Goal: Task Accomplishment & Management: Use online tool/utility

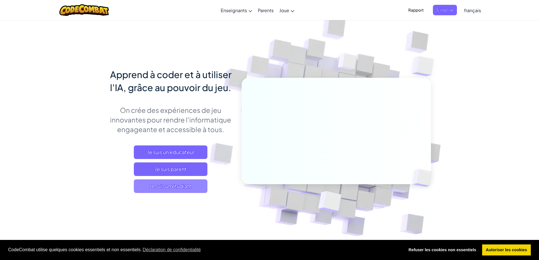
click at [200, 185] on span "Je suis un étudiant" at bounding box center [171, 186] width 74 height 14
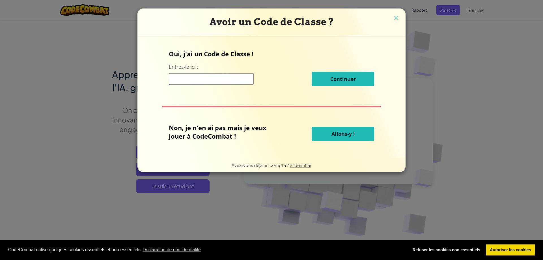
click at [200, 82] on input at bounding box center [211, 78] width 85 height 11
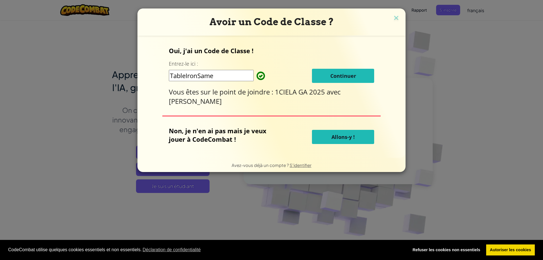
type input "TableIronSame"
click at [328, 81] on button "Continuer" at bounding box center [343, 76] width 62 height 14
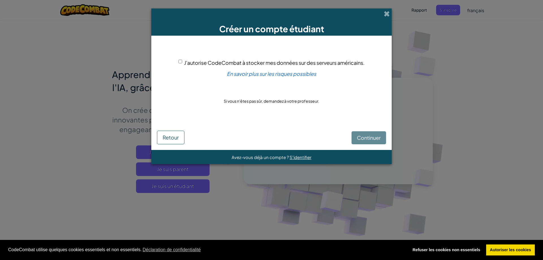
click at [179, 63] on input "J'autorise CodeCombat à stocker mes données sur des serveurs américains." at bounding box center [181, 62] width 4 height 4
checkbox input "true"
click at [365, 134] on button "Continuer" at bounding box center [369, 137] width 35 height 13
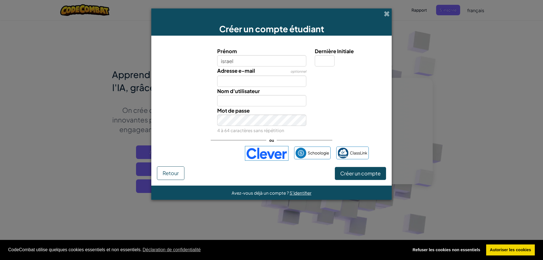
type input "israel"
type input "Israel"
click at [252, 79] on input "Adresse e-mail" at bounding box center [261, 81] width 89 height 11
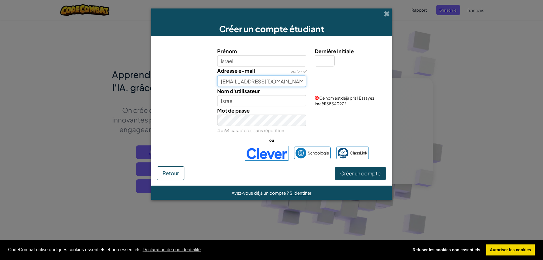
type input "balletisrael6@gmail.com"
click at [243, 104] on input "Israel" at bounding box center [261, 100] width 89 height 11
click at [318, 60] on input "Dernière Initiale" at bounding box center [325, 60] width 20 height 11
type input "l"
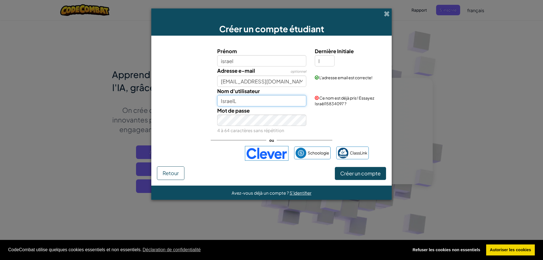
click at [261, 104] on input "IsraelL" at bounding box center [261, 100] width 89 height 11
click at [264, 104] on input "IsraelL" at bounding box center [261, 100] width 89 height 11
click at [322, 57] on input "l" at bounding box center [325, 60] width 20 height 11
click at [256, 102] on input "Israel" at bounding box center [261, 100] width 89 height 11
click at [273, 99] on input "Israel_b" at bounding box center [261, 100] width 89 height 11
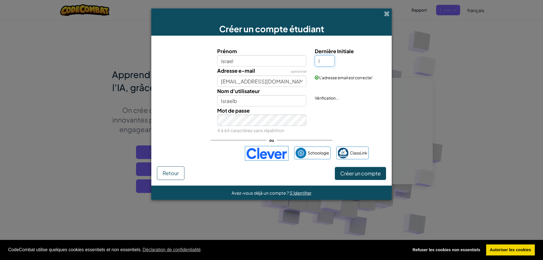
click at [327, 59] on input "l" at bounding box center [325, 60] width 20 height 11
click at [270, 105] on input "Israelb" at bounding box center [261, 100] width 89 height 11
click at [322, 63] on input "l" at bounding box center [325, 60] width 20 height 11
click at [257, 105] on input "Israel_" at bounding box center [261, 100] width 89 height 11
type input "Israel_b"
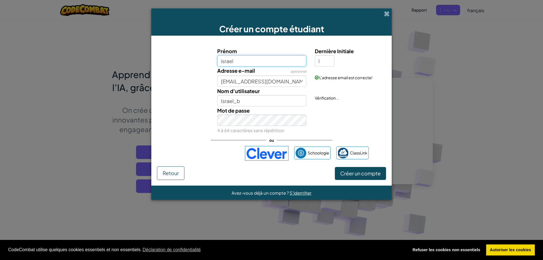
click at [266, 57] on input "israel" at bounding box center [261, 60] width 89 height 11
click at [345, 173] on font "Créer un compte" at bounding box center [361, 173] width 40 height 7
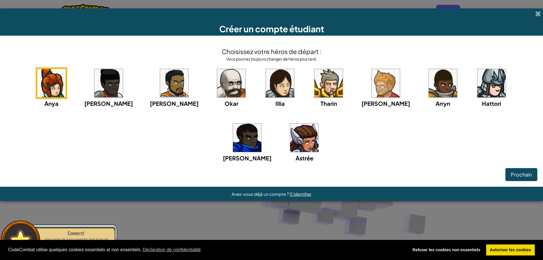
click at [217, 93] on img at bounding box center [231, 83] width 28 height 28
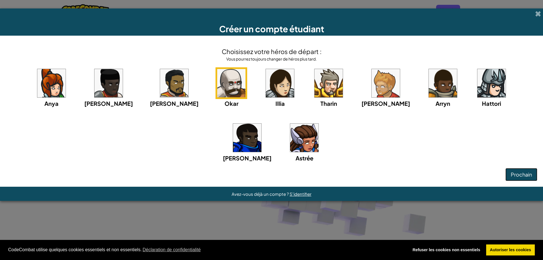
click at [530, 173] on font "Prochain" at bounding box center [521, 174] width 21 height 7
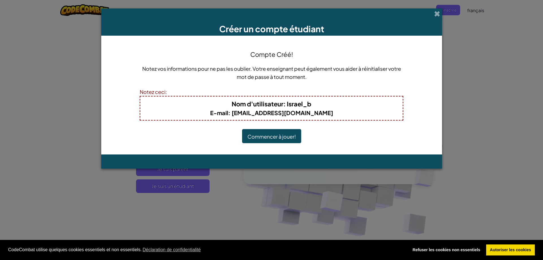
click at [270, 105] on font "Nom d'utilisateur" at bounding box center [258, 104] width 52 height 8
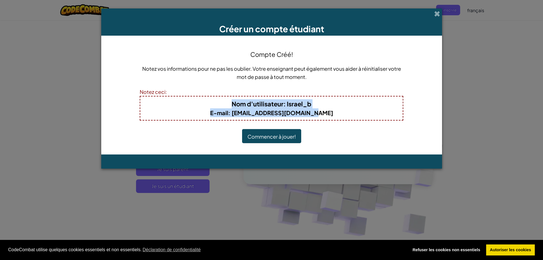
drag, startPoint x: 230, startPoint y: 103, endPoint x: 321, endPoint y: 119, distance: 92.1
click at [321, 119] on div "Nom d'utilisateur : Israel_b E-mail : balletisrael6@gmail.com" at bounding box center [272, 108] width 264 height 25
copy div "Nom d'utilisateur : Israel_b E-mail : balletisrael6@gmail.com"
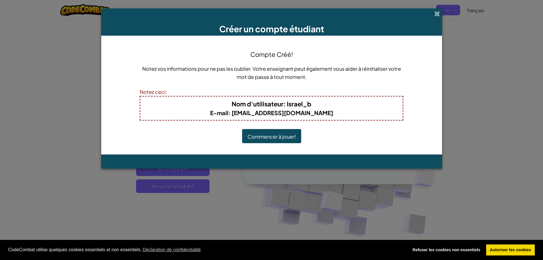
click at [286, 93] on div "Notez ceci:" at bounding box center [272, 92] width 264 height 8
click at [271, 140] on font "Commencer à jouer!" at bounding box center [272, 136] width 48 height 7
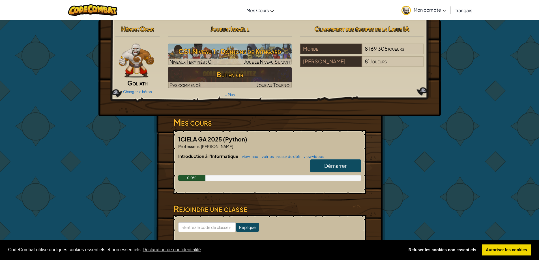
click at [326, 169] on link "Démarrer" at bounding box center [335, 165] width 51 height 13
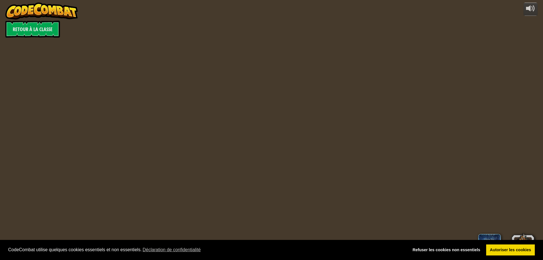
select select "fr"
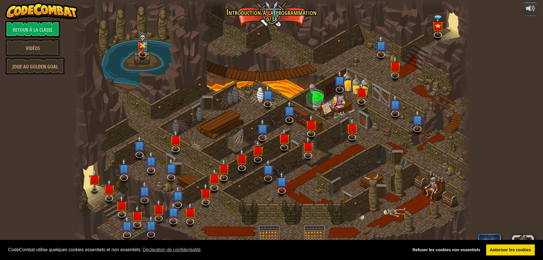
select select "fr"
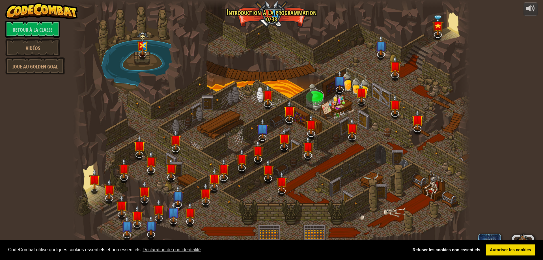
select select "fr"
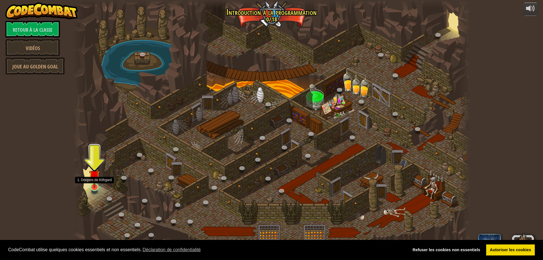
click at [96, 188] on img at bounding box center [94, 175] width 11 height 24
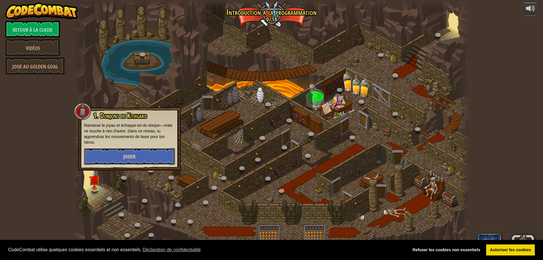
click at [116, 161] on button "Jouer" at bounding box center [129, 156] width 91 height 17
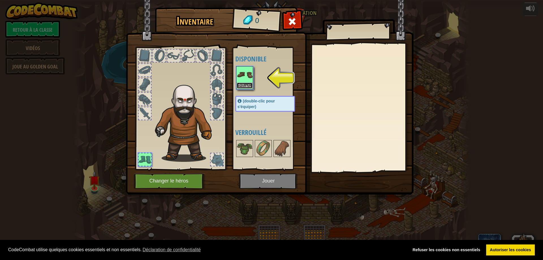
click at [250, 84] on font "Équiper" at bounding box center [245, 85] width 14 height 3
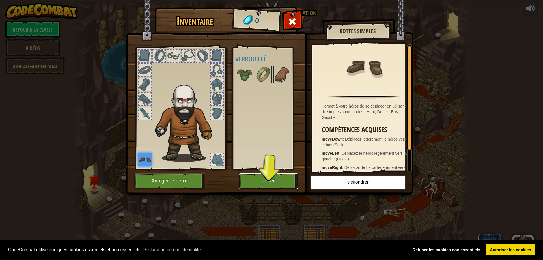
click at [259, 186] on button "Jouer" at bounding box center [268, 182] width 59 height 16
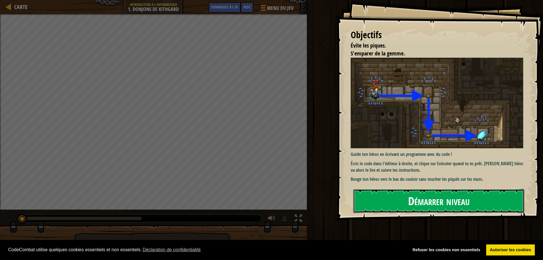
click at [405, 189] on button "Démarrer niveau" at bounding box center [439, 201] width 171 height 24
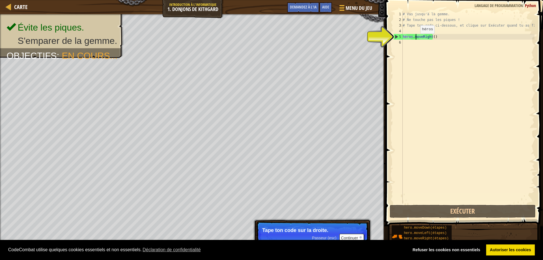
click at [416, 39] on div "# Vas jusqu'à la gemme. # Ne touche pas les piques ! # Tape ton code ci-dessous…" at bounding box center [468, 113] width 133 height 204
click at [411, 38] on div "# Vas jusqu'à la gemme. # Ne touche pas les piques ! # Tape ton code ci-dessous…" at bounding box center [468, 113] width 133 height 204
click at [438, 38] on div "# Vas jusqu'à la gemme. # Ne touche pas les piques ! # Tape ton code ci-dessous…" at bounding box center [468, 113] width 133 height 204
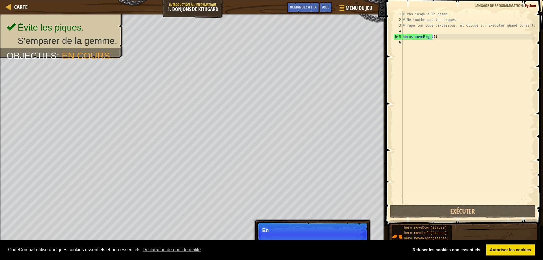
click at [443, 38] on div "# Vas jusqu'à la gemme. # Ne touche pas les piques ! # Tape ton code ci-dessous…" at bounding box center [468, 113] width 133 height 204
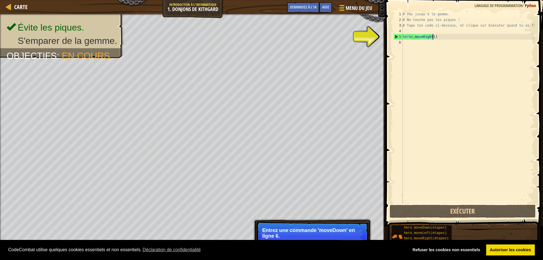
click at [395, 35] on div "5" at bounding box center [398, 37] width 9 height 6
click at [396, 36] on div "5" at bounding box center [398, 37] width 9 height 6
type textarea "hero.moveRight()"
click at [408, 45] on div "# Vas jusqu'à la gemme. # Ne touche pas les piques ! # Tape ton code ci-dessous…" at bounding box center [468, 113] width 133 height 204
type textarea "'"
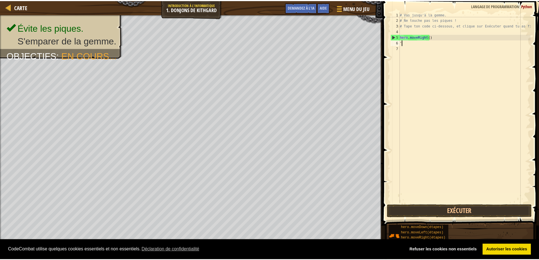
scroll to position [3, 0]
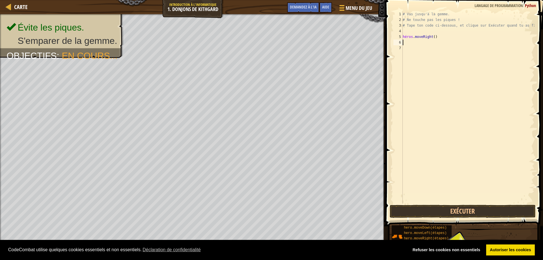
click at [412, 40] on div "# Vas jusqu'à la gemme. # Ne touche pas les piques ! # Tape ton code ci-dessous…" at bounding box center [468, 113] width 133 height 204
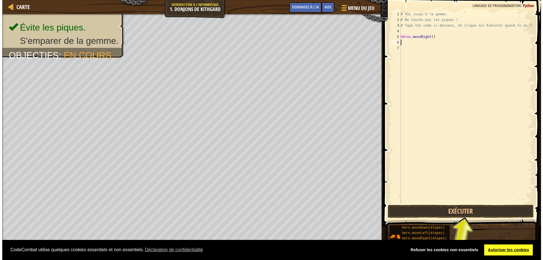
scroll to position [0, 0]
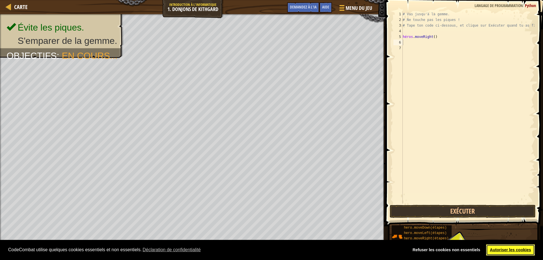
click at [500, 250] on font "Autoriser les cookies" at bounding box center [510, 250] width 41 height 5
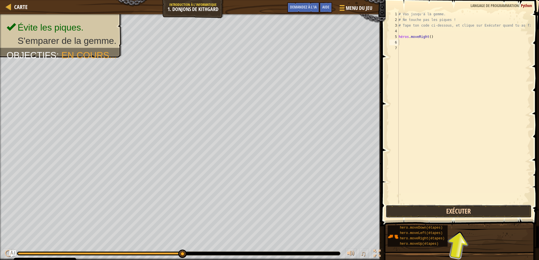
click at [406, 214] on button "Exécuter" at bounding box center [459, 211] width 146 height 13
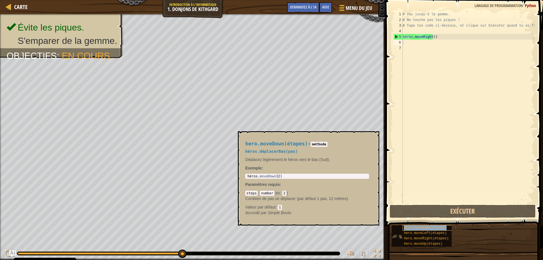
copy font "hero.moveDown(étapes)"
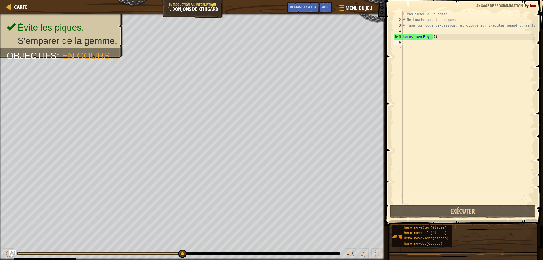
paste textarea "hero.moveDown(étapes)"
type textarea "hero.moveDown(étapes)"
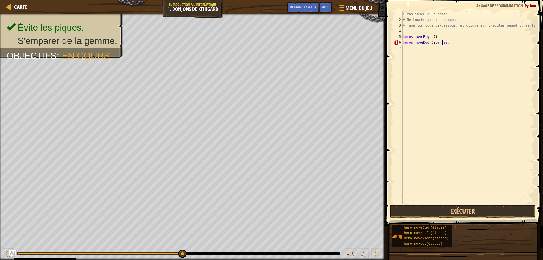
click at [453, 43] on div "# Vas jusqu'à la gemme. # Ne touche pas les piques ! # Tape ton code ci-dessous…" at bounding box center [468, 113] width 133 height 204
type textarea "hero.moveDown(étapes)"
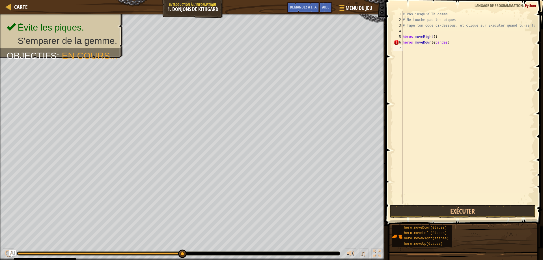
click at [461, 44] on div "# Vas jusqu'à la gemme. # Ne touche pas les piques ! # Tape ton code ci-dessous…" at bounding box center [468, 113] width 133 height 204
click at [459, 44] on div "# Vas jusqu'à la gemme. # Ne touche pas les piques ! # Tape ton code ci-dessous…" at bounding box center [468, 113] width 133 height 204
type textarea "hero.moveDown(ét"
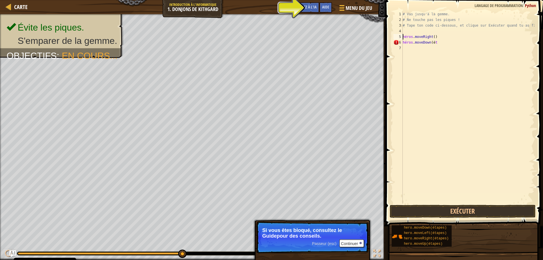
type textarea "hero.moveDown(ét"
type textarea "h"
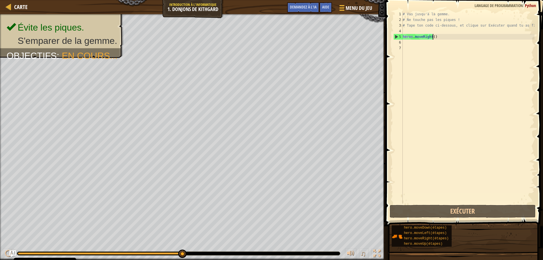
click at [444, 37] on div "# Vas jusqu'à la gemme. # Ne touche pas les piques ! # Tape ton code ci-dessous…" at bounding box center [468, 113] width 133 height 204
type textarea "hero.moveRight()"
click at [329, 6] on font "Aide" at bounding box center [325, 6] width 7 height 5
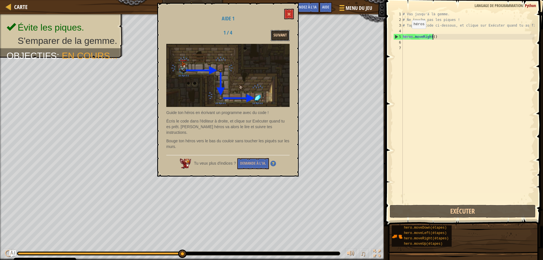
click at [273, 33] on button "Suivant" at bounding box center [280, 35] width 19 height 11
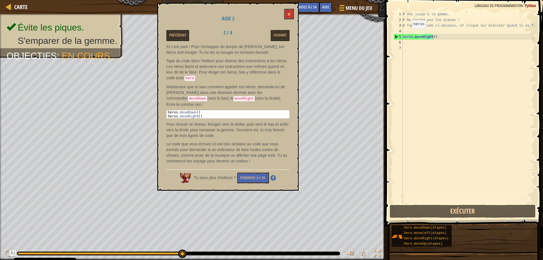
type textarea "hero.moveDown()"
drag, startPoint x: 203, startPoint y: 112, endPoint x: 168, endPoint y: 109, distance: 35.0
click at [178, 110] on div "héros . moveDown ( ) héros . moveRight ( )" at bounding box center [228, 118] width 123 height 16
drag, startPoint x: 166, startPoint y: 110, endPoint x: 197, endPoint y: 111, distance: 30.9
click at [193, 112] on div "Aide 2 Précédent 2 / 4 Suivant Et c'est parti ! Pour t'échapper du donjon de [P…" at bounding box center [228, 97] width 142 height 188
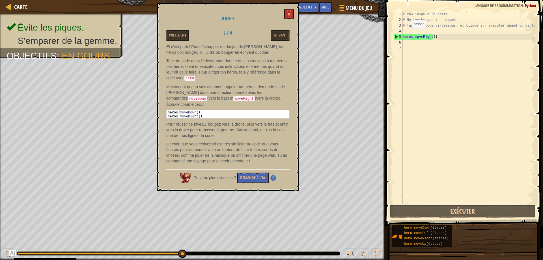
click at [215, 106] on div "Et c'est parti ! Pour t'échapper du donjon de [PERSON_NAME], ton héros doit bou…" at bounding box center [227, 105] width 123 height 123
click at [278, 31] on button "Suivant" at bounding box center [280, 35] width 19 height 11
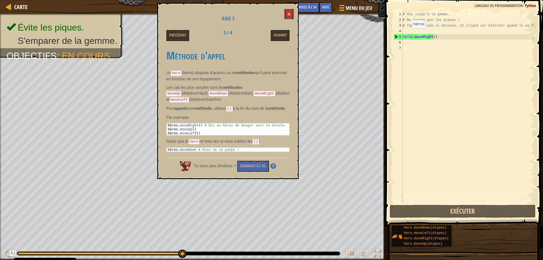
click at [285, 13] on button at bounding box center [289, 14] width 10 height 10
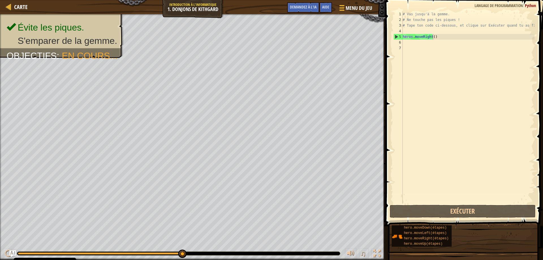
click at [404, 45] on div "# Vas jusqu'à la gemme. # Ne touche pas les piques ! # Tape ton code ci-dessous…" at bounding box center [468, 113] width 133 height 204
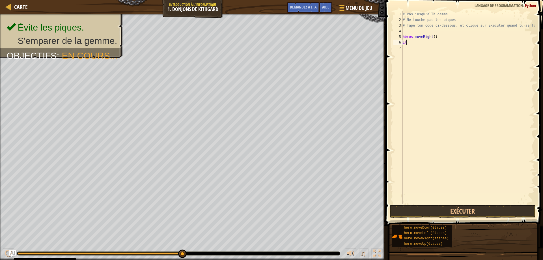
scroll to position [3, 0]
type textarea "héro"
click at [409, 45] on div "# Vas jusqu'à la gemme. # Ne touche pas les piques ! # Tape ton code ci-dessous…" at bounding box center [468, 113] width 133 height 204
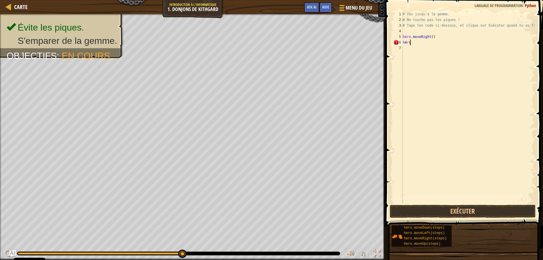
click at [411, 44] on div "# Vas jusqu'à la gemme. # Ne touche pas les piques ! # Tape ton code ci-dessous…" at bounding box center [468, 113] width 133 height 204
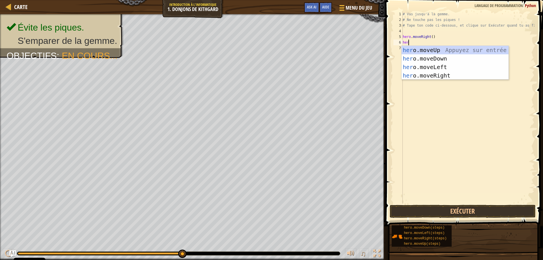
scroll to position [3, 0]
type textarea "hero"
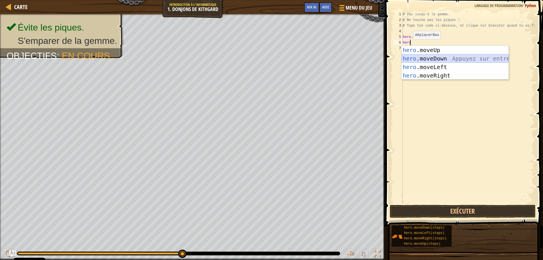
click at [421, 59] on div "hero .moveUp Appuyez sur entrée hero .moveDown Appuyez sur entrée hero .moveLef…" at bounding box center [455, 71] width 107 height 51
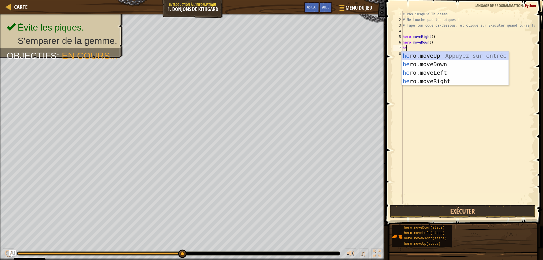
type textarea "her"
click at [439, 80] on div "her o.moveUp Appuyez sur entrée her o.moveDown Appuyez sur entrée her o.moveLef…" at bounding box center [455, 77] width 107 height 51
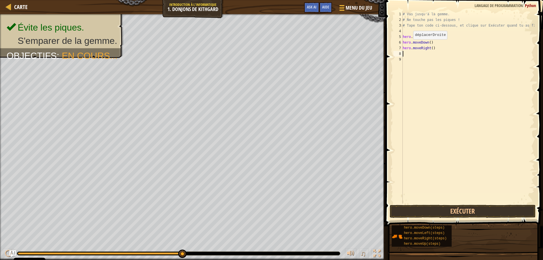
scroll to position [3, 0]
click at [426, 210] on button "Exécuter" at bounding box center [463, 211] width 146 height 13
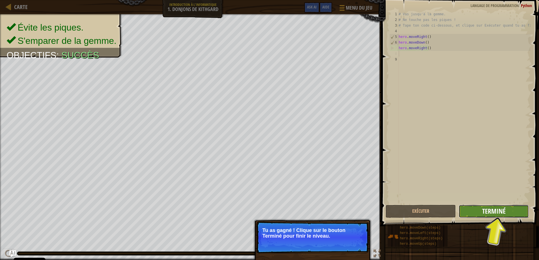
click at [489, 214] on span "Terminé" at bounding box center [493, 211] width 23 height 9
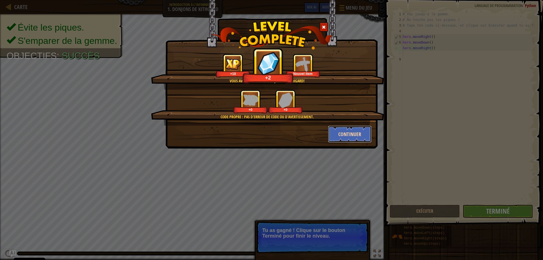
click at [345, 134] on button "Continuer" at bounding box center [350, 134] width 44 height 17
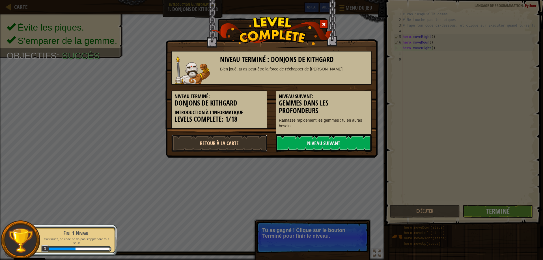
click at [258, 142] on link "Retour à la Carte" at bounding box center [220, 143] width 96 height 17
select select "fr"
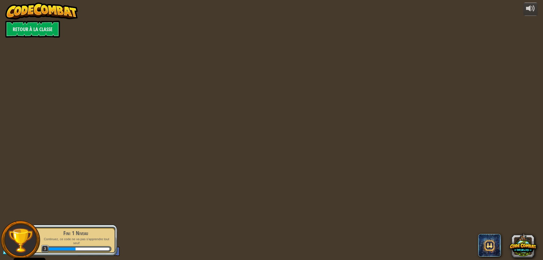
select select "fr"
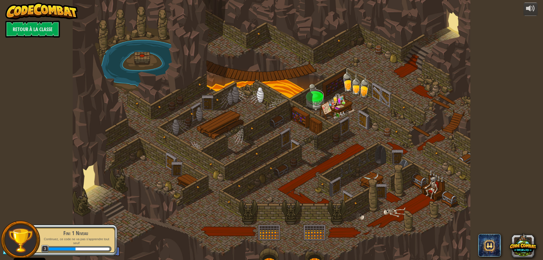
select select "fr"
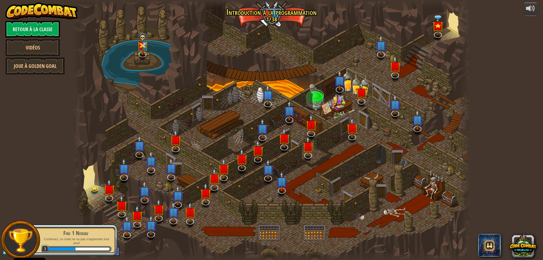
select select "fr"
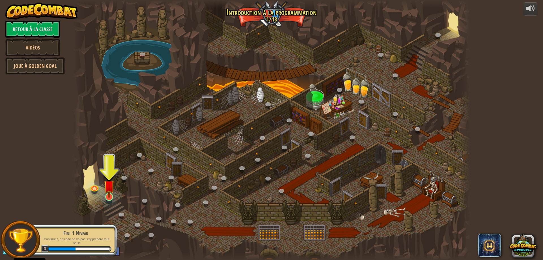
click at [108, 201] on div at bounding box center [109, 201] width 6 height 5
click at [110, 196] on img at bounding box center [109, 186] width 11 height 24
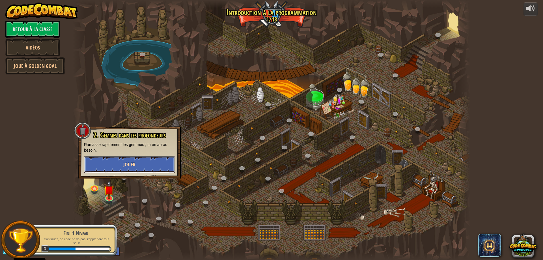
click at [131, 168] on button "Jouer" at bounding box center [129, 164] width 91 height 17
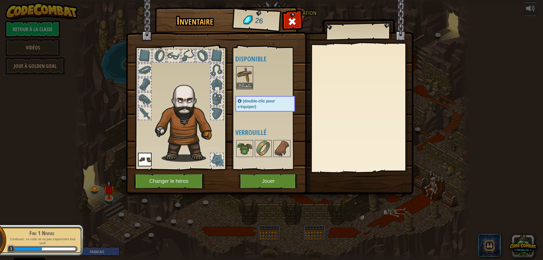
click at [249, 77] on img at bounding box center [245, 75] width 16 height 16
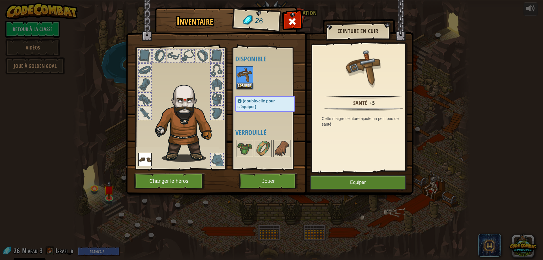
click at [379, 172] on img at bounding box center [270, 92] width 288 height 206
click at [378, 179] on button "Equiper" at bounding box center [359, 182] width 96 height 14
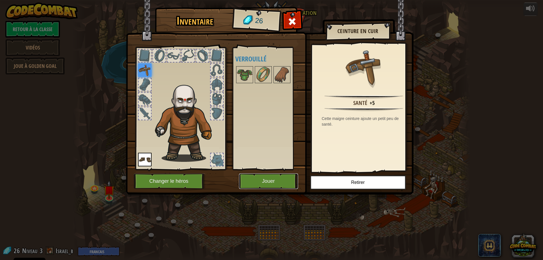
click at [269, 180] on button "Jouer" at bounding box center [268, 182] width 59 height 16
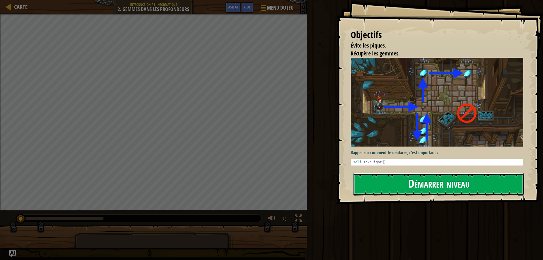
click at [420, 187] on button "Démarrer niveau" at bounding box center [439, 184] width 171 height 22
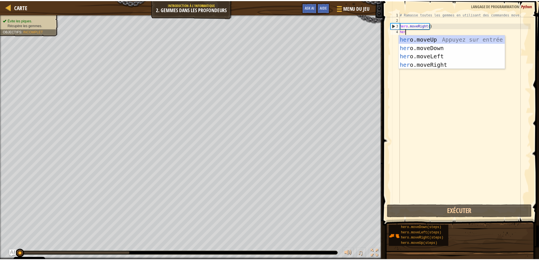
scroll to position [3, 0]
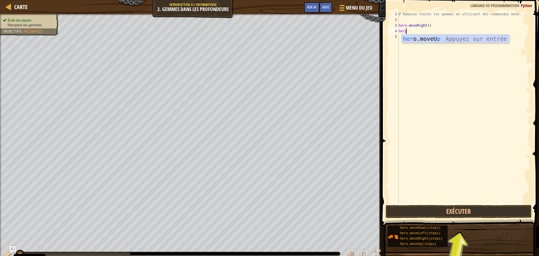
type textarea "her"
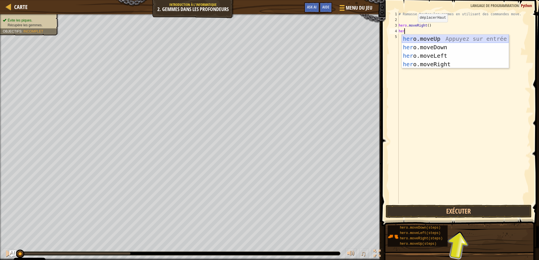
click at [433, 46] on div "her o.moveUp Appuyez sur entrée her o.moveDown Appuyez sur entrée her o.moveLef…" at bounding box center [455, 60] width 107 height 51
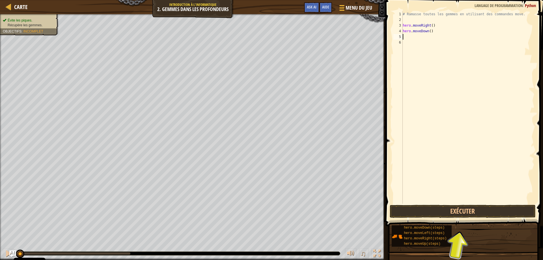
scroll to position [3, 0]
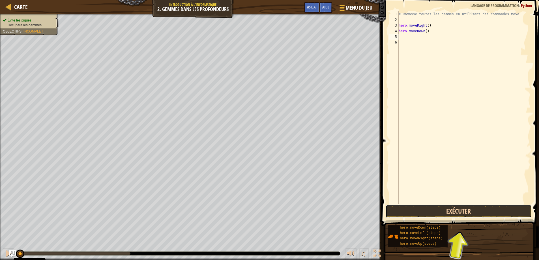
click at [466, 214] on button "Exécuter" at bounding box center [459, 211] width 146 height 13
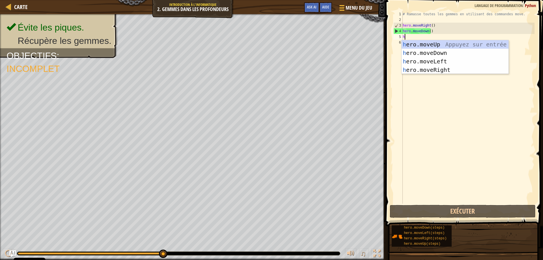
type textarea "he"
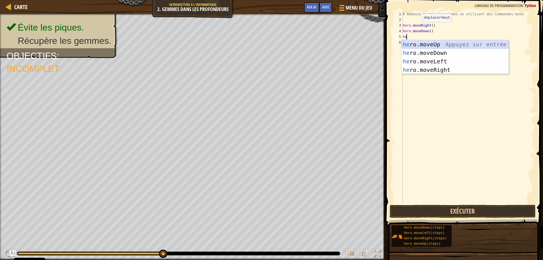
click at [406, 46] on div "he ro.moveUp Appuyez sur entrée he ro.moveDown Appuyez sur entrée he ro.moveLef…" at bounding box center [455, 65] width 107 height 51
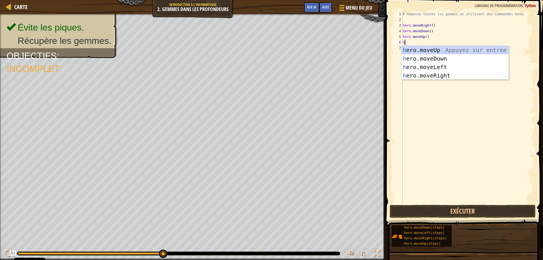
type textarea "he"
click at [430, 52] on div "he ro.moveUp Appuyez sur entrée he ro.moveDown Appuyez sur entrée he ro.moveLef…" at bounding box center [455, 71] width 107 height 51
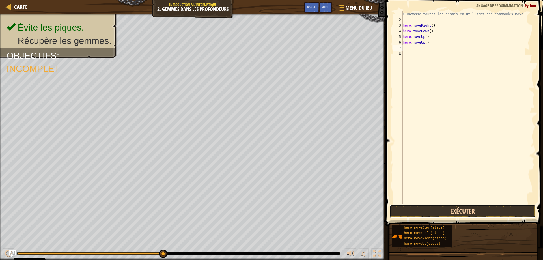
click at [453, 212] on button "Exécuter" at bounding box center [463, 211] width 146 height 13
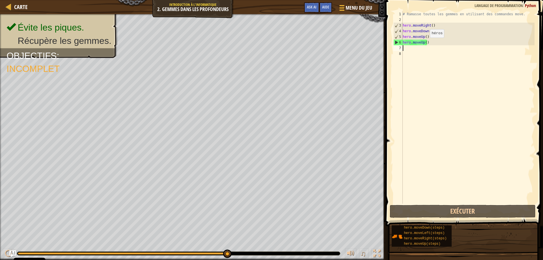
click at [425, 43] on div "# Ramasse toutes les gemmes en utilisant des commandes move. hero . moveRight (…" at bounding box center [468, 113] width 133 height 204
click at [428, 43] on div "# Ramasse toutes les gemmes en utilisant des commandes move. hero . moveRight (…" at bounding box center [468, 113] width 133 height 204
click at [425, 38] on div "# Ramasse toutes les gemmes en utilisant des commandes move. hero . moveRight (…" at bounding box center [468, 113] width 133 height 204
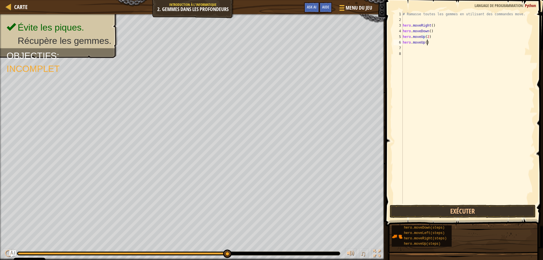
click at [428, 44] on div "# Ramasse toutes les gemmes en utilisant des commandes move. hero . moveRight (…" at bounding box center [468, 113] width 133 height 204
type textarea "h"
click at [417, 214] on button "Exécuter" at bounding box center [463, 211] width 146 height 13
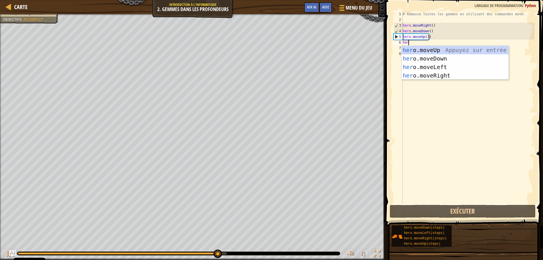
type textarea "hero"
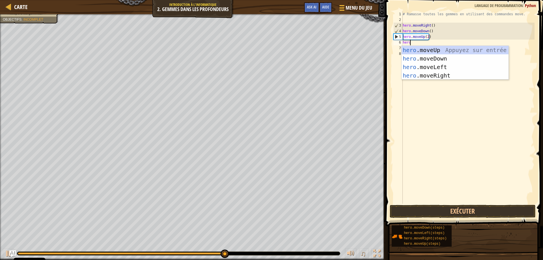
scroll to position [3, 0]
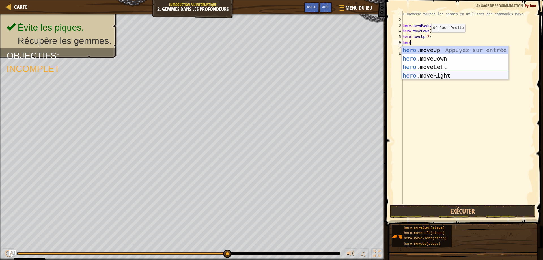
click at [425, 73] on div "hero .moveUp Appuyez sur entrée hero .moveDown Appuyez sur entrée hero .moveLef…" at bounding box center [455, 71] width 107 height 51
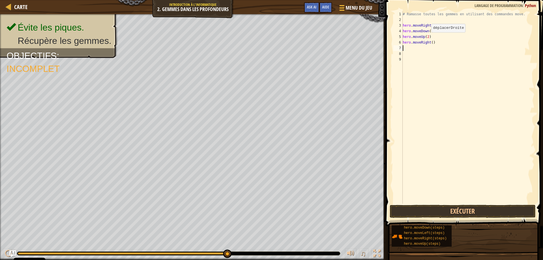
scroll to position [3, 0]
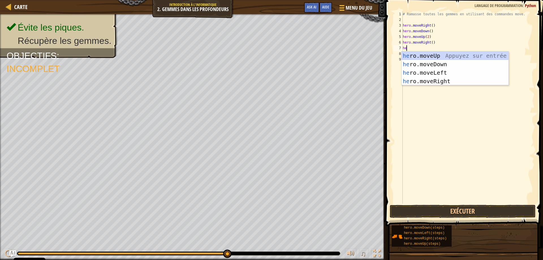
type textarea "her"
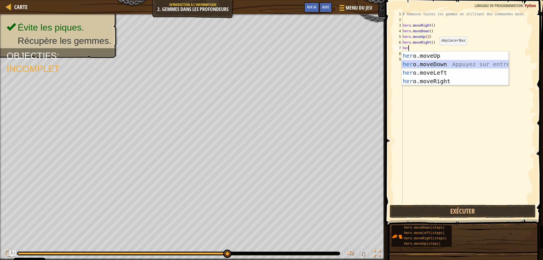
click at [433, 61] on div "her o.moveUp Appuyez sur entrée her o.moveDown Appuyez sur entrée her o.moveLef…" at bounding box center [455, 77] width 107 height 51
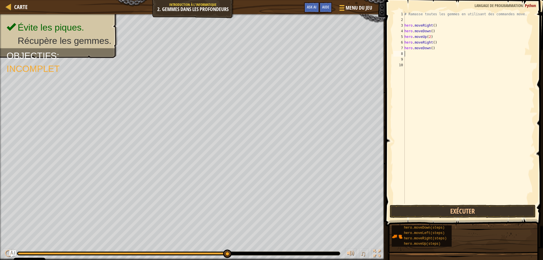
scroll to position [3, 0]
click at [456, 214] on button "Exécuter" at bounding box center [463, 211] width 146 height 13
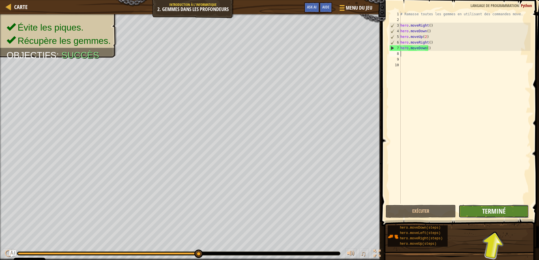
click at [483, 209] on span "Terminé" at bounding box center [493, 211] width 23 height 9
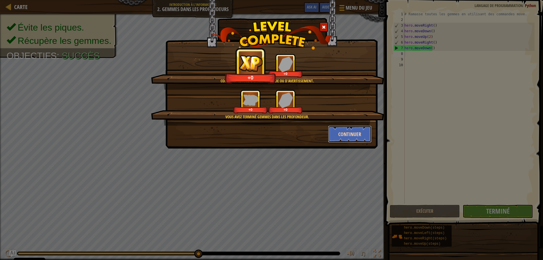
click at [359, 130] on button "Continuer" at bounding box center [350, 134] width 44 height 17
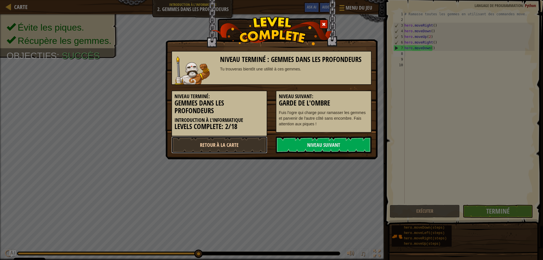
click at [251, 143] on link "Retour à la Carte" at bounding box center [220, 144] width 96 height 17
select select "fr"
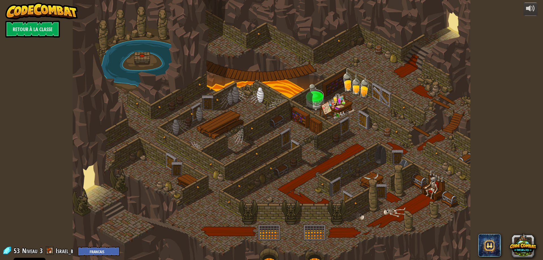
select select "fr"
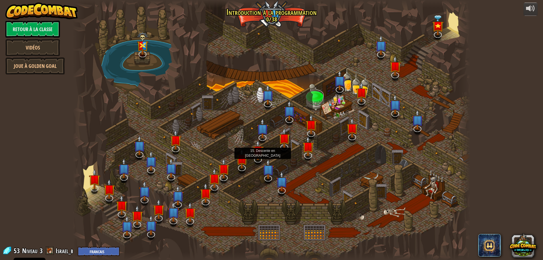
select select "fr"
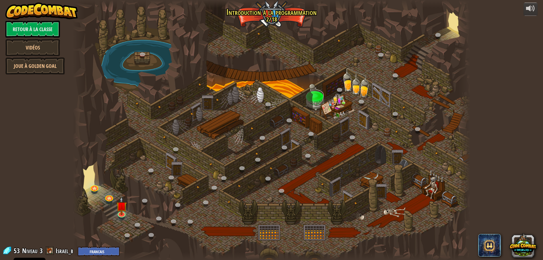
select select "fr"
click at [123, 211] on img at bounding box center [121, 201] width 11 height 24
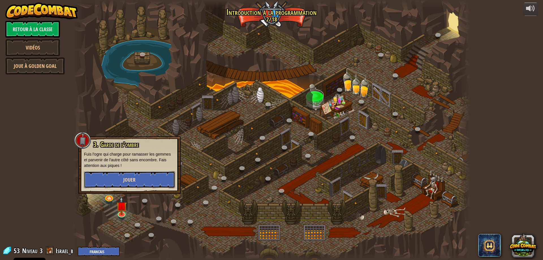
click at [133, 176] on button "Jouer" at bounding box center [129, 179] width 91 height 17
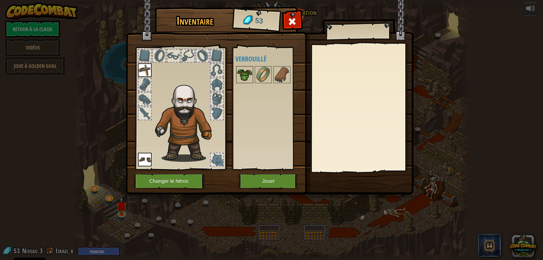
drag, startPoint x: 248, startPoint y: 70, endPoint x: 252, endPoint y: 71, distance: 5.0
click at [248, 70] on img at bounding box center [245, 75] width 16 height 16
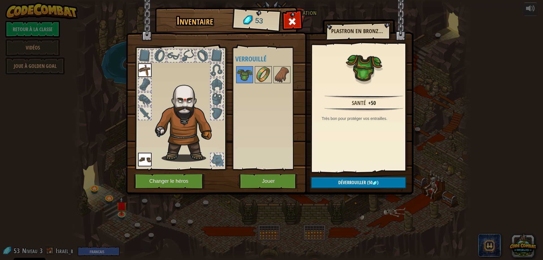
click at [258, 73] on img at bounding box center [264, 75] width 16 height 16
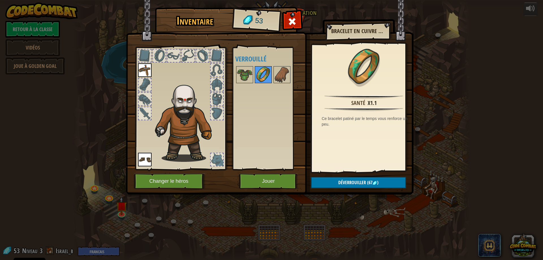
click at [265, 75] on img at bounding box center [264, 75] width 16 height 16
drag, startPoint x: 283, startPoint y: 76, endPoint x: 275, endPoint y: 76, distance: 8.8
click at [283, 76] on img at bounding box center [282, 75] width 16 height 16
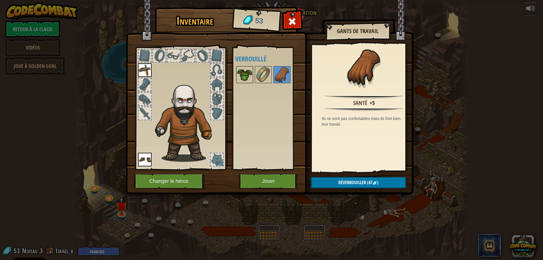
click at [252, 73] on img at bounding box center [245, 75] width 16 height 16
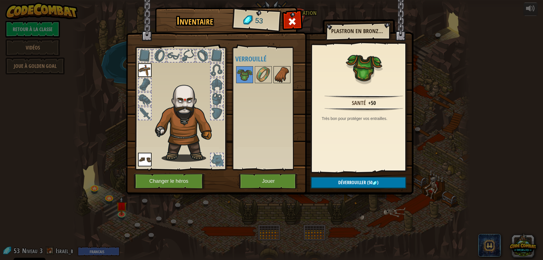
click at [278, 74] on img at bounding box center [282, 75] width 16 height 16
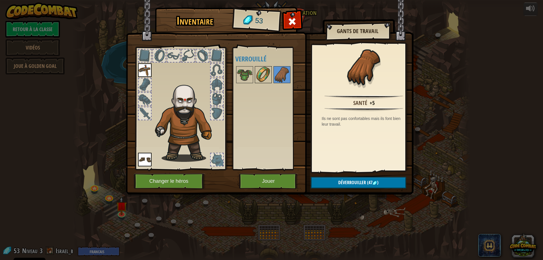
click at [269, 74] on img at bounding box center [264, 75] width 16 height 16
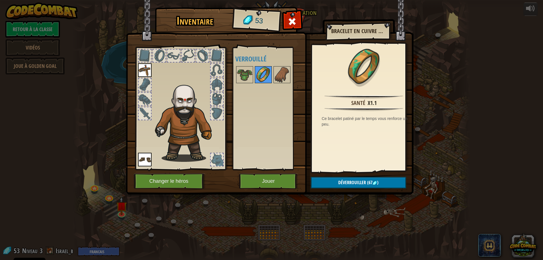
click at [256, 74] on img at bounding box center [264, 75] width 16 height 16
click at [252, 74] on img at bounding box center [245, 75] width 16 height 16
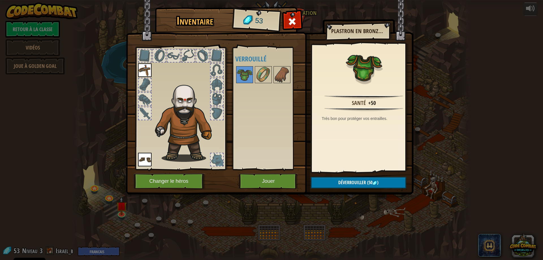
click at [148, 85] on div at bounding box center [145, 84] width 12 height 12
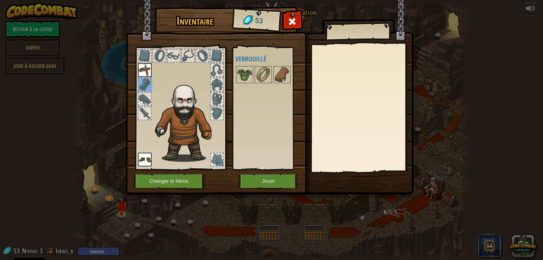
click at [146, 94] on div at bounding box center [145, 99] width 12 height 12
click at [147, 102] on div at bounding box center [145, 99] width 12 height 12
click at [147, 82] on div at bounding box center [145, 84] width 12 height 12
click at [189, 63] on div at bounding box center [180, 106] width 93 height 127
click at [247, 76] on img at bounding box center [245, 75] width 16 height 16
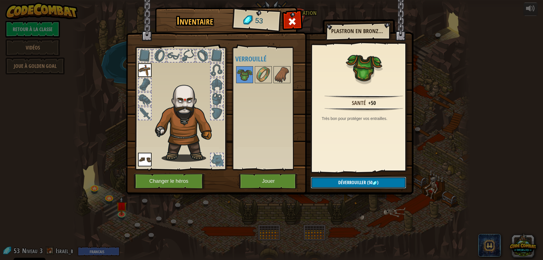
click at [350, 182] on span "Déverrouiller" at bounding box center [353, 182] width 28 height 6
click at [350, 182] on button "Confirmer" at bounding box center [358, 183] width 95 height 12
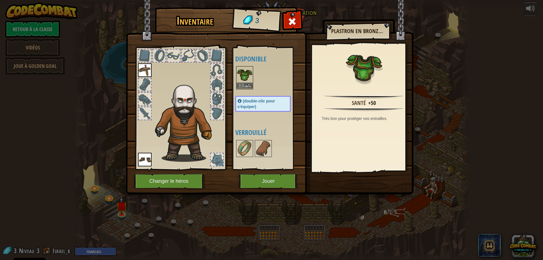
drag, startPoint x: 244, startPoint y: 82, endPoint x: 249, endPoint y: 84, distance: 5.1
click at [245, 82] on img at bounding box center [245, 75] width 16 height 16
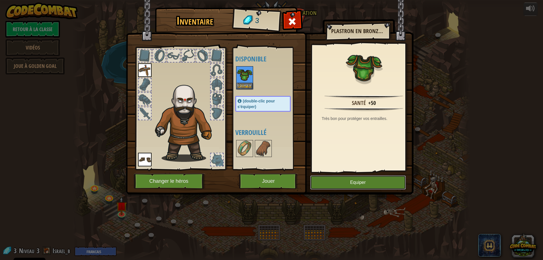
click at [341, 179] on button "Equiper" at bounding box center [359, 182] width 96 height 14
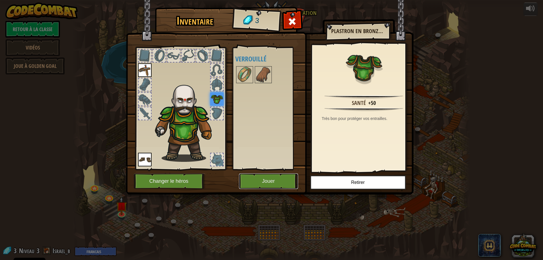
click at [273, 179] on button "Jouer" at bounding box center [268, 182] width 59 height 16
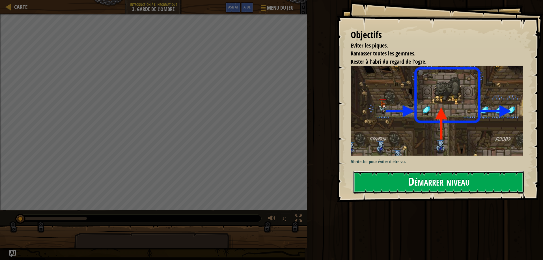
click at [376, 178] on button "Démarrer niveau" at bounding box center [439, 182] width 171 height 22
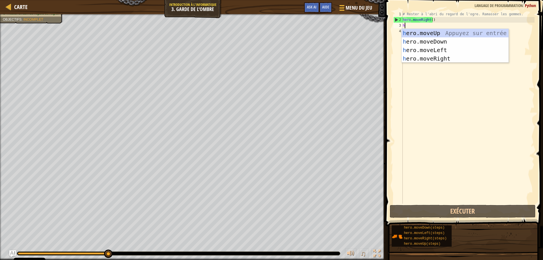
scroll to position [3, 0]
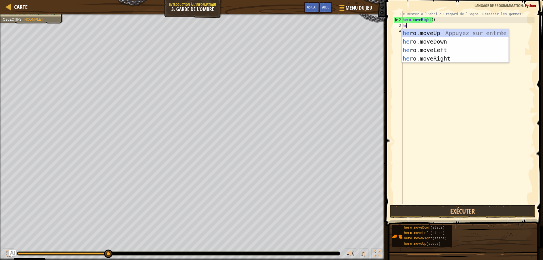
type textarea "her"
click at [432, 35] on div "her o.moveUp Appuyez sur entrée her o.moveDown Appuyez sur entrée her o.moveLef…" at bounding box center [455, 54] width 107 height 51
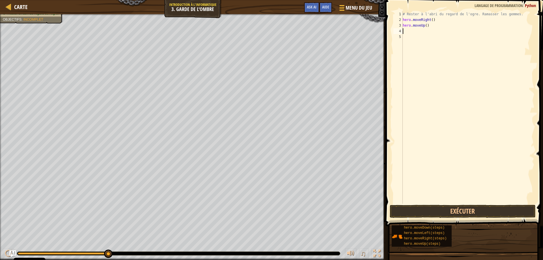
type textarea "h"
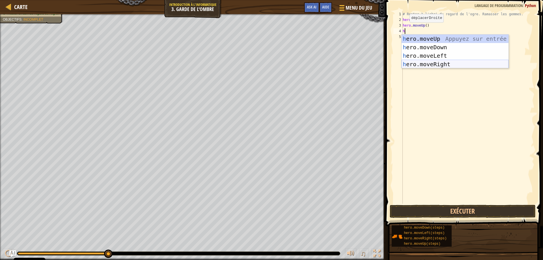
click at [431, 62] on div "h ero.moveUp Appuyez sur entrée h ero.moveDown Appuyez sur entrée h ero.moveLef…" at bounding box center [455, 60] width 107 height 51
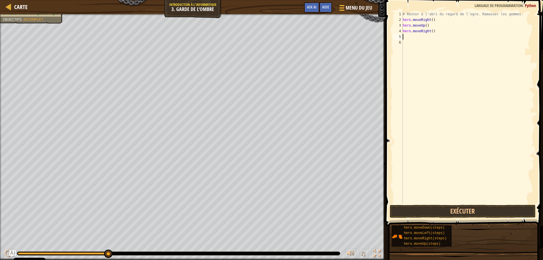
type textarea "h"
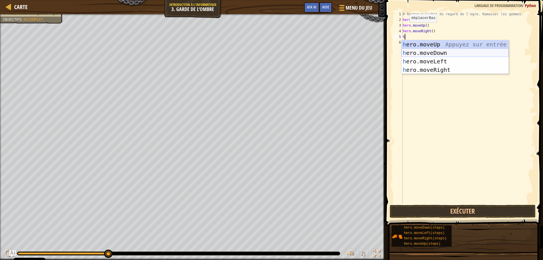
click at [424, 51] on div "h ero.moveUp Appuyez sur entrée h ero.moveDown Appuyez sur entrée h ero.moveLef…" at bounding box center [455, 65] width 107 height 51
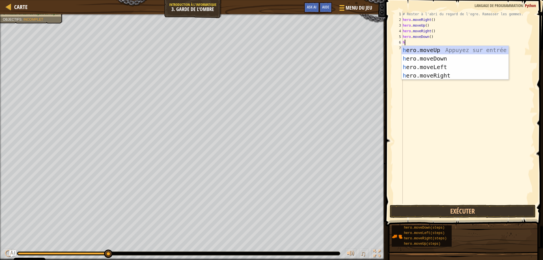
type textarea "he"
click at [423, 77] on div "he ro.moveUp Appuyez sur entrée he ro.moveDown Appuyez sur entrée he ro.moveLef…" at bounding box center [451, 71] width 107 height 51
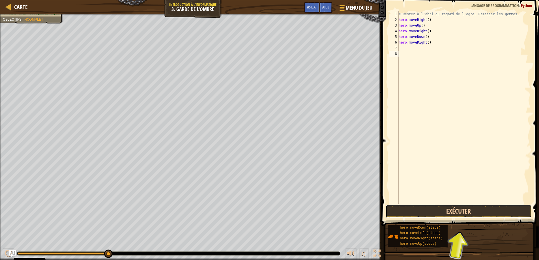
drag, startPoint x: 438, startPoint y: 148, endPoint x: 464, endPoint y: 210, distance: 67.1
click at [464, 210] on button "Exécuter" at bounding box center [459, 211] width 146 height 13
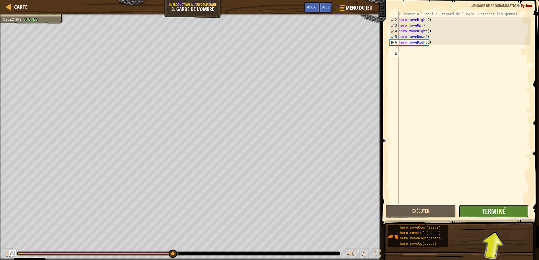
click at [478, 217] on button "Terminé" at bounding box center [494, 211] width 70 height 13
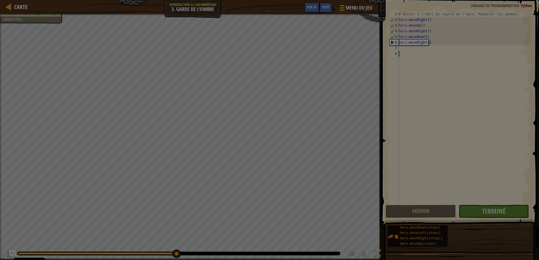
click at [0, 0] on div "Chargement..." at bounding box center [0, 0] width 0 height 0
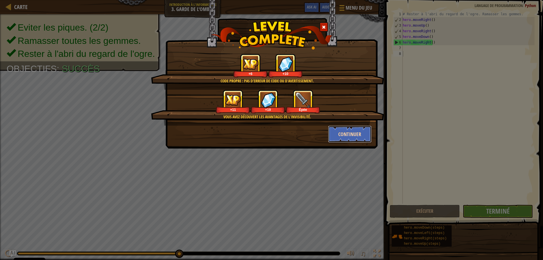
click at [343, 134] on button "Continuer" at bounding box center [350, 134] width 44 height 17
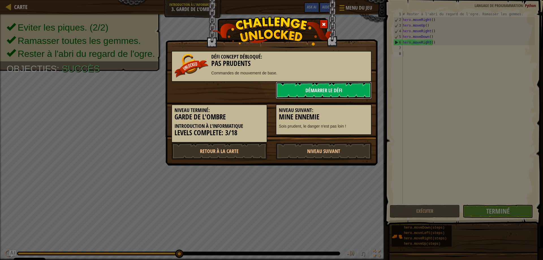
click at [324, 92] on link "Démarrer le Défi" at bounding box center [324, 90] width 96 height 17
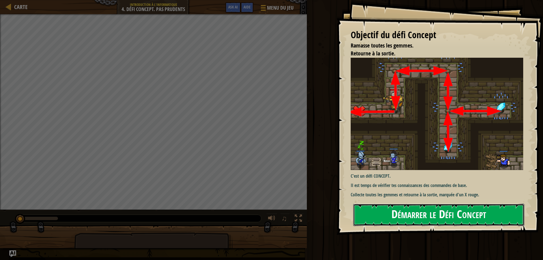
click at [399, 208] on button "Démarrer le Défi Concept" at bounding box center [439, 215] width 171 height 22
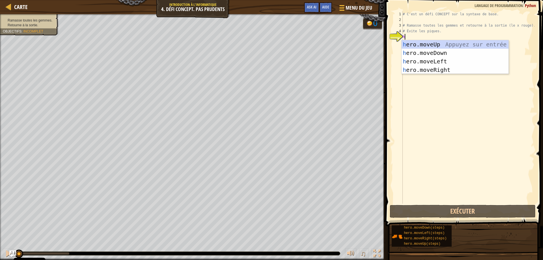
type textarea "he"
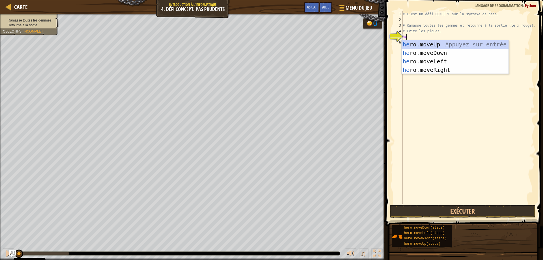
scroll to position [3, 0]
click at [427, 46] on div "he ro.moveUp Appuyez sur entrée he ro.moveDown Appuyez sur entrée he ro.moveLef…" at bounding box center [455, 65] width 107 height 51
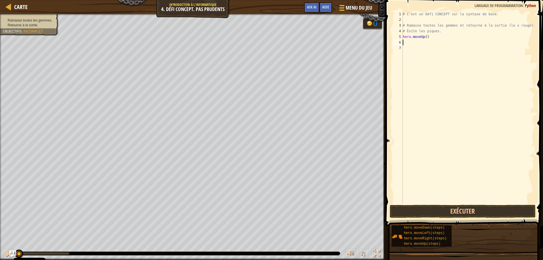
type textarea "h"
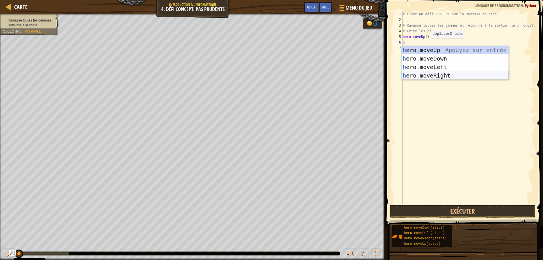
click at [436, 74] on div "h ero.moveUp Appuyez sur entrée h ero.moveDown Appuyez sur entrée h ero.moveLef…" at bounding box center [455, 71] width 107 height 51
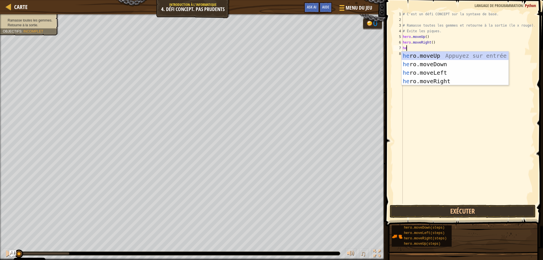
type textarea "her"
click at [447, 67] on div "her o.moveUp Appuyez sur entrée her o.moveDown Appuyez sur entrée her o.moveLef…" at bounding box center [455, 77] width 107 height 51
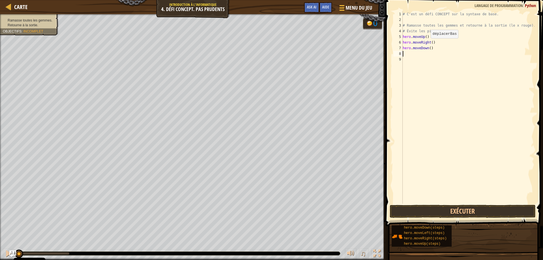
scroll to position [3, 0]
click at [429, 49] on div "# C'est un défi CONCEPT sur la syntaxe de base. # Ramasse toutes les gemmes et …" at bounding box center [468, 113] width 133 height 204
type textarea "hero.moveDown(1)"
click at [411, 55] on div "# C'est un défi CONCEPT sur la syntaxe de base. # Ramasse toutes les gemmes et …" at bounding box center [468, 113] width 133 height 204
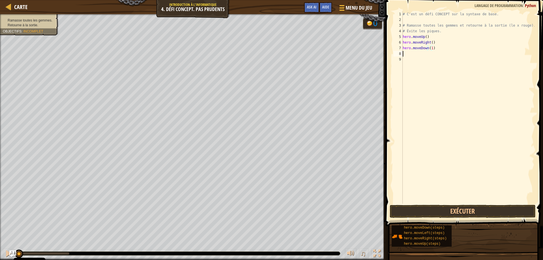
scroll to position [3, 0]
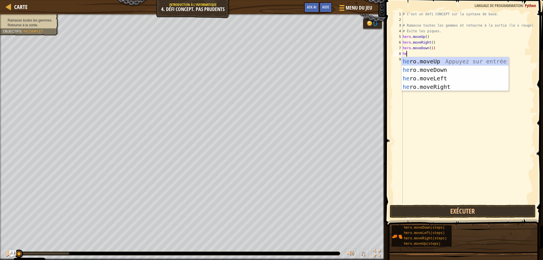
type textarea "her"
click at [448, 84] on div "her o.moveUp Appuyez sur entrée her o.moveDown Appuyez sur entrée her o.moveLef…" at bounding box center [455, 82] width 107 height 51
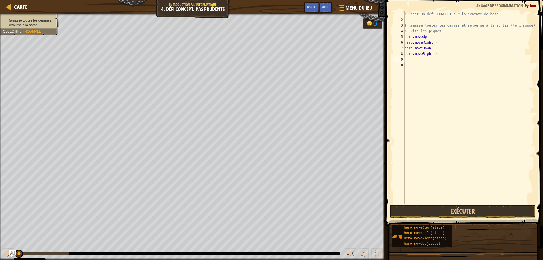
scroll to position [3, 0]
type textarea "her"
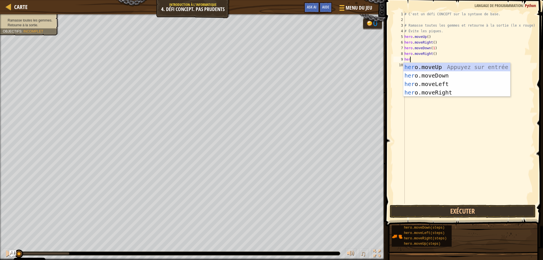
scroll to position [3, 0]
click at [436, 85] on div "her o.moveUp Appuyez sur entrée her o.moveDown Appuyez sur entrée her o.moveLef…" at bounding box center [457, 88] width 107 height 51
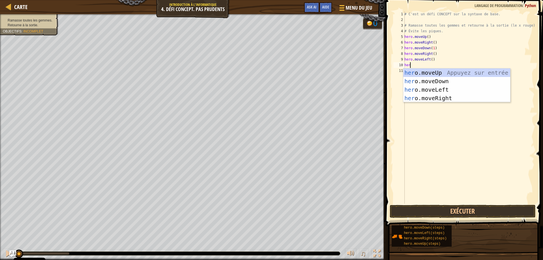
type textarea "hero"
click at [430, 79] on div "hero .moveUp Appuyez sur entrée hero .moveDown Appuyez sur entrée hero .moveLef…" at bounding box center [457, 94] width 107 height 51
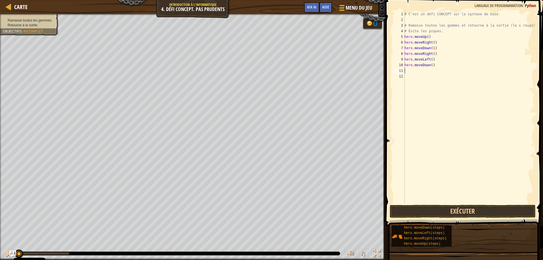
scroll to position [3, 0]
type textarea "h"
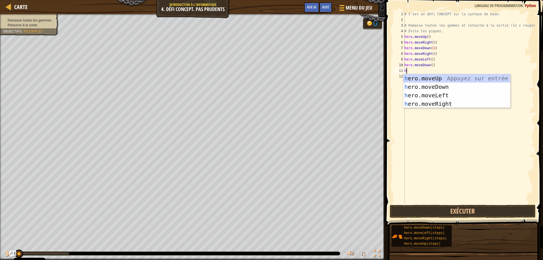
click at [411, 78] on div "h ero.moveUp Appuyez sur entrée h ero.moveDown Appuyez sur entrée h ero.moveLef…" at bounding box center [457, 99] width 107 height 51
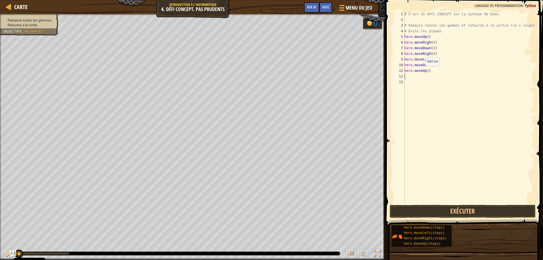
click at [427, 71] on div "# C'est un défi CONCEPT sur la syntaxe de base. # Ramasse toutes les gemmes et …" at bounding box center [469, 113] width 131 height 204
type textarea "hero.moveUp(2)"
click at [406, 78] on div "# C'est un défi CONCEPT sur la syntaxe de base. # Ramasse toutes les gemmes et …" at bounding box center [469, 113] width 131 height 204
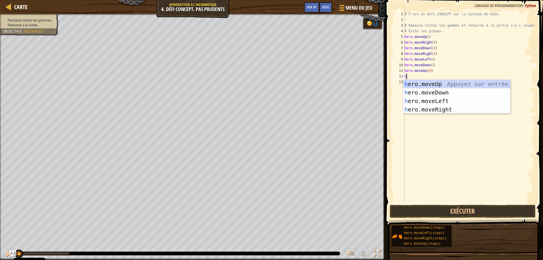
type textarea "her"
click at [409, 101] on div "her o.moveUp Appuyez sur entrée her o.moveDown Appuyez sur entrée her o.moveLef…" at bounding box center [457, 105] width 107 height 51
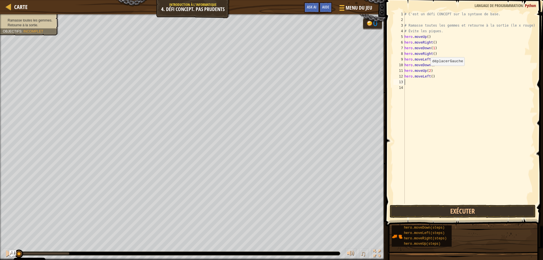
scroll to position [3, 0]
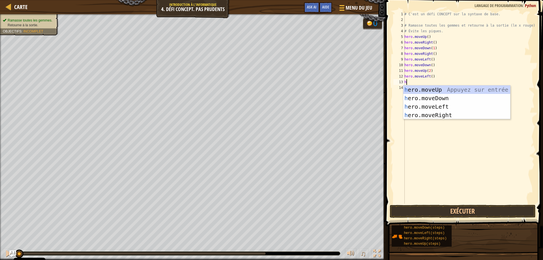
type textarea "he"
click at [434, 97] on div "he ro.moveUp Appuyez sur entrée he ro.moveDown Appuyez sur entrée he ro.moveLef…" at bounding box center [457, 110] width 107 height 51
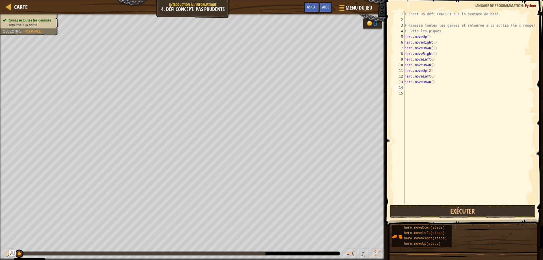
type textarea "he"
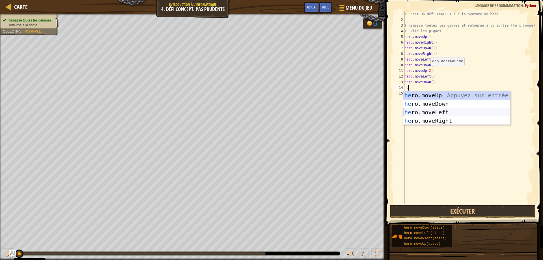
click at [423, 112] on div "he ro.moveUp Appuyez sur entrée he ro.moveDown Appuyez sur entrée he ro.moveLef…" at bounding box center [457, 116] width 107 height 51
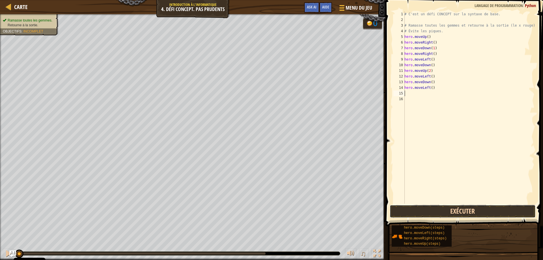
click at [440, 206] on button "Exécuter" at bounding box center [463, 211] width 146 height 13
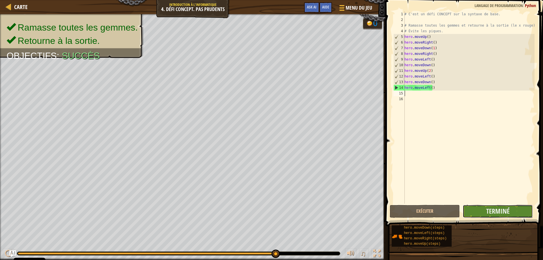
click at [476, 211] on button "Terminé" at bounding box center [498, 211] width 70 height 13
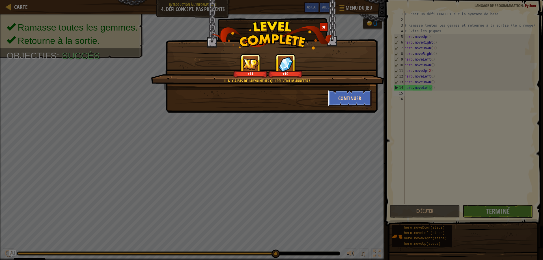
click at [338, 99] on button "Continuer" at bounding box center [350, 98] width 44 height 17
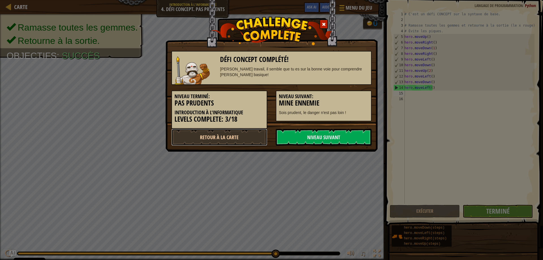
click at [230, 135] on link "Retour à la Carte" at bounding box center [220, 137] width 96 height 17
select select "fr"
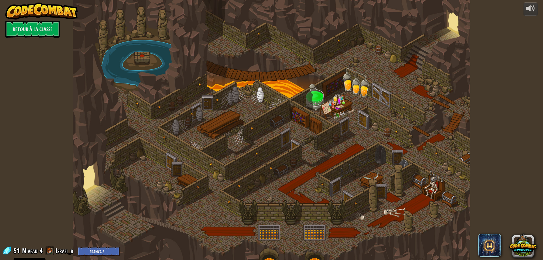
select select "fr"
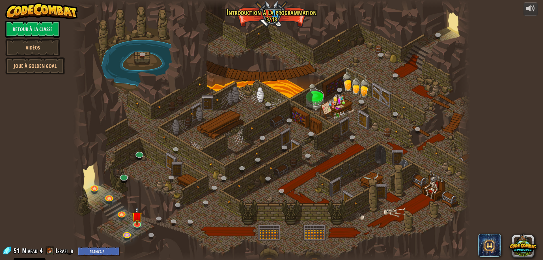
select select "fr"
click at [138, 220] on img at bounding box center [137, 212] width 11 height 24
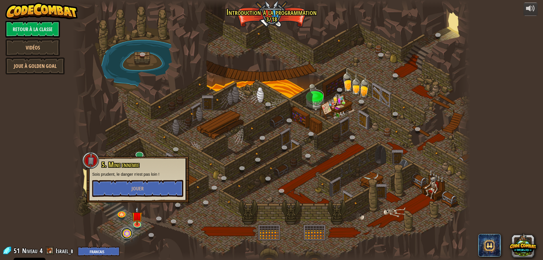
click at [129, 233] on link at bounding box center [126, 233] width 11 height 11
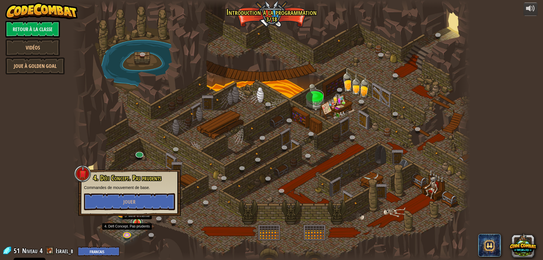
click at [136, 226] on link at bounding box center [136, 222] width 11 height 11
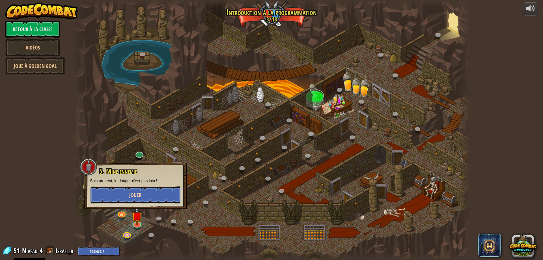
click at [145, 199] on button "Jouer" at bounding box center [135, 195] width 91 height 17
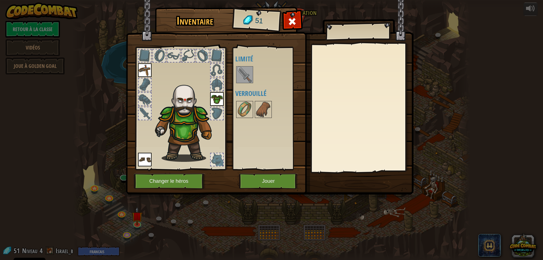
click at [240, 69] on img at bounding box center [245, 75] width 16 height 16
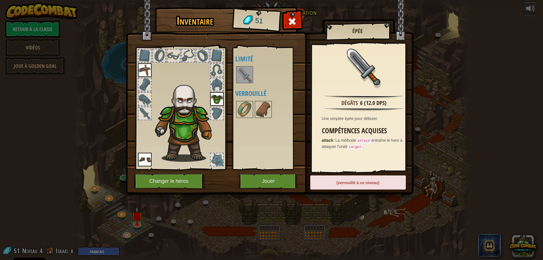
click at [355, 183] on div "(verrouillé à ce niveau)" at bounding box center [359, 182] width 96 height 14
click at [268, 185] on button "Jouer" at bounding box center [268, 182] width 59 height 16
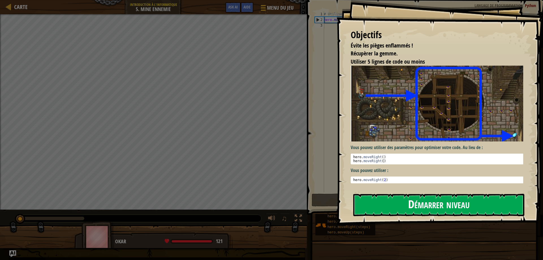
click at [403, 199] on button "Démarrer niveau" at bounding box center [439, 205] width 171 height 22
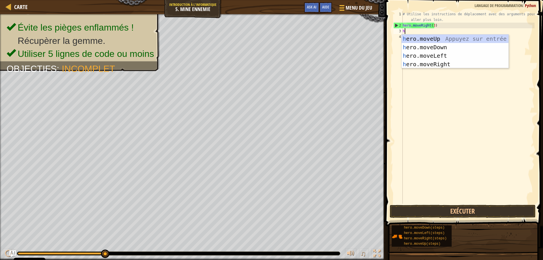
scroll to position [3, 0]
type textarea "her"
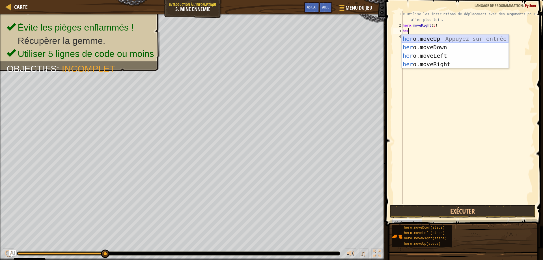
click at [417, 41] on div "her o.moveUp Appuyez sur entrée her o.moveDown Appuyez sur entrée her o.moveLef…" at bounding box center [455, 60] width 107 height 51
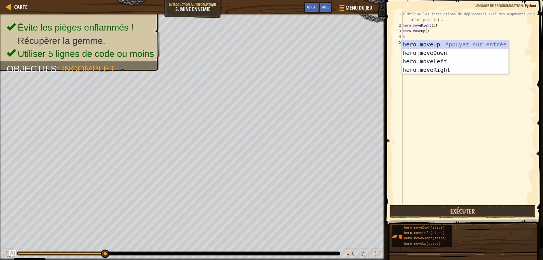
type textarea "he"
click at [433, 68] on div "he ro.moveUp Appuyez sur entrée he ro.moveDown Appuyez sur entrée he ro.moveLef…" at bounding box center [455, 65] width 107 height 51
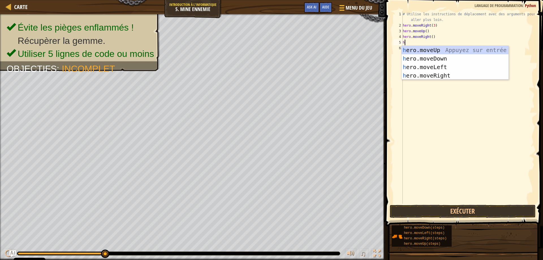
type textarea "he"
click at [431, 55] on div "he ro.moveUp Appuyez sur entrée he ro.moveDown Appuyez sur entrée he ro.moveLef…" at bounding box center [455, 71] width 107 height 51
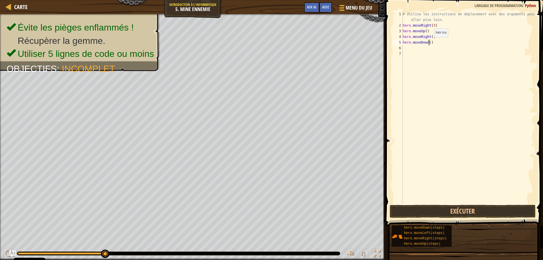
click at [429, 43] on div "# Utilise les instructions de déplacement avec des arguments pour aller plus lo…" at bounding box center [468, 115] width 133 height 209
click at [439, 20] on div "# Utilise les instructions de déplacement avec des arguments pour aller plus lo…" at bounding box center [468, 115] width 133 height 209
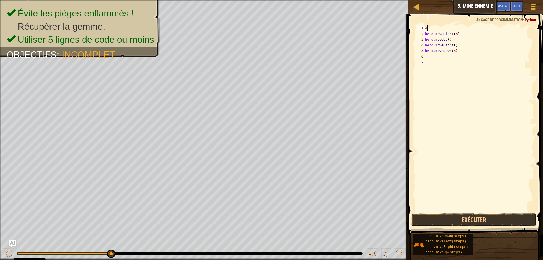
scroll to position [3, 0]
type textarea "."
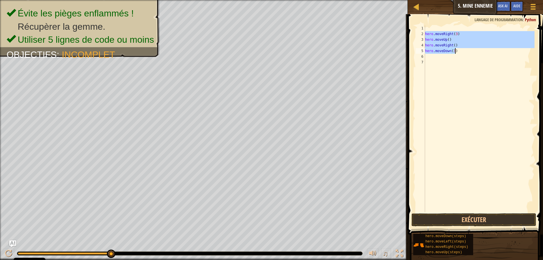
drag, startPoint x: 425, startPoint y: 33, endPoint x: 463, endPoint y: 52, distance: 41.6
click at [463, 52] on div "hero . moveRight ( 3 ) hero . moveUp ( ) hero . moveRight ( ) hero . moveDown (…" at bounding box center [479, 124] width 111 height 198
type textarea "hero.moveRight() hero.moveDown(3)"
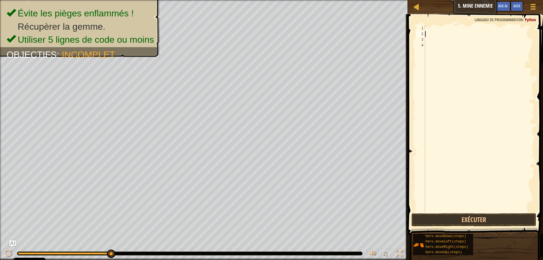
click at [430, 29] on div at bounding box center [479, 124] width 111 height 198
paste textarea "hero.moveDown(3)"
type textarea "hero.moveDown(3)"
click at [432, 50] on div "hero . moveRight ( 3 ) hero . moveUp ( ) hero . moveRight ( ) hero . moveDown (…" at bounding box center [479, 124] width 111 height 198
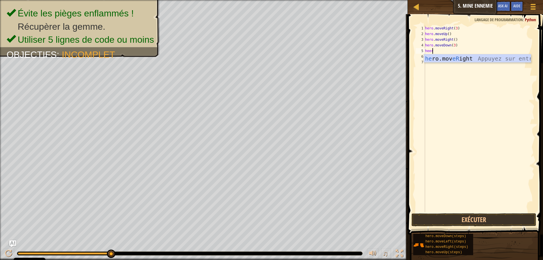
scroll to position [3, 0]
type textarea "hee"
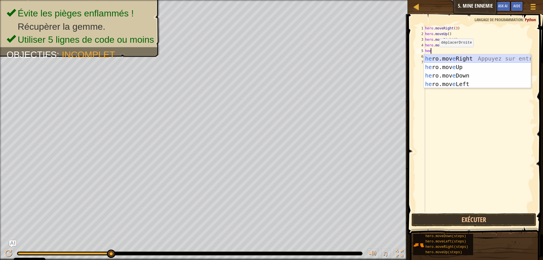
click at [456, 62] on div "he ro.mov e Right Appuyez sur entrée he ro.mov e Up Appuyez sur entrée he ro.mo…" at bounding box center [477, 79] width 107 height 51
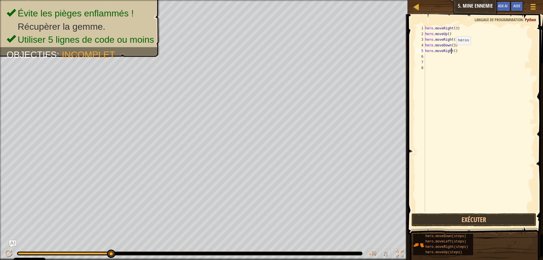
click at [452, 50] on div "hero . moveRight ( 3 ) hero . moveUp ( ) hero . moveRight ( ) hero . moveDown (…" at bounding box center [479, 124] width 111 height 198
click at [441, 222] on button "Exécuter" at bounding box center [474, 219] width 125 height 13
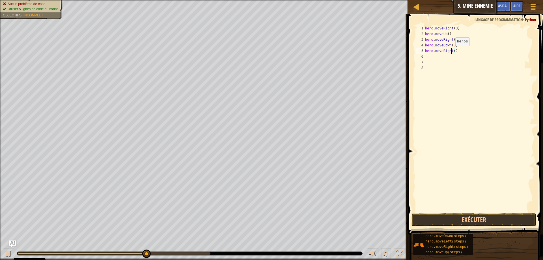
click at [452, 52] on div "hero . moveRight ( 3 ) hero . moveUp ( ) hero . moveRight ( ) hero . moveDown (…" at bounding box center [479, 124] width 111 height 198
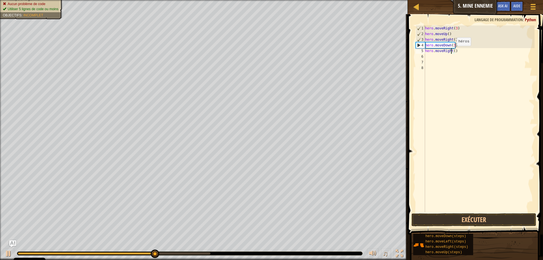
click at [454, 52] on div "hero . moveRight ( 3 ) hero . moveUp ( ) hero . moveRight ( ) hero . moveDown (…" at bounding box center [479, 124] width 111 height 198
type textarea "hero.moveRight(2)"
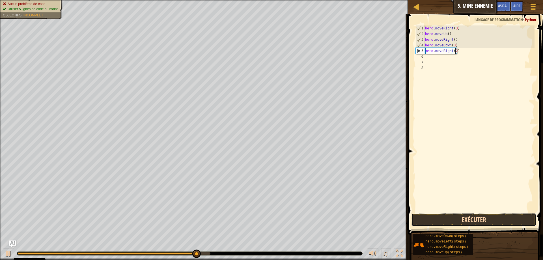
click at [460, 217] on button "Exécuter" at bounding box center [474, 219] width 125 height 13
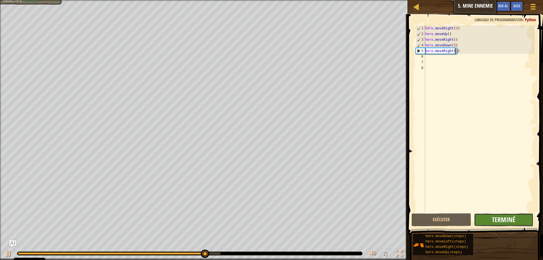
click at [508, 223] on span "Terminé" at bounding box center [503, 219] width 23 height 9
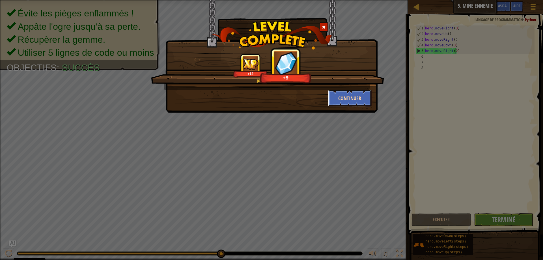
click at [341, 97] on button "Continuer" at bounding box center [350, 98] width 44 height 17
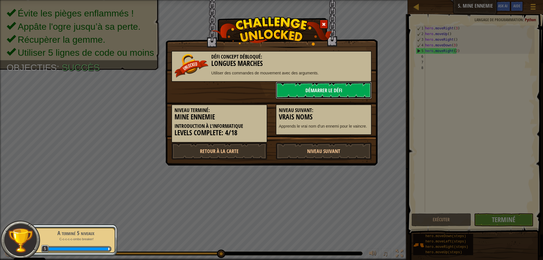
click at [323, 96] on link "Démarrer le Défi" at bounding box center [324, 90] width 96 height 17
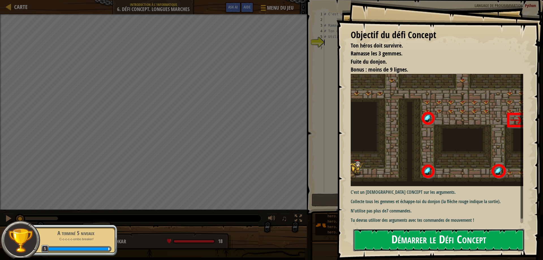
drag, startPoint x: 414, startPoint y: 231, endPoint x: 408, endPoint y: 237, distance: 9.0
click at [408, 237] on button "Démarrer le Défi Concept" at bounding box center [439, 240] width 171 height 22
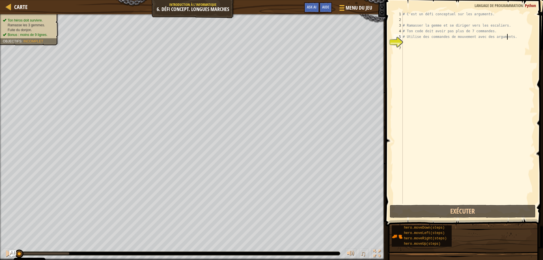
click at [510, 35] on div "# C'est un défi conceptuel sur les arguments. # Ramasser la gemme et se diriger…" at bounding box center [468, 113] width 133 height 204
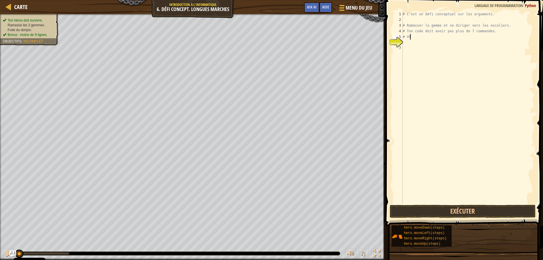
type textarea "#"
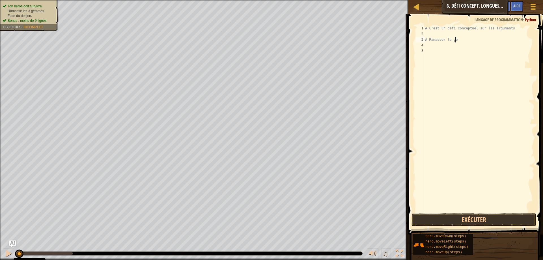
type textarea "#"
type textarea "he"
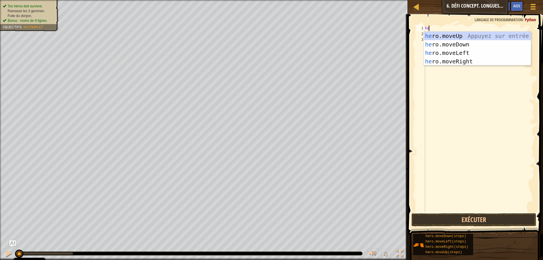
scroll to position [3, 0]
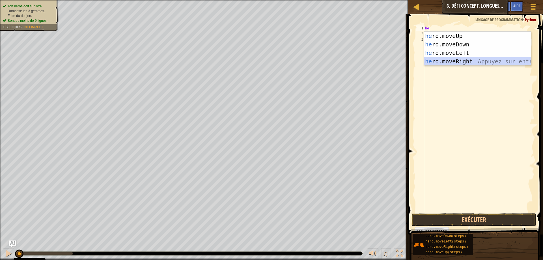
click at [463, 59] on div "he ro.moveUp Appuyez sur entrée he ro.moveDown Appuyez sur entrée he ro.moveLef…" at bounding box center [477, 57] width 107 height 51
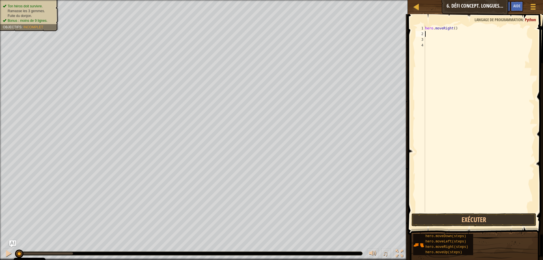
type textarea "he"
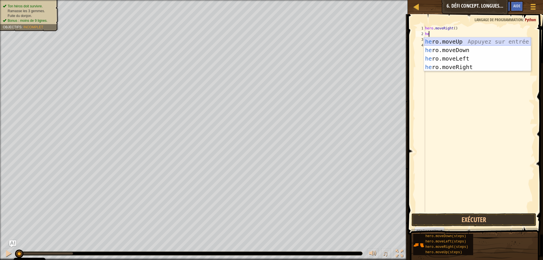
click at [454, 42] on div "he ro.moveUp Appuyez sur entrée he ro.moveDown Appuyez sur entrée he ro.moveLef…" at bounding box center [477, 62] width 107 height 51
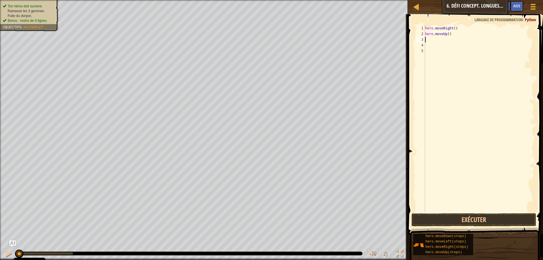
click at [448, 35] on div "hero . moveRight ( ) hero . moveUp ( )" at bounding box center [479, 124] width 111 height 198
type textarea "hero.moveUp(3)"
click at [430, 38] on div "hero . moveRight ( ) hero . moveUp ( 3 )" at bounding box center [479, 124] width 111 height 198
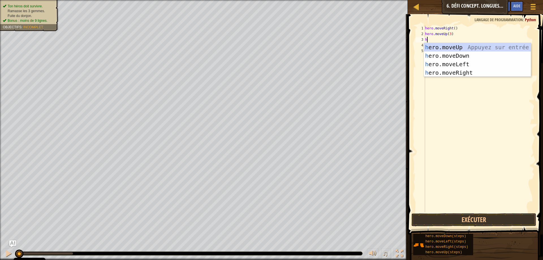
type textarea "he"
click at [466, 69] on div "he ro.moveUp Appuyez sur entrée he ro.moveDown Appuyez sur entrée he ro.moveLef…" at bounding box center [477, 68] width 107 height 51
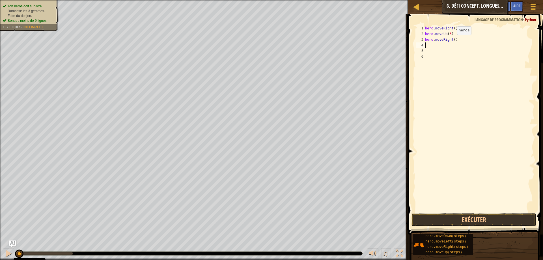
click at [453, 40] on div "hero . moveRight ( ) hero . moveUp ( 3 ) hero . moveRight ( )" at bounding box center [479, 124] width 111 height 198
type textarea "hero.moveRight(2)"
click at [431, 45] on div "hero . moveRight ( ) hero . moveUp ( 3 ) hero . moveRight ( 2 )" at bounding box center [479, 124] width 111 height 198
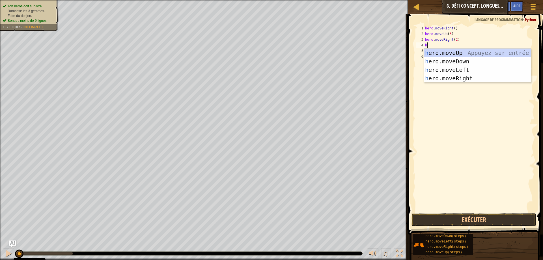
type textarea "he"
click at [446, 59] on div "he ro.moveUp Appuyez sur entrée he ro.moveDown Appuyez sur entrée he ro.moveLef…" at bounding box center [477, 74] width 107 height 51
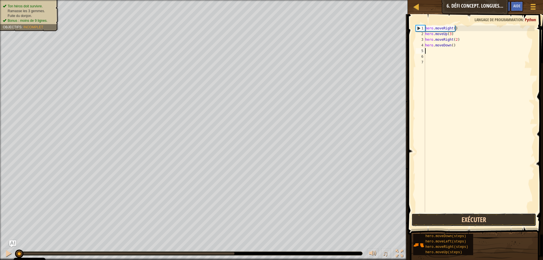
click at [440, 224] on button "Exécuter" at bounding box center [474, 219] width 125 height 13
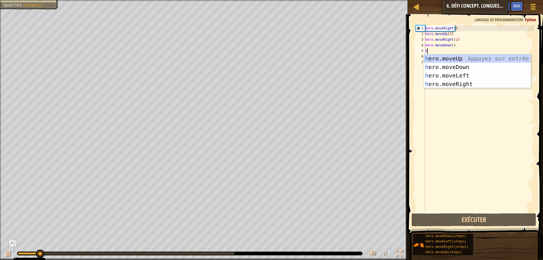
type textarea "he"
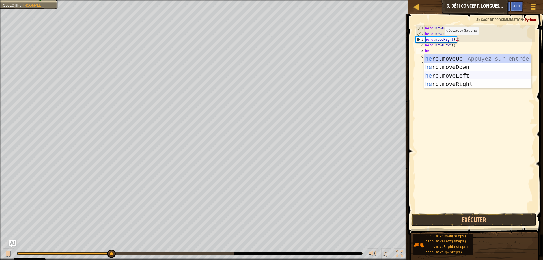
click at [461, 78] on div "he ro.moveUp Appuyez sur entrée he ro.moveDown Appuyez sur entrée he ro.moveLef…" at bounding box center [477, 79] width 107 height 51
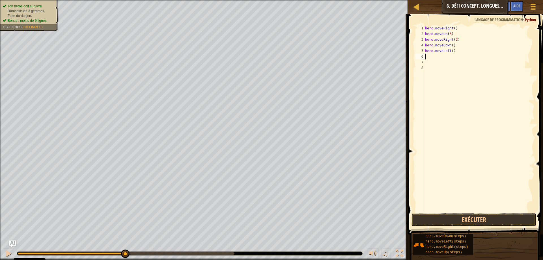
click at [36, 4] on ul "Ton héros doit survivre. Ramasse les 3 gemmes. Fuite du donjon. Bonus : moins d…" at bounding box center [29, 14] width 53 height 20
click at [434, 59] on div "hero . moveRight ( ) hero . moveUp ( 3 ) hero . moveRight ( 2 ) hero . moveDown…" at bounding box center [479, 124] width 111 height 198
type textarea "h"
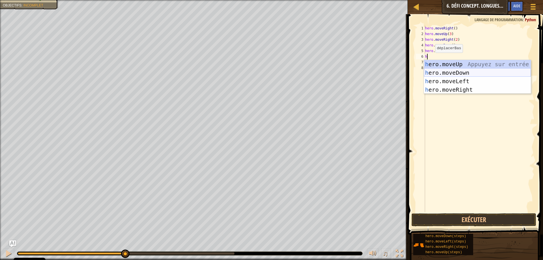
click at [433, 73] on div "h ero.moveUp Appuyez sur entrée h ero.moveDown Appuyez sur entrée h ero.moveLef…" at bounding box center [477, 85] width 107 height 51
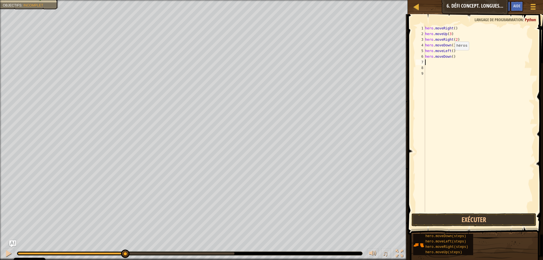
click at [451, 56] on div "hero . moveRight ( ) hero . moveUp ( 3 ) hero . moveRight ( 2 ) hero . moveDown…" at bounding box center [479, 124] width 111 height 198
type textarea "hero.moveDown(2)"
click at [433, 66] on div "hero . moveRight ( ) hero . moveUp ( 3 ) hero . moveRight ( 2 ) hero . moveDown…" at bounding box center [479, 124] width 111 height 198
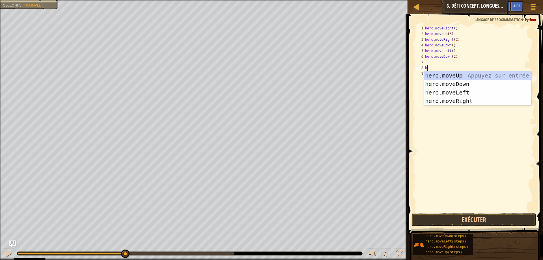
type textarea "he"
click at [439, 89] on div "he ro.moveUp Appuyez sur entrée he ro.moveDown Appuyez sur entrée he ro.moveLef…" at bounding box center [477, 96] width 107 height 51
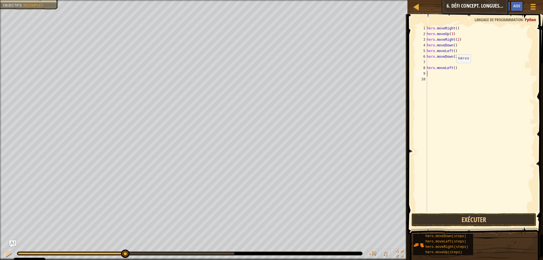
click at [454, 69] on div "hero . moveRight ( ) hero . moveUp ( 3 ) hero . moveRight ( 2 ) hero . moveDown…" at bounding box center [480, 124] width 109 height 198
type textarea "hero.moveLeft(2)"
click at [427, 60] on div "7" at bounding box center [421, 62] width 11 height 6
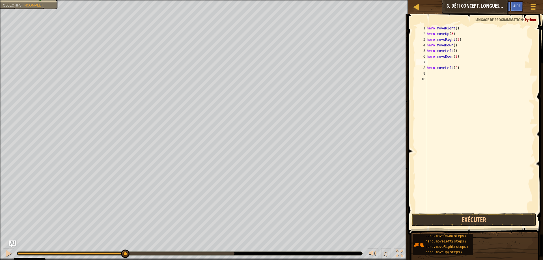
click at [428, 61] on div "hero . moveRight ( ) hero . moveUp ( 3 ) hero . moveRight ( 2 ) hero . moveDown…" at bounding box center [480, 124] width 109 height 198
type textarea "hero.moveDown(2)"
click at [429, 68] on div "hero . moveRight ( ) hero . moveUp ( 3 ) hero . moveRight ( 2 ) hero . moveDown…" at bounding box center [479, 124] width 111 height 198
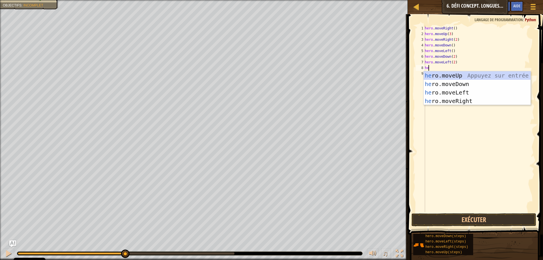
type textarea "her"
click at [430, 74] on div "her o.moveUp Appuyez sur entrée her o.moveDown Appuyez sur entrée her o.moveLef…" at bounding box center [477, 96] width 107 height 51
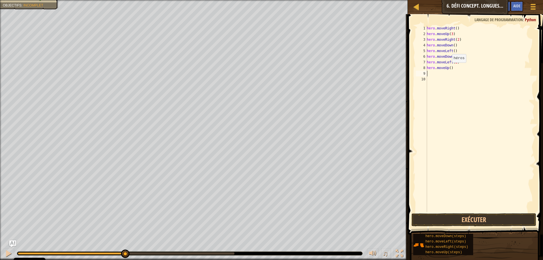
click at [449, 68] on div "hero . moveRight ( ) hero . moveUp ( 3 ) hero . moveRight ( 2 ) hero . moveDown…" at bounding box center [480, 124] width 109 height 198
type textarea "hero.moveUp(2)"
click at [429, 74] on div "hero . moveRight ( ) hero . moveUp ( 3 ) hero . moveRight ( 2 ) hero . moveDown…" at bounding box center [480, 124] width 109 height 198
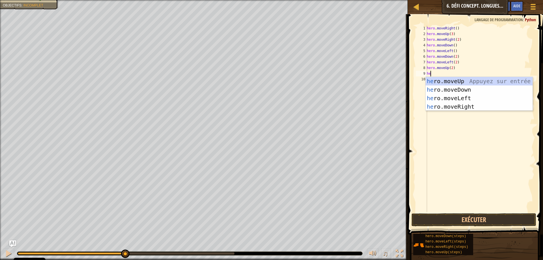
type textarea "her"
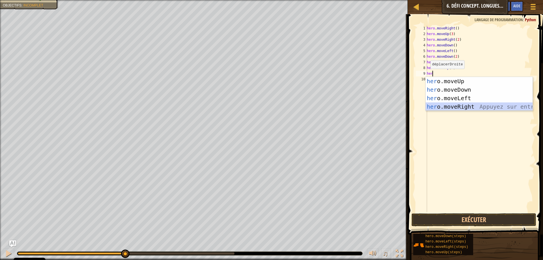
click at [445, 108] on div "her o.moveUp Appuyez sur entrée her o.moveDown Appuyez sur entrée her o.moveLef…" at bounding box center [479, 102] width 107 height 51
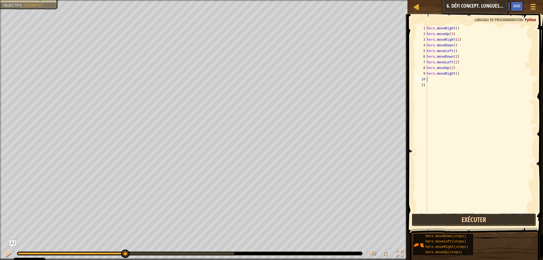
click at [431, 221] on button "Exécuter" at bounding box center [474, 219] width 125 height 13
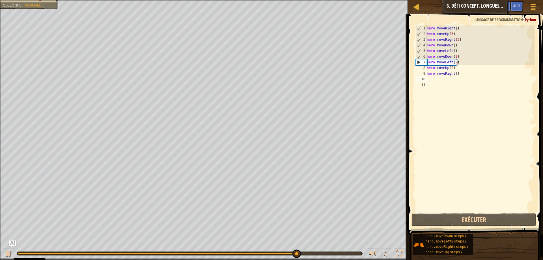
click at [460, 62] on div "hero . moveRight ( ) hero . moveUp ( 3 ) hero . moveRight ( 2 ) hero . moveDown…" at bounding box center [480, 124] width 109 height 198
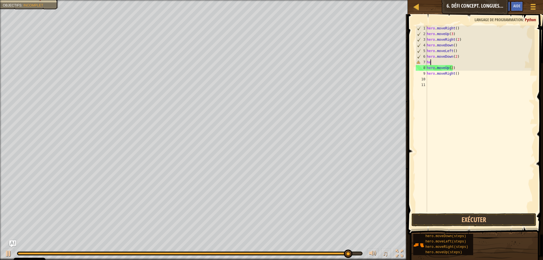
type textarea "h"
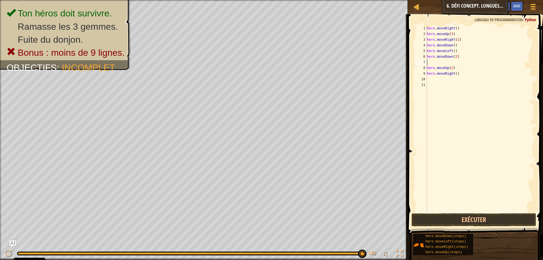
type textarea "hero.moveDown(2)"
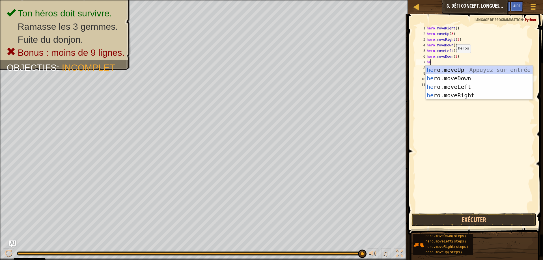
type textarea "her"
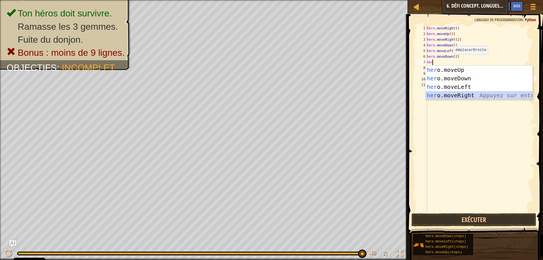
click at [452, 93] on div "her o.moveUp Appuyez sur entrée her o.moveDown Appuyez sur entrée her o.moveLef…" at bounding box center [479, 91] width 107 height 51
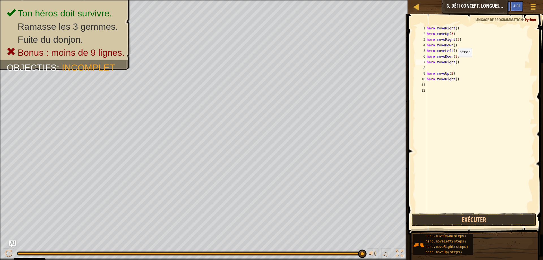
click at [455, 62] on div "hero . moveRight ( ) hero . moveUp ( 3 ) hero . moveRight ( 2 ) hero . moveDown…" at bounding box center [480, 124] width 109 height 198
click at [433, 71] on div "hero . moveRight ( ) hero . moveUp ( 3 ) hero . moveRight ( 2 ) hero . moveDown…" at bounding box center [480, 124] width 109 height 198
type textarea "hero.moveUp(2)"
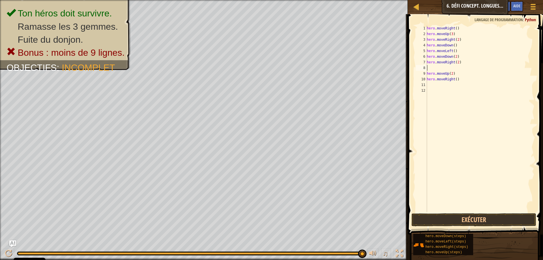
click at [431, 70] on div "hero . moveRight ( ) hero . moveUp ( 3 ) hero . moveRight ( 2 ) hero . moveDown…" at bounding box center [480, 124] width 109 height 198
click at [463, 222] on button "Exécuter" at bounding box center [474, 219] width 125 height 13
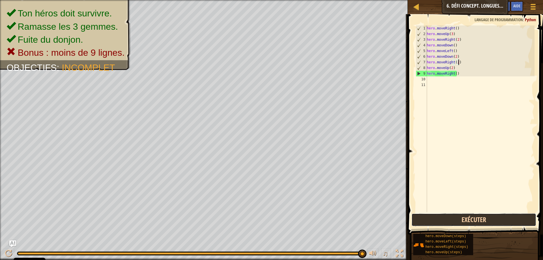
click at [419, 219] on button "Exécuter" at bounding box center [474, 219] width 125 height 13
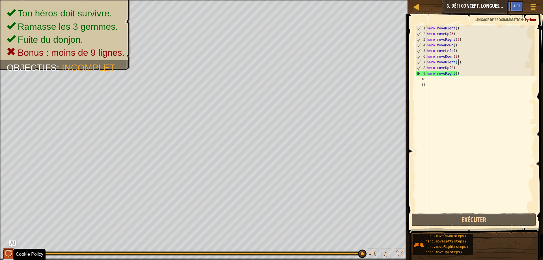
click at [8, 256] on div at bounding box center [8, 253] width 7 height 7
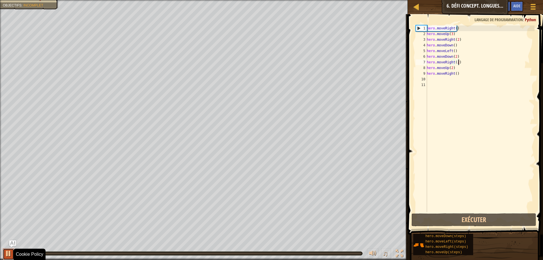
click at [8, 256] on div at bounding box center [8, 253] width 7 height 7
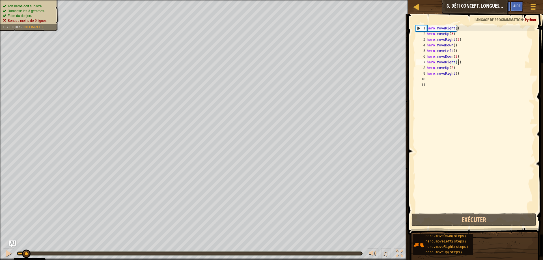
click at [27, 5] on ul "Ton héros doit survivre. Ramasse les 3 gemmes. Fuite du donjon. Bonus : moins d…" at bounding box center [29, 14] width 53 height 20
click at [33, 6] on ul "Ton héros doit survivre. Ramasse les 3 gemmes. Fuite du donjon. Bonus : moins d…" at bounding box center [29, 14] width 53 height 20
click at [457, 72] on div "hero . moveRight ( ) hero . moveUp ( 3 ) hero . moveRight ( 2 ) hero . moveDown…" at bounding box center [480, 124] width 109 height 198
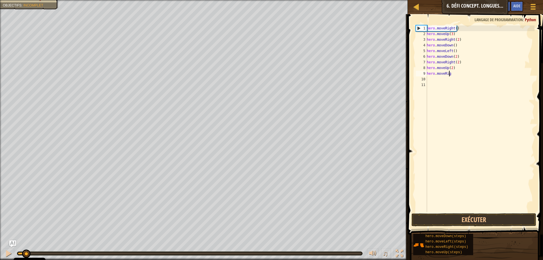
type textarea "h"
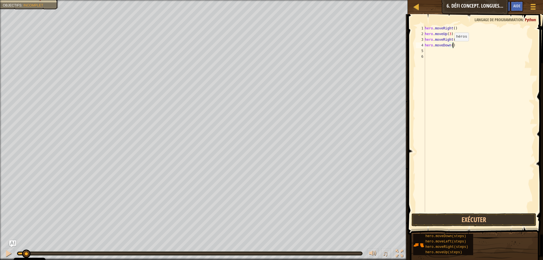
click at [450, 46] on div "hero . moveRight ( ) hero . moveUp ( 3 ) hero . moveRight ( 2 ) hero . moveDown…" at bounding box center [479, 124] width 111 height 198
type textarea "hero.moveDown(3)"
click at [455, 48] on div "hero . moveRight ( ) hero . moveUp ( 3 ) hero . moveRight ( 2 ) hero . moveDown…" at bounding box center [479, 124] width 111 height 198
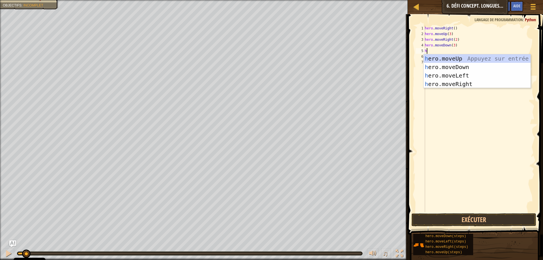
type textarea "he"
click at [457, 76] on div "he ro.moveUp Appuyez sur entrée he ro.moveDown Appuyez sur entrée he ro.moveLef…" at bounding box center [477, 79] width 107 height 51
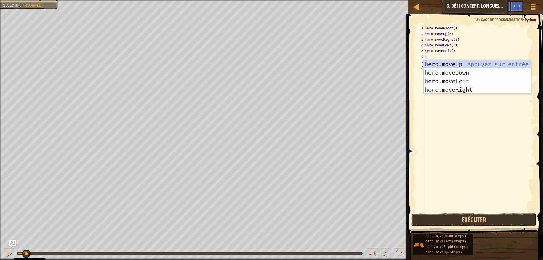
type textarea "he"
click at [438, 63] on div "he ro.moveUp Appuyez sur entrée he ro.moveDown Appuyez sur entrée he ro.moveLef…" at bounding box center [477, 85] width 107 height 51
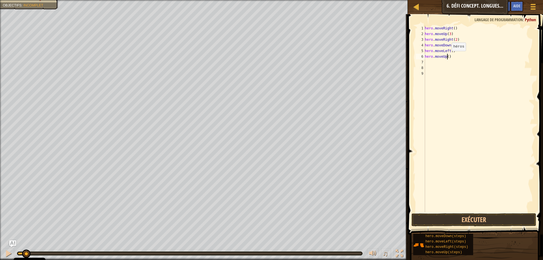
click at [447, 57] on div "hero . moveRight ( ) hero . moveUp ( 3 ) hero . moveRight ( 2 ) hero . moveDown…" at bounding box center [479, 124] width 111 height 198
type textarea "hero.moveUp(2)"
click at [434, 61] on div "hero . moveRight ( ) hero . moveUp ( 3 ) hero . moveRight ( 2 ) hero . moveDown…" at bounding box center [479, 124] width 111 height 198
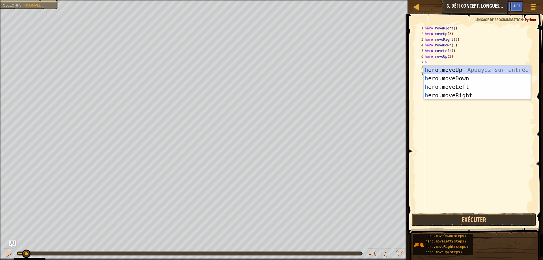
type textarea "he"
click at [472, 97] on div "he ro.moveUp Appuyez sur entrée he ro.moveDown Appuyez sur entrée he ro.moveLef…" at bounding box center [477, 91] width 107 height 51
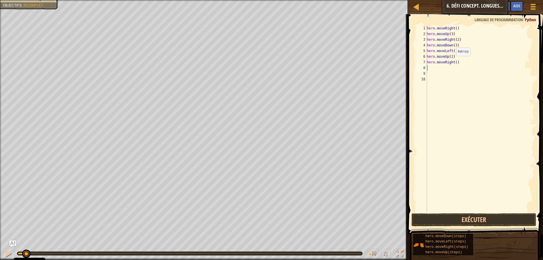
click at [453, 62] on div "hero . moveRight ( ) hero . moveUp ( 3 ) hero . moveRight ( 2 ) hero . moveDown…" at bounding box center [480, 124] width 109 height 198
type textarea "hero.moveRight(3)"
click at [430, 212] on div "hero . moveRight ( ) hero . moveUp ( 3 ) hero . moveRight ( 2 ) hero . moveDown…" at bounding box center [480, 124] width 109 height 198
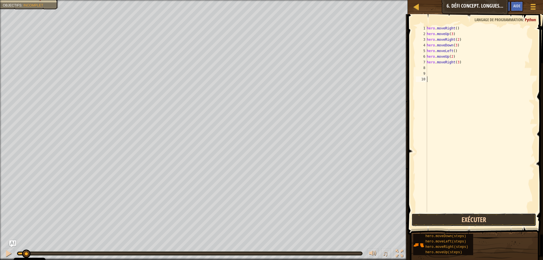
click at [432, 216] on button "Exécuter" at bounding box center [474, 219] width 125 height 13
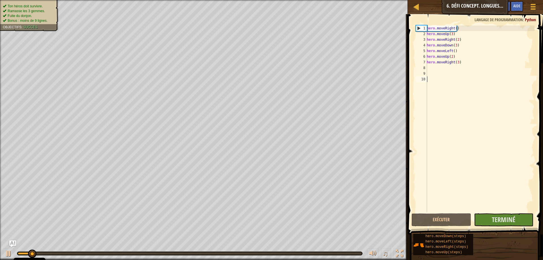
click at [50, 4] on ul "Ton héros doit survivre. Ramasse les 3 gemmes. Fuite du donjon. Bonus : moins d…" at bounding box center [29, 14] width 53 height 20
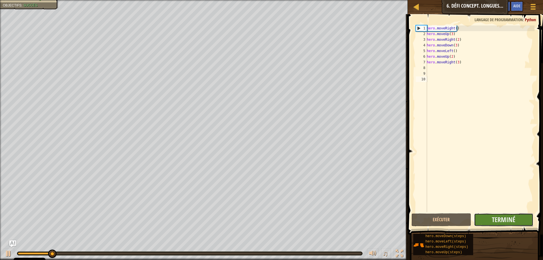
click at [487, 216] on button "Terminé" at bounding box center [503, 219] width 59 height 13
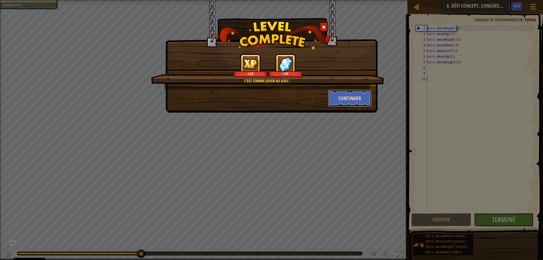
click at [350, 101] on button "Continuer" at bounding box center [350, 98] width 44 height 17
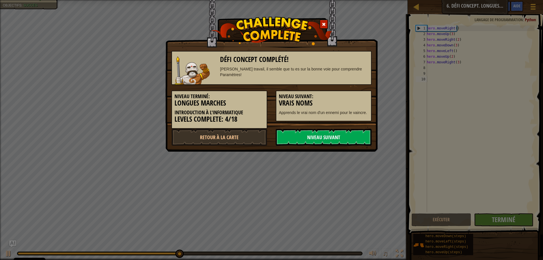
click at [320, 137] on link "Niveau Suivant" at bounding box center [324, 137] width 96 height 17
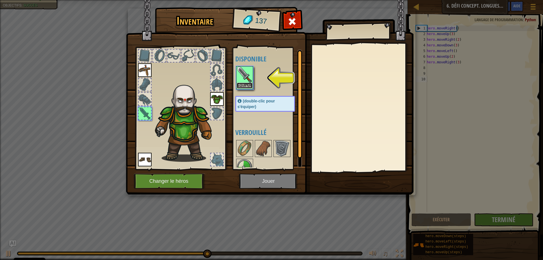
click at [244, 88] on button "Equiper" at bounding box center [245, 86] width 16 height 6
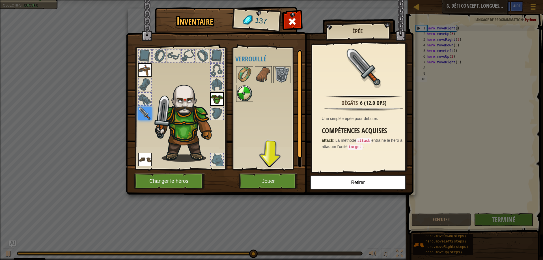
click at [250, 100] on img at bounding box center [245, 93] width 16 height 16
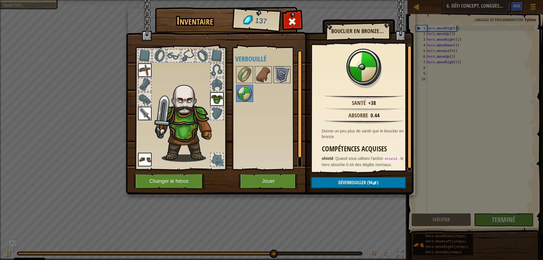
click at [282, 77] on img at bounding box center [282, 75] width 16 height 16
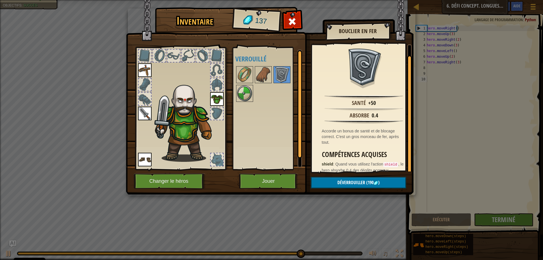
scroll to position [7, 0]
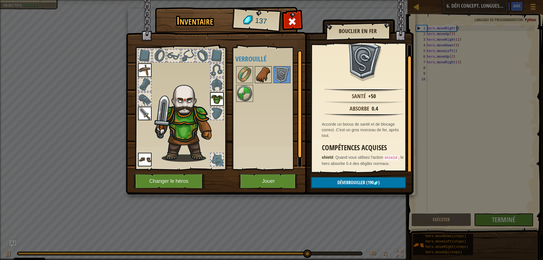
click at [265, 75] on img at bounding box center [264, 75] width 16 height 16
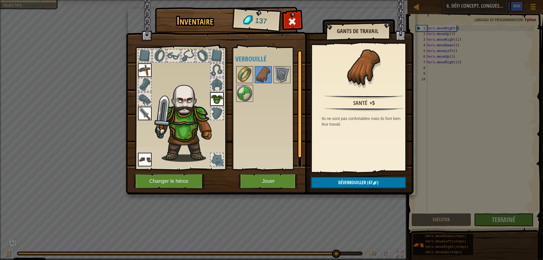
click at [245, 69] on img at bounding box center [245, 75] width 16 height 16
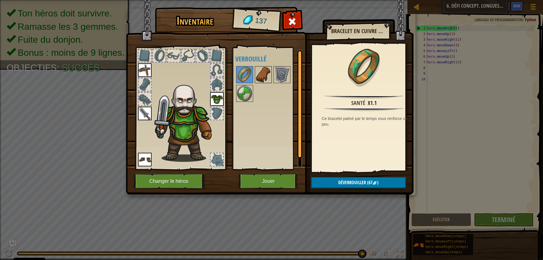
click at [266, 71] on img at bounding box center [264, 75] width 16 height 16
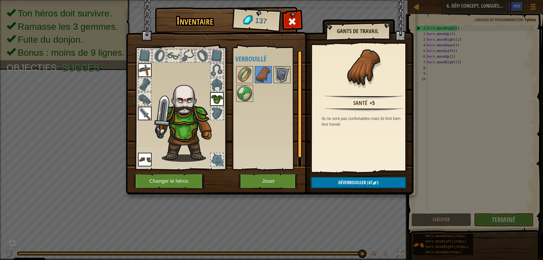
click at [274, 78] on img at bounding box center [282, 75] width 16 height 16
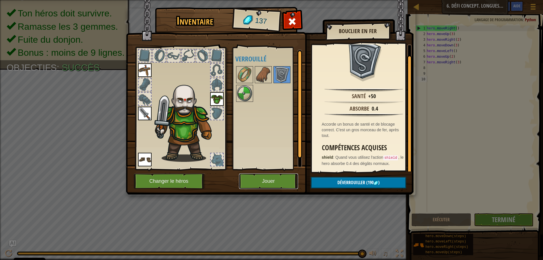
click at [260, 180] on button "Jouer" at bounding box center [268, 182] width 59 height 16
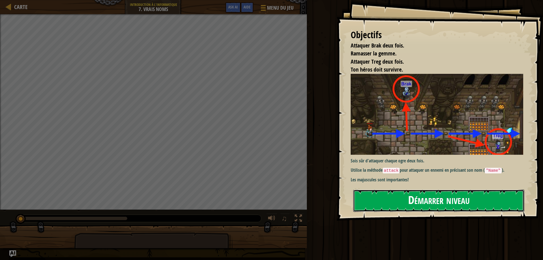
click at [413, 196] on button "Démarrer niveau" at bounding box center [439, 201] width 171 height 22
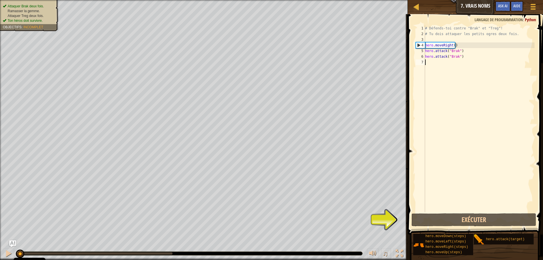
click at [30, 19] on span "Ton héros doit survivre." at bounding box center [25, 21] width 35 height 4
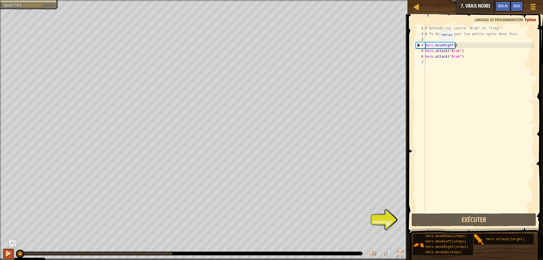
click at [8, 257] on div at bounding box center [8, 253] width 7 height 7
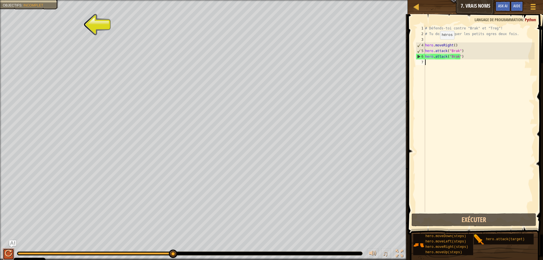
click at [8, 255] on div at bounding box center [8, 253] width 7 height 7
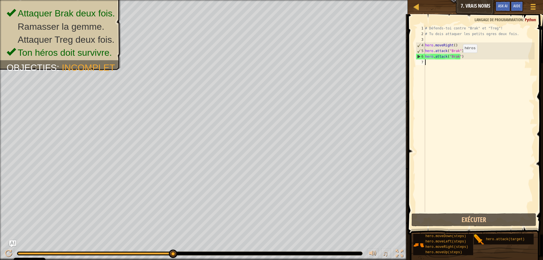
click at [459, 58] on div "# Défends-toi contre "Brak" et "Treg"! # Tu dois attaquer les petits ogres deux…" at bounding box center [479, 124] width 111 height 198
click at [455, 46] on div "# Défends-toi contre "Brak" et "Treg"! # Tu dois attaquer les petits ogres deux…" at bounding box center [479, 124] width 111 height 198
type textarea "hero.moveRight()"
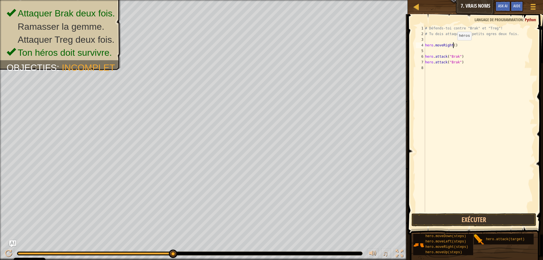
click at [453, 46] on div "# Défends-toi contre "Brak" et "Treg"! # Tu dois attaquer les petits ogres deux…" at bounding box center [479, 124] width 111 height 198
type textarea "hero.moveRight(2)"
click at [438, 50] on div "# Défends-toi contre "Brak" et "Treg"! # Tu dois attaquer les petits ogres deux…" at bounding box center [479, 124] width 111 height 198
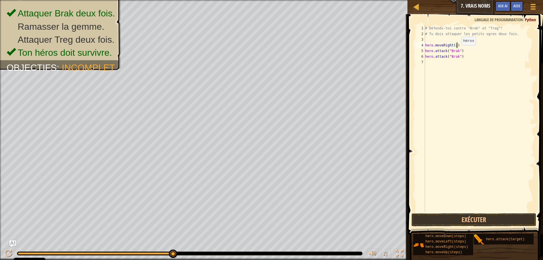
click at [457, 51] on div "# Défends-toi contre "Brak" et "Treg"! # Tu dois attaquer les petits ogres deux…" at bounding box center [479, 124] width 111 height 198
click at [457, 57] on div "# Défends-toi contre "Brak" et "Treg"! # Tu dois attaquer les petits ogres deux…" at bounding box center [479, 124] width 111 height 198
click at [446, 220] on button "Exécuter" at bounding box center [474, 219] width 125 height 13
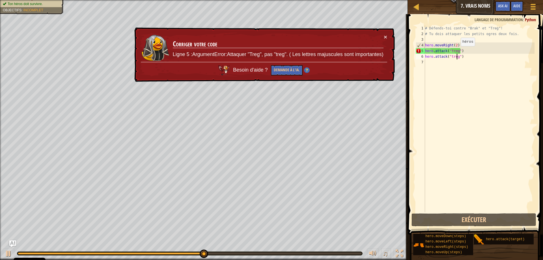
click at [456, 51] on div "# Défends-toi contre "Brak" et "Treg"! # Tu dois attaquer les petits ogres deux…" at bounding box center [479, 124] width 111 height 198
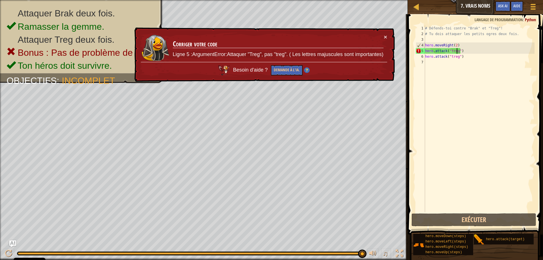
click at [461, 52] on div "# Défends-toi contre "Brak" et "Treg"! # Tu dois attaquer les petits ogres deux…" at bounding box center [479, 124] width 111 height 198
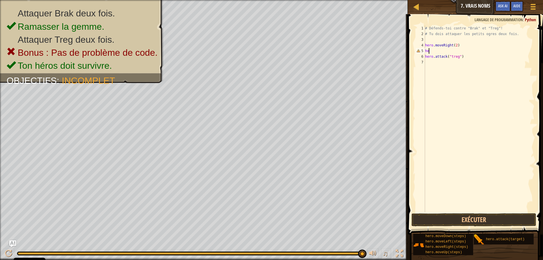
scroll to position [3, 0]
type textarea "h"
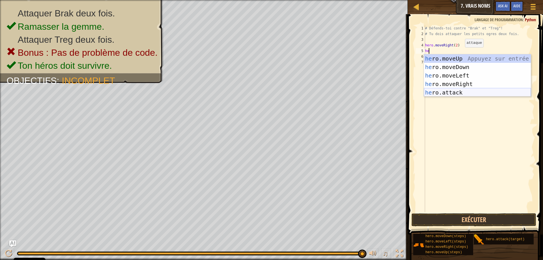
click at [456, 93] on div "he ro.moveUp Appuyez sur entrée he ro.moveDown Appuyez sur entrée he ro.moveLef…" at bounding box center [477, 83] width 107 height 59
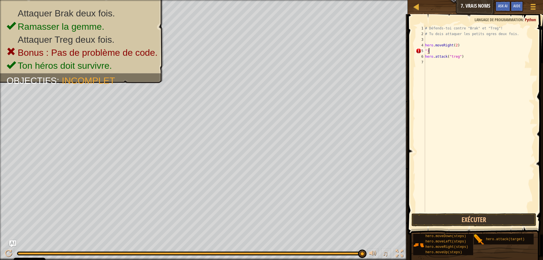
type textarea """
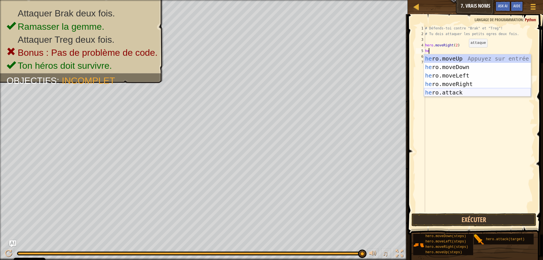
click at [449, 89] on div "he ro.moveUp Appuyez sur entrée he ro.moveDown Appuyez sur entrée he ro.moveLef…" at bounding box center [477, 83] width 107 height 59
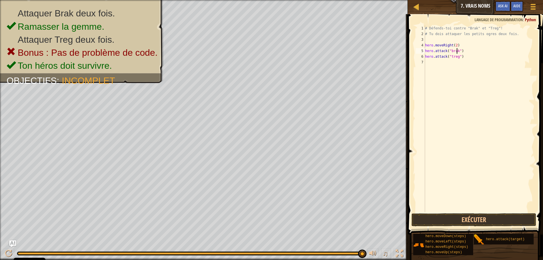
scroll to position [3, 3]
click at [455, 45] on div "# Défends-toi contre "Brak" et "Treg"! # Tu dois attaquer les petits ogres deux…" at bounding box center [479, 124] width 111 height 198
click at [455, 58] on div "# Défends-toi contre "Brak" et "Treg"! # Tu dois attaquer les petits ogres deux…" at bounding box center [479, 124] width 111 height 198
click at [461, 53] on div "# Défends-toi contre "Brak" et "Treg"! # Tu dois attaquer les petits ogres deux…" at bounding box center [479, 124] width 111 height 198
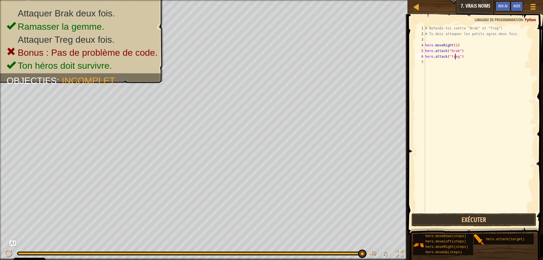
type textarea "hero.attack("brak")"
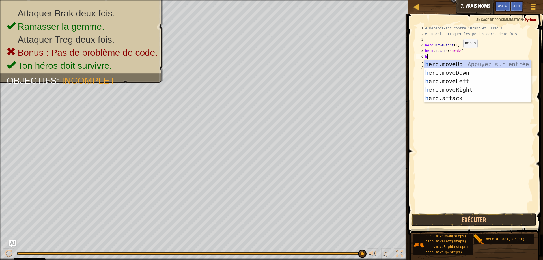
type textarea "he"
click at [455, 89] on div "he ro.moveUp Appuyez sur entrée he ro.moveDown Appuyez sur entrée he ro.moveLef…" at bounding box center [477, 89] width 107 height 59
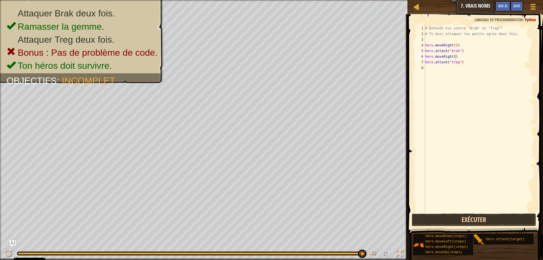
click at [436, 222] on button "Exécuter" at bounding box center [474, 219] width 125 height 13
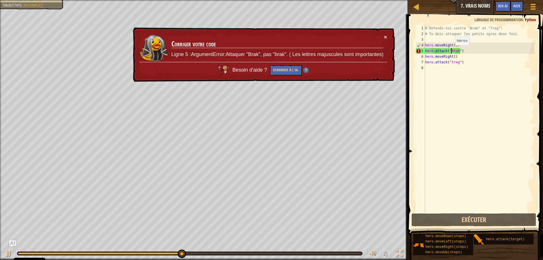
click at [451, 51] on div "# Défends-toi contre "Brak" et "Treg"! # Tu dois attaquer les petits ogres deux…" at bounding box center [479, 124] width 111 height 198
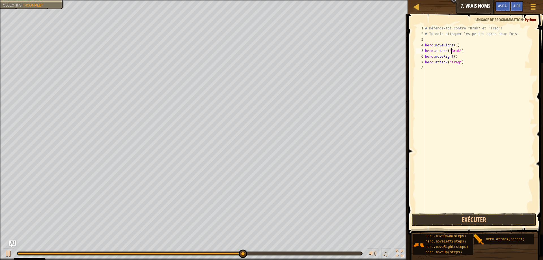
scroll to position [3, 2]
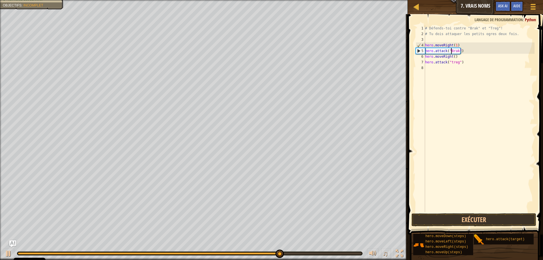
click at [436, 227] on span at bounding box center [476, 116] width 140 height 237
click at [435, 225] on button "Exécuter" at bounding box center [474, 219] width 125 height 13
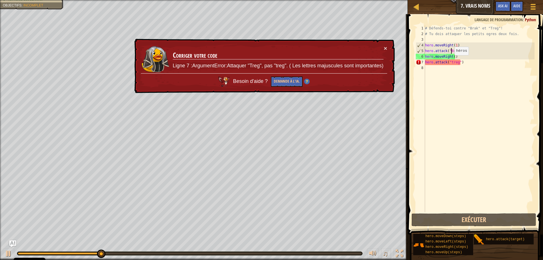
click at [450, 61] on div "# Défends-toi contre "Brak" et "Treg"! # Tu dois attaquer les petits ogres deux…" at bounding box center [479, 124] width 111 height 198
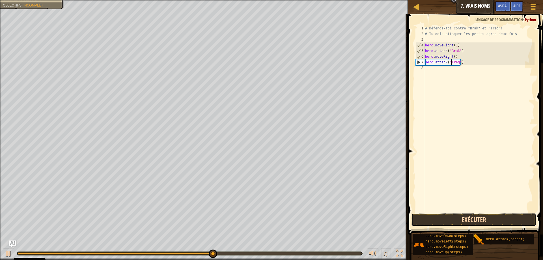
click at [434, 222] on button "Exécuter" at bounding box center [474, 219] width 125 height 13
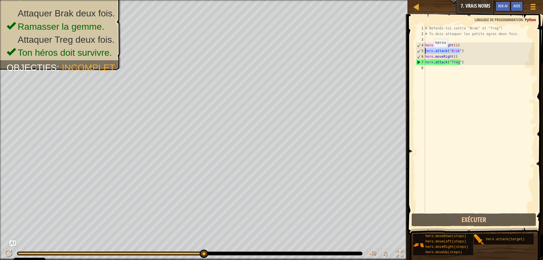
drag, startPoint x: 460, startPoint y: 52, endPoint x: 424, endPoint y: 53, distance: 36.5
click at [424, 53] on div "hero.attack("Treg") 1 2 3 4 5 6 7 8 # Défends-toi contre "Brak" et "Treg"! # Tu…" at bounding box center [475, 118] width 120 height 187
drag, startPoint x: 461, startPoint y: 48, endPoint x: 464, endPoint y: 49, distance: 4.1
click at [461, 48] on div "# Défends-toi contre "Brak" et "Treg"! # Tu dois attaquer les petits ogres deux…" at bounding box center [479, 124] width 111 height 198
click at [463, 50] on div "# Défends-toi contre "Brak" et "Treg"! # Tu dois attaquer les petits ogres deux…" at bounding box center [479, 118] width 111 height 187
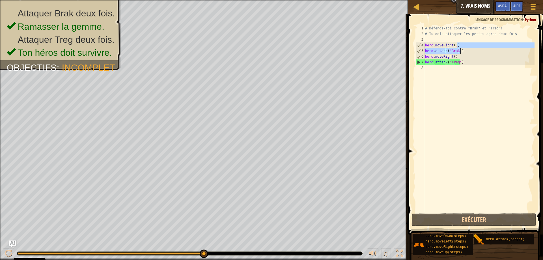
type textarea "hero.attack("Brak")"
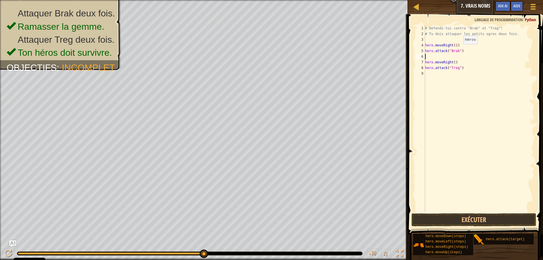
paste textarea "hero.attack("Brak")"
drag, startPoint x: 460, startPoint y: 68, endPoint x: 428, endPoint y: 69, distance: 31.7
click at [428, 69] on div "# Défends-toi contre "Brak" et "Treg"! # Tu dois attaquer les petits ogres deux…" at bounding box center [479, 124] width 111 height 198
type textarea "hero.attack("Treg")"
click at [449, 72] on div "# Défends-toi contre "Brak" et "Treg"! # Tu dois attaquer les petits ogres deux…" at bounding box center [479, 124] width 111 height 198
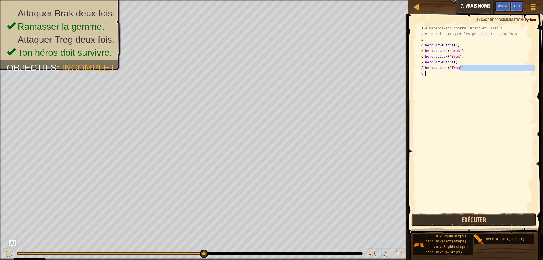
drag, startPoint x: 460, startPoint y: 69, endPoint x: 425, endPoint y: 71, distance: 34.6
click at [425, 71] on div "# Défends-toi contre "Brak" et "Treg"! # Tu dois attaquer les petits ogres deux…" at bounding box center [479, 124] width 111 height 198
click at [460, 69] on div "# Défends-toi contre "Brak" et "Treg"! # Tu dois attaquer les petits ogres deux…" at bounding box center [479, 124] width 111 height 198
type textarea "hero.attack("Treg")"
click at [462, 69] on div "# Défends-toi contre "Brak" et "Treg"! # Tu dois attaquer les petits ogres deux…" at bounding box center [479, 124] width 111 height 198
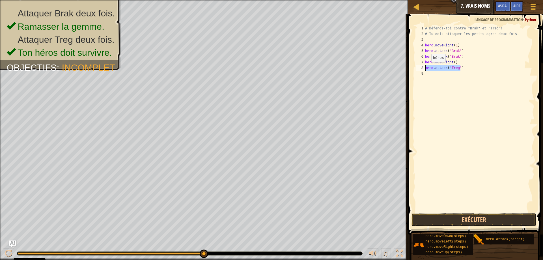
drag, startPoint x: 462, startPoint y: 69, endPoint x: 425, endPoint y: 68, distance: 36.5
click at [425, 68] on div "hero.attack("Treg") 1 2 3 4 5 6 7 8 9 # Défends-toi contre "Brak" et "Treg"! # …" at bounding box center [475, 118] width 120 height 187
click at [462, 70] on div "# Défends-toi contre "Brak" et "Treg"! # Tu dois attaquer les petits ogres deux…" at bounding box center [479, 118] width 111 height 187
paste textarea "hero.attack("Treg")"
type textarea "hero.attack("Treg")"
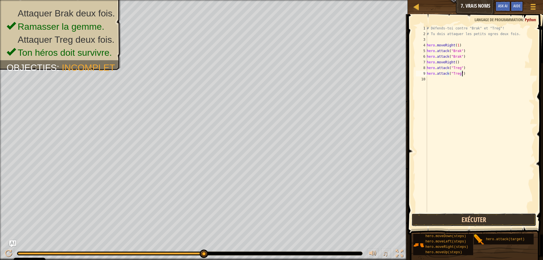
click at [477, 224] on button "Exécuter" at bounding box center [474, 219] width 125 height 13
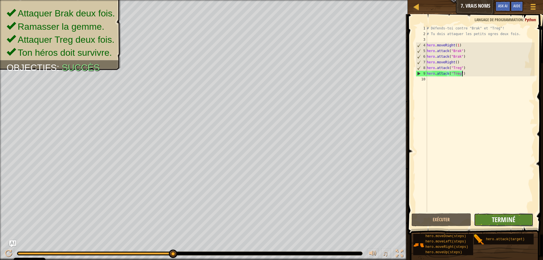
click at [495, 224] on span "Terminé" at bounding box center [503, 219] width 23 height 9
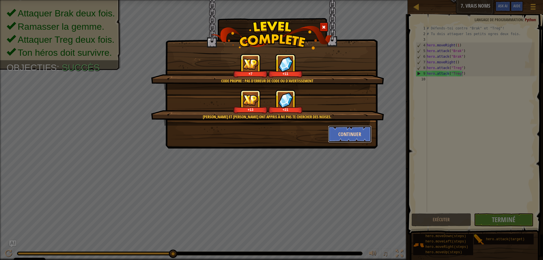
click at [342, 138] on button "Continuer" at bounding box center [350, 134] width 44 height 17
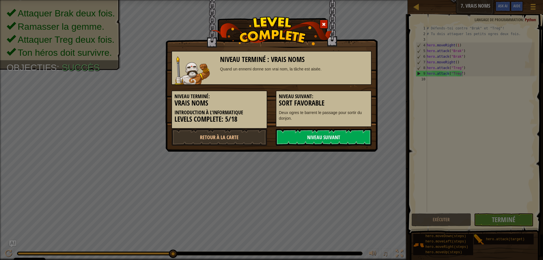
click at [341, 139] on link "Niveau Suivant" at bounding box center [324, 137] width 96 height 17
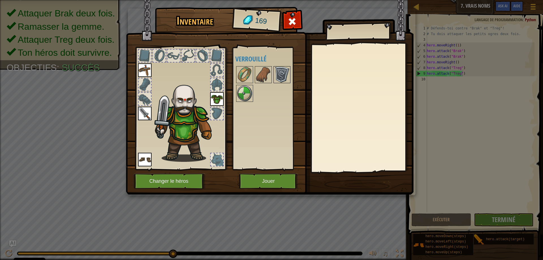
click at [280, 69] on img at bounding box center [282, 75] width 16 height 16
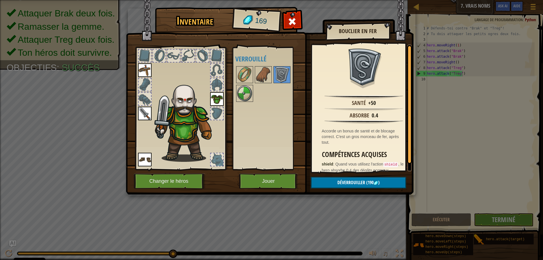
click at [273, 72] on div at bounding box center [271, 83] width 71 height 37
click at [254, 72] on div at bounding box center [271, 83] width 71 height 37
click at [250, 78] on img at bounding box center [245, 75] width 16 height 16
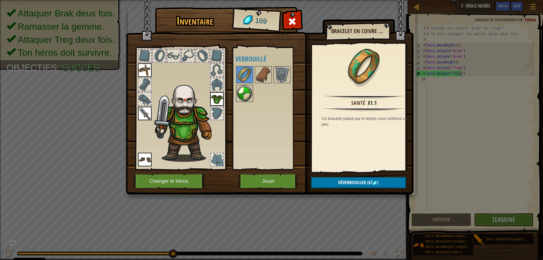
click at [250, 86] on img at bounding box center [245, 93] width 16 height 16
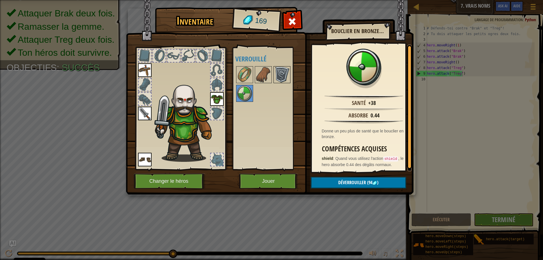
click at [278, 75] on img at bounding box center [282, 75] width 16 height 16
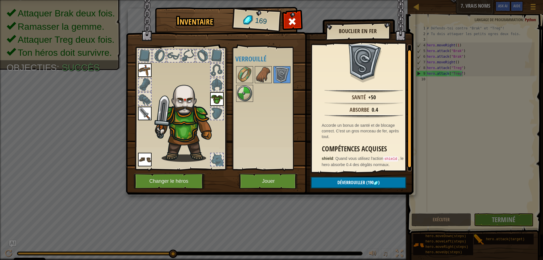
scroll to position [7, 0]
click at [261, 187] on button "Jouer" at bounding box center [268, 182] width 59 height 16
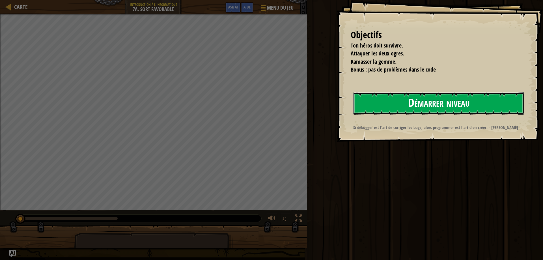
click at [410, 106] on button "Démarrer niveau" at bounding box center [439, 103] width 171 height 22
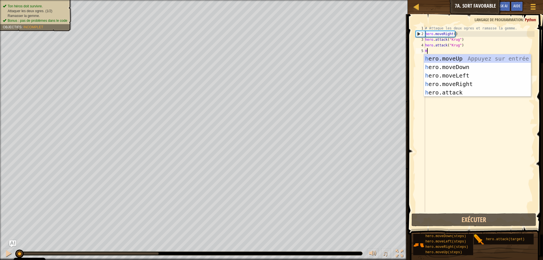
type textarea "HE"
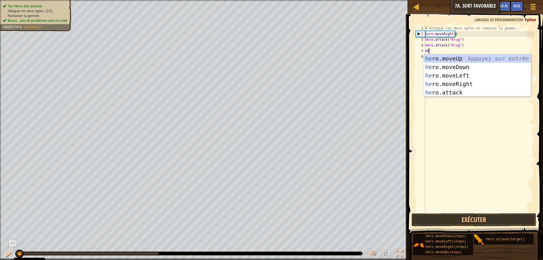
scroll to position [3, 0]
click at [465, 82] on div "he ro.moveUp Appuyez sur entrée he ro.moveDown Appuyez sur entrée he ro.moveLef…" at bounding box center [477, 83] width 107 height 59
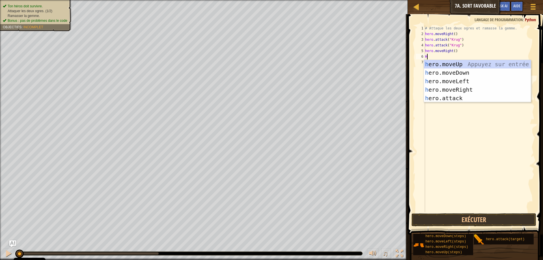
type textarea "HE"
click at [457, 65] on div "he ro.moveUp Appuyez sur entrée he ro.moveDown Appuyez sur entrée he ro.moveLef…" at bounding box center [477, 89] width 107 height 59
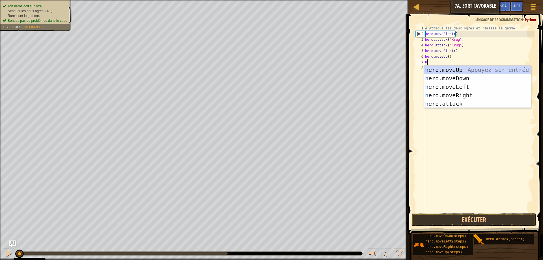
type textarea "HE"
click at [452, 89] on div "he ro.moveUp Appuyez sur entrée he ro.moveDown Appuyez sur entrée he ro.moveLef…" at bounding box center [477, 95] width 107 height 59
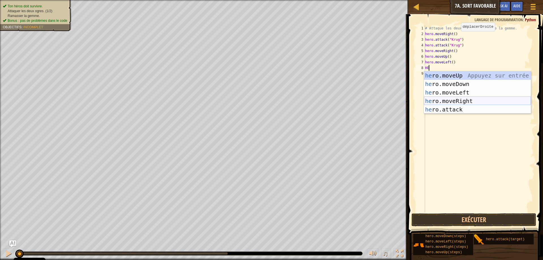
click at [449, 106] on div "he ro.moveUp Appuyez sur entrée he ro.moveDown Appuyez sur entrée he ro.moveLef…" at bounding box center [477, 100] width 107 height 59
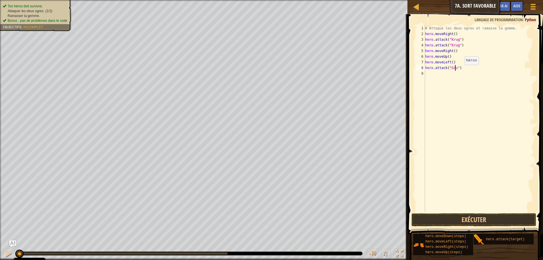
type textarea "hero.attack("Grump")"
click at [465, 70] on div "# Attaque les deux ogres et ramasse la gemme. hero . moveRight ( ) hero . attac…" at bounding box center [479, 124] width 111 height 198
drag, startPoint x: 464, startPoint y: 69, endPoint x: 423, endPoint y: 67, distance: 40.5
click at [423, 67] on div "hero.attack("Grump") 1 2 3 4 5 6 7 8 9 # Attaque les deux ogres et ramasse la g…" at bounding box center [475, 118] width 120 height 187
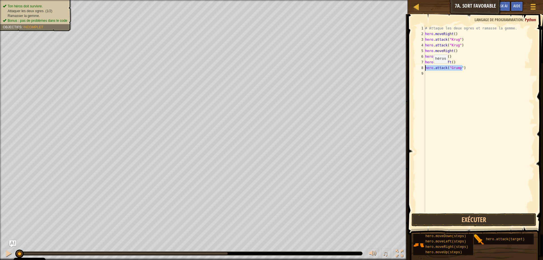
click at [431, 71] on div "# Attaque les deux ogres et ramasse la gemme. hero . moveRight ( ) hero . attac…" at bounding box center [479, 124] width 111 height 198
type textarea "hero.attack("Grump")"
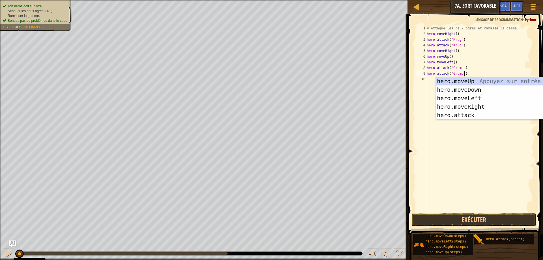
click at [472, 71] on div "# Attaque les deux ogres et ramasse la gemme. hero . moveRight ( ) hero . attac…" at bounding box center [480, 124] width 109 height 198
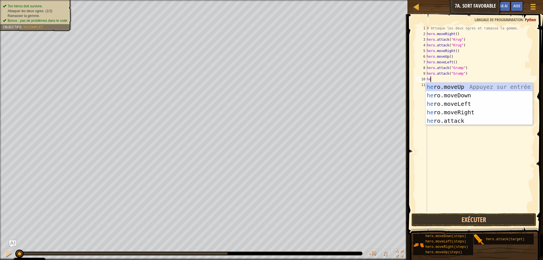
type textarea "her"
click at [463, 102] on div "her o.moveUp Appuyez sur entrée her o.moveDown Appuyez sur entrée her o.moveLef…" at bounding box center [479, 112] width 107 height 59
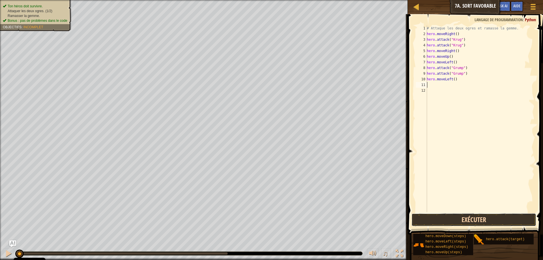
click at [444, 226] on button "Exécuter" at bounding box center [474, 219] width 125 height 13
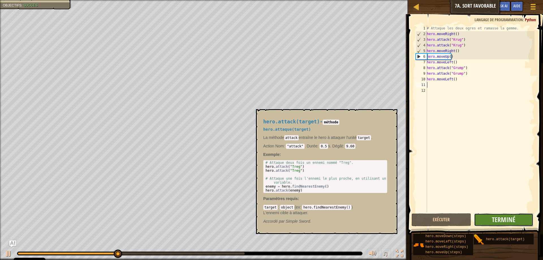
click at [486, 218] on button "Terminé" at bounding box center [503, 219] width 59 height 13
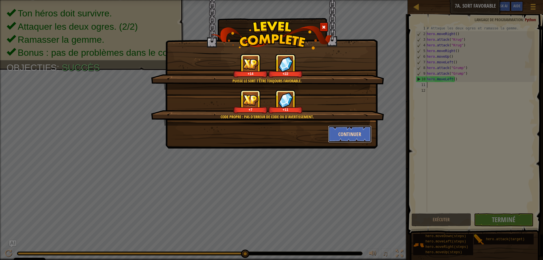
click at [355, 139] on button "Continuer" at bounding box center [350, 134] width 44 height 17
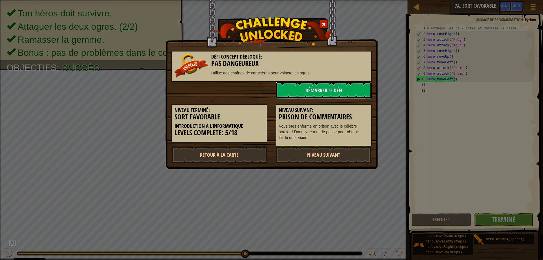
click at [300, 86] on link "Démarrer le Défi" at bounding box center [324, 90] width 96 height 17
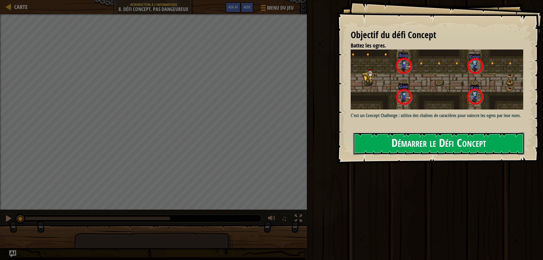
click at [415, 150] on button "Démarrer le Défi Concept" at bounding box center [439, 143] width 171 height 22
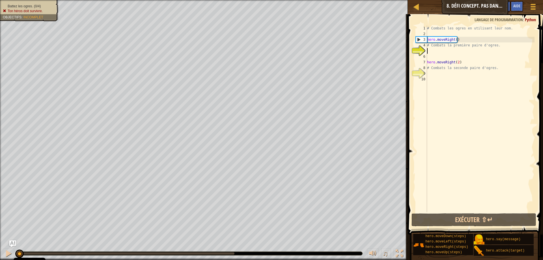
click at [48, 3] on div "Battez les ogres. (0/4) Ton héros doit survivre. Objectifs : Incomplet" at bounding box center [25, 8] width 65 height 25
click at [50, 11] on li "Ton héros doit survivre." at bounding box center [29, 11] width 52 height 5
click at [48, 11] on li "Ton héros doit survivre." at bounding box center [29, 11] width 52 height 5
click at [44, 9] on li "Ton héros doit survivre." at bounding box center [29, 11] width 52 height 5
click at [500, 47] on div "# Combats les ogres en utilisant leur nom. hero . moveRight ( ) # Combats la pr…" at bounding box center [480, 124] width 109 height 198
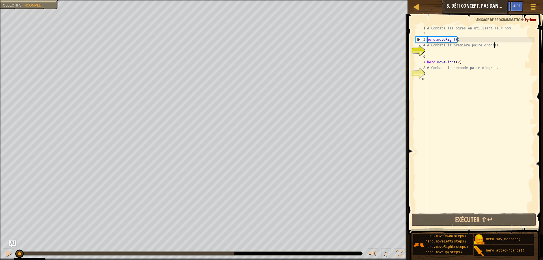
click at [498, 46] on div "# Combats les ogres en utilisant leur nom. hero . moveRight ( ) # Combats la pr…" at bounding box center [480, 124] width 109 height 198
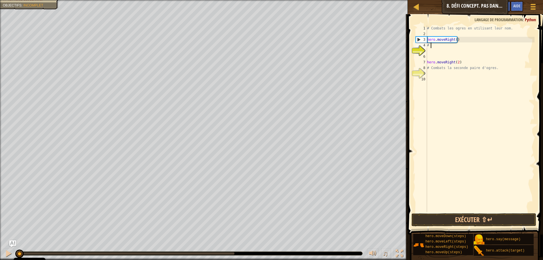
type textarea "#"
type textarea "hero.moveRight()"
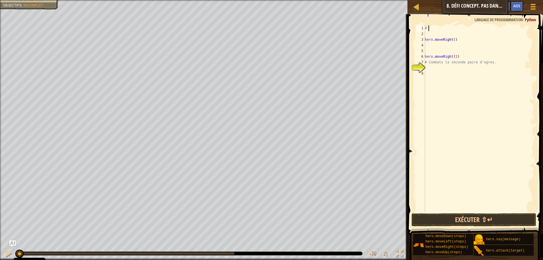
type textarea "#"
type textarea "hero.moveRight()"
type textarea "# Combats la seconde paire d'ogres."
type textarea "#"
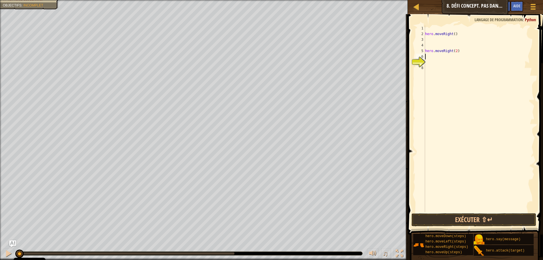
type textarea "hero.moveRight(2)"
type textarea "hero.moveRight()"
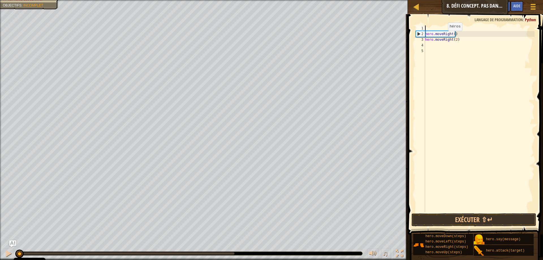
click at [444, 37] on div "hero . moveRight ( ) hero . moveRight ( 2 )" at bounding box center [479, 124] width 111 height 198
type textarea "hero.moveRight()"
click at [457, 36] on div "hero . moveRight ( ) hero . moveRight ( 2 )" at bounding box center [479, 124] width 111 height 198
click at [457, 33] on div "hero . moveRight ( ) hero . moveRight ( 2 )" at bounding box center [479, 124] width 111 height 198
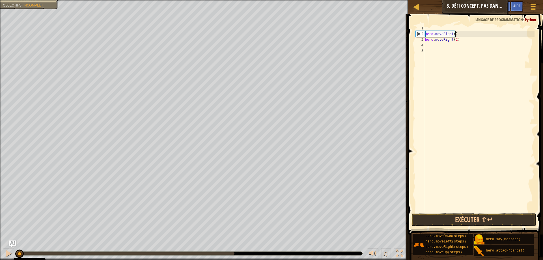
click at [435, 30] on div "hero . moveRight ( ) hero . moveRight ( 2 )" at bounding box center [479, 124] width 111 height 198
click at [430, 43] on div "hero . moveRight ( ) hero . moveRight ( 2 )" at bounding box center [479, 124] width 111 height 198
click at [457, 36] on div "hero . moveRight ( ) hero . moveRight ( 2 )" at bounding box center [479, 124] width 111 height 198
type textarea "hero.moveRight()"
click at [456, 35] on div "hero . moveRight ( ) hero . moveRight ( 2 )" at bounding box center [479, 124] width 111 height 198
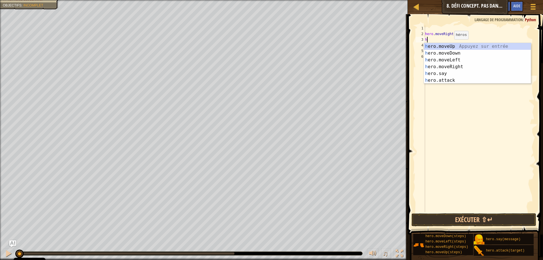
scroll to position [3, 0]
click at [440, 79] on div "he ro.moveUp Appuyez sur entrée he ro.moveDown Appuyez sur entrée he ro.moveLef…" at bounding box center [477, 70] width 107 height 54
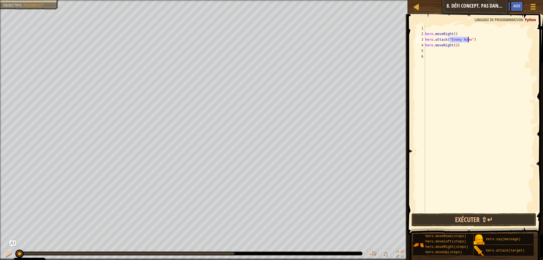
click at [467, 42] on div "hero . moveRight ( ) hero . attack ( "Enemy Name" ) hero . moveRight ( 2 )" at bounding box center [479, 118] width 111 height 187
click at [468, 40] on div "hero . moveRight ( ) hero . attack ( "Enemy Name" ) hero . moveRight ( 2 )" at bounding box center [479, 124] width 111 height 198
type textarea "hero.attack("Sog")"
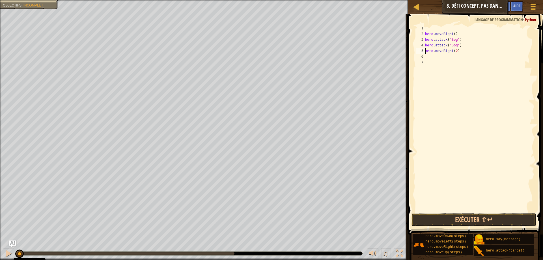
type textarea "hero.attack("Sog")"
type textarea "hero.attack("Gos")"
type textarea "hero.moveRight(2)"
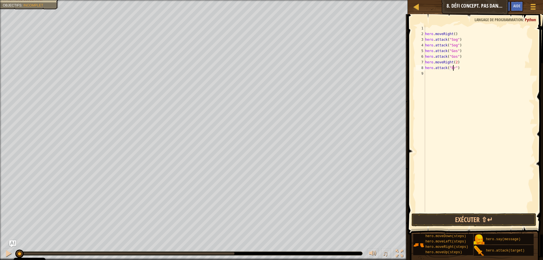
type textarea "hero.attack("Ergo")"
type textarea "hero.attack("Kro")"
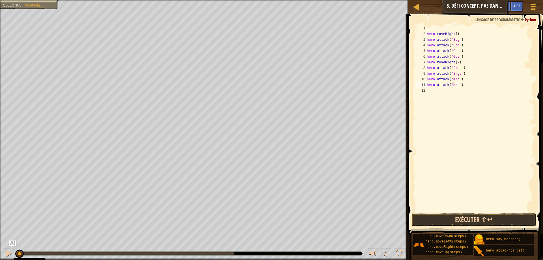
type textarea "hero.attack("Kro")"
click at [467, 217] on button "Exécuter ⇧↵" at bounding box center [474, 219] width 125 height 13
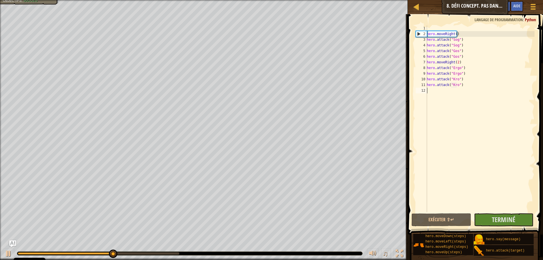
drag, startPoint x: 448, startPoint y: 175, endPoint x: 434, endPoint y: 197, distance: 26.5
click at [448, 174] on div "hero . moveRight ( ) hero . attack ( "Sog" ) hero . attack ( "Sog" ) hero . att…" at bounding box center [480, 124] width 109 height 198
click at [464, 220] on button "Exécuter ⇧↵" at bounding box center [441, 219] width 59 height 13
click at [10, 253] on div at bounding box center [8, 253] width 7 height 7
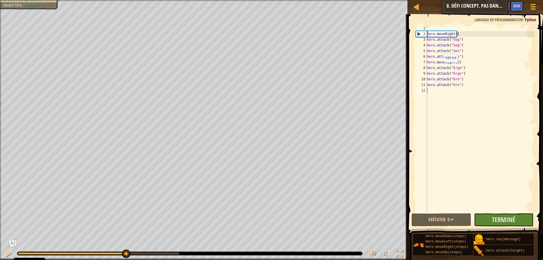
click at [43, 1] on div at bounding box center [204, 0] width 408 height 1
type textarea "hero.attack("Gos")"
click at [462, 57] on div "hero . moveRight ( ) hero . attack ( "Sog" ) hero . attack ( "Sog" ) hero . att…" at bounding box center [480, 124] width 109 height 198
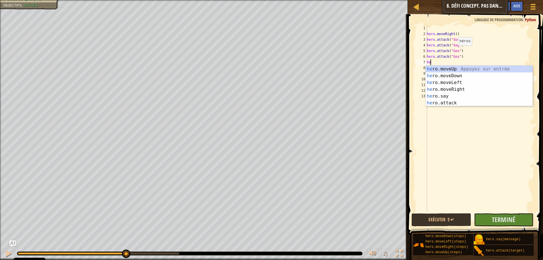
type textarea "her"
click at [455, 77] on div "her o.moveUp Appuyez sur entrée her o.moveDown Appuyez sur entrée her o.moveLef…" at bounding box center [479, 93] width 107 height 54
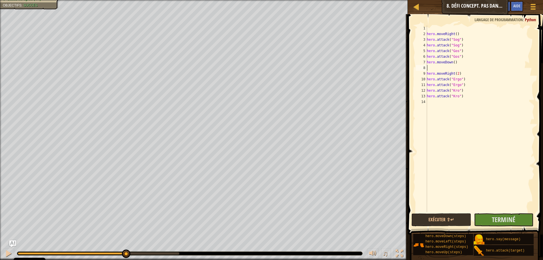
type textarea "he"
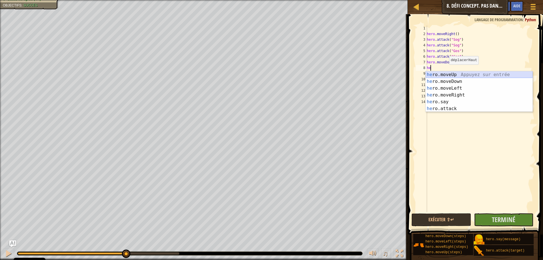
click at [447, 77] on div "he ro.moveUp Appuyez sur entrée he ro.moveDown Appuyez sur entrée he ro.moveLef…" at bounding box center [479, 98] width 107 height 54
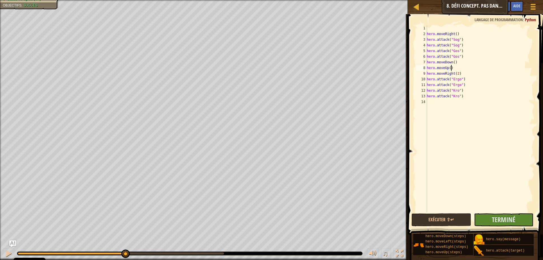
click at [463, 96] on div "hero . moveRight ( ) hero . attack ( "Sog" ) hero . attack ( "Sog" ) hero . att…" at bounding box center [480, 124] width 109 height 198
type textarea "hero.attack("Kro")"
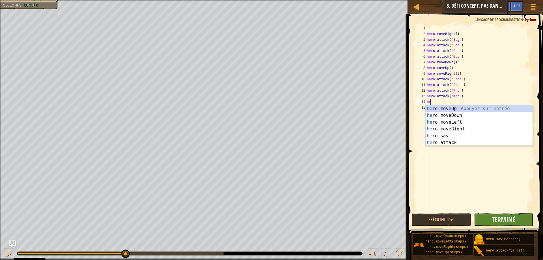
type textarea "her"
click at [449, 118] on div "her o.moveUp Appuyez sur entrée her o.moveDown Appuyez sur entrée her o.moveLef…" at bounding box center [479, 132] width 107 height 54
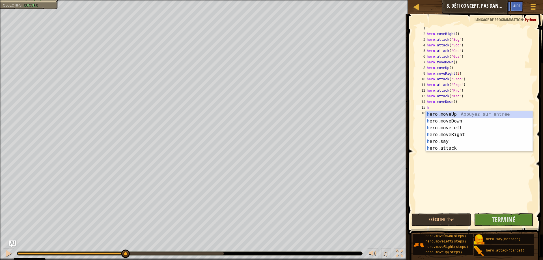
type textarea "her"
click at [457, 117] on div "her o.moveUp Appuyez sur entrée her o.moveDown Appuyez sur entrée her o.moveLef…" at bounding box center [479, 138] width 107 height 54
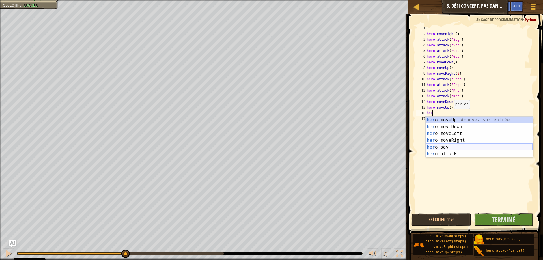
click at [449, 148] on div "her o.moveUp Appuyez sur entrée her o.moveDown Appuyez sur entrée her o.moveLef…" at bounding box center [479, 144] width 107 height 54
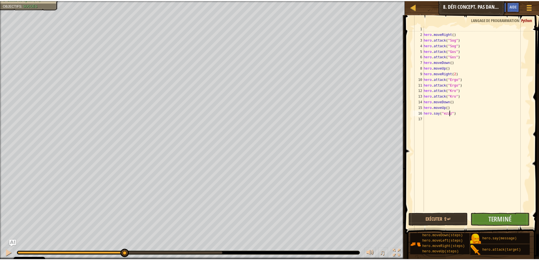
scroll to position [3, 2]
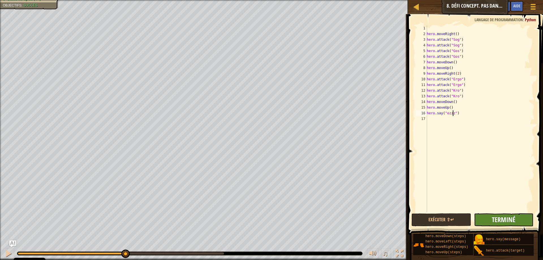
type textarea "hero.say("ezzz")"
click at [493, 220] on span "Terminé" at bounding box center [503, 219] width 23 height 9
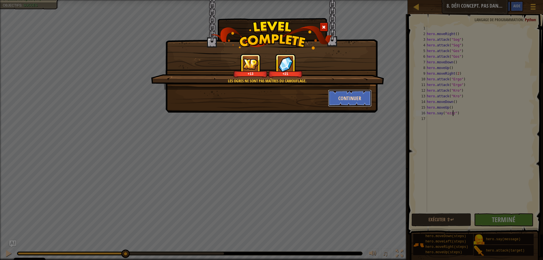
click at [339, 95] on button "Continuer" at bounding box center [350, 98] width 44 height 17
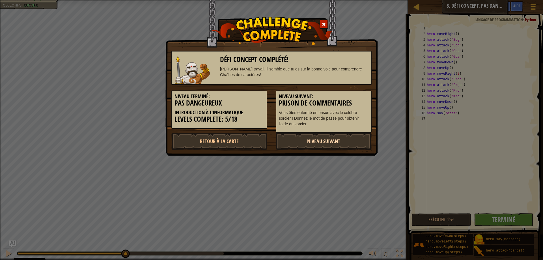
click at [347, 143] on link "Niveau Suivant" at bounding box center [324, 141] width 96 height 17
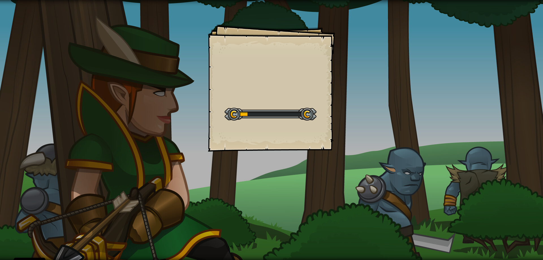
click at [349, 143] on div "Goals Start Level Erreur de chargement du serveur Vous avez besoin d'un abonnem…" at bounding box center [271, 130] width 543 height 260
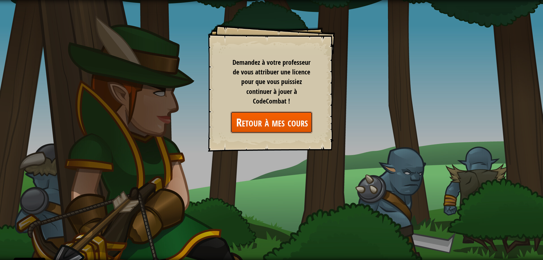
click at [290, 123] on link "Retour à mes cours" at bounding box center [272, 123] width 82 height 22
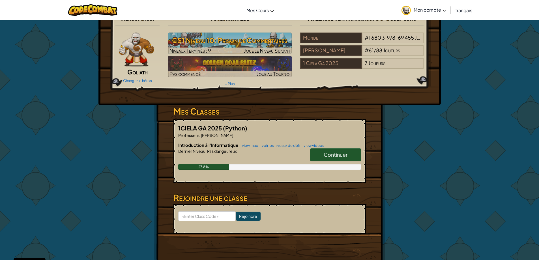
scroll to position [28, 0]
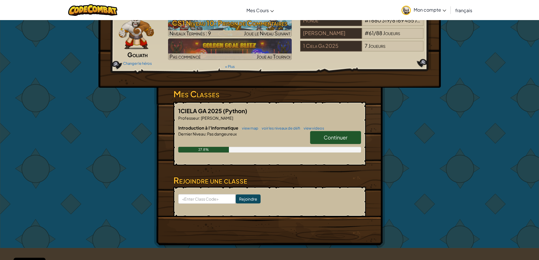
click at [326, 137] on span "Continuer" at bounding box center [336, 137] width 24 height 7
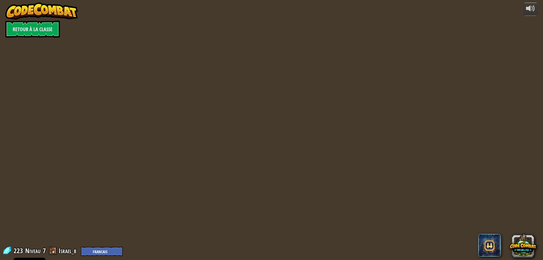
select select "fr"
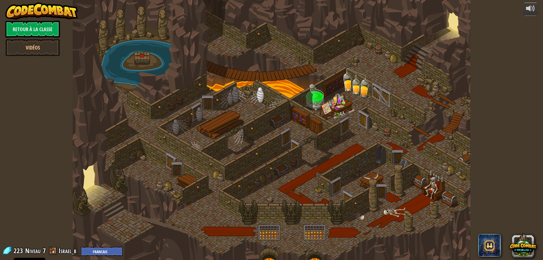
select select "fr"
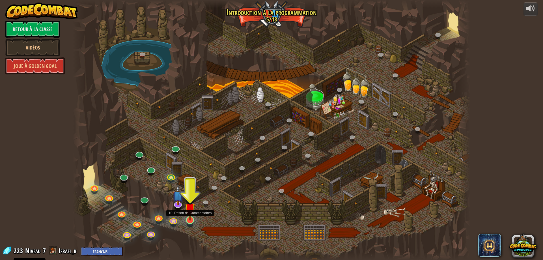
click at [190, 220] on img at bounding box center [190, 208] width 11 height 24
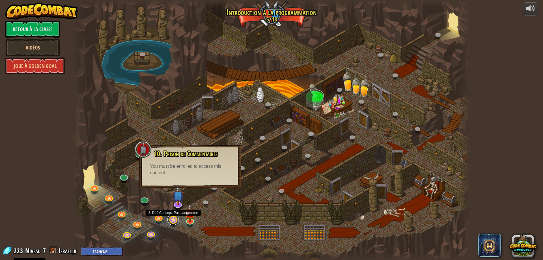
click at [178, 219] on link at bounding box center [173, 219] width 11 height 11
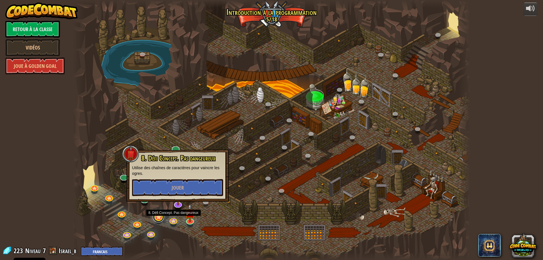
click at [164, 219] on link at bounding box center [158, 216] width 11 height 11
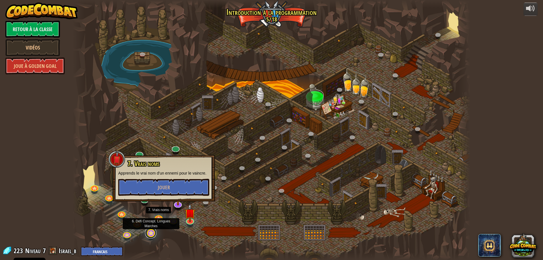
click at [150, 236] on link at bounding box center [150, 232] width 11 height 11
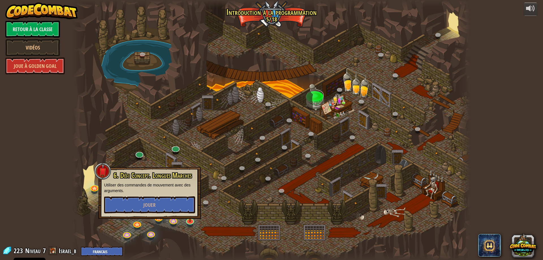
click at [156, 223] on div at bounding box center [272, 130] width 398 height 260
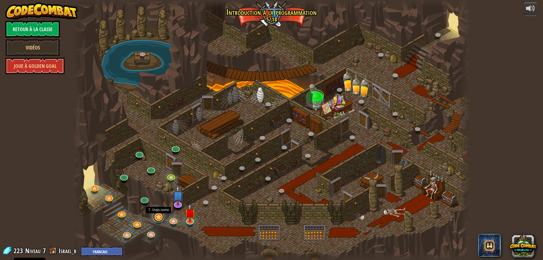
click at [158, 219] on link at bounding box center [158, 216] width 11 height 11
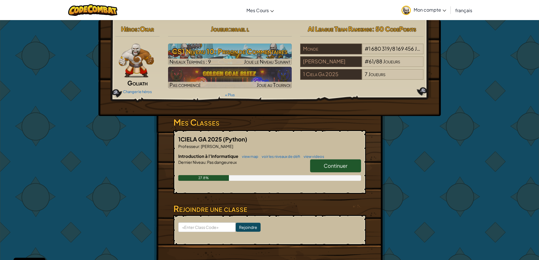
click at [214, 222] on form "Rejoindre" at bounding box center [270, 230] width 192 height 30
click at [188, 229] on input at bounding box center [206, 227] width 57 height 10
type input "HideRunToday"
click at [247, 231] on input "Rejoindre" at bounding box center [248, 227] width 25 height 9
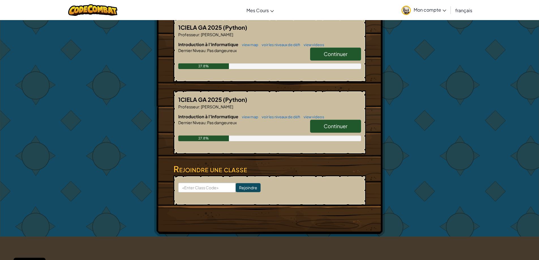
scroll to position [113, 0]
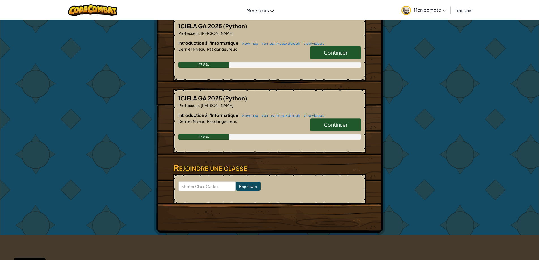
click at [331, 125] on span "Continuer" at bounding box center [336, 124] width 24 height 7
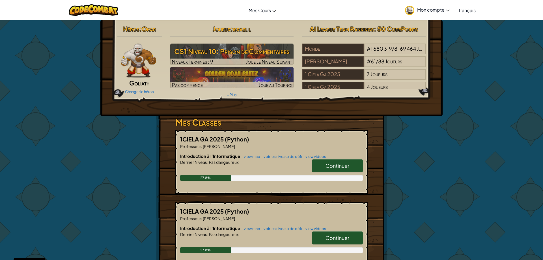
select select "fr"
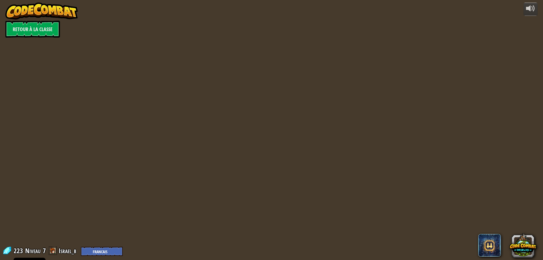
select select "fr"
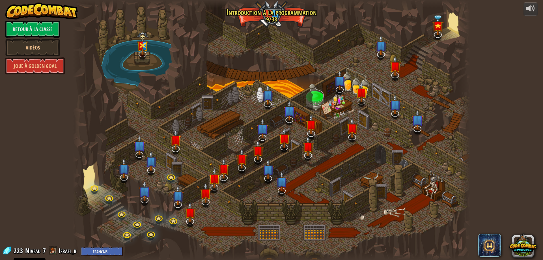
select select "fr"
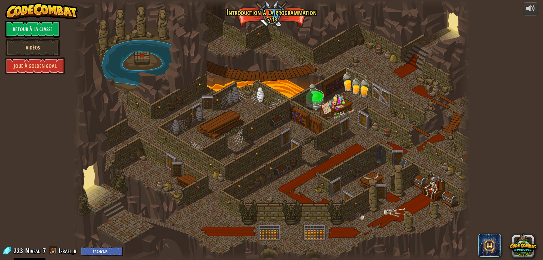
select select "fr"
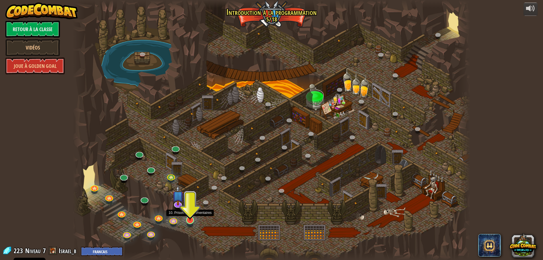
click at [192, 218] on img at bounding box center [190, 208] width 11 height 24
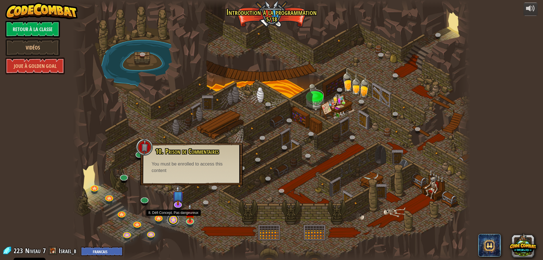
click at [173, 223] on link at bounding box center [173, 219] width 11 height 11
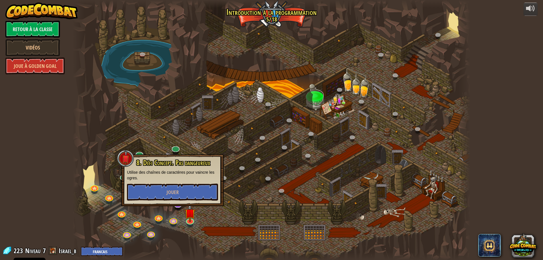
click at [180, 209] on div at bounding box center [178, 208] width 6 height 5
click at [178, 207] on link at bounding box center [177, 202] width 11 height 11
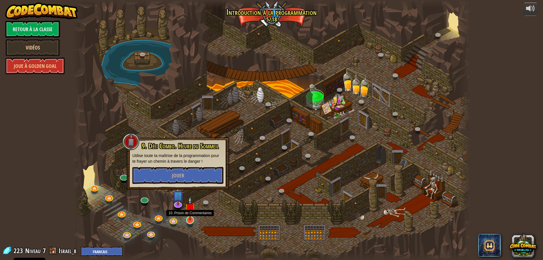
click at [193, 219] on img at bounding box center [190, 208] width 11 height 24
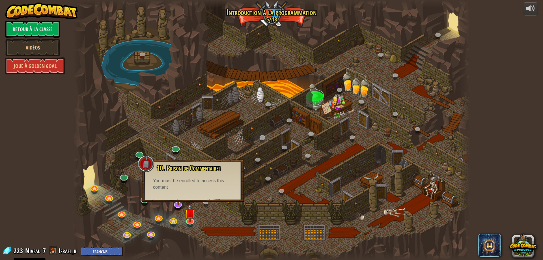
click at [263, 134] on div "25. Portes de Kithgard (Verrouillé) Échappe aux cachots de Kithgard, et ne lais…" at bounding box center [272, 130] width 398 height 260
click at [262, 135] on link at bounding box center [263, 138] width 11 height 11
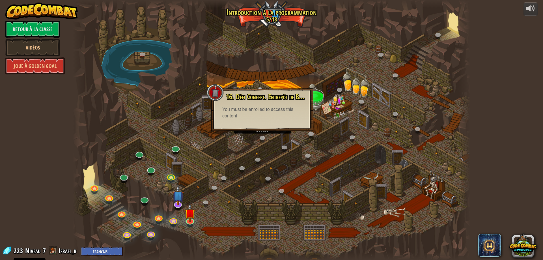
click at [262, 148] on div at bounding box center [272, 130] width 398 height 260
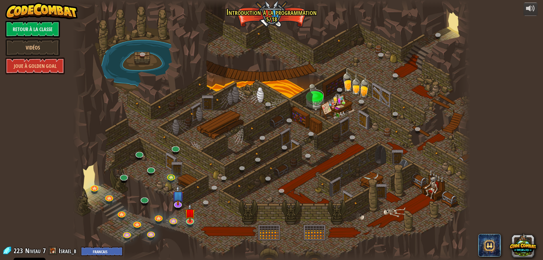
click at [257, 149] on div at bounding box center [272, 130] width 398 height 260
click at [257, 157] on link at bounding box center [258, 160] width 11 height 11
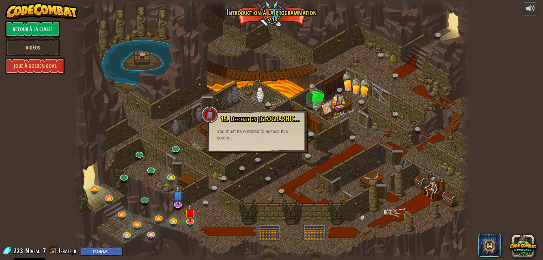
click at [245, 164] on div at bounding box center [272, 130] width 398 height 260
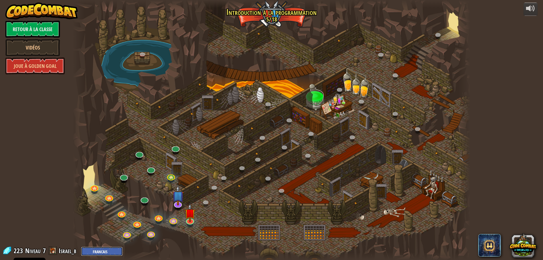
click at [101, 253] on select "English (US) English (UK) 简体中文 繁體中文 русский español (ES) español (América Latin…" at bounding box center [102, 251] width 42 height 9
click at [164, 188] on div at bounding box center [272, 130] width 398 height 260
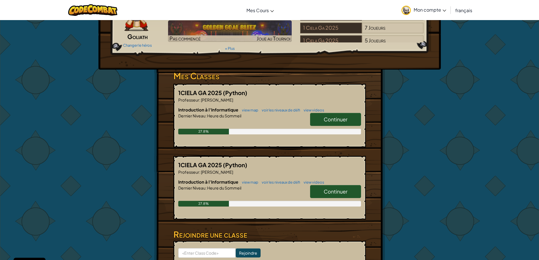
scroll to position [57, 0]
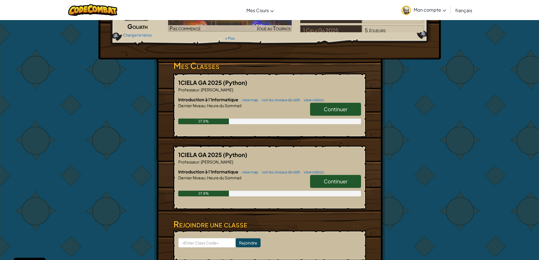
click at [461, 10] on span "français" at bounding box center [463, 10] width 17 height 6
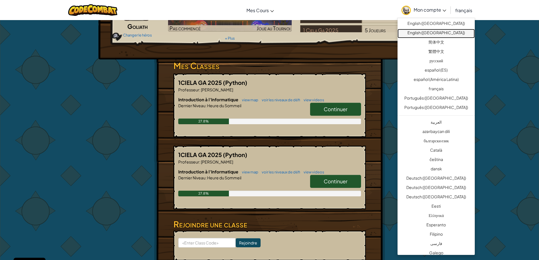
click at [445, 31] on link "English ([GEOGRAPHIC_DATA])" at bounding box center [436, 33] width 77 height 9
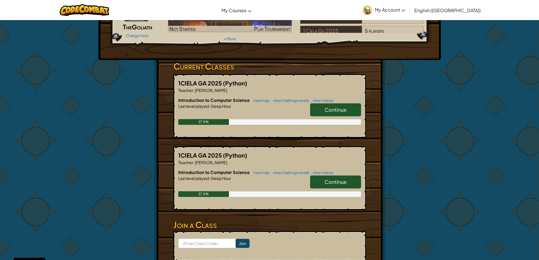
scroll to position [57, 0]
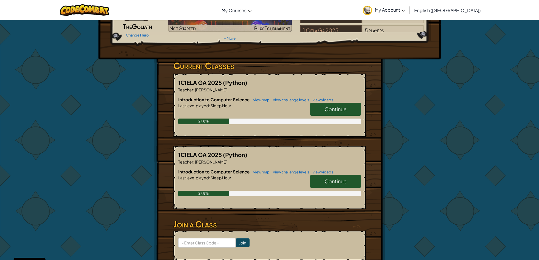
click at [336, 184] on link "Continue" at bounding box center [335, 181] width 51 height 13
select select "en-GB"
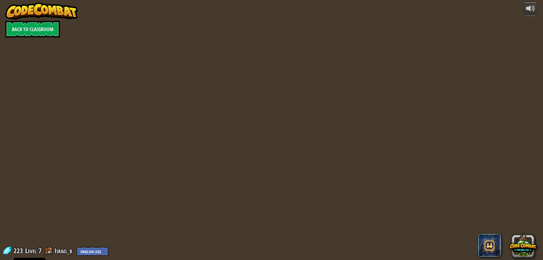
select select "en-GB"
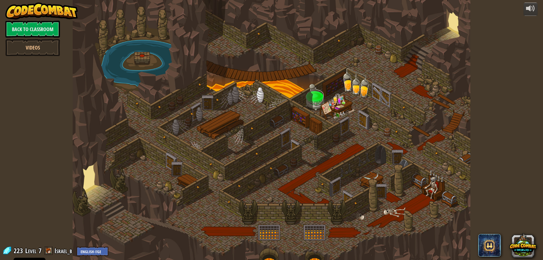
select select "en-GB"
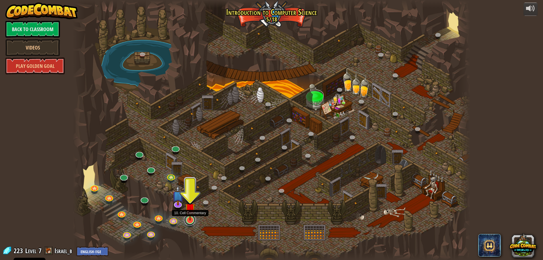
click at [193, 223] on link at bounding box center [189, 219] width 11 height 11
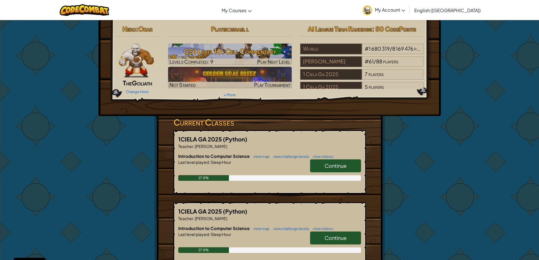
click at [456, 8] on span "English ([GEOGRAPHIC_DATA])" at bounding box center [447, 10] width 67 height 6
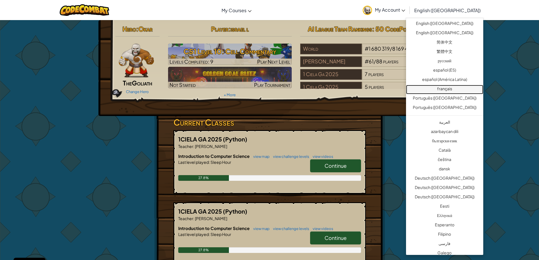
click at [445, 89] on link "français" at bounding box center [444, 89] width 77 height 9
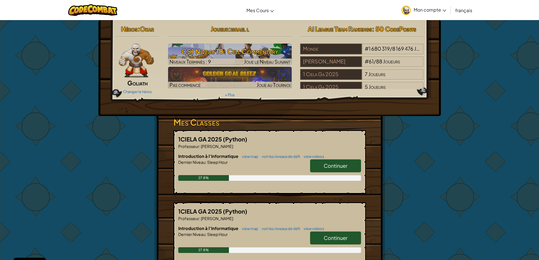
drag, startPoint x: 351, startPoint y: 89, endPoint x: 331, endPoint y: 85, distance: 20.4
click at [331, 85] on div "Héros : Okar Goliath Changer le héros Joueur : israel l CS1 Niveau 10: Cell Com…" at bounding box center [269, 61] width 317 height 76
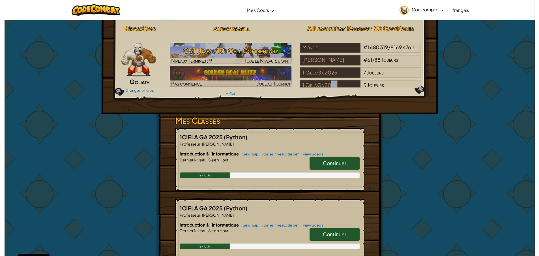
scroll to position [3, 0]
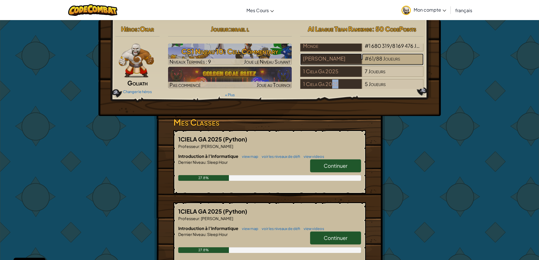
click at [380, 59] on span "88" at bounding box center [379, 58] width 6 height 7
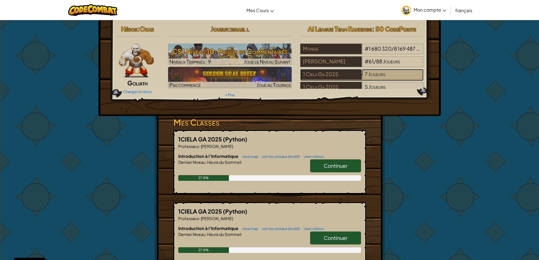
click at [382, 77] on span "Joueurs" at bounding box center [377, 74] width 17 height 7
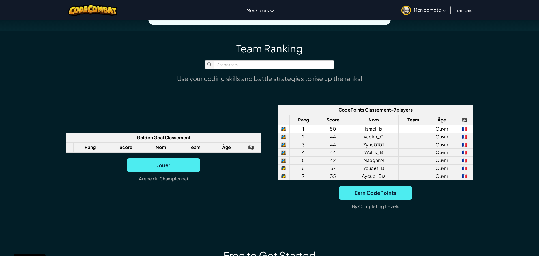
scroll to position [340, 0]
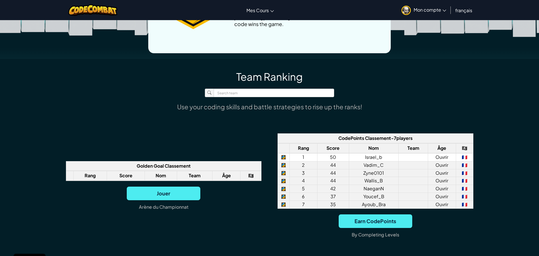
click at [325, 158] on td "50" at bounding box center [333, 157] width 32 height 8
click at [196, 175] on th "Team" at bounding box center [194, 176] width 35 height 10
click at [272, 163] on div "Golden Goal Classement Rang Score Nom Team Âge 🏴‍☠️ Jouer Arène du Championnat …" at bounding box center [270, 188] width 408 height 110
click at [282, 159] on td at bounding box center [284, 157] width 12 height 8
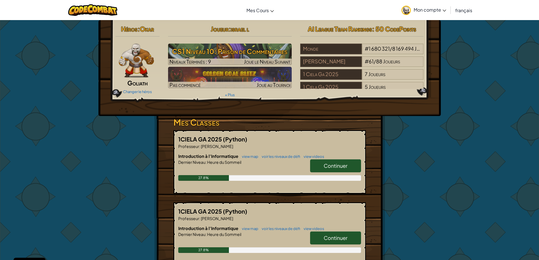
click at [325, 163] on span "Continuer" at bounding box center [336, 165] width 24 height 7
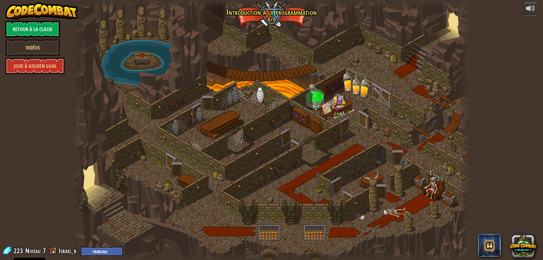
select select "fr"
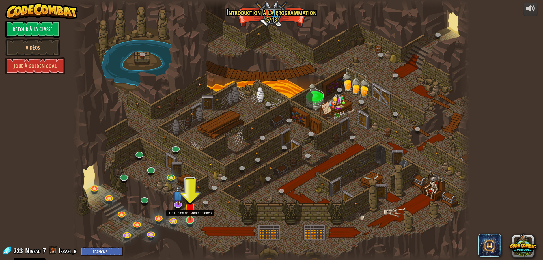
click at [194, 217] on img at bounding box center [190, 208] width 11 height 24
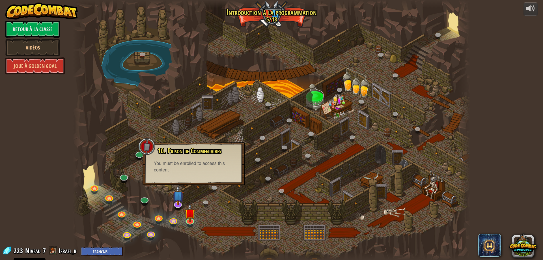
click at [35, 247] on span "Niveau" at bounding box center [33, 250] width 16 height 9
click at [40, 250] on span "Niveau" at bounding box center [33, 250] width 16 height 9
click at [223, 225] on div at bounding box center [272, 130] width 398 height 260
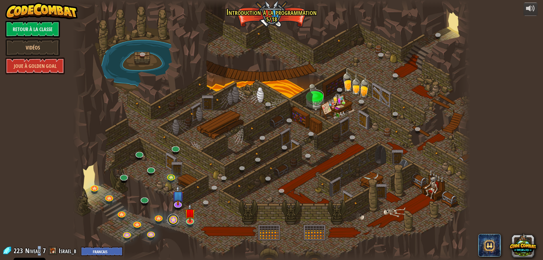
click at [177, 222] on link at bounding box center [173, 219] width 11 height 11
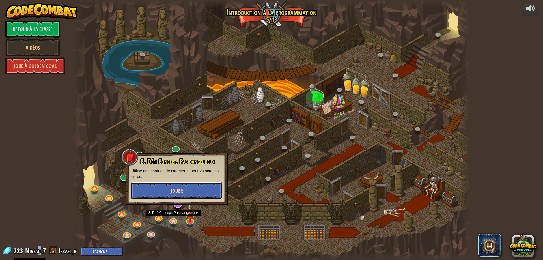
click at [168, 195] on button "Jouer" at bounding box center [176, 190] width 91 height 17
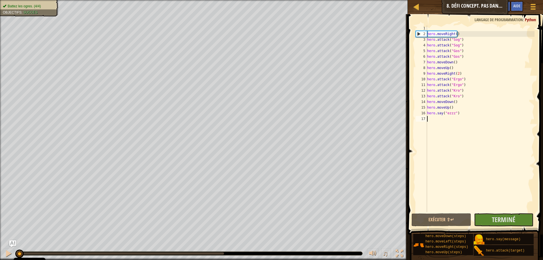
select select "fr"
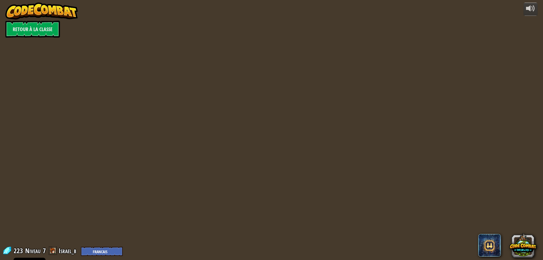
select select "fr"
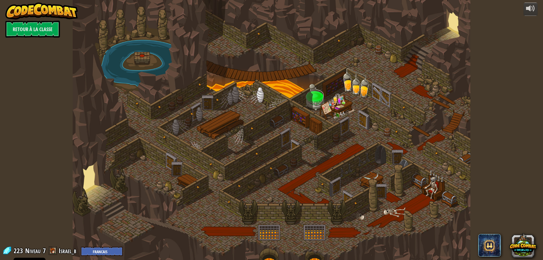
select select "fr"
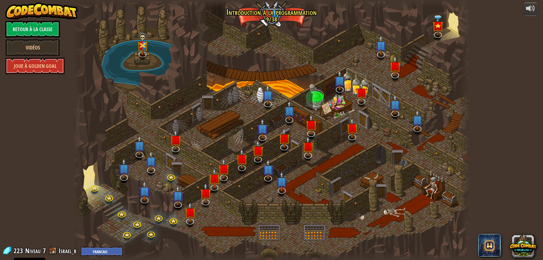
select select "fr"
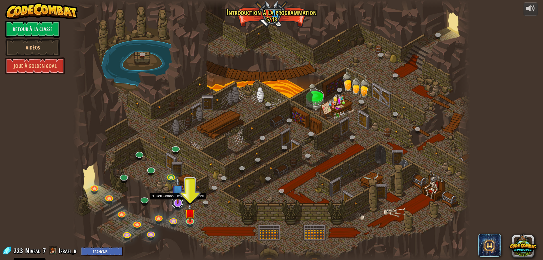
click at [177, 206] on link at bounding box center [177, 202] width 11 height 11
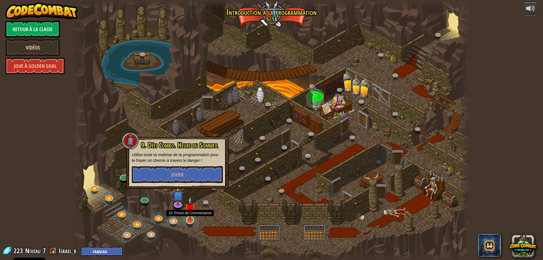
click at [189, 213] on img at bounding box center [190, 208] width 11 height 24
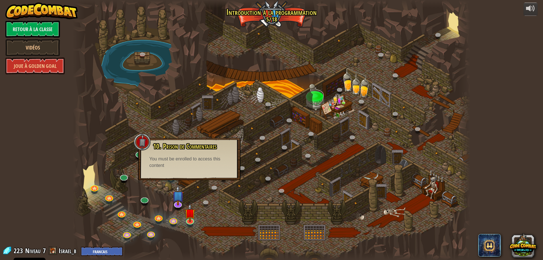
drag, startPoint x: 39, startPoint y: 250, endPoint x: 30, endPoint y: 250, distance: 9.3
click at [38, 251] on span "Niveau" at bounding box center [33, 250] width 16 height 9
click at [25, 250] on span "Niveau" at bounding box center [33, 250] width 16 height 9
drag, startPoint x: 23, startPoint y: 250, endPoint x: 52, endPoint y: 230, distance: 34.7
click at [26, 247] on div "223 Niveau 7 Israel_b English (US) English (UK) 简体中文 繁體中文 русский español (ES) …" at bounding box center [62, 251] width 121 height 10
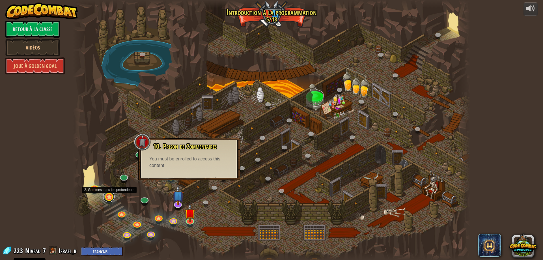
click at [110, 200] on link at bounding box center [108, 196] width 11 height 11
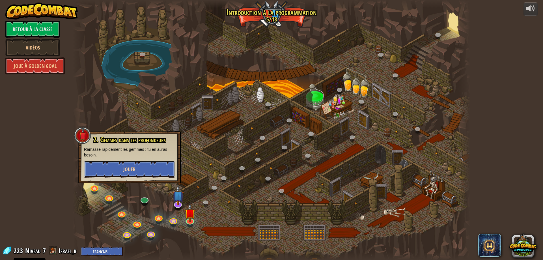
click at [129, 164] on button "Jouer" at bounding box center [129, 169] width 91 height 17
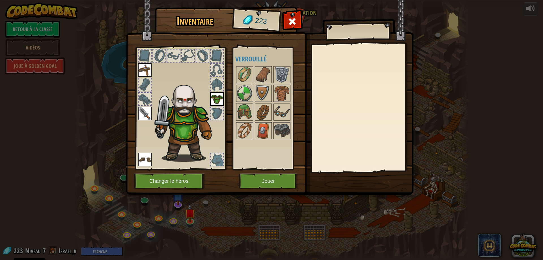
click at [273, 129] on div at bounding box center [271, 102] width 71 height 75
click at [279, 130] on img at bounding box center [282, 131] width 16 height 16
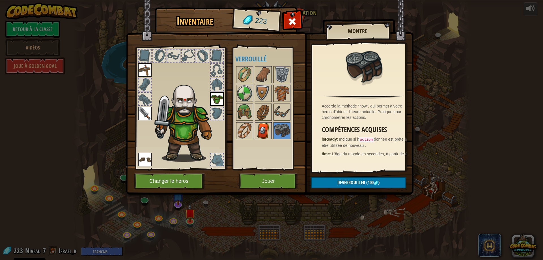
click at [270, 130] on img at bounding box center [264, 131] width 16 height 16
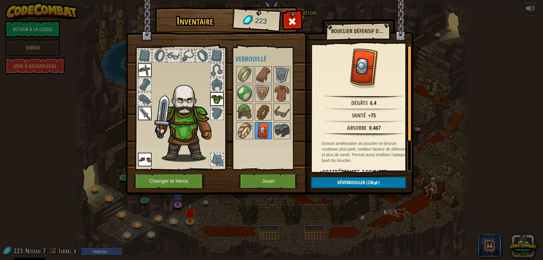
click at [256, 131] on img at bounding box center [264, 131] width 16 height 16
click at [258, 131] on img at bounding box center [264, 131] width 16 height 16
click at [256, 131] on img at bounding box center [264, 131] width 16 height 16
click at [249, 129] on img at bounding box center [245, 131] width 16 height 16
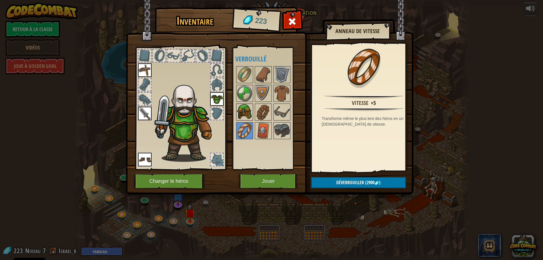
drag, startPoint x: 236, startPoint y: 116, endPoint x: 241, endPoint y: 117, distance: 6.0
click at [236, 116] on div at bounding box center [271, 102] width 71 height 75
click at [262, 115] on img at bounding box center [264, 112] width 16 height 16
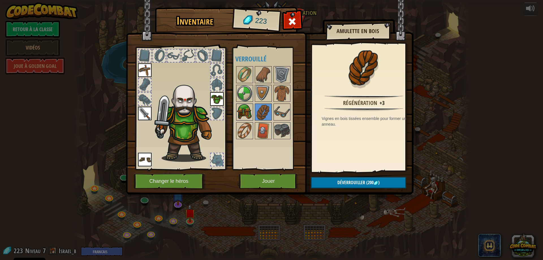
click at [244, 112] on img at bounding box center [245, 112] width 16 height 16
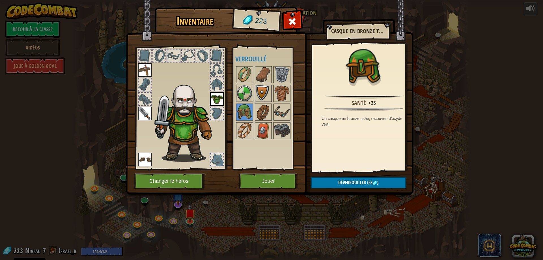
click at [264, 94] on img at bounding box center [264, 93] width 16 height 16
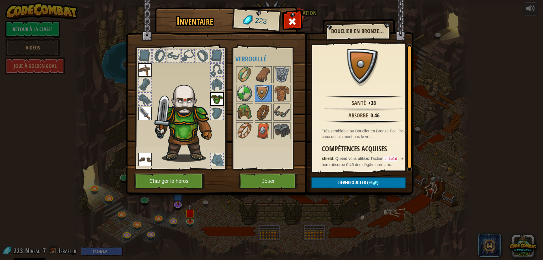
scroll to position [1, 0]
drag, startPoint x: 275, startPoint y: 108, endPoint x: 282, endPoint y: 108, distance: 7.6
click at [275, 108] on img at bounding box center [282, 112] width 16 height 16
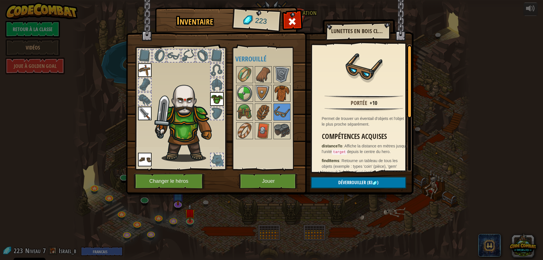
drag, startPoint x: 288, startPoint y: 85, endPoint x: 286, endPoint y: 87, distance: 3.0
click at [288, 85] on div at bounding box center [282, 93] width 17 height 17
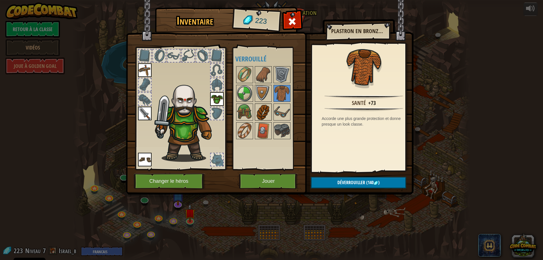
click at [266, 107] on img at bounding box center [264, 112] width 16 height 16
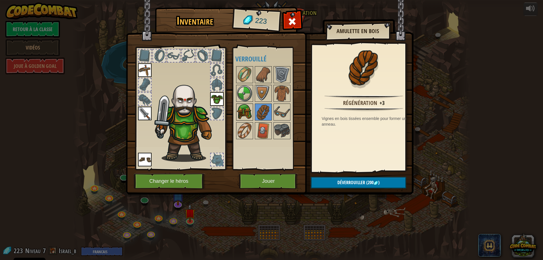
click at [252, 106] on img at bounding box center [245, 112] width 16 height 16
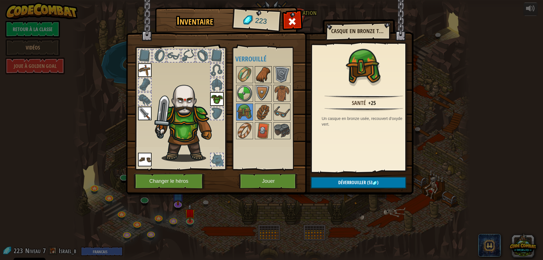
click at [266, 74] on img at bounding box center [264, 75] width 16 height 16
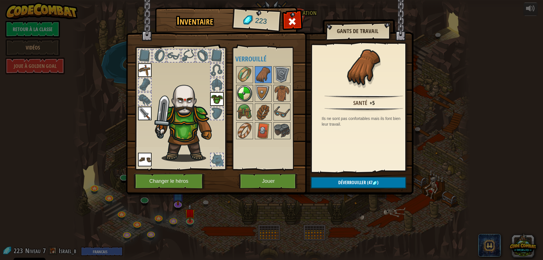
click at [244, 101] on img at bounding box center [245, 93] width 16 height 16
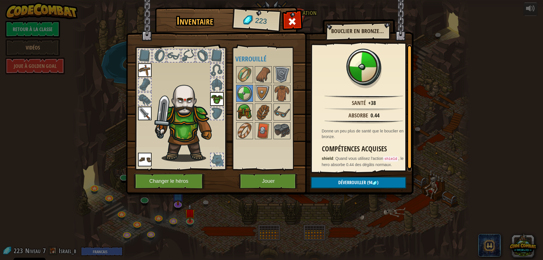
click at [246, 108] on img at bounding box center [245, 112] width 16 height 16
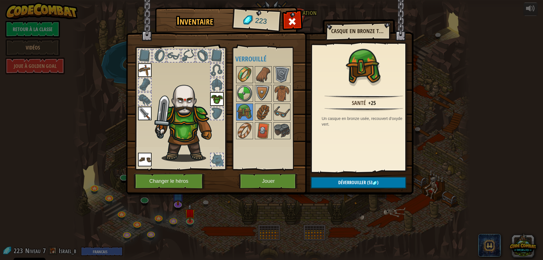
click at [247, 70] on img at bounding box center [245, 75] width 16 height 16
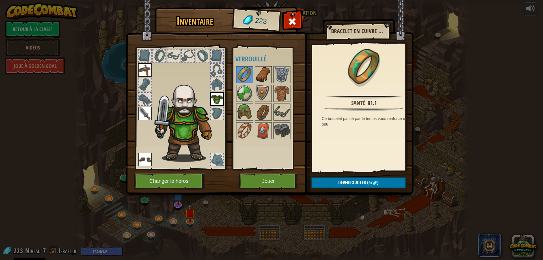
click at [257, 70] on img at bounding box center [264, 75] width 16 height 16
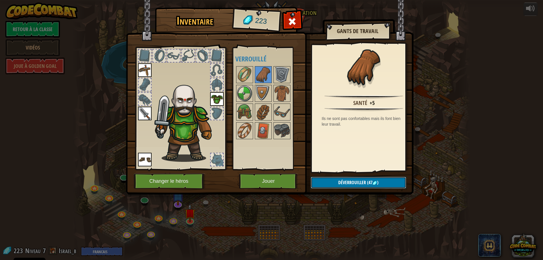
click at [365, 179] on span "Déverrouiller" at bounding box center [353, 182] width 28 height 6
click at [345, 179] on button "Confirmer" at bounding box center [358, 183] width 95 height 12
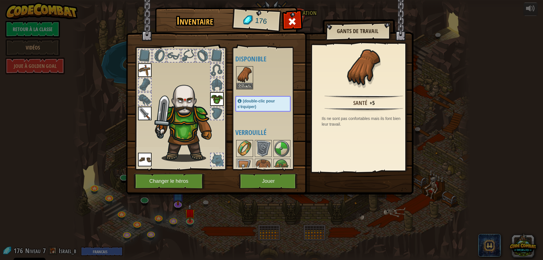
click at [249, 145] on img at bounding box center [245, 149] width 16 height 16
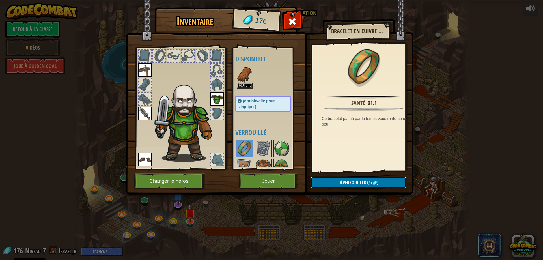
click at [337, 181] on button "Déverrouiller (67 )" at bounding box center [358, 183] width 95 height 12
click at [344, 180] on button "Confirmer" at bounding box center [358, 183] width 95 height 12
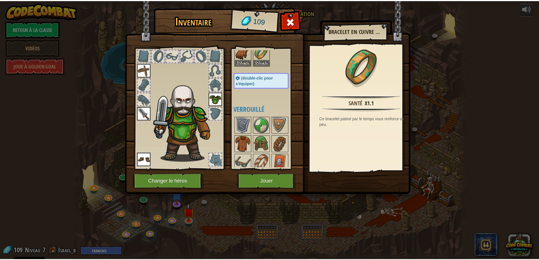
scroll to position [46, 0]
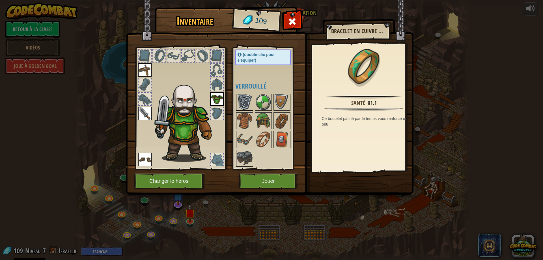
drag, startPoint x: 243, startPoint y: 102, endPoint x: 248, endPoint y: 102, distance: 4.2
click at [244, 102] on img at bounding box center [245, 102] width 16 height 16
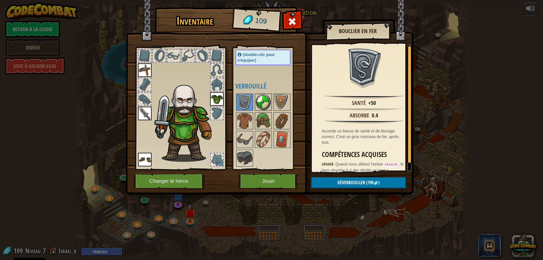
click at [271, 100] on img at bounding box center [264, 102] width 16 height 16
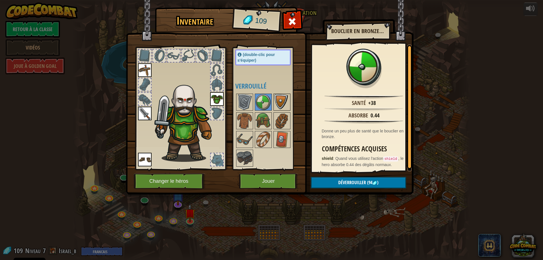
click at [279, 100] on img at bounding box center [282, 102] width 16 height 16
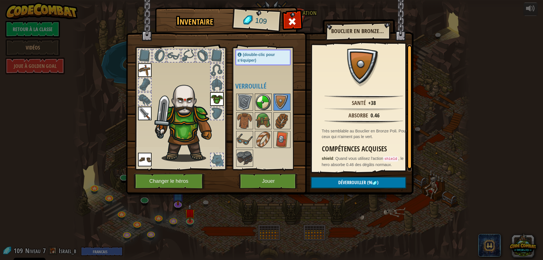
click at [269, 102] on img at bounding box center [264, 102] width 16 height 16
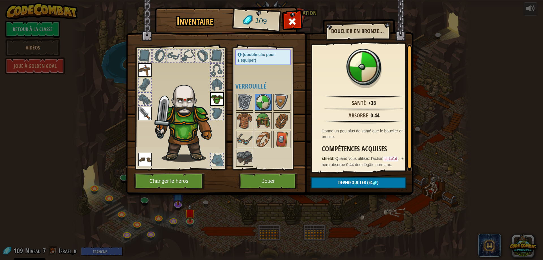
click at [265, 111] on div "Disponible Equiper Equiper Equiper Equiper Equiper Equiper (double-clic pour s'…" at bounding box center [269, 109] width 67 height 118
click at [284, 114] on img at bounding box center [282, 121] width 16 height 16
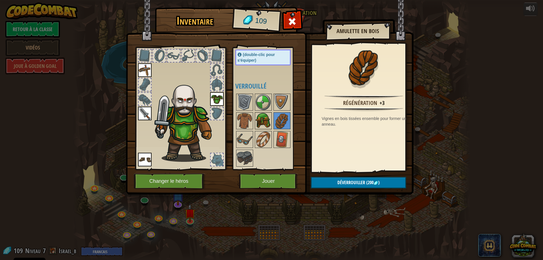
click at [264, 118] on img at bounding box center [264, 121] width 16 height 16
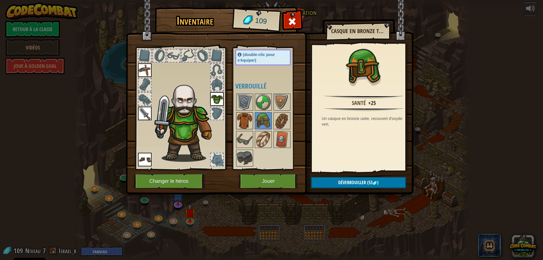
click at [252, 118] on img at bounding box center [245, 121] width 16 height 16
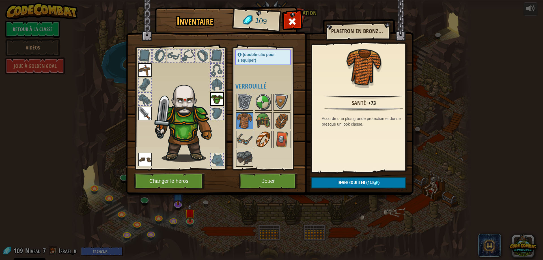
drag, startPoint x: 267, startPoint y: 136, endPoint x: 275, endPoint y: 137, distance: 8.8
click at [267, 136] on img at bounding box center [264, 140] width 16 height 16
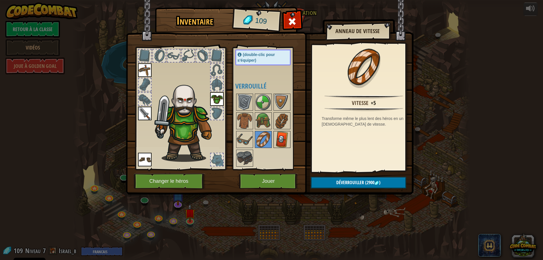
drag, startPoint x: 287, startPoint y: 137, endPoint x: 279, endPoint y: 137, distance: 8.2
click at [285, 137] on img at bounding box center [282, 140] width 16 height 16
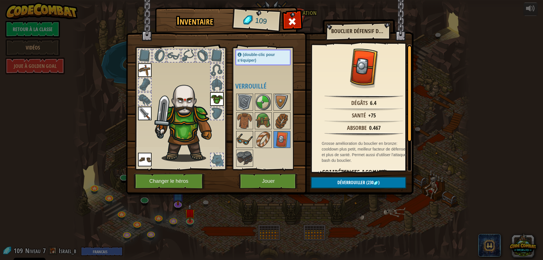
click at [249, 138] on img at bounding box center [245, 140] width 16 height 16
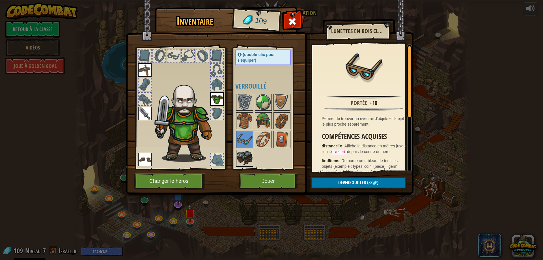
click at [244, 163] on img at bounding box center [245, 158] width 16 height 16
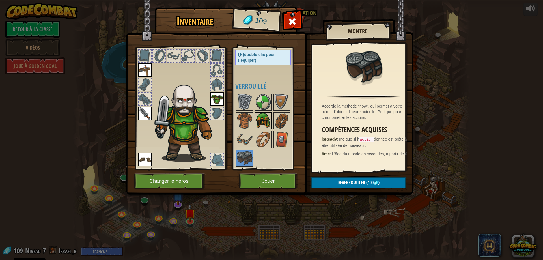
click at [263, 124] on img at bounding box center [264, 121] width 16 height 16
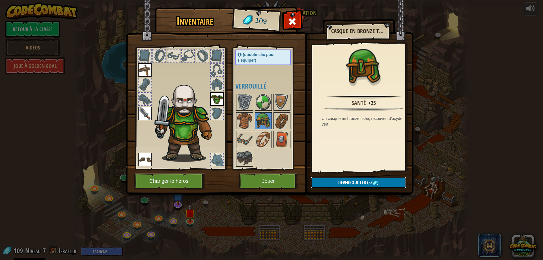
click at [344, 182] on span "Déverrouiller" at bounding box center [353, 182] width 28 height 6
click at [344, 182] on button "Confirmer" at bounding box center [358, 183] width 95 height 12
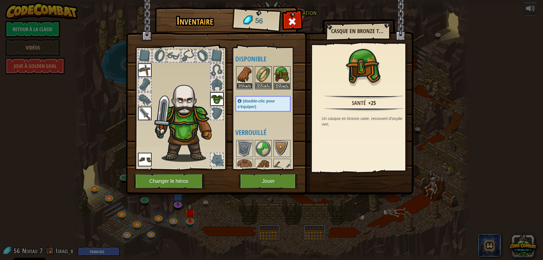
click at [250, 84] on button "Equiper" at bounding box center [245, 86] width 16 height 6
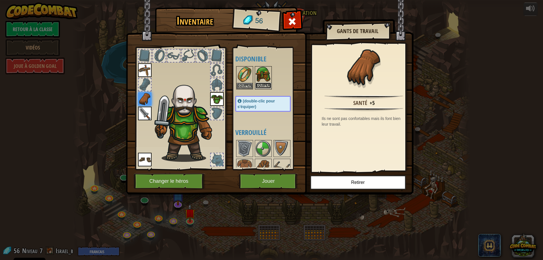
click at [256, 85] on button "Equiper" at bounding box center [264, 86] width 16 height 6
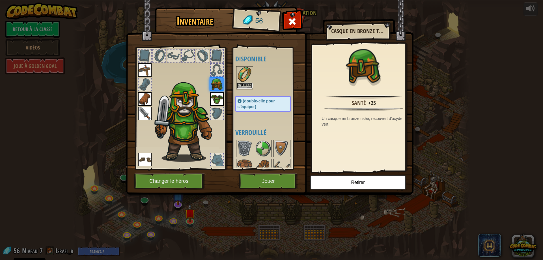
click at [246, 86] on button "Equiper" at bounding box center [245, 86] width 16 height 6
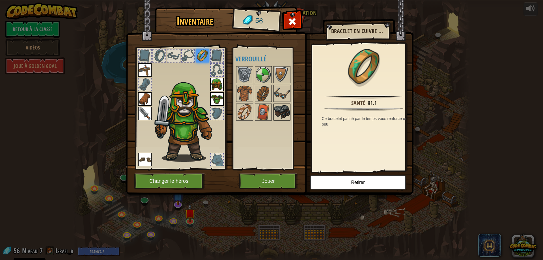
click at [276, 120] on img at bounding box center [282, 112] width 16 height 16
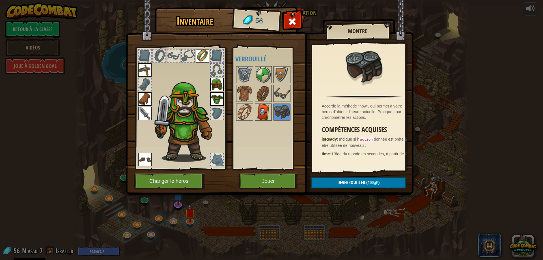
click at [260, 117] on img at bounding box center [264, 112] width 16 height 16
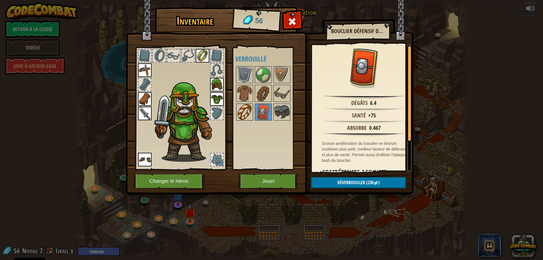
drag, startPoint x: 254, startPoint y: 118, endPoint x: 249, endPoint y: 119, distance: 5.4
click at [254, 118] on div at bounding box center [269, 93] width 67 height 56
click at [241, 119] on img at bounding box center [245, 112] width 16 height 16
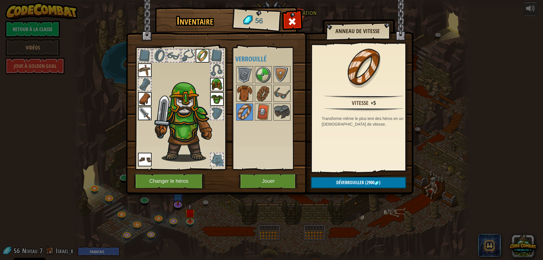
drag, startPoint x: 245, startPoint y: 92, endPoint x: 250, endPoint y: 93, distance: 5.9
click at [245, 92] on img at bounding box center [245, 93] width 16 height 16
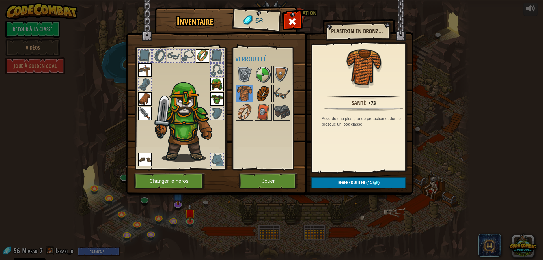
click at [255, 95] on div "Disponible Equiper Equiper Equiper Equiper Equiper Equiper Equiper (double-clic…" at bounding box center [269, 109] width 67 height 118
click at [278, 95] on img at bounding box center [282, 93] width 16 height 16
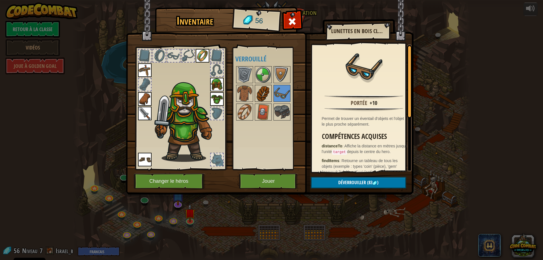
click at [266, 96] on img at bounding box center [264, 93] width 16 height 16
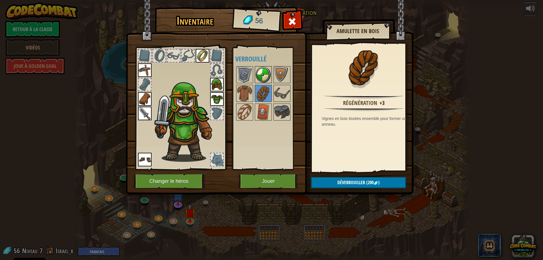
click at [263, 71] on img at bounding box center [264, 75] width 16 height 16
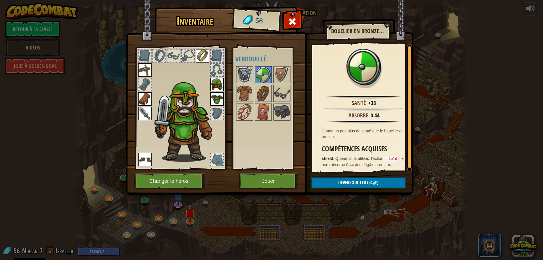
click at [248, 74] on img at bounding box center [245, 75] width 16 height 16
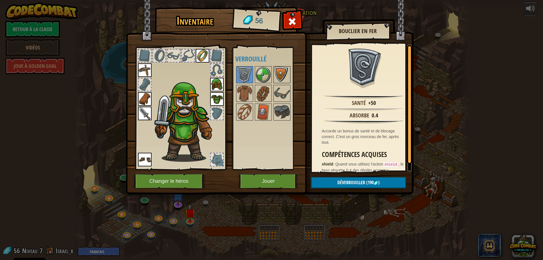
click at [278, 72] on img at bounding box center [282, 75] width 16 height 16
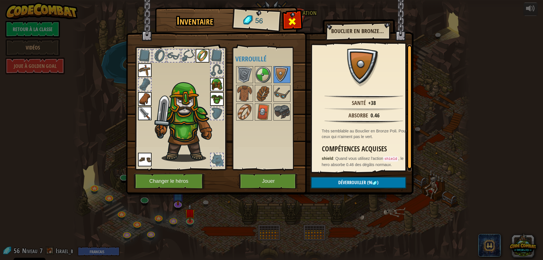
click at [295, 15] on div "Inventaire 56 Disponible Equiper Equiper Equiper Equiper Equiper Equiper Equipe…" at bounding box center [272, 101] width 288 height 187
click at [295, 23] on span at bounding box center [292, 21] width 9 height 9
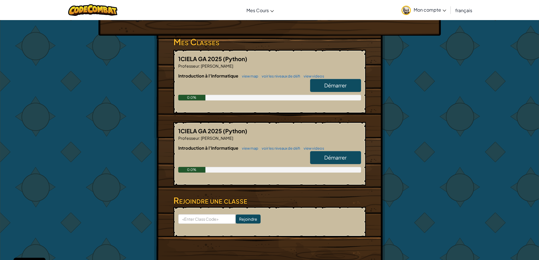
scroll to position [85, 0]
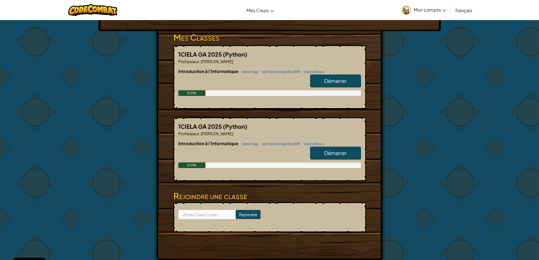
click at [340, 149] on link "Démarrer" at bounding box center [335, 153] width 51 height 13
select select "fr"
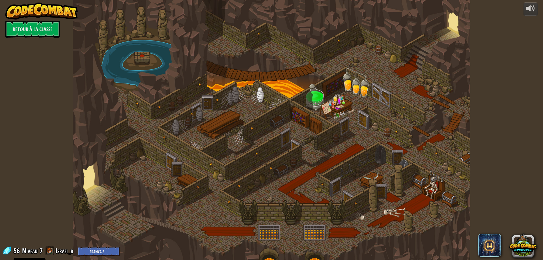
select select "fr"
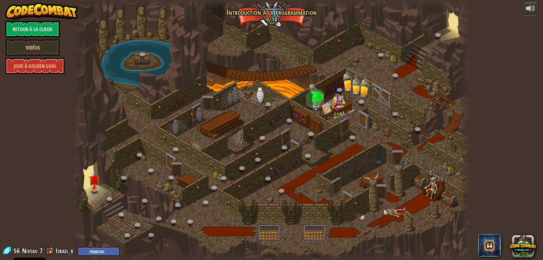
select select "fr"
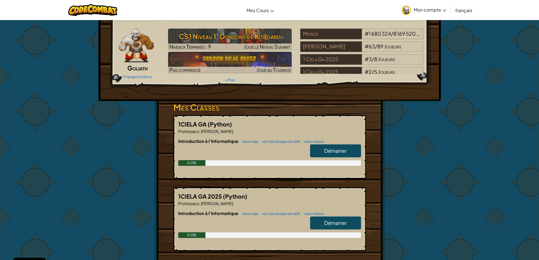
scroll to position [57, 0]
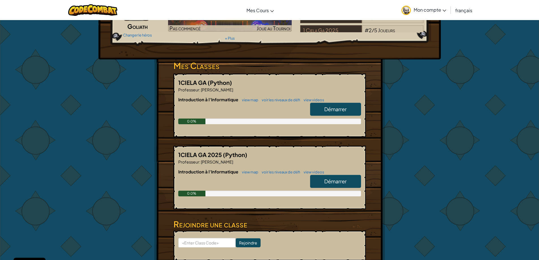
click at [330, 109] on span "Démarrer" at bounding box center [335, 109] width 22 height 7
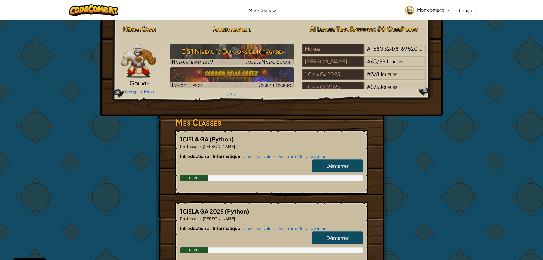
select select "fr"
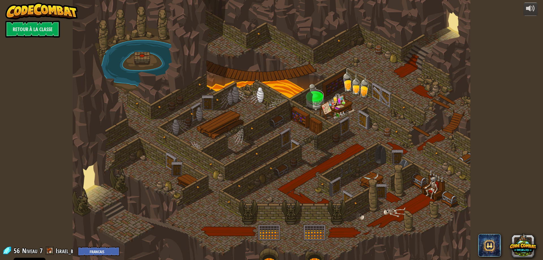
select select "fr"
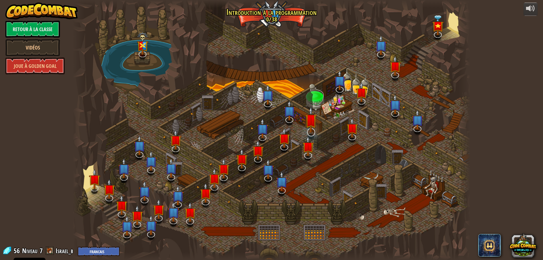
select select "fr"
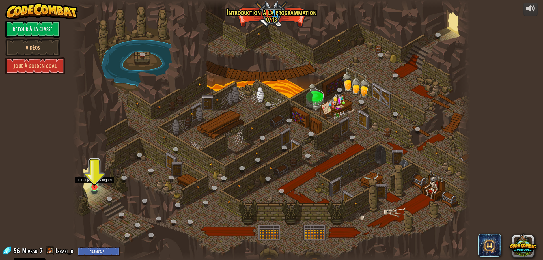
click at [96, 188] on img at bounding box center [94, 175] width 11 height 24
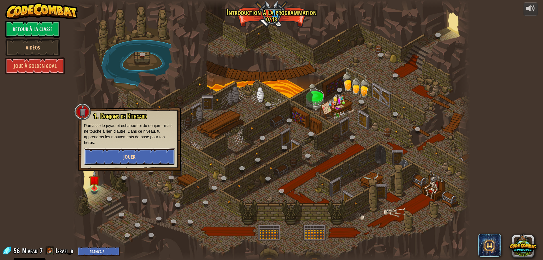
click at [127, 160] on span "Jouer" at bounding box center [129, 156] width 12 height 7
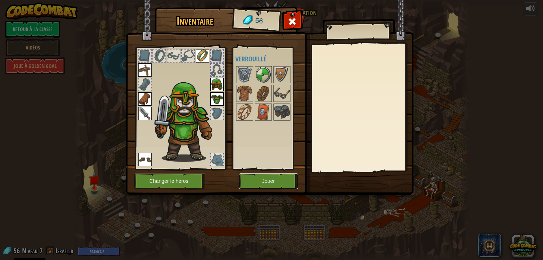
click at [262, 188] on button "Jouer" at bounding box center [268, 182] width 59 height 16
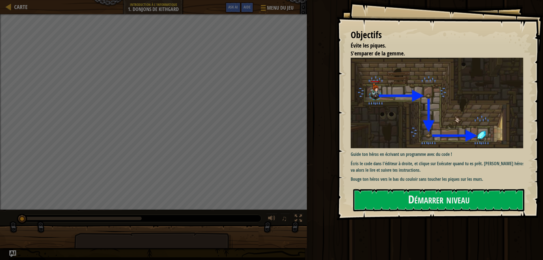
click at [412, 186] on div "Objectifs Évite les piques. S'emparer de la gemme. Guide ton héros en écrivant …" at bounding box center [440, 110] width 207 height 220
click at [417, 196] on button "Démarrer niveau" at bounding box center [439, 200] width 171 height 22
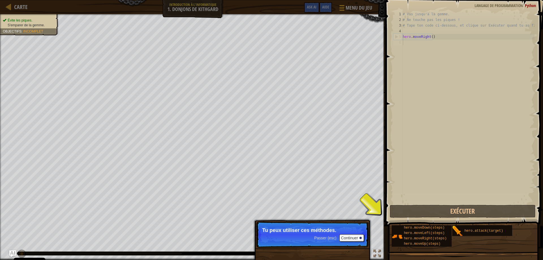
click at [427, 126] on div "# Vas jusqu'à la gemme. # Ne touche pas les piques ! # Tape ton code ci-dessous…" at bounding box center [468, 113] width 133 height 204
click at [411, 152] on div "# Vas jusqu'à la gemme. # Ne touche pas les piques ! # Tape ton code ci-dessous…" at bounding box center [468, 113] width 133 height 204
click at [344, 235] on button "Continuer" at bounding box center [352, 237] width 25 height 7
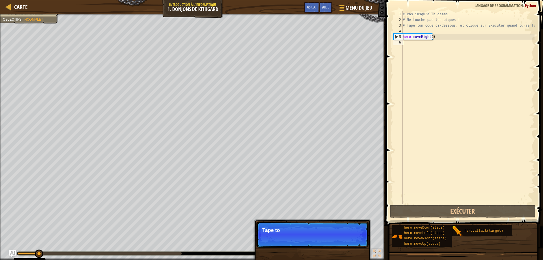
scroll to position [3, 0]
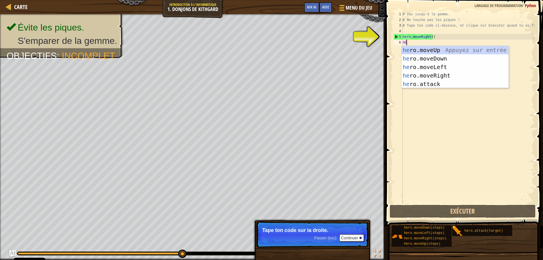
type textarea "HER"
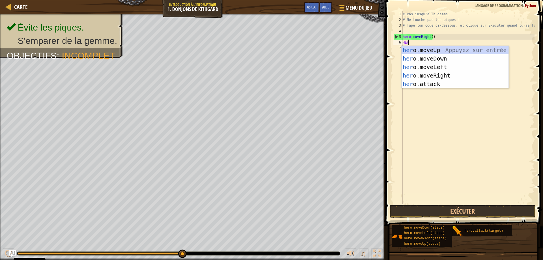
scroll to position [3, 0]
click at [426, 59] on div "her o.moveUp Appuyez sur entrée her o.moveDown Appuyez sur entrée her o.moveLef…" at bounding box center [455, 75] width 107 height 59
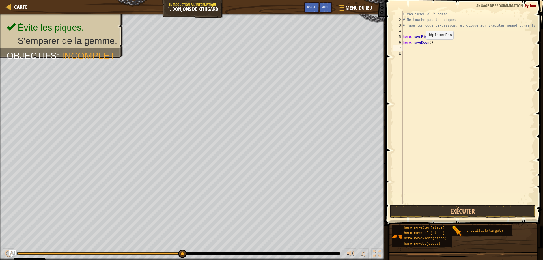
scroll to position [3, 0]
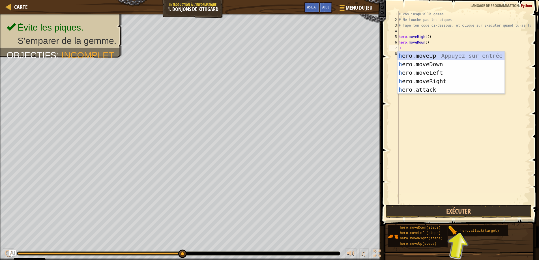
type textarea "HE"
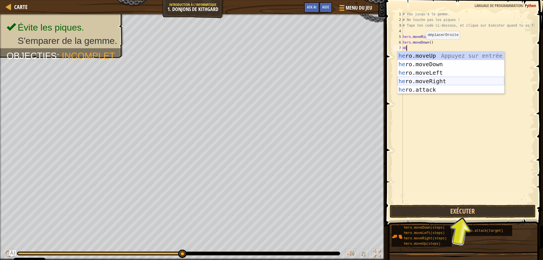
click at [420, 81] on div "he ro.moveUp Appuyez sur entrée he ro.moveDown Appuyez sur entrée he ro.moveLef…" at bounding box center [451, 81] width 107 height 59
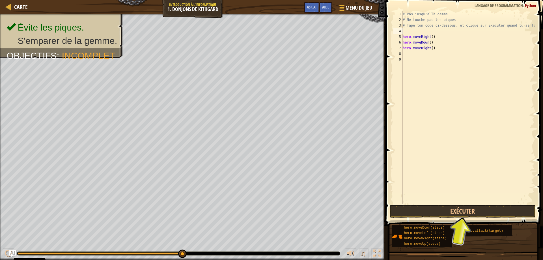
click at [410, 29] on div "# Vas jusqu'à la gemme. # Ne touche pas les piques ! # Tape ton code ci-dessous…" at bounding box center [468, 113] width 133 height 204
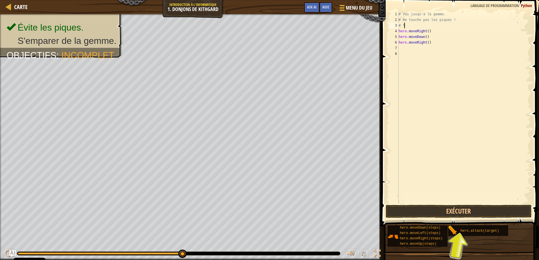
type textarea "#"
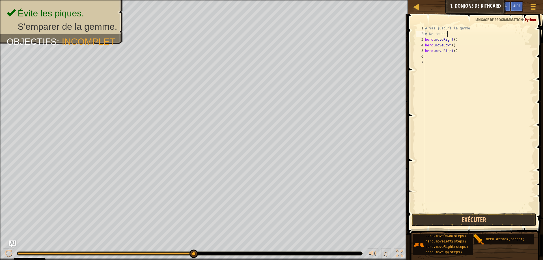
type textarea "#"
click at [446, 216] on button "Exécuter" at bounding box center [474, 219] width 125 height 13
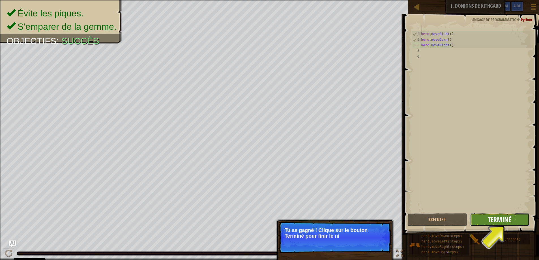
click at [502, 222] on span "Terminé" at bounding box center [499, 219] width 23 height 9
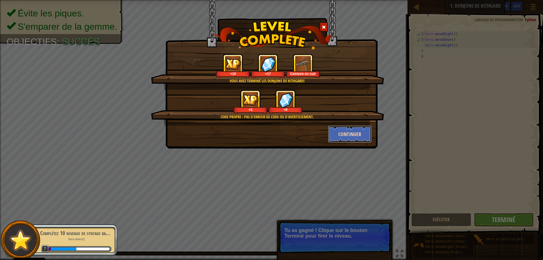
click at [342, 133] on button "Continuer" at bounding box center [350, 134] width 44 height 17
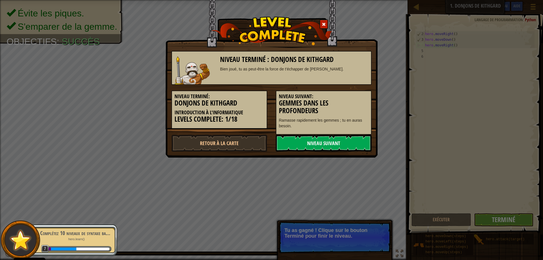
click at [320, 142] on link "Niveau Suivant" at bounding box center [324, 143] width 96 height 17
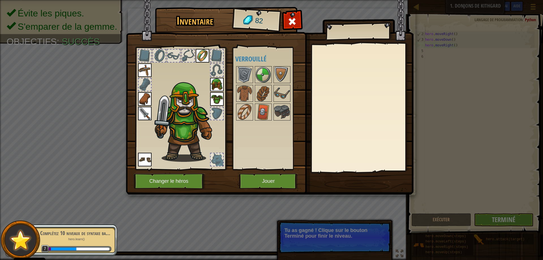
drag, startPoint x: 194, startPoint y: 108, endPoint x: 198, endPoint y: 108, distance: 4.0
click at [195, 108] on img at bounding box center [186, 121] width 69 height 82
click at [216, 104] on img at bounding box center [217, 99] width 14 height 14
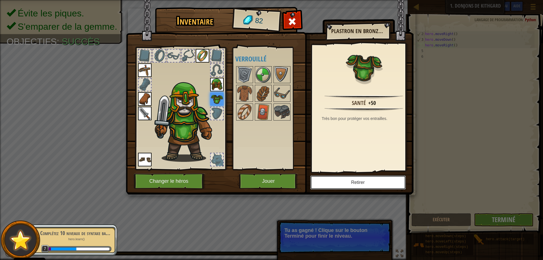
click at [357, 186] on button "Retirer" at bounding box center [359, 182] width 96 height 14
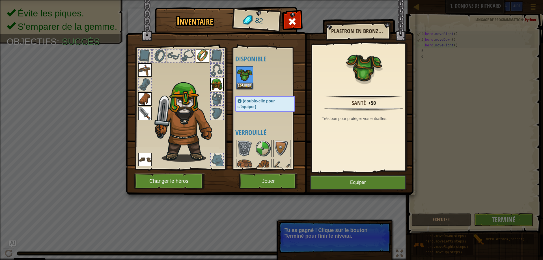
click at [220, 83] on img at bounding box center [217, 85] width 14 height 14
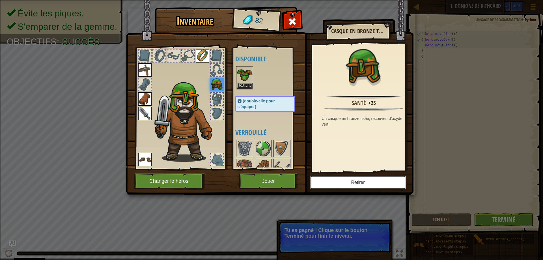
click at [366, 181] on button "Retirer" at bounding box center [359, 182] width 96 height 14
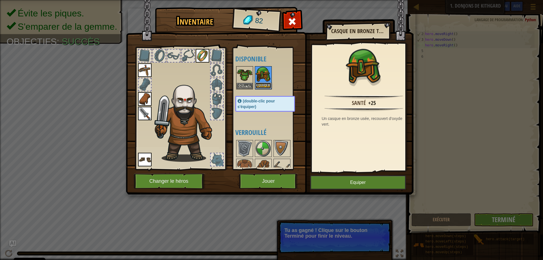
click at [265, 85] on button "Equiper" at bounding box center [264, 86] width 16 height 6
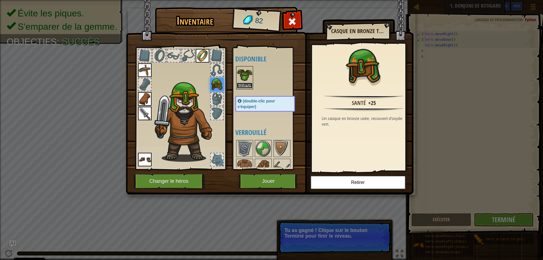
click at [241, 83] on button "Equiper" at bounding box center [245, 86] width 16 height 6
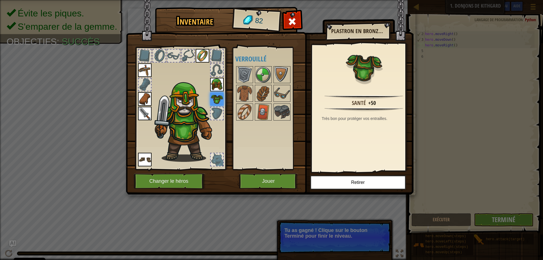
click at [146, 112] on img at bounding box center [145, 114] width 14 height 14
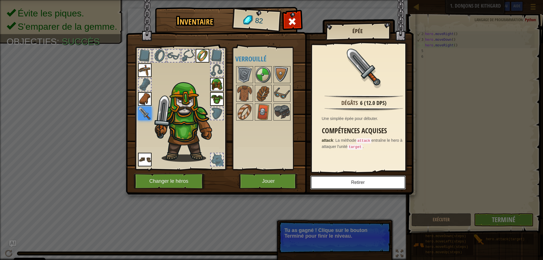
click at [368, 181] on button "Retirer" at bounding box center [359, 182] width 96 height 14
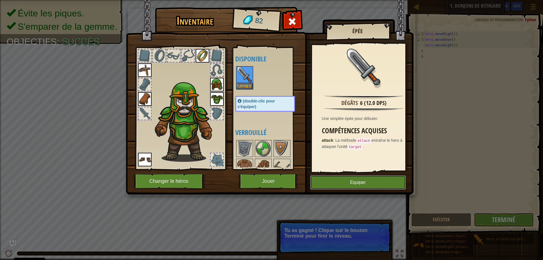
click at [354, 179] on button "Equiper" at bounding box center [359, 182] width 96 height 14
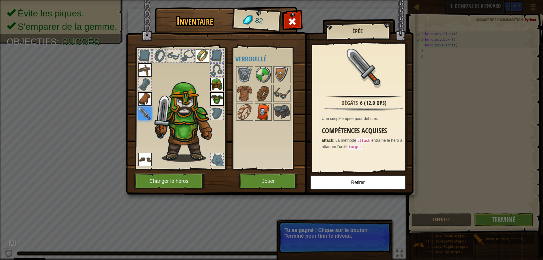
click at [262, 117] on img at bounding box center [264, 112] width 16 height 16
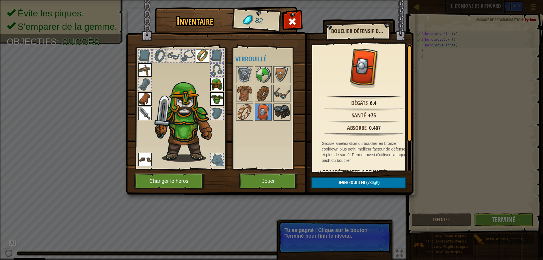
click at [277, 110] on img at bounding box center [282, 112] width 16 height 16
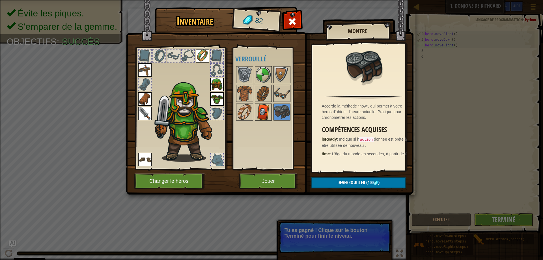
click at [267, 111] on img at bounding box center [264, 112] width 16 height 16
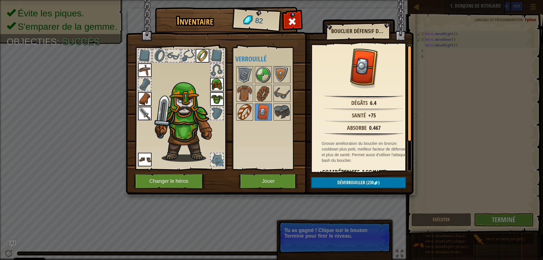
click at [253, 112] on div at bounding box center [244, 112] width 17 height 17
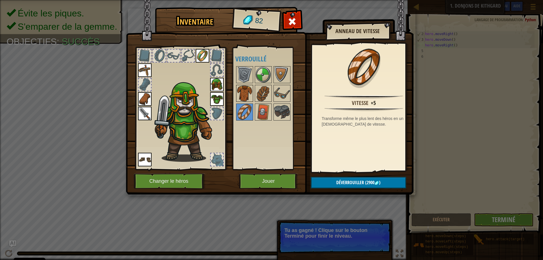
click at [252, 97] on img at bounding box center [245, 93] width 16 height 16
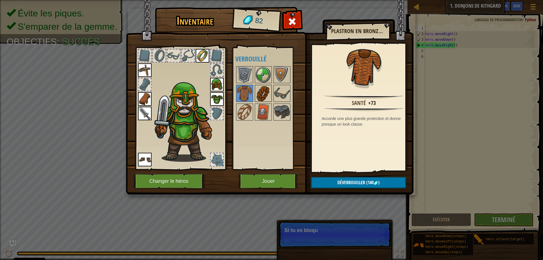
click at [265, 98] on img at bounding box center [264, 93] width 16 height 16
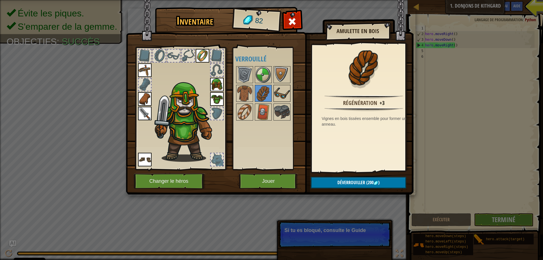
click at [279, 97] on img at bounding box center [282, 93] width 16 height 16
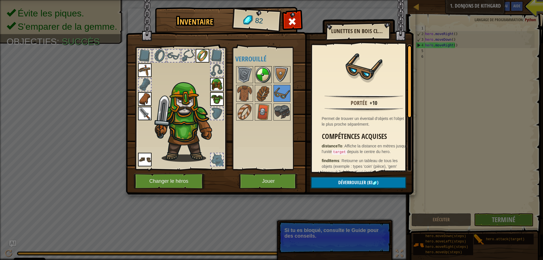
drag, startPoint x: 274, startPoint y: 72, endPoint x: 271, endPoint y: 74, distance: 3.6
click at [273, 74] on div "Disponible Equiper Equiper Equiper Equiper Equiper Equiper Equiper (double-clic…" at bounding box center [271, 109] width 71 height 118
click at [257, 76] on img at bounding box center [264, 75] width 16 height 16
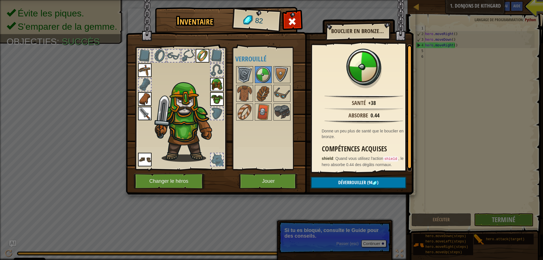
click at [247, 75] on img at bounding box center [245, 75] width 16 height 16
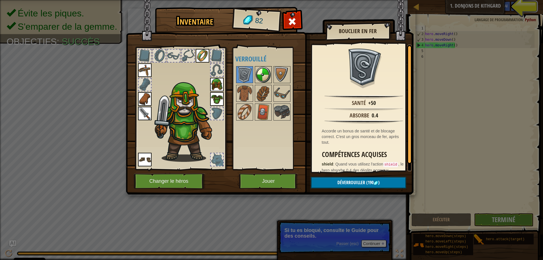
click at [267, 73] on img at bounding box center [264, 75] width 16 height 16
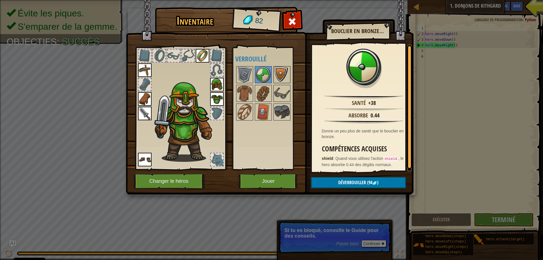
click at [279, 72] on img at bounding box center [282, 75] width 16 height 16
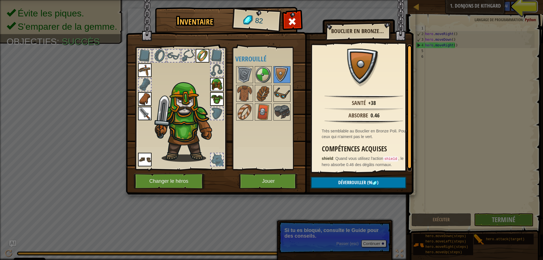
drag, startPoint x: 280, startPoint y: 84, endPoint x: 279, endPoint y: 89, distance: 5.5
click at [280, 84] on div at bounding box center [271, 93] width 71 height 56
click at [280, 92] on img at bounding box center [282, 93] width 16 height 16
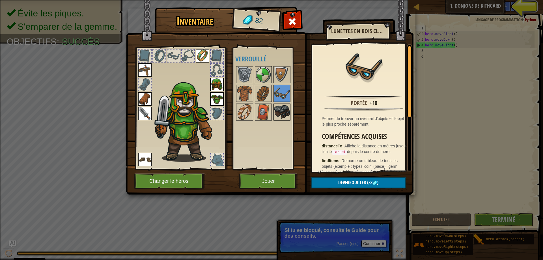
click at [282, 109] on img at bounding box center [282, 112] width 16 height 16
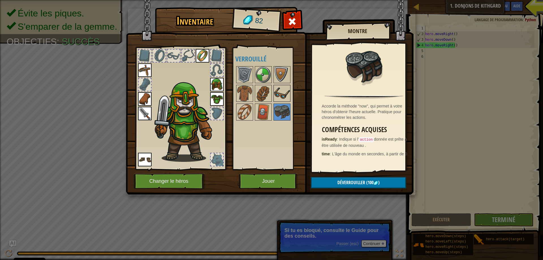
click at [279, 97] on img at bounding box center [282, 93] width 16 height 16
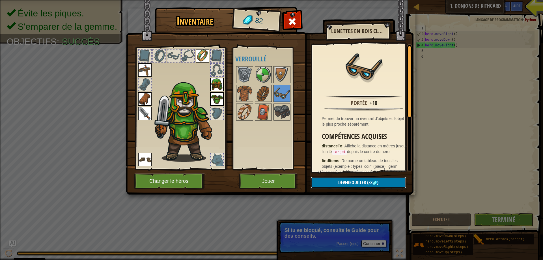
click at [344, 183] on span "Déverrouiller" at bounding box center [353, 182] width 28 height 6
click at [342, 181] on span "Déverrouiller" at bounding box center [353, 182] width 28 height 6
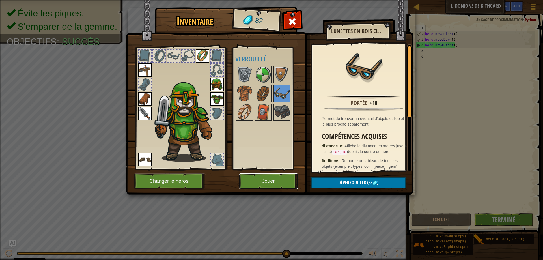
click at [272, 180] on button "Jouer" at bounding box center [268, 182] width 59 height 16
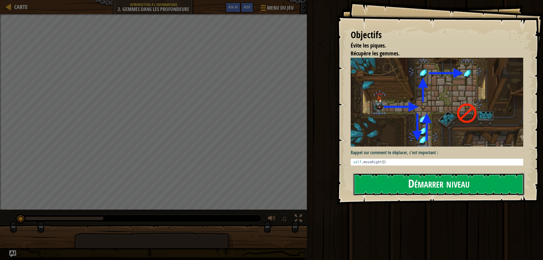
click at [421, 179] on button "Démarrer niveau" at bounding box center [439, 184] width 171 height 22
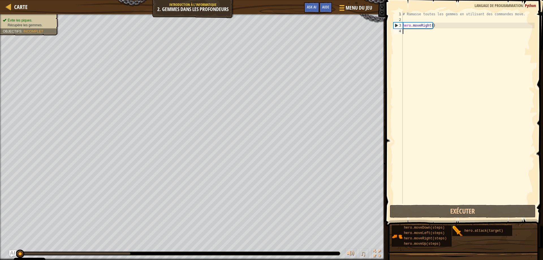
click at [416, 19] on div "# Ramasse toutes les gemmes en utilisant des commandes move. hero . moveRight (…" at bounding box center [468, 113] width 133 height 204
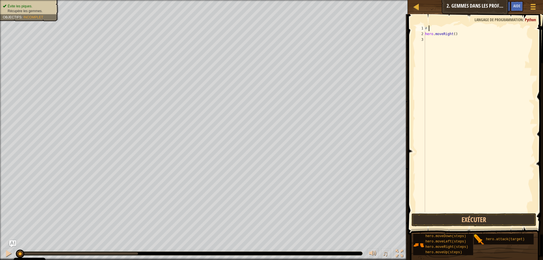
type textarea "#"
click at [457, 35] on div "hero . moveRight ( )" at bounding box center [479, 124] width 111 height 198
type textarea "hero.moveRight()"
type textarea "M"
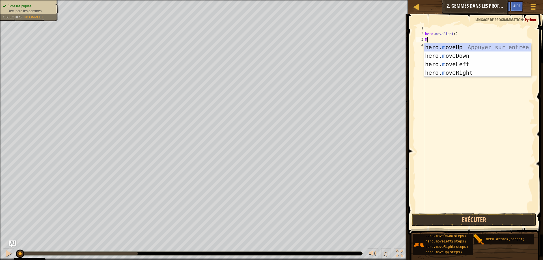
scroll to position [3, 0]
click at [448, 56] on div "hero. m oveUp Appuyez sur entrée hero. m oveDown Appuyez sur entrée hero. m ove…" at bounding box center [477, 68] width 107 height 51
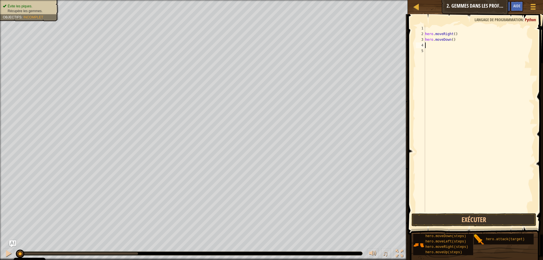
type textarea "H"
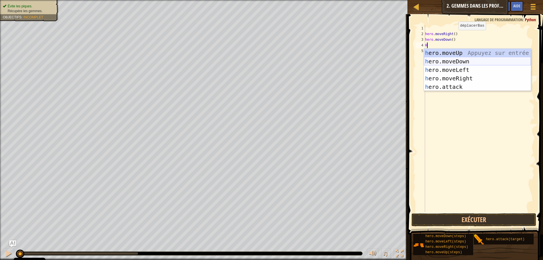
click at [452, 54] on div "h ero.moveUp Appuyez sur entrée h ero.moveDown Appuyez sur entrée h ero.moveLef…" at bounding box center [477, 78] width 107 height 59
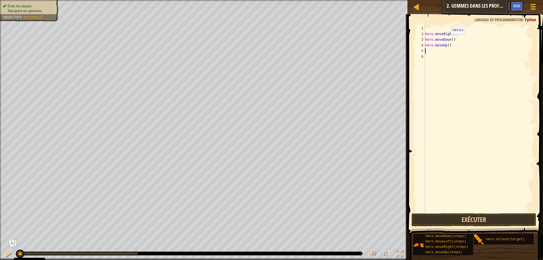
click at [448, 45] on div "hero . moveRight ( ) hero . moveDown ( ) hero . moveUp ( )" at bounding box center [479, 124] width 111 height 198
type textarea "hero.moveUp(2)"
click at [440, 52] on div "hero . moveRight ( ) hero . moveDown ( ) hero . moveUp ( 2 )" at bounding box center [479, 124] width 111 height 198
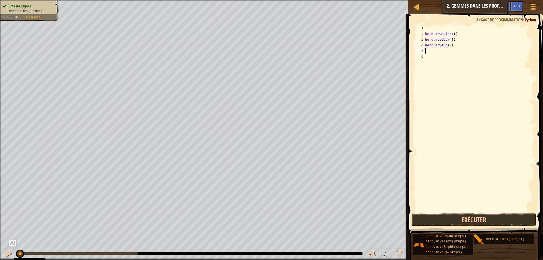
type textarea "H"
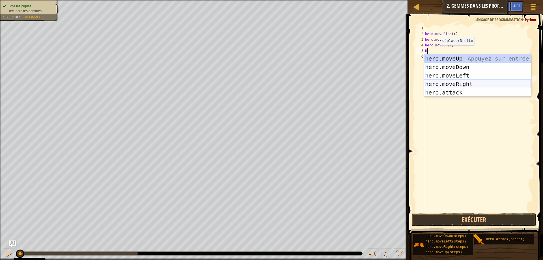
click at [456, 82] on div "h ero.moveUp Appuyez sur entrée h ero.moveDown Appuyez sur entrée h ero.moveLef…" at bounding box center [477, 83] width 107 height 59
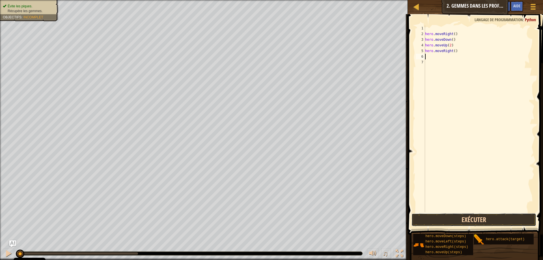
click at [474, 218] on button "Exécuter" at bounding box center [474, 219] width 125 height 13
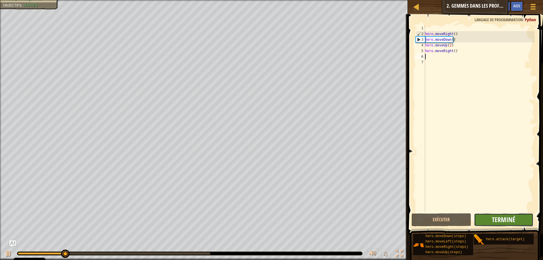
click at [505, 223] on span "Terminé" at bounding box center [503, 219] width 23 height 9
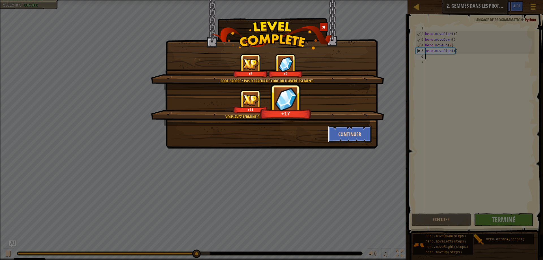
click at [343, 136] on button "Continuer" at bounding box center [350, 134] width 44 height 17
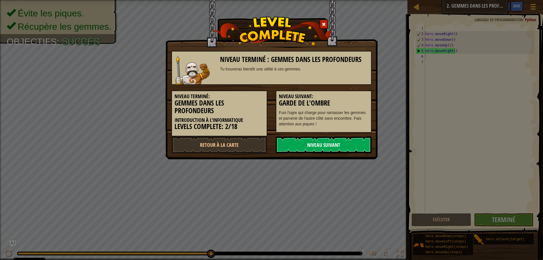
click at [339, 149] on link "Niveau Suivant" at bounding box center [324, 144] width 96 height 17
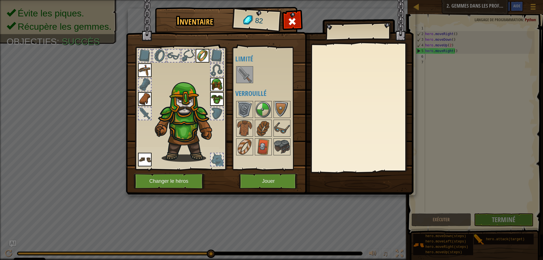
click at [253, 84] on div at bounding box center [271, 74] width 71 height 19
click at [248, 80] on img at bounding box center [245, 75] width 16 height 16
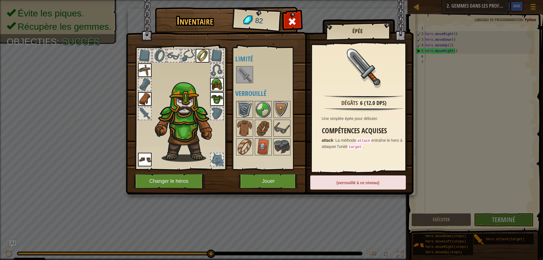
click at [245, 109] on img at bounding box center [245, 110] width 16 height 16
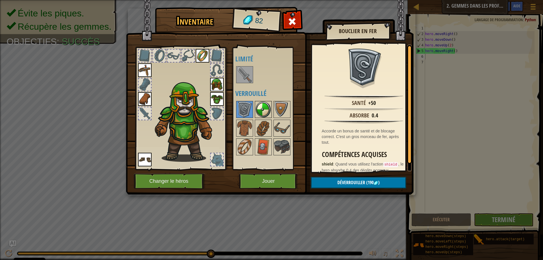
click at [260, 111] on img at bounding box center [264, 110] width 16 height 16
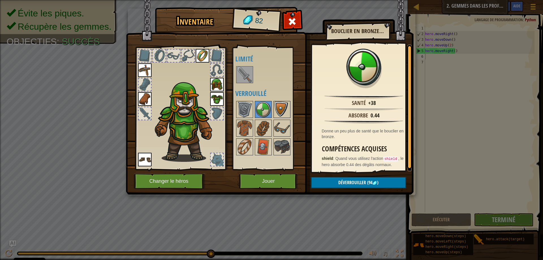
click at [275, 110] on img at bounding box center [282, 110] width 16 height 16
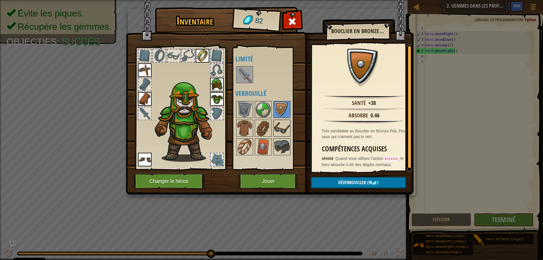
click at [277, 119] on div "Disponible Equiper Equiper Equiper Equiper Equiper Equiper (double-clic pour s'…" at bounding box center [271, 109] width 71 height 118
click at [280, 127] on img at bounding box center [282, 128] width 16 height 16
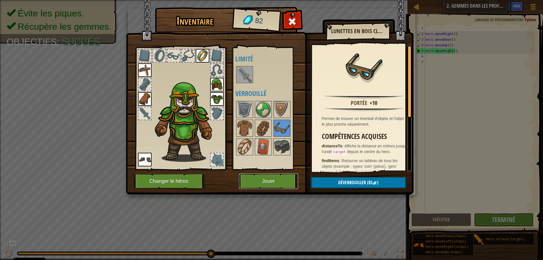
click at [267, 177] on button "Jouer" at bounding box center [268, 182] width 59 height 16
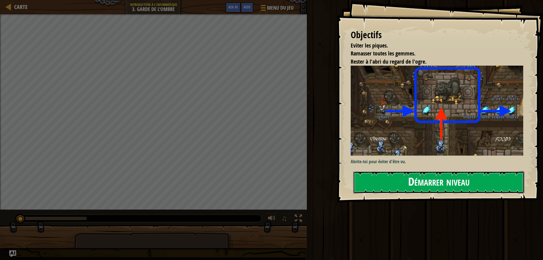
click at [377, 171] on button "Démarrer niveau" at bounding box center [439, 182] width 171 height 22
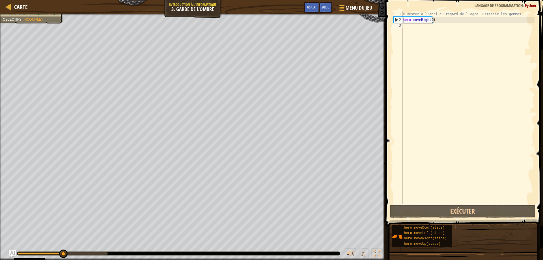
click at [513, 16] on div "# Rester à l'abri du regard de l'ogre. Ramasser les gemmes. hero . moveRight ( )" at bounding box center [468, 113] width 133 height 204
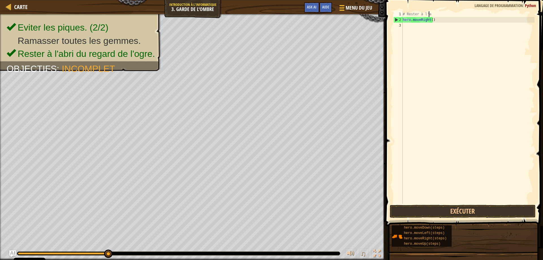
type textarea "#"
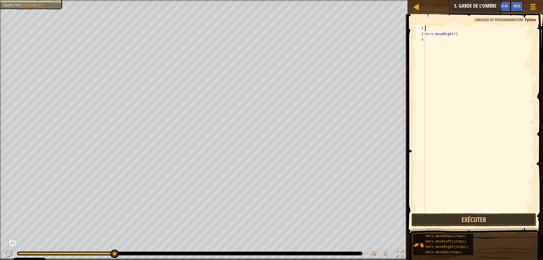
drag, startPoint x: 449, startPoint y: 46, endPoint x: 437, endPoint y: 46, distance: 11.9
click at [449, 46] on div "hero . moveRight ( )" at bounding box center [479, 124] width 111 height 198
type textarea "H"
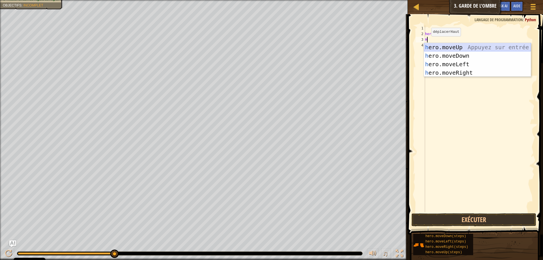
click at [448, 47] on div "h ero.moveUp Appuyez sur entrée h ero.moveDown Appuyez sur entrée h ero.moveLef…" at bounding box center [477, 68] width 107 height 51
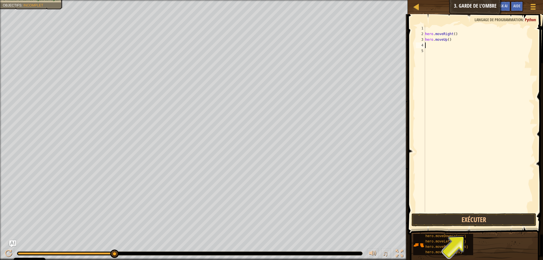
type textarea "H"
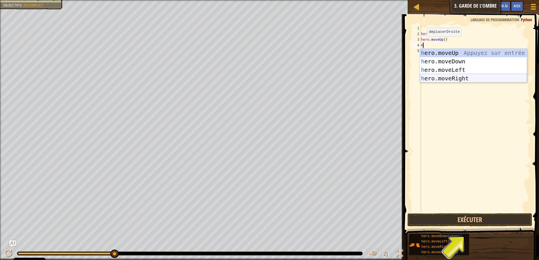
click at [450, 80] on div "h ero.moveUp Appuyez sur entrée h ero.moveDown Appuyez sur entrée h ero.moveLef…" at bounding box center [473, 74] width 107 height 51
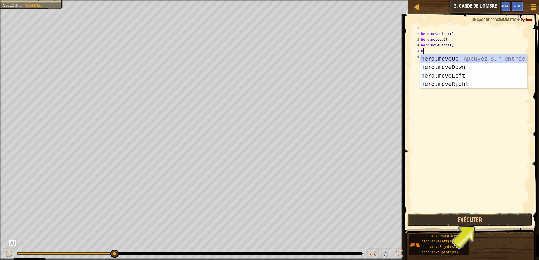
type textarea "HE"
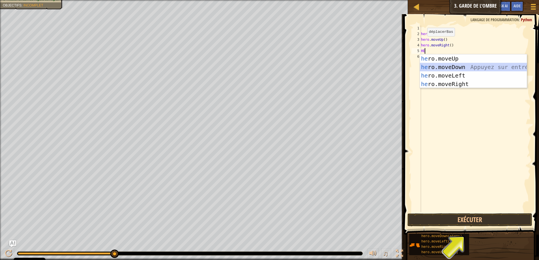
click at [448, 65] on div "he ro.moveUp Appuyez sur entrée he ro.moveDown Appuyez sur entrée he ro.moveLef…" at bounding box center [473, 79] width 107 height 51
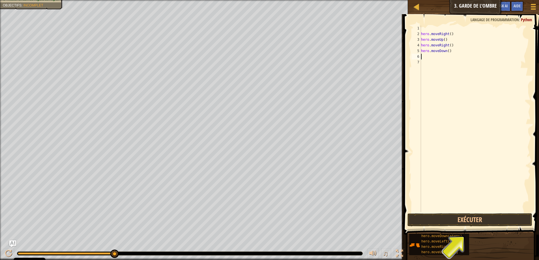
type textarea "H"
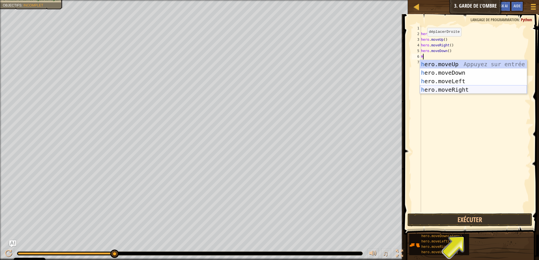
click at [439, 86] on div "h ero.moveUp Appuyez sur entrée h ero.moveDown Appuyez sur entrée h ero.moveLef…" at bounding box center [473, 85] width 107 height 51
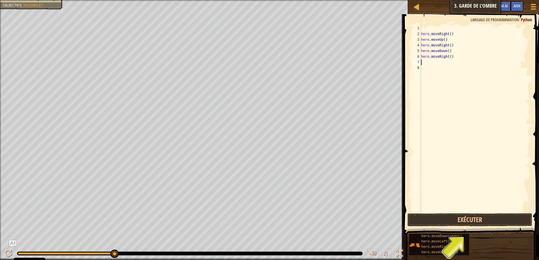
click at [457, 227] on span at bounding box center [472, 116] width 140 height 237
click at [456, 222] on button "Exécuter" at bounding box center [470, 219] width 125 height 13
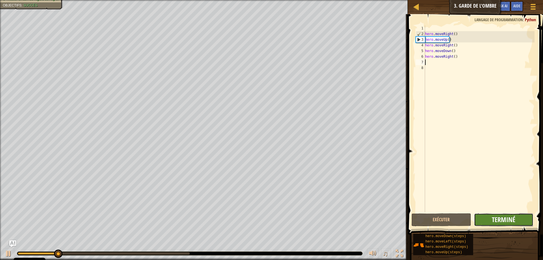
click at [508, 219] on span "Terminé" at bounding box center [503, 219] width 23 height 9
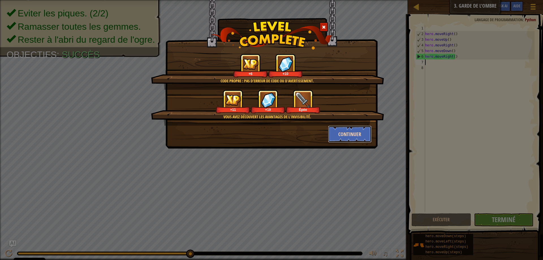
click at [355, 139] on button "Continuer" at bounding box center [350, 134] width 44 height 17
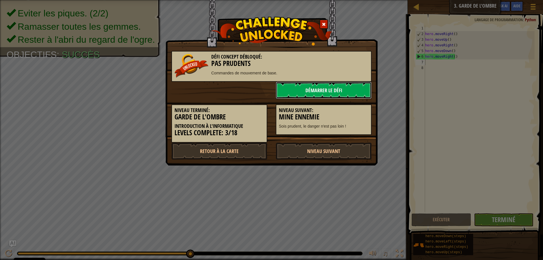
click at [298, 91] on link "Démarrer le Défi" at bounding box center [324, 90] width 96 height 17
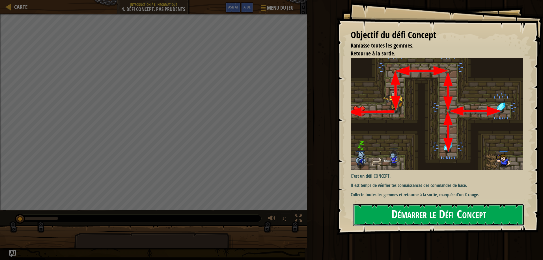
click at [488, 214] on button "Démarrer le Défi Concept" at bounding box center [439, 215] width 171 height 22
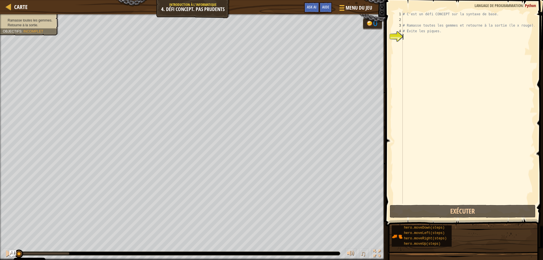
click at [463, 31] on div "# C'est un défi CONCEPT sur la syntaxe de base. # Ramasse toutes les gemmes et …" at bounding box center [468, 113] width 133 height 204
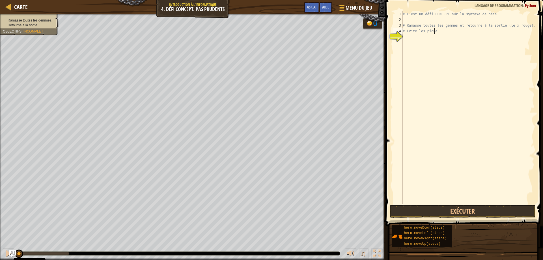
type textarea "#"
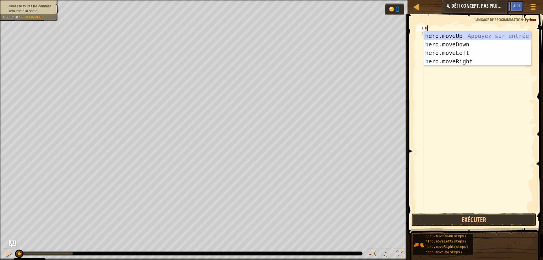
type textarea "HE"
click at [461, 34] on div "he ro.moveUp Appuyez sur entrée he ro.moveDown Appuyez sur entrée he ro.moveLef…" at bounding box center [477, 57] width 107 height 51
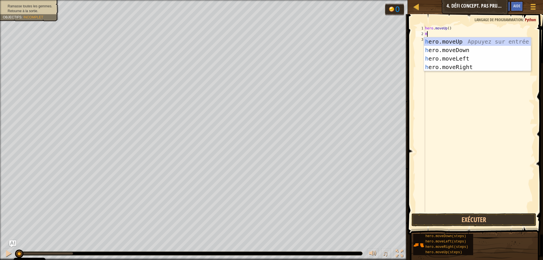
type textarea "HE"
click at [453, 64] on div "he ro.moveUp Appuyez sur entrée he ro.moveDown Appuyez sur entrée he ro.moveLef…" at bounding box center [477, 62] width 107 height 51
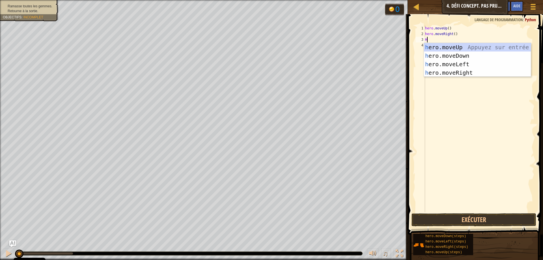
type textarea "HE"
click at [457, 72] on div "he ro.moveUp Appuyez sur entrée he ro.moveDown Appuyez sur entrée he ro.moveLef…" at bounding box center [477, 68] width 107 height 51
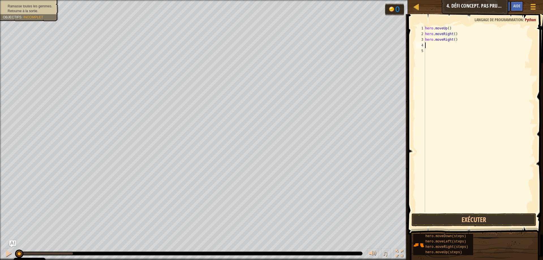
type textarea "H"
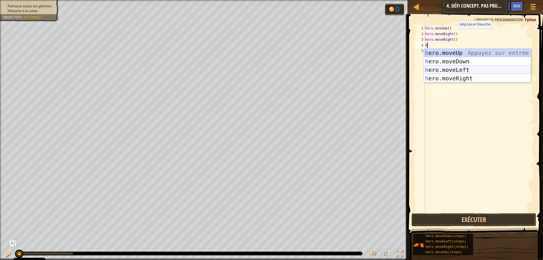
click at [461, 67] on div "h ero.moveUp Appuyez sur entrée h ero.moveDown Appuyez sur entrée h ero.moveLef…" at bounding box center [477, 74] width 107 height 51
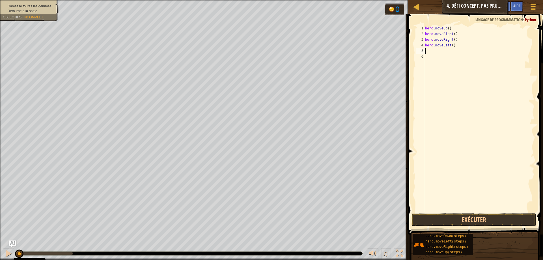
type textarea "G"
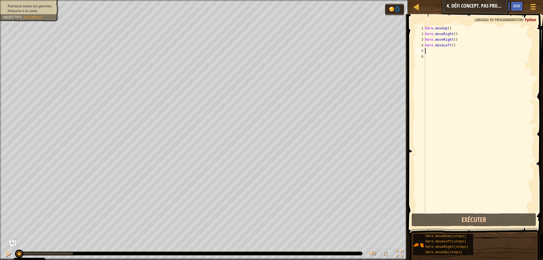
type textarea "H"
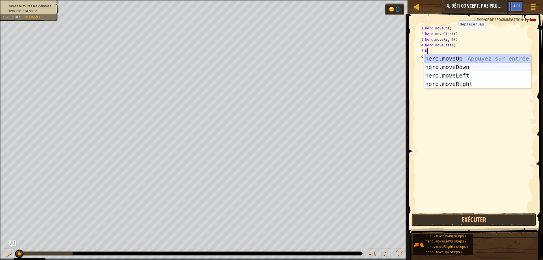
click at [460, 62] on div "h ero.moveUp Appuyez sur entrée h ero.moveDown Appuyez sur entrée h ero.moveLef…" at bounding box center [477, 79] width 107 height 51
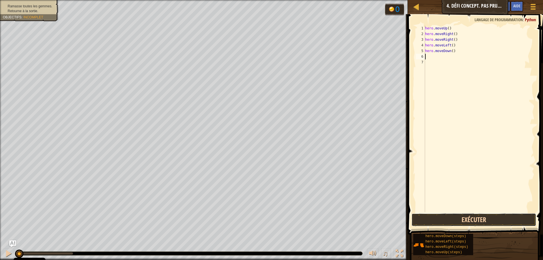
click at [451, 224] on button "Exécuter" at bounding box center [474, 219] width 125 height 13
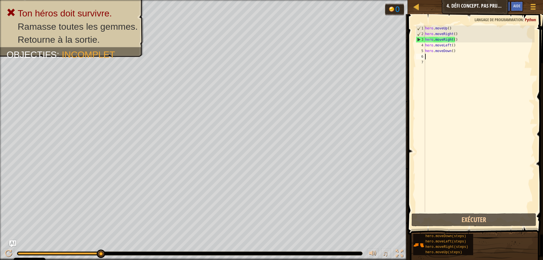
click at [456, 40] on div "hero . moveUp ( ) hero . moveRight ( ) hero . moveRight ( ) hero . moveLeft ( )…" at bounding box center [479, 124] width 111 height 198
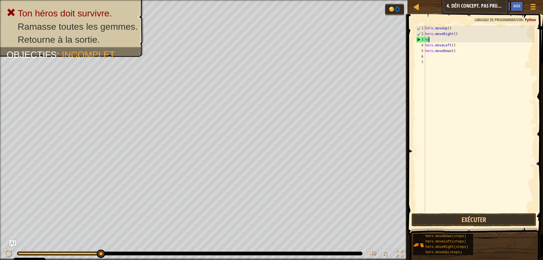
type textarea "h"
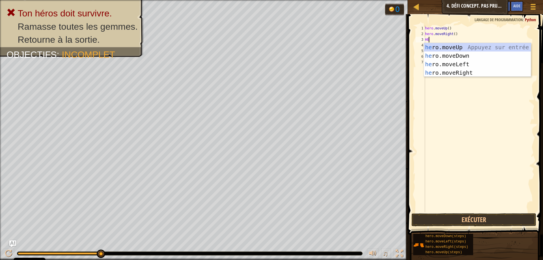
type textarea "HER"
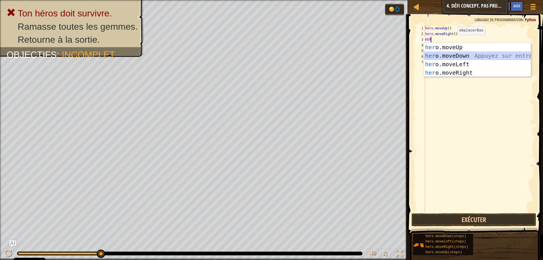
click at [457, 53] on div "her o.moveUp Appuyez sur entrée her o.moveDown Appuyez sur entrée her o.moveLef…" at bounding box center [477, 68] width 107 height 51
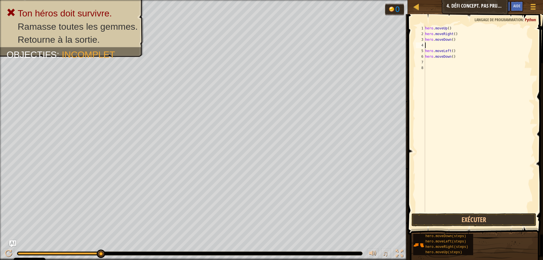
type textarea "hero.moveDown()"
click at [456, 55] on div "hero . moveUp ( ) hero . moveRight ( ) hero . moveDown ( ) hero . moveLeft ( ) …" at bounding box center [479, 124] width 111 height 198
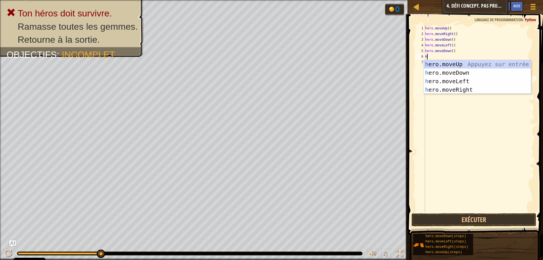
type textarea "HE"
click at [473, 66] on div "he ro.moveUp Appuyez sur entrée he ro.moveDown Appuyez sur entrée he ro.moveLef…" at bounding box center [477, 85] width 107 height 51
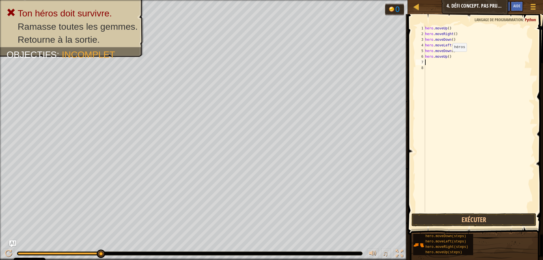
click at [448, 57] on div "hero . moveUp ( ) hero . moveRight ( ) hero . moveDown ( ) hero . moveLeft ( ) …" at bounding box center [479, 124] width 111 height 198
type textarea "hero.moveUp(2)"
click at [431, 61] on div "hero . moveUp ( ) hero . moveRight ( ) hero . moveDown ( ) hero . moveLeft ( ) …" at bounding box center [479, 124] width 111 height 198
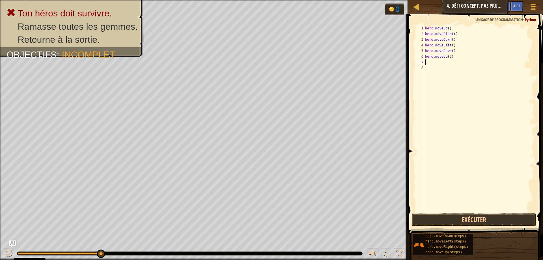
type textarea "H"
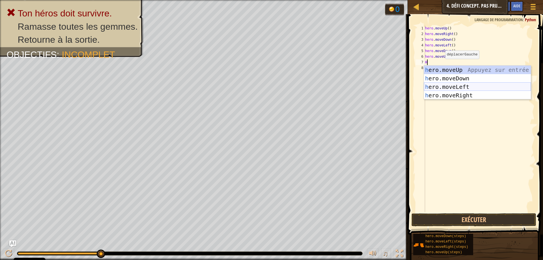
click at [458, 87] on div "h ero.moveUp Appuyez sur entrée h ero.moveDown Appuyez sur entrée h ero.moveLef…" at bounding box center [477, 91] width 107 height 51
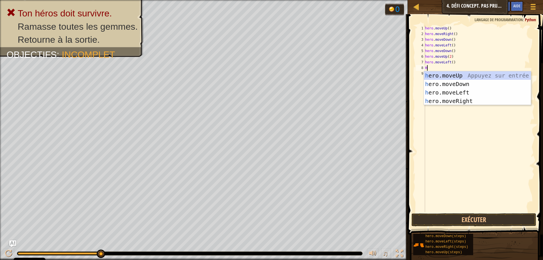
type textarea "HE"
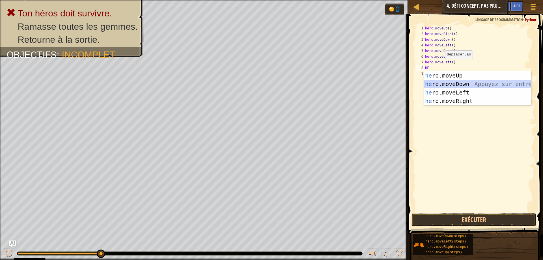
click at [449, 84] on div "he ro.moveUp Appuyez sur entrée he ro.moveDown Appuyez sur entrée he ro.moveLef…" at bounding box center [477, 96] width 107 height 51
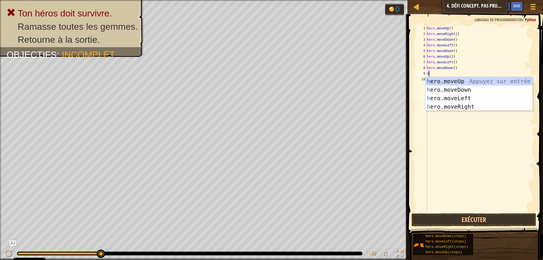
type textarea "HE"
click at [451, 99] on div "he ro.moveUp Appuyez sur entrée he ro.moveDown Appuyez sur entrée he ro.moveLef…" at bounding box center [479, 102] width 107 height 51
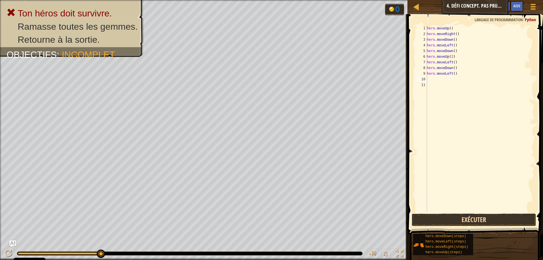
click at [452, 225] on button "Exécuter" at bounding box center [474, 219] width 125 height 13
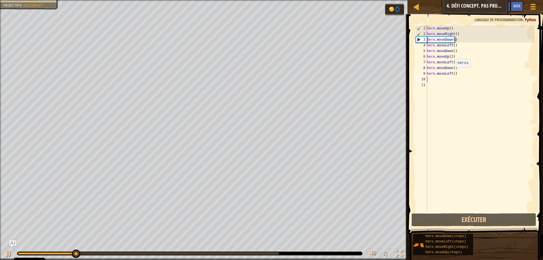
click at [453, 73] on div "hero . moveUp ( ) hero . moveRight ( ) hero . moveDown ( ) hero . moveLeft ( ) …" at bounding box center [480, 124] width 109 height 198
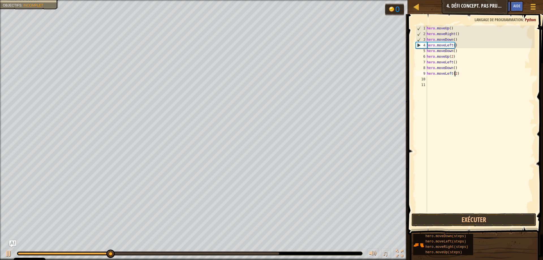
scroll to position [3, 2]
type textarea "hero.moveLeft(2)"
click at [442, 223] on button "Exécuter" at bounding box center [474, 219] width 125 height 13
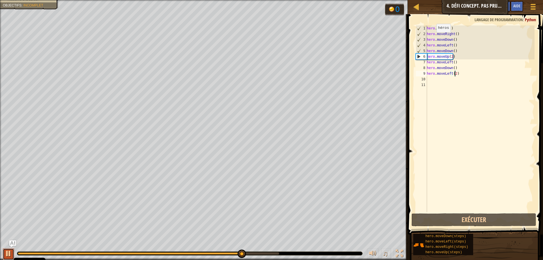
click at [7, 256] on div at bounding box center [8, 253] width 7 height 7
click at [497, 78] on div "hero . moveUp ( ) hero . moveRight ( ) hero . moveDown ( ) hero . moveLeft ( ) …" at bounding box center [480, 124] width 109 height 198
click at [6, 251] on div at bounding box center [8, 253] width 7 height 7
click at [22, 253] on div at bounding box center [189, 253] width 345 height 3
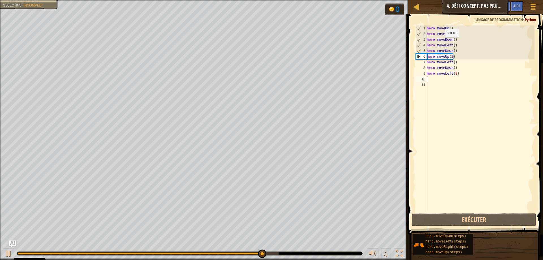
click at [22, 253] on div "0:00.4 Maintenant : 0:21.3 Max : 0:22.9" at bounding box center [140, 253] width 244 height 2
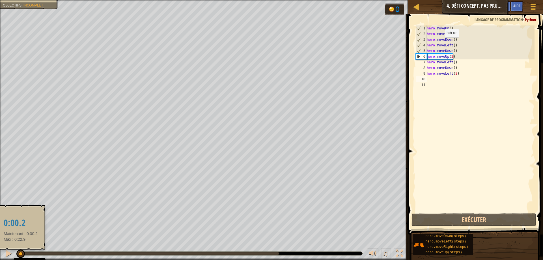
drag, startPoint x: 21, startPoint y: 254, endPoint x: 17, endPoint y: 255, distance: 4.2
click at [17, 255] on div at bounding box center [20, 254] width 8 height 8
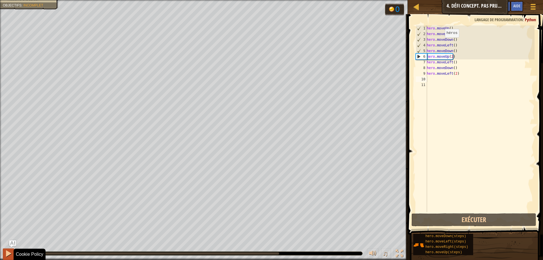
drag, startPoint x: 19, startPoint y: 255, endPoint x: 12, endPoint y: 256, distance: 7.1
click at [12, 0] on body "Cookie Policy CodeCombat utilise quelques cookies essentiels et non essentiels.…" at bounding box center [271, 0] width 543 height 0
click at [12, 256] on button at bounding box center [8, 255] width 11 height 12
click at [9, 257] on div at bounding box center [8, 253] width 7 height 7
click at [484, 27] on div "hero . moveUp ( ) hero . moveRight ( ) hero . moveDown ( ) hero . moveLeft ( ) …" at bounding box center [480, 124] width 109 height 198
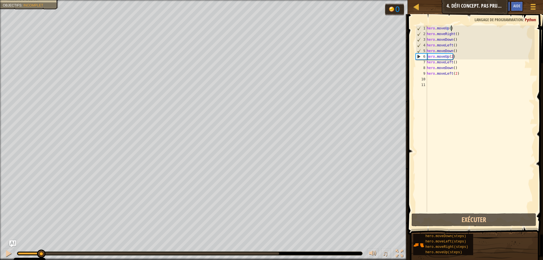
click at [456, 44] on div "hero . moveUp ( ) hero . moveRight ( ) hero . moveDown ( ) hero . moveLeft ( ) …" at bounding box center [480, 124] width 109 height 198
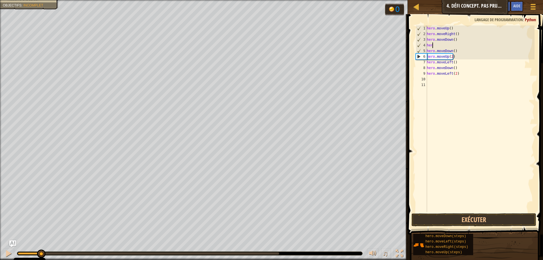
type textarea "h"
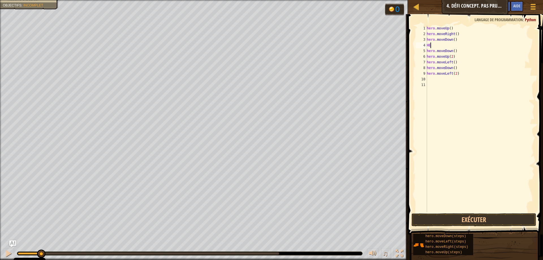
drag, startPoint x: 455, startPoint y: 52, endPoint x: 440, endPoint y: 46, distance: 15.9
click at [440, 46] on div "hero . moveUp ( ) hero . moveRight ( ) hero . moveDown ( ) HE hero . moveDown (…" at bounding box center [480, 124] width 109 height 198
type textarea "HER"
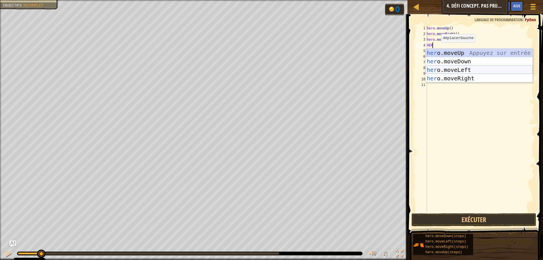
click at [452, 76] on div "her o.moveUp Appuyez sur entrée her o.moveDown Appuyez sur entrée her o.moveLef…" at bounding box center [479, 74] width 107 height 51
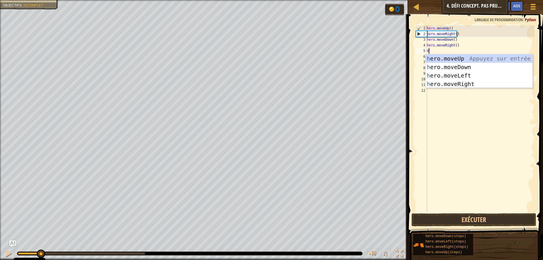
type textarea "HE"
click at [444, 74] on div "he ro.moveUp Appuyez sur entrée he ro.moveDown Appuyez sur entrée he ro.moveLef…" at bounding box center [479, 79] width 107 height 51
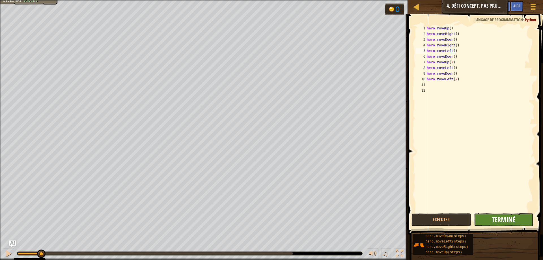
type textarea "hero.moveLeft()"
click at [508, 221] on span "Terminé" at bounding box center [503, 219] width 23 height 9
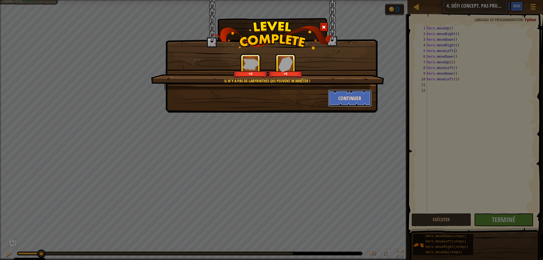
click at [335, 104] on button "Continuer" at bounding box center [350, 98] width 44 height 17
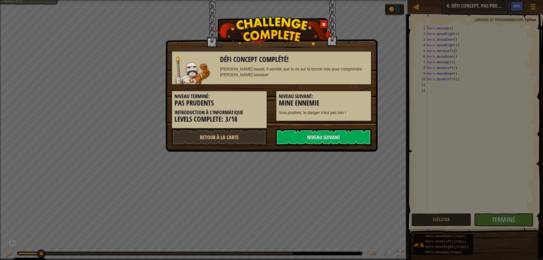
click at [333, 133] on link "Niveau Suivant" at bounding box center [324, 137] width 96 height 17
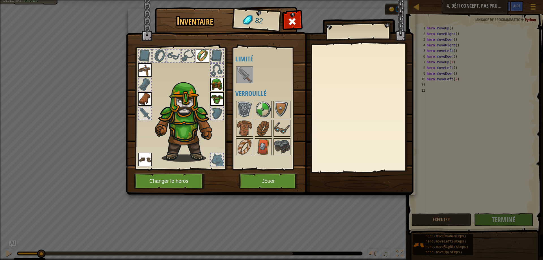
click at [240, 72] on img at bounding box center [245, 75] width 16 height 16
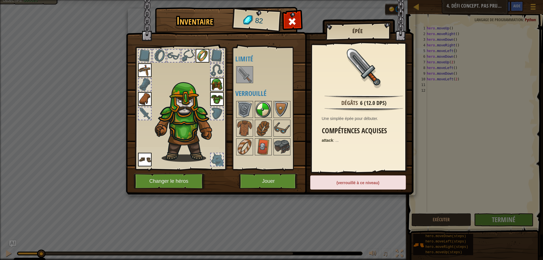
click at [256, 104] on img at bounding box center [264, 110] width 16 height 16
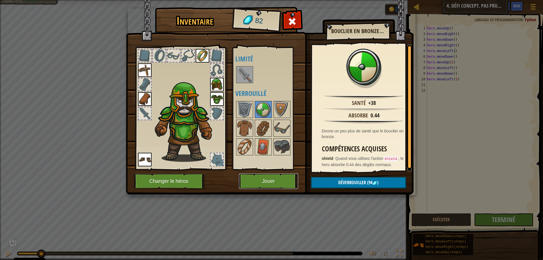
click at [266, 183] on button "Jouer" at bounding box center [268, 182] width 59 height 16
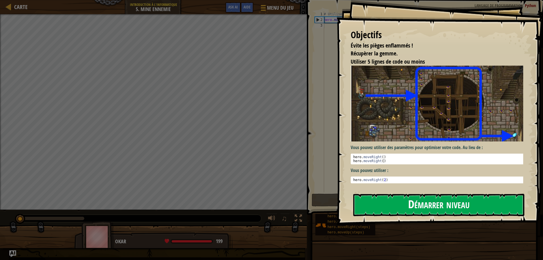
click at [380, 197] on button "Démarrer niveau" at bounding box center [439, 205] width 171 height 22
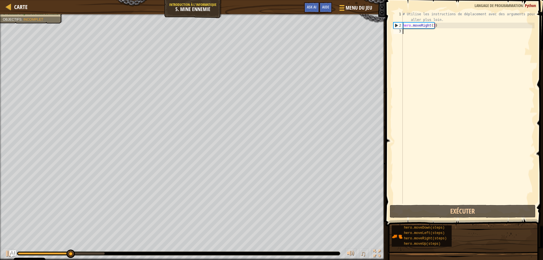
click at [443, 22] on div "# Utilise les instructions de déplacement avec des arguments pour aller plus lo…" at bounding box center [468, 115] width 133 height 209
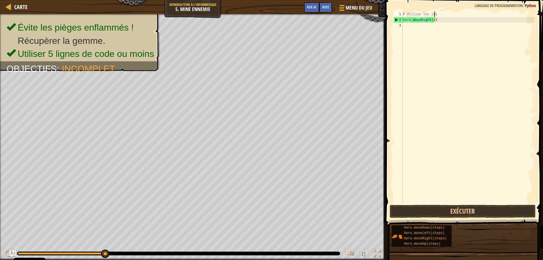
type textarea "#"
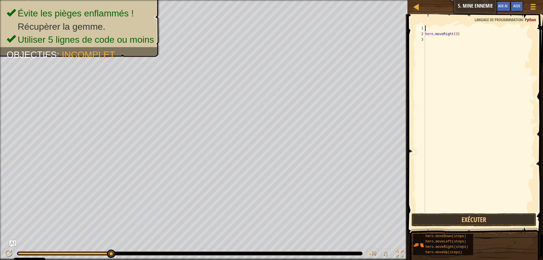
click at [444, 41] on div "hero . moveRight ( 3 )" at bounding box center [479, 124] width 111 height 198
click at [437, 41] on div "hero . moveRight ( 3 )" at bounding box center [479, 124] width 111 height 198
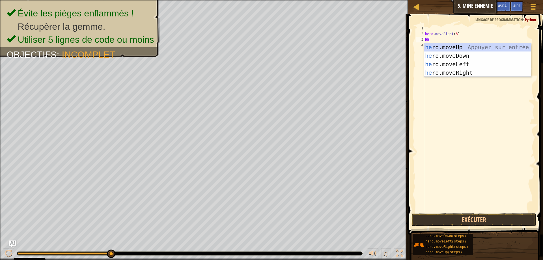
type textarea "HER"
click at [438, 47] on div "her o.moveUp Appuyez sur entrée her o.moveDown Appuyez sur entrée her o.moveLef…" at bounding box center [477, 68] width 107 height 51
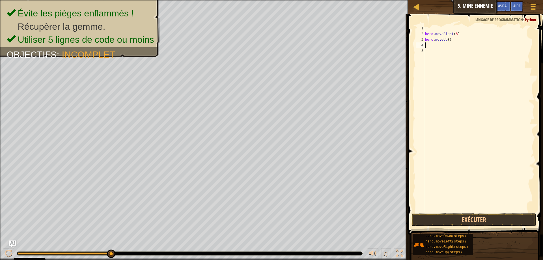
type textarea "H"
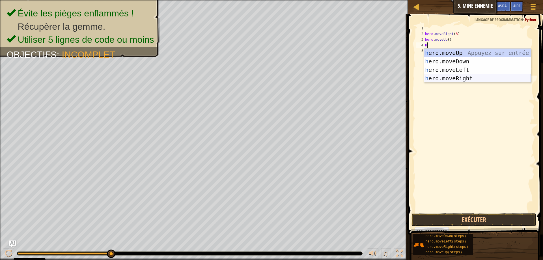
click at [451, 76] on div "h ero.moveUp Appuyez sur entrée h ero.moveDown Appuyez sur entrée h ero.moveLef…" at bounding box center [477, 74] width 107 height 51
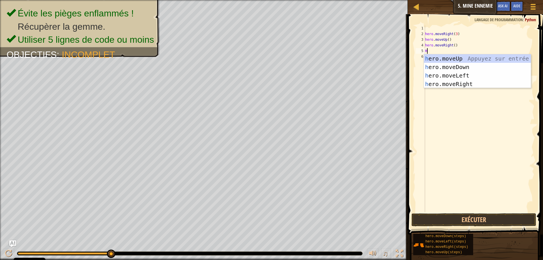
type textarea "HER"
click at [455, 67] on div "her o.moveUp Appuyez sur entrée her o.moveDown Appuyez sur entrée her o.moveLef…" at bounding box center [477, 79] width 107 height 51
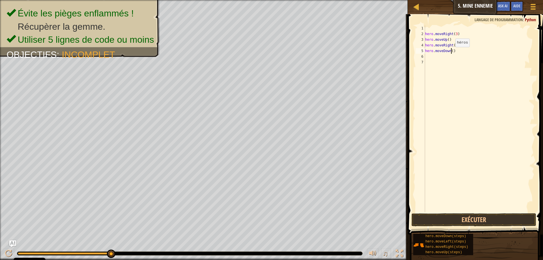
click at [451, 53] on div "hero . moveRight ( 3 ) hero . moveUp ( ) hero . moveRight ( ) hero . moveDown (…" at bounding box center [479, 124] width 111 height 198
type textarea "hero.moveDown(3)"
click at [476, 59] on div "hero . moveRight ( 3 ) hero . moveUp ( ) hero . moveRight ( ) hero . moveDown (…" at bounding box center [479, 124] width 111 height 198
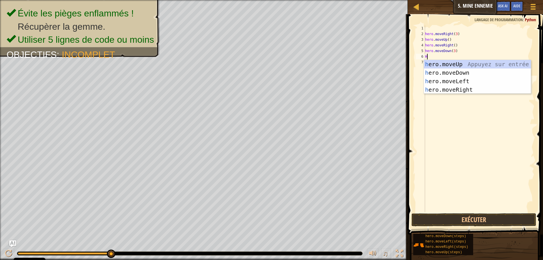
type textarea "HE"
click at [449, 91] on div "he ro.moveUp Appuyez sur entrée he ro.moveDown Appuyez sur entrée he ro.moveLef…" at bounding box center [477, 85] width 107 height 51
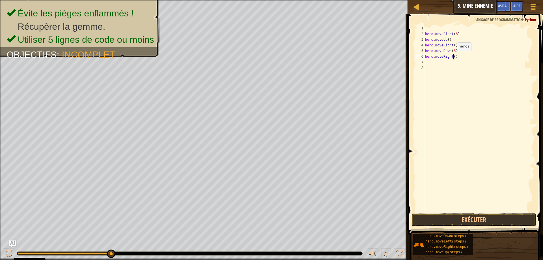
click at [453, 57] on div "hero . moveRight ( 3 ) hero . moveUp ( ) hero . moveRight ( ) hero . moveDown (…" at bounding box center [479, 124] width 111 height 198
type textarea "hero.moveRight(2)"
click at [431, 220] on button "Exécuter" at bounding box center [474, 219] width 125 height 13
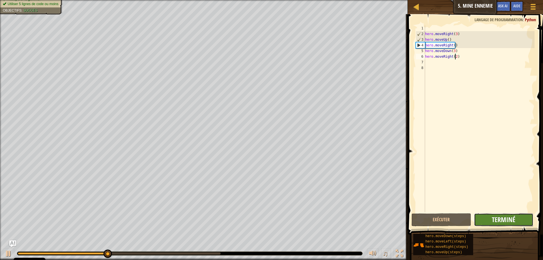
click at [504, 219] on span "Terminé" at bounding box center [503, 219] width 23 height 9
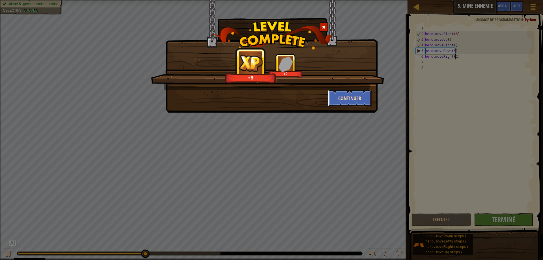
click at [359, 99] on button "Continuer" at bounding box center [350, 98] width 44 height 17
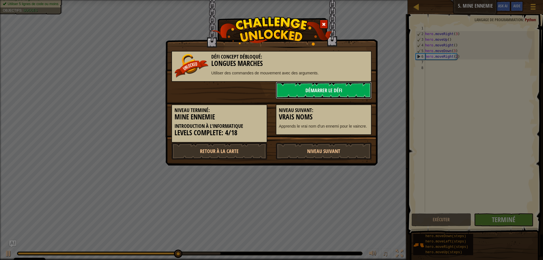
click at [315, 94] on link "Démarrer le Défi" at bounding box center [324, 90] width 96 height 17
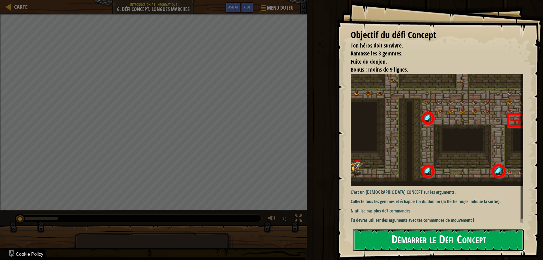
click at [393, 233] on button "Démarrer le Défi Concept" at bounding box center [439, 240] width 171 height 22
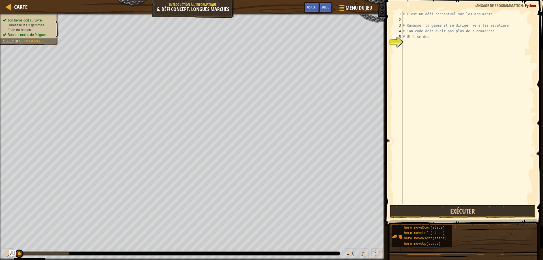
type textarea "#"
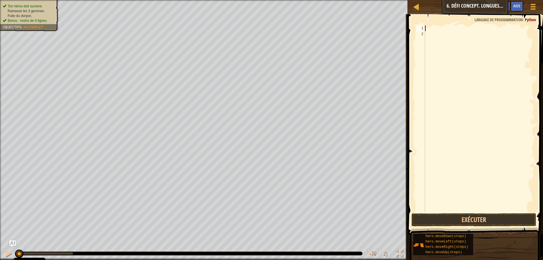
type textarea "HE"
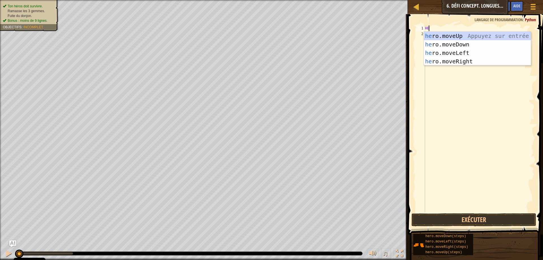
scroll to position [3, 0]
click at [448, 58] on div "he ro.moveUp Appuyez sur entrée he ro.moveDown Appuyez sur entrée he ro.moveLef…" at bounding box center [477, 57] width 107 height 51
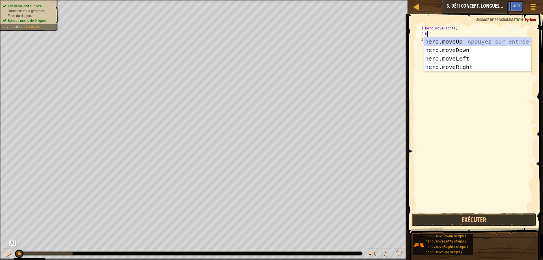
type textarea "HE"
click at [438, 45] on div "he ro.moveUp Appuyez sur entrée he ro.moveDown Appuyez sur entrée he ro.moveLef…" at bounding box center [477, 62] width 107 height 51
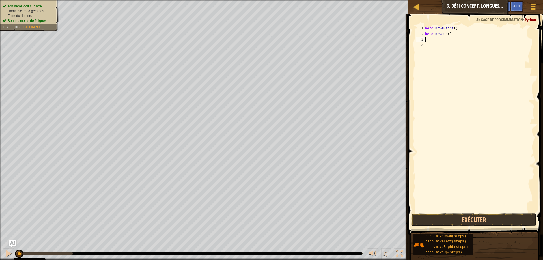
click at [447, 35] on div "hero . moveRight ( ) hero . moveUp ( )" at bounding box center [479, 124] width 111 height 198
type textarea "hero.moveUp(3)"
type textarea "HE"
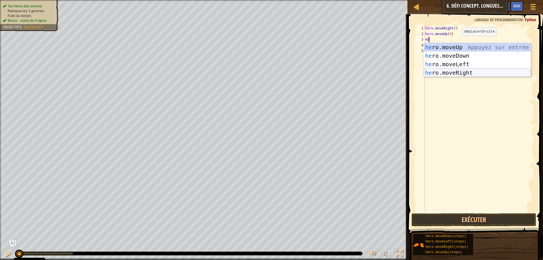
click at [458, 74] on div "he ro.moveUp Appuyez sur entrée he ro.moveDown Appuyez sur entrée he ro.moveLef…" at bounding box center [477, 68] width 107 height 51
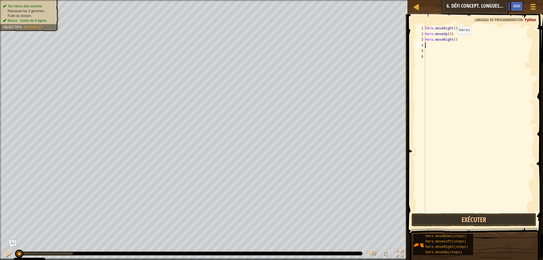
click at [453, 40] on div "hero . moveRight ( ) hero . moveUp ( 3 ) hero . moveRight ( )" at bounding box center [479, 124] width 111 height 198
type textarea "hero.moveRight(2)"
click at [438, 46] on div "hero . moveRight ( ) hero . moveUp ( 3 ) hero . moveRight ( 2 )" at bounding box center [479, 124] width 111 height 198
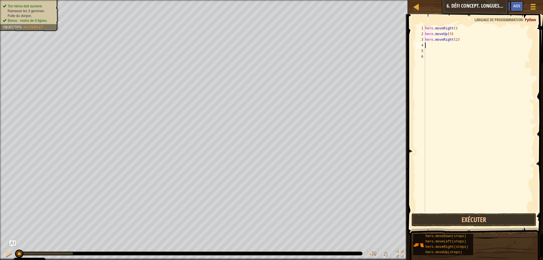
type textarea "H"
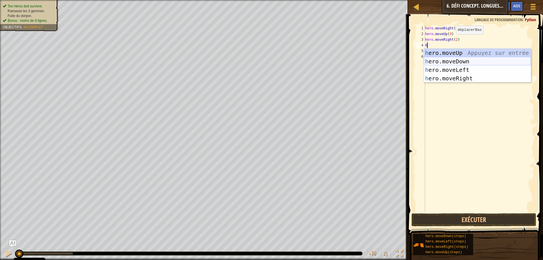
click at [449, 61] on div "h ero.moveUp Appuyez sur entrée h ero.moveDown Appuyez sur entrée h ero.moveLef…" at bounding box center [477, 74] width 107 height 51
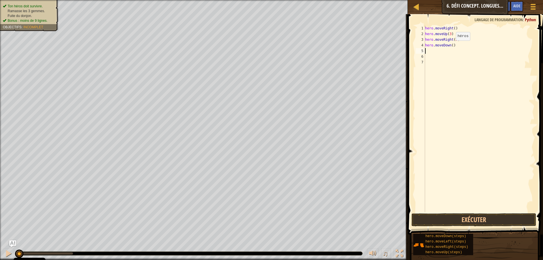
click at [451, 46] on div "hero . moveRight ( ) hero . moveUp ( 3 ) hero . moveRight ( 2 ) hero . moveDown…" at bounding box center [479, 124] width 111 height 198
type textarea "hero.moveDown(3)"
click at [436, 56] on div "hero . moveRight ( ) hero . moveUp ( 3 ) hero . moveRight ( 2 ) hero . moveDown…" at bounding box center [479, 124] width 111 height 198
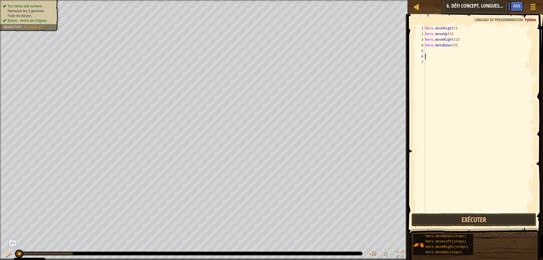
click at [434, 54] on div "hero . moveRight ( ) hero . moveUp ( 3 ) hero . moveRight ( 2 ) hero . moveDown…" at bounding box center [479, 124] width 111 height 198
click at [434, 52] on div "hero . moveRight ( ) hero . moveUp ( 3 ) hero . moveRight ( 2 ) hero . moveDown…" at bounding box center [479, 124] width 111 height 198
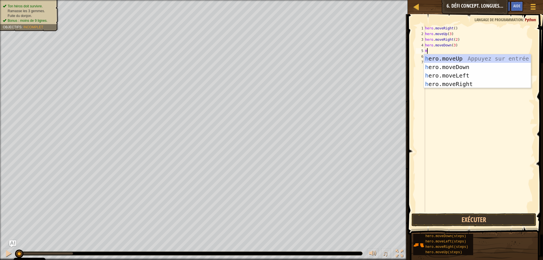
type textarea "HE"
click at [435, 73] on div "he ro.moveUp Appuyez sur entrée he ro.moveDown Appuyez sur entrée he ro.moveLef…" at bounding box center [477, 79] width 107 height 51
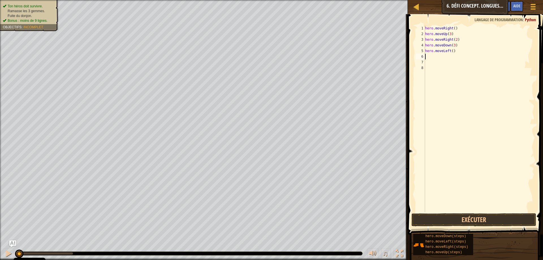
type textarea "HE"
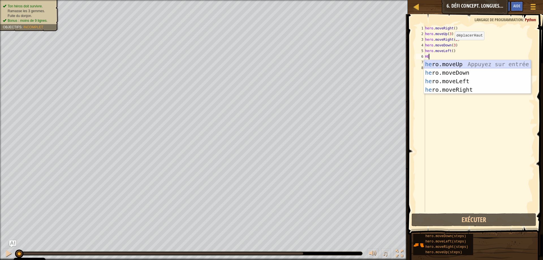
click at [456, 63] on div "he ro.moveUp Appuyez sur entrée he ro.moveDown Appuyez sur entrée he ro.moveLef…" at bounding box center [477, 85] width 107 height 51
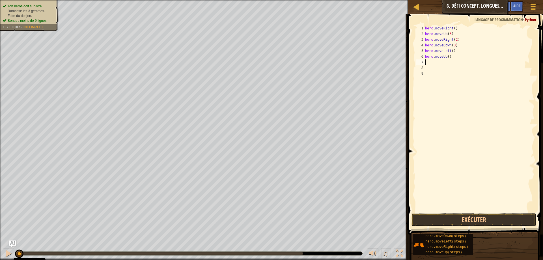
click at [448, 57] on div "hero . moveRight ( ) hero . moveUp ( 3 ) hero . moveRight ( 2 ) hero . moveDown…" at bounding box center [479, 124] width 111 height 198
type textarea "hero.moveUp(2)"
click at [435, 63] on div "hero . moveRight ( ) hero . moveUp ( 3 ) hero . moveRight ( 2 ) hero . moveDown…" at bounding box center [479, 124] width 111 height 198
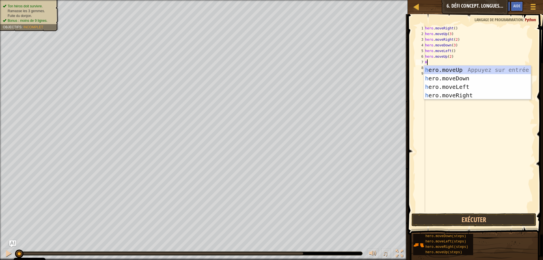
type textarea "HE"
click at [465, 93] on div "he ro.moveUp Appuyez sur entrée he ro.moveDown Appuyez sur entrée he ro.moveLef…" at bounding box center [477, 91] width 107 height 51
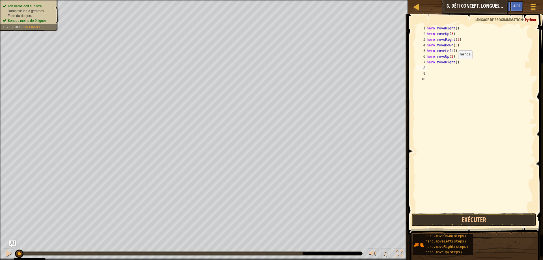
click at [455, 64] on div "hero . moveRight ( ) hero . moveUp ( 3 ) hero . moveRight ( 2 ) hero . moveDown…" at bounding box center [480, 124] width 109 height 198
click at [446, 218] on button "Exécuter" at bounding box center [474, 219] width 125 height 13
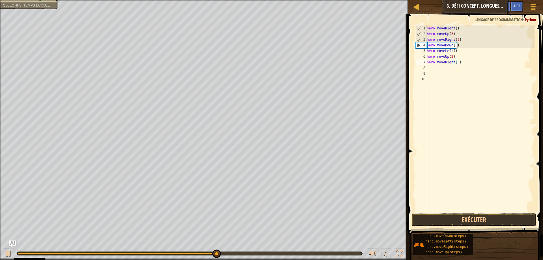
type textarea "hero.moveRight(3)"
click at [436, 227] on div "Aide Vidéos hero.moveRight(3) 1 2 3 4 5 6 7 8 9 10 hero . moveRight ( ) hero . …" at bounding box center [474, 135] width 137 height 243
click at [435, 224] on button "Exécuter" at bounding box center [474, 219] width 125 height 13
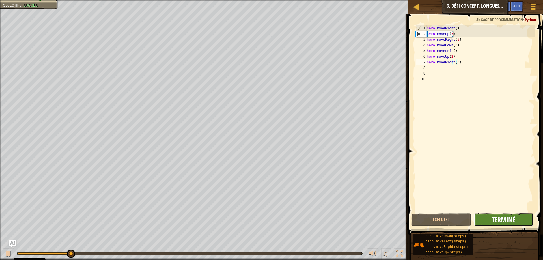
click at [503, 221] on span "Terminé" at bounding box center [503, 219] width 23 height 9
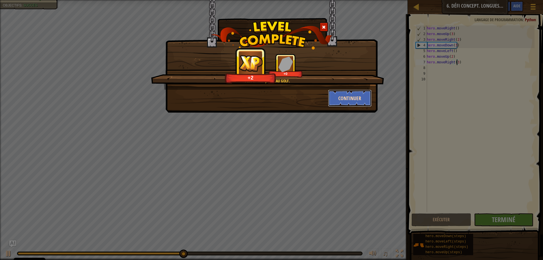
click at [346, 97] on button "Continuer" at bounding box center [350, 98] width 44 height 17
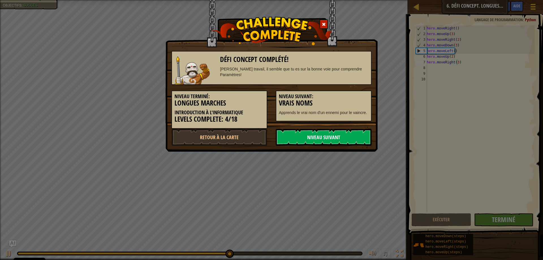
click at [330, 140] on link "Niveau Suivant" at bounding box center [324, 137] width 96 height 17
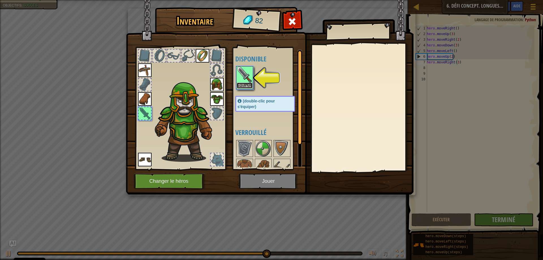
click at [249, 84] on button "Equiper" at bounding box center [245, 86] width 16 height 6
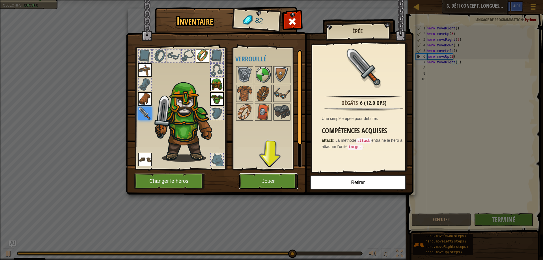
click at [254, 178] on button "Jouer" at bounding box center [268, 182] width 59 height 16
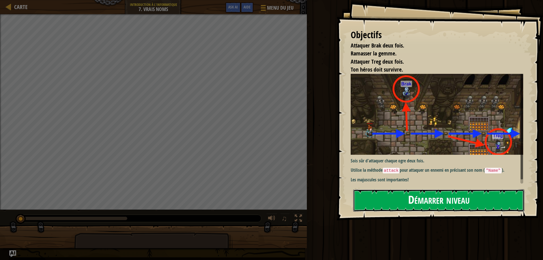
click at [375, 204] on button "Démarrer niveau" at bounding box center [439, 200] width 171 height 22
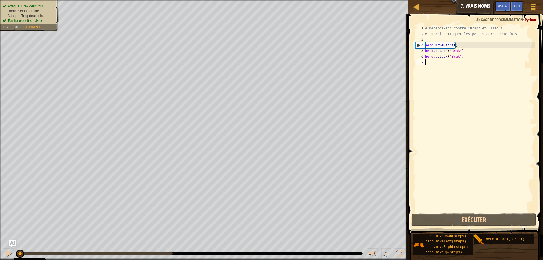
click at [511, 34] on div "# Défends-toi contre "Brak" et "Treg"! # Tu dois attaquer les petits ogres deux…" at bounding box center [479, 124] width 111 height 198
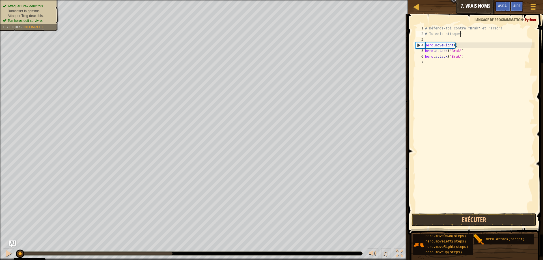
type textarea "#"
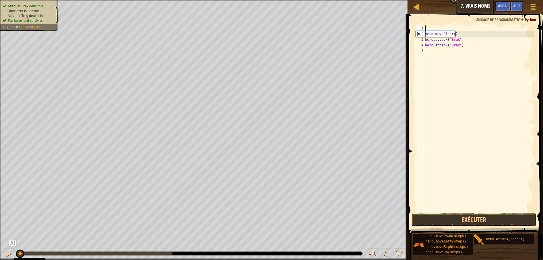
click at [470, 44] on div "hero . moveRight ( ) hero . attack ( "Brak" ) hero . attack ( "Brak" )" at bounding box center [479, 124] width 111 height 198
type textarea "hero.attack("Brak")"
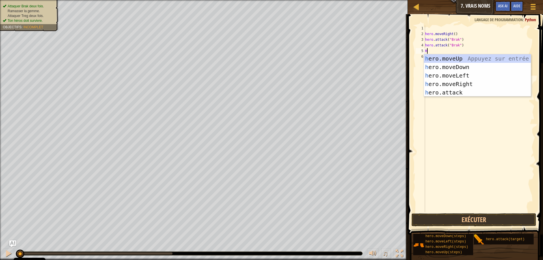
type textarea "HER"
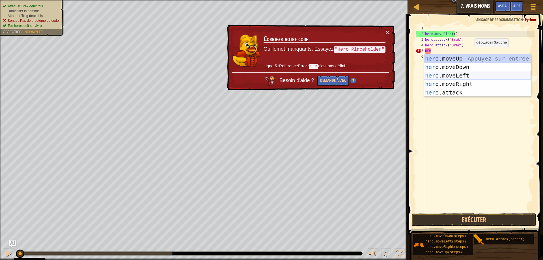
click at [464, 82] on div "her o.moveUp Appuyez sur entrée her o.moveDown Appuyez sur entrée her o.moveLef…" at bounding box center [477, 83] width 107 height 59
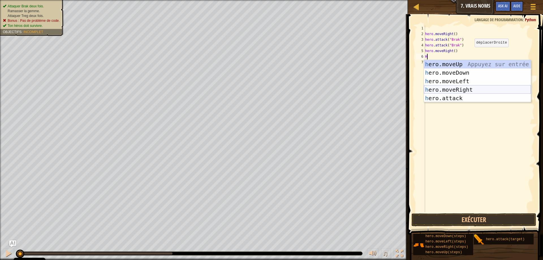
click at [451, 101] on div "h ero.moveUp Appuyez sur entrée h ero.moveDown Appuyez sur entrée h ero.moveLef…" at bounding box center [477, 89] width 107 height 59
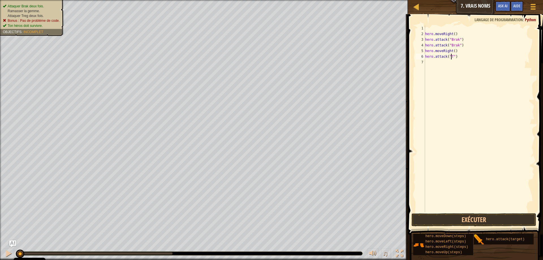
scroll to position [3, 2]
type textarea "hero.attack("Treg")"
click at [437, 61] on div "hero . moveRight ( ) hero . attack ( "Brak" ) hero . attack ( "Brak" ) hero . m…" at bounding box center [479, 124] width 111 height 198
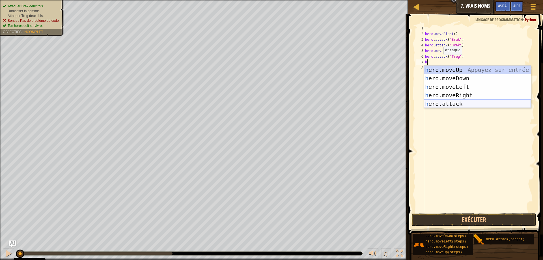
click at [433, 100] on div "h ero.moveUp Appuyez sur entrée h ero.moveDown Appuyez sur entrée h ero.moveLef…" at bounding box center [477, 95] width 107 height 59
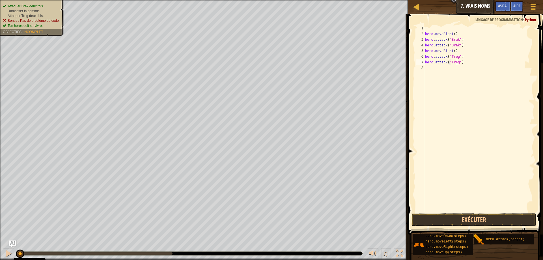
scroll to position [3, 3]
type textarea "hero.attack("Treg")"
click at [429, 221] on button "Exécuter" at bounding box center [474, 219] width 125 height 13
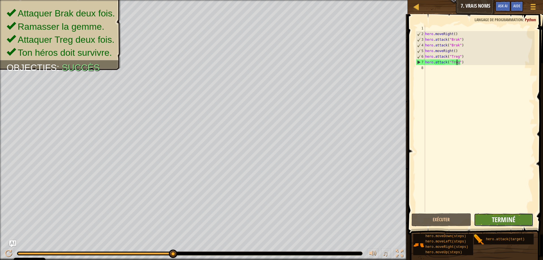
click at [496, 221] on span "Terminé" at bounding box center [503, 219] width 23 height 9
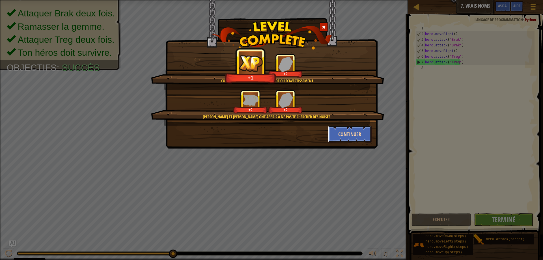
click at [341, 131] on button "Continuer" at bounding box center [350, 134] width 44 height 17
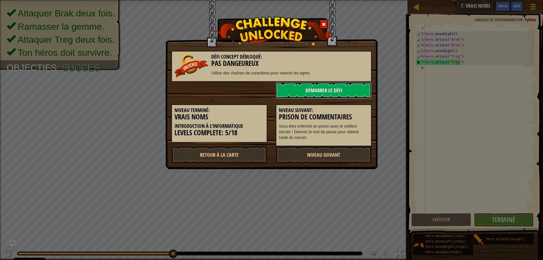
click at [315, 91] on link "Démarrer le Défi" at bounding box center [324, 90] width 96 height 17
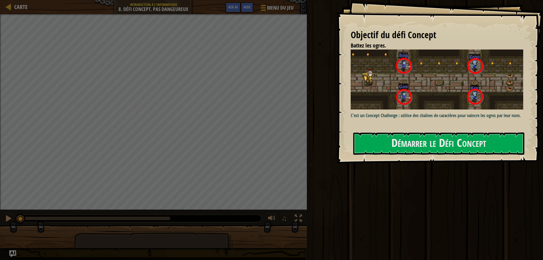
click at [389, 119] on p "C'est un Concept Challenge : utilise des chaînes de caractères pour vaincre les…" at bounding box center [439, 115] width 177 height 7
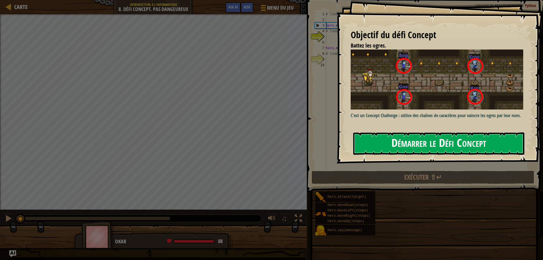
click at [398, 137] on button "Démarrer le Défi Concept" at bounding box center [439, 143] width 171 height 22
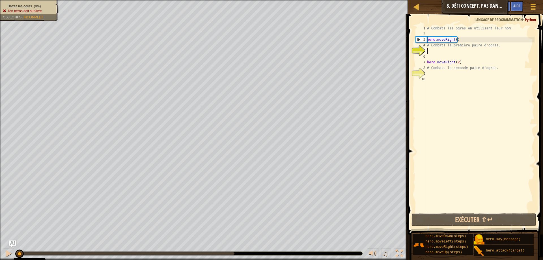
click at [509, 28] on div "# Combats les ogres en utilisant leur nom. hero . moveRight ( ) # Combats la pr…" at bounding box center [480, 124] width 109 height 198
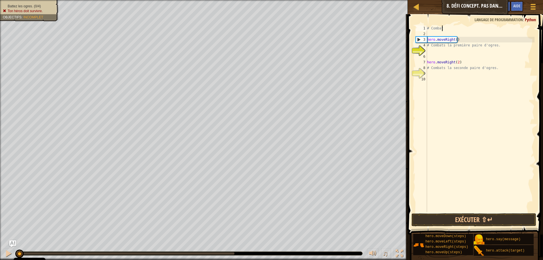
type textarea "#"
click at [496, 43] on div "hero . moveRight ( ) # Combats la première paire d'ogres. hero . moveRight ( 2 …" at bounding box center [480, 124] width 109 height 198
type textarea "#"
type textarea "hero.m"
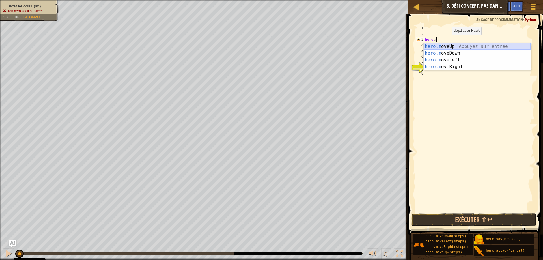
click at [472, 46] on div "hero.m oveUp Appuyez sur entrée hero.m oveDown Appuyez sur entrée hero.m oveLef…" at bounding box center [477, 63] width 107 height 41
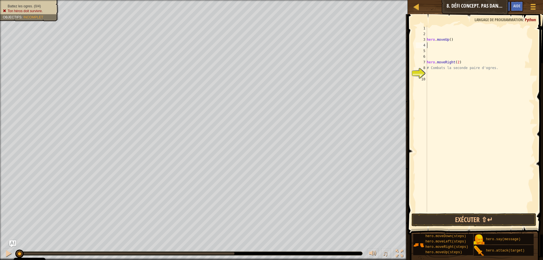
click at [488, 67] on div "hero . moveUp ( ) hero . moveRight ( 2 ) # Combats la seconde paire d'ogres." at bounding box center [480, 124] width 109 height 198
click at [495, 67] on div "hero . moveUp ( ) hero . moveRight ( 2 ) # Combats la seconde paire d'ogres." at bounding box center [480, 124] width 109 height 198
type textarea "#"
type textarea "h"
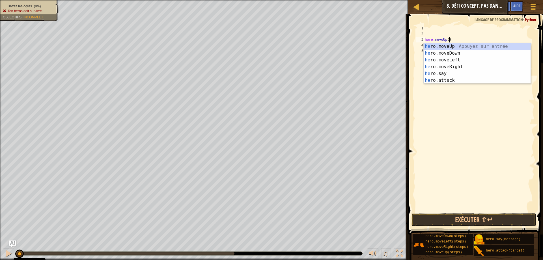
type textarea "h"
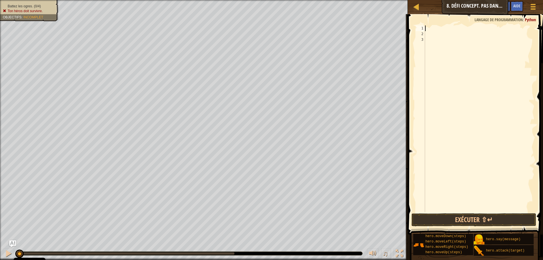
scroll to position [3, 0]
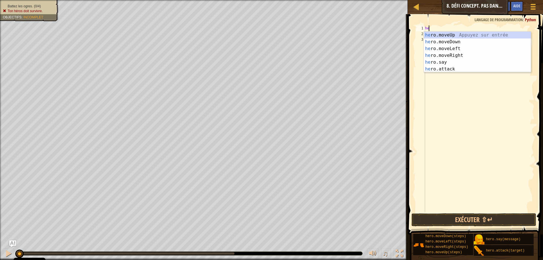
type textarea "her"
click at [464, 56] on div "her o.moveUp Appuyez sur entrée her o.moveDown Appuyez sur entrée her o.moveLef…" at bounding box center [477, 59] width 107 height 54
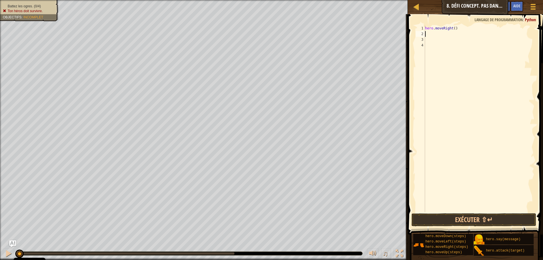
type textarea "g"
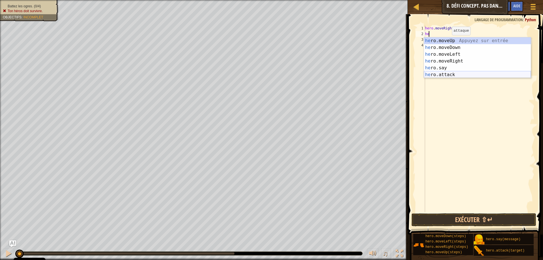
click at [444, 76] on div "he ro.moveUp Appuyez sur entrée he ro.moveDown Appuyez sur entrée he ro.moveLef…" at bounding box center [477, 64] width 107 height 54
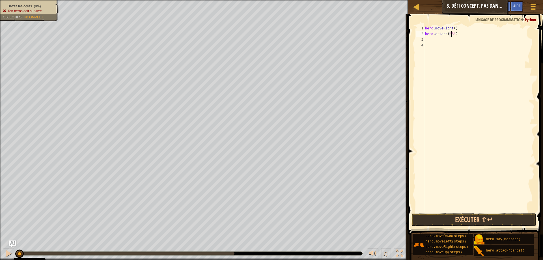
type textarea "hero.attack("Sog")"
click at [466, 34] on div "hero . moveRight ( ) hero . attack ( "Sog" )" at bounding box center [479, 124] width 111 height 198
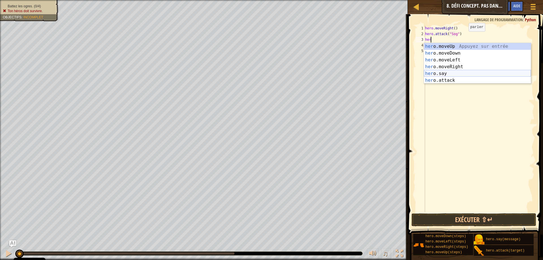
click at [446, 78] on div "her o.moveUp Appuyez sur entrée her o.moveDown Appuyez sur entrée her o.moveLef…" at bounding box center [477, 70] width 107 height 54
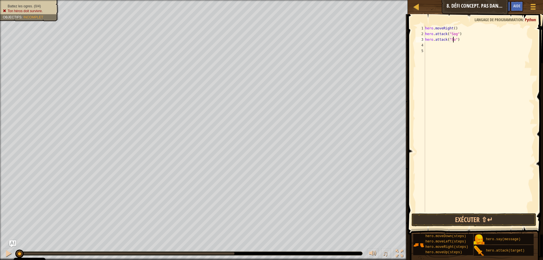
scroll to position [3, 2]
type textarea "hero.attack("Sog")"
click at [467, 42] on div "hero . moveRight ( ) hero . attack ( "Sog" ) hero . attack ( "Sog" )" at bounding box center [479, 124] width 111 height 198
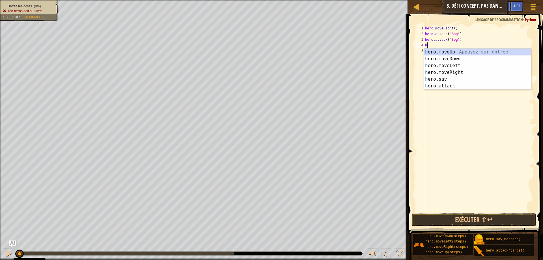
type textarea "he"
click at [447, 89] on div "hero . moveRight ( ) hero . attack ( "Sog" ) hero . attack ( "Sog" ) he" at bounding box center [479, 124] width 111 height 198
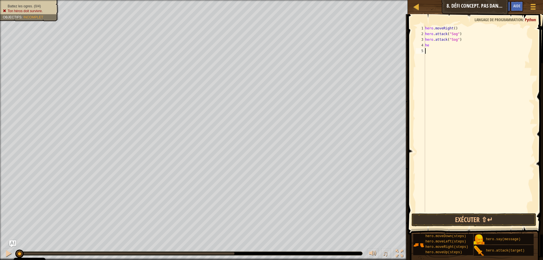
click at [442, 46] on div "hero . moveRight ( ) hero . attack ( "Sog" ) hero . attack ( "Sog" ) he" at bounding box center [479, 124] width 111 height 198
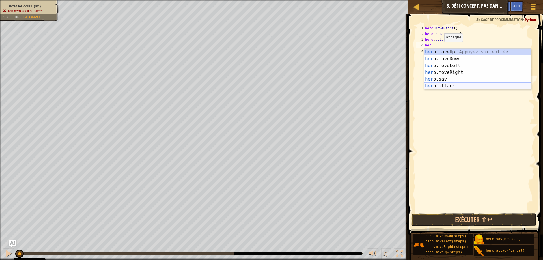
click at [438, 87] on div "her o.moveUp Appuyez sur entrée her o.moveDown Appuyez sur entrée her o.moveLef…" at bounding box center [477, 76] width 107 height 54
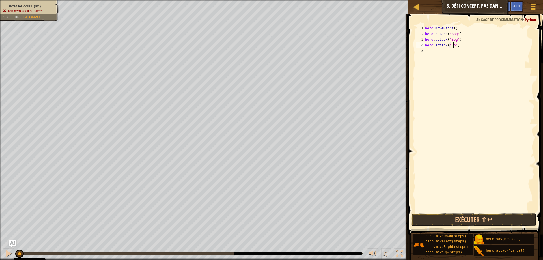
scroll to position [3, 2]
drag, startPoint x: 468, startPoint y: 47, endPoint x: 473, endPoint y: 51, distance: 5.8
click at [468, 48] on div "hero . moveRight ( ) hero . attack ( "Sog" ) hero . attack ( "Sog" ) hero . att…" at bounding box center [479, 124] width 111 height 198
click at [481, 44] on div "hero . moveRight ( ) hero . attack ( "Sog" ) hero . attack ( "Sog" ) hero . att…" at bounding box center [479, 118] width 111 height 187
type textarea "hero.attack("Gos")"
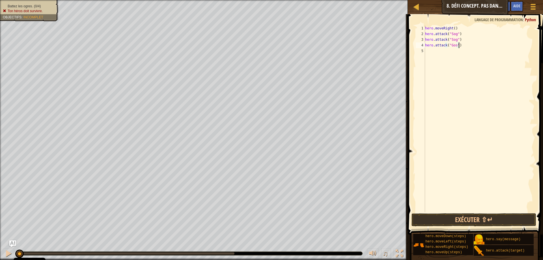
click at [434, 55] on div "hero . moveRight ( ) hero . attack ( "Sog" ) hero . attack ( "Sog" ) hero . att…" at bounding box center [479, 124] width 111 height 198
type textarea "hero.attack("Gos")"
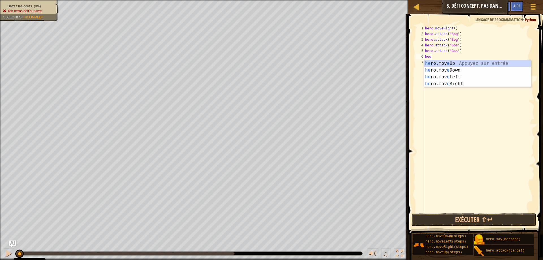
type textarea "he"
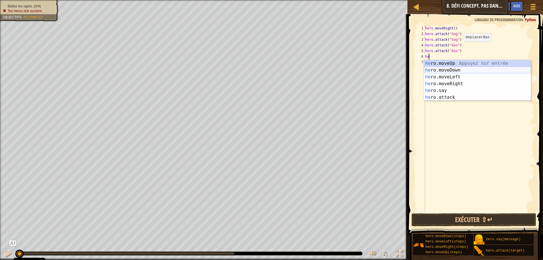
click at [439, 70] on div "he ro.moveUp Appuyez sur entrée he ro.moveDown Appuyez sur entrée he ro.moveLef…" at bounding box center [477, 87] width 107 height 54
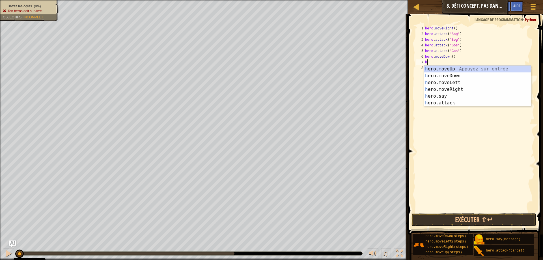
type textarea "he"
click at [445, 69] on div "he ro.moveUp Appuyez sur entrée he ro.moveDown Appuyez sur entrée he ro.moveLef…" at bounding box center [477, 93] width 107 height 54
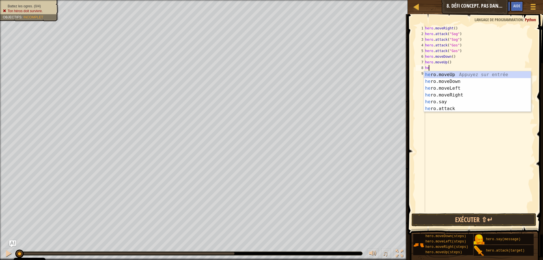
type textarea "her"
click at [451, 95] on div "her o.moveUp Appuyez sur entrée her o.moveDown Appuyez sur entrée her o.moveLef…" at bounding box center [477, 98] width 107 height 54
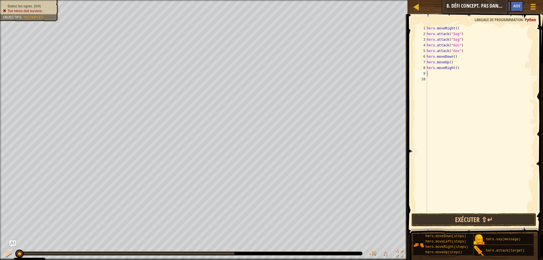
click at [455, 69] on div "hero . moveRight ( ) hero . attack ( "Sog" ) hero . attack ( "Sog" ) hero . att…" at bounding box center [480, 124] width 109 height 198
type textarea "hero.moveRight(2)"
click at [425, 76] on div "9" at bounding box center [421, 74] width 11 height 6
click at [429, 73] on div "hero . moveRight ( ) hero . attack ( "Sog" ) hero . attack ( "Sog" ) hero . att…" at bounding box center [480, 124] width 109 height 198
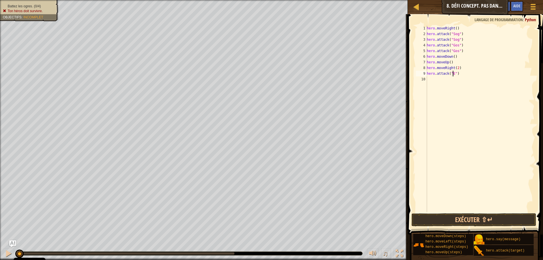
scroll to position [3, 2]
type textarea "hero.attack("Ergo")"
type textarea "hero.attack("Kro")"
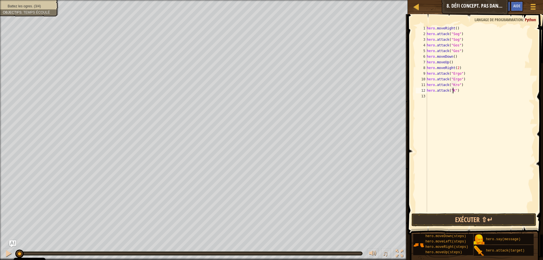
scroll to position [3, 2]
type textarea "hero.attack("Kro")"
click at [461, 93] on div "hero . moveRight ( ) hero . attack ( "Sog" ) hero . attack ( "Sog" ) hero . att…" at bounding box center [480, 124] width 109 height 198
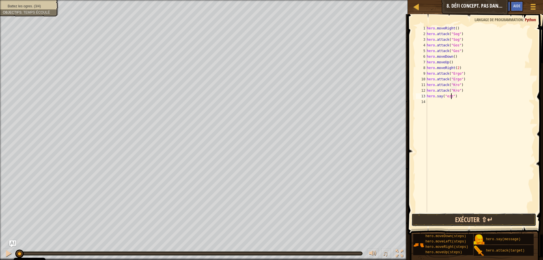
click at [459, 219] on button "Exécuter ⇧↵" at bounding box center [474, 219] width 125 height 13
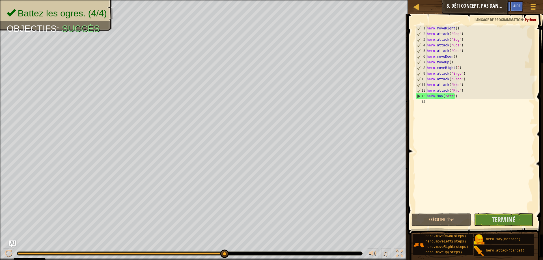
click at [468, 94] on div "hero . moveRight ( ) hero . attack ( "Sog" ) hero . attack ( "Sog" ) hero . att…" at bounding box center [480, 124] width 109 height 198
click at [462, 94] on div "hero . moveRight ( ) hero . attack ( "Sog" ) hero . attack ( "Sog" ) hero . att…" at bounding box center [480, 124] width 109 height 198
click at [462, 93] on div "hero . moveRight ( ) hero . attack ( "Sog" ) hero . attack ( "Sog" ) hero . att…" at bounding box center [480, 124] width 109 height 198
type textarea "hero.attack("Kro")"
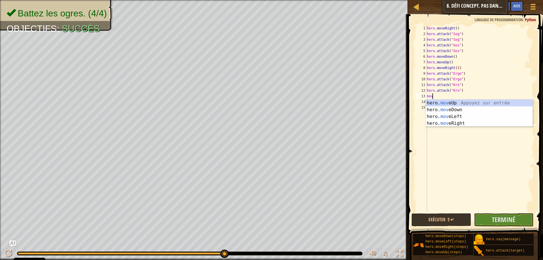
type textarea "move"
click at [442, 108] on div "hero. move Up Appuyez sur entrée hero. move Down Appuyez sur entrée hero. move …" at bounding box center [479, 120] width 107 height 41
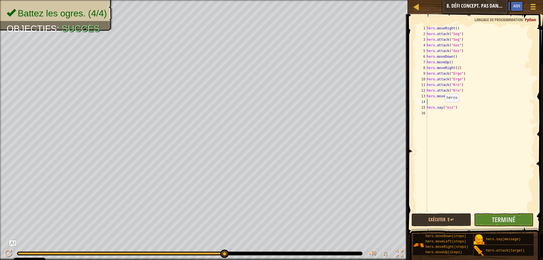
scroll to position [3, 0]
type textarea "hero.moveDown()"
click at [504, 219] on span "Terminé" at bounding box center [503, 219] width 23 height 9
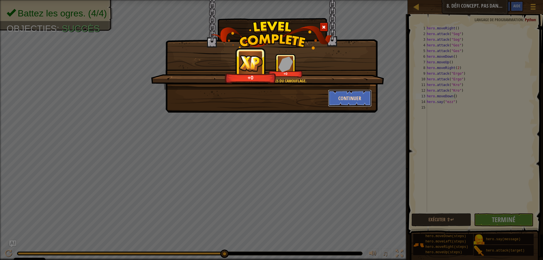
click at [359, 102] on button "Continuer" at bounding box center [350, 98] width 44 height 17
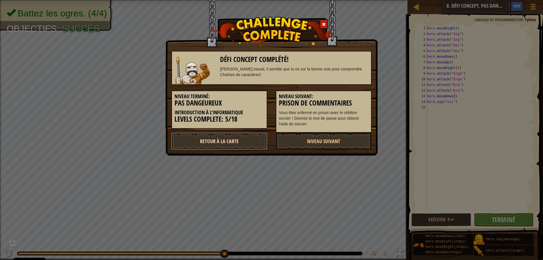
click at [233, 136] on link "Retour à la Carte" at bounding box center [220, 141] width 96 height 17
select select "fr"
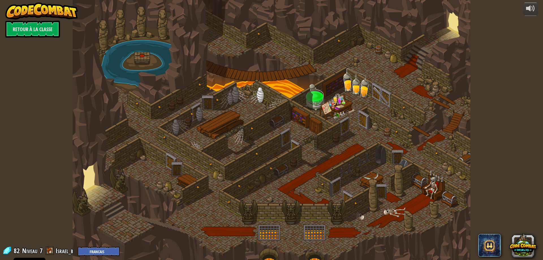
select select "fr"
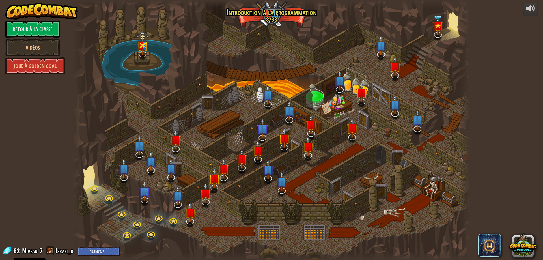
select select "fr"
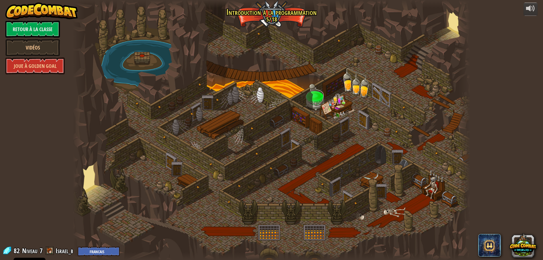
select select "fr"
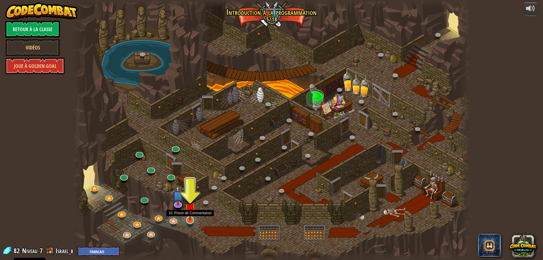
click at [188, 220] on img at bounding box center [190, 208] width 11 height 24
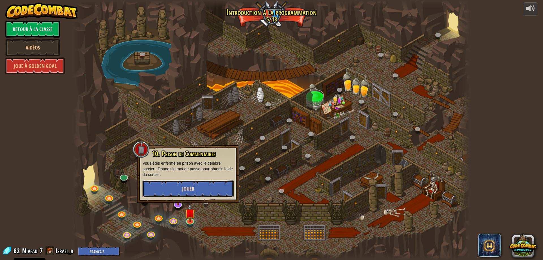
click at [203, 190] on button "Jouer" at bounding box center [188, 188] width 91 height 17
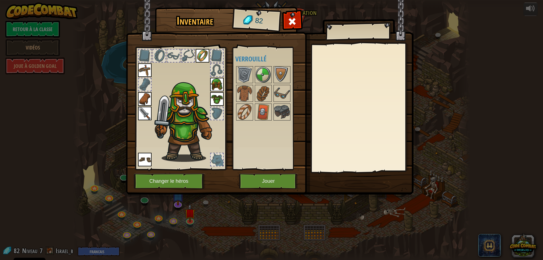
click at [214, 88] on img at bounding box center [217, 85] width 14 height 14
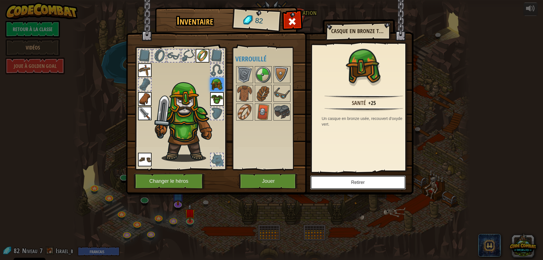
click at [362, 182] on button "Retirer" at bounding box center [359, 182] width 96 height 14
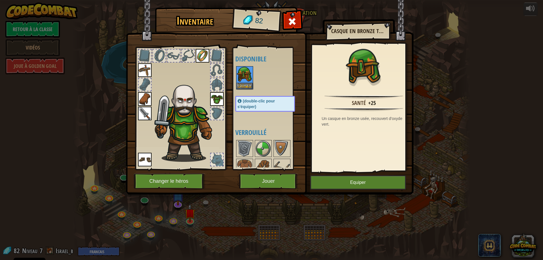
click at [222, 100] on img at bounding box center [217, 99] width 14 height 14
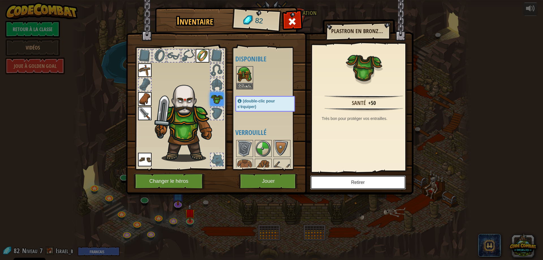
drag, startPoint x: 361, startPoint y: 188, endPoint x: 356, endPoint y: 185, distance: 5.7
click at [361, 188] on button "Retirer" at bounding box center [359, 182] width 96 height 14
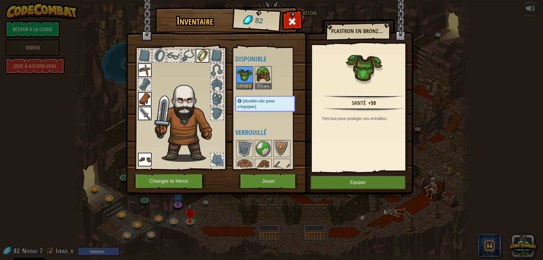
click at [138, 113] on img at bounding box center [145, 114] width 14 height 14
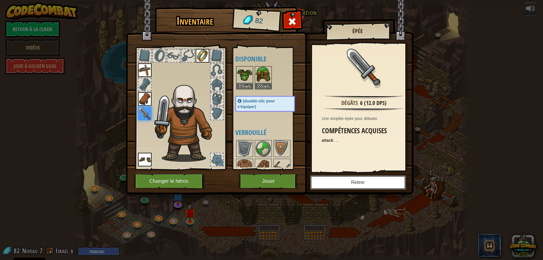
click at [338, 180] on button "Retirer" at bounding box center [359, 182] width 96 height 14
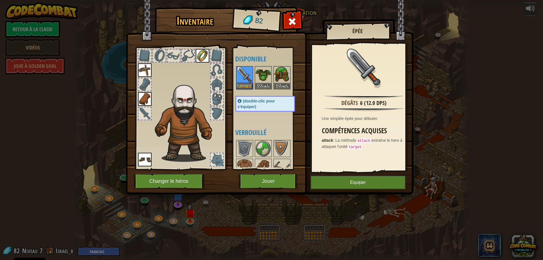
click at [197, 54] on img at bounding box center [203, 56] width 14 height 14
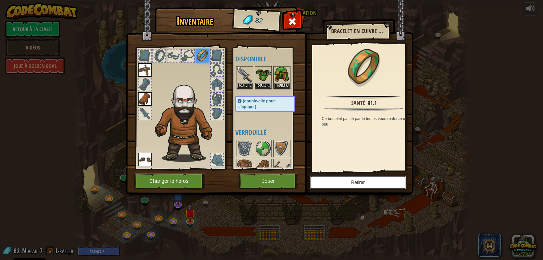
click at [399, 183] on button "Retirer" at bounding box center [359, 182] width 96 height 14
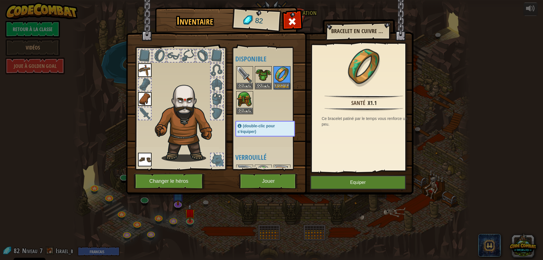
click at [138, 74] on img at bounding box center [145, 70] width 14 height 14
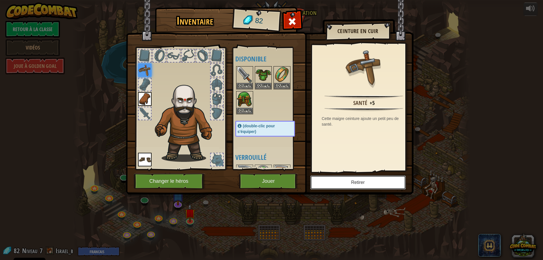
click at [352, 176] on button "Retirer" at bounding box center [359, 182] width 96 height 14
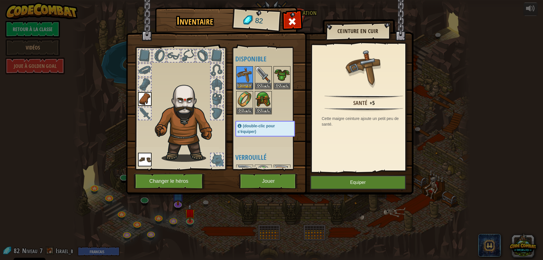
click at [139, 103] on img at bounding box center [145, 99] width 14 height 14
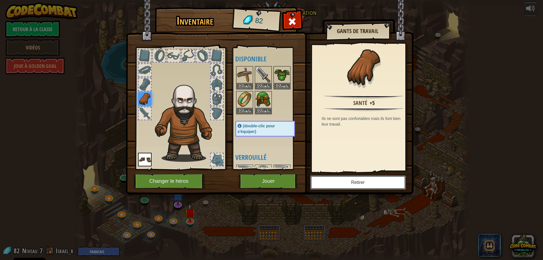
click at [339, 177] on button "Retirer" at bounding box center [359, 182] width 96 height 14
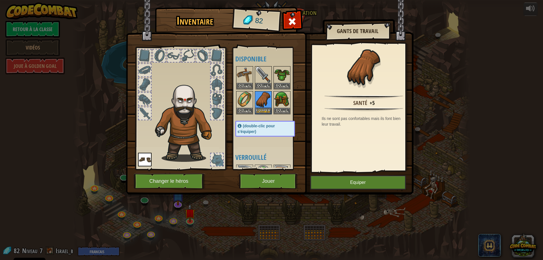
click at [138, 160] on img at bounding box center [145, 160] width 14 height 14
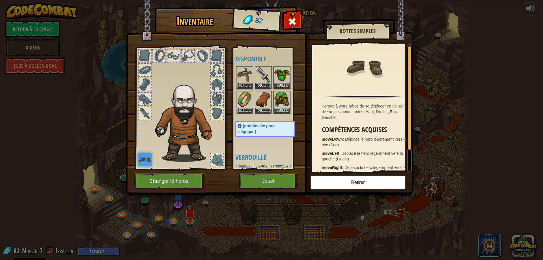
click at [309, 180] on img at bounding box center [270, 92] width 288 height 206
click at [314, 180] on button "Retirer" at bounding box center [359, 182] width 96 height 14
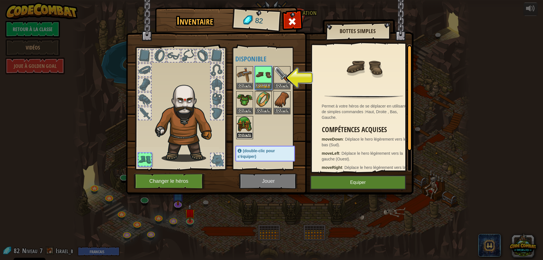
click at [248, 133] on button "Equiper" at bounding box center [245, 135] width 16 height 6
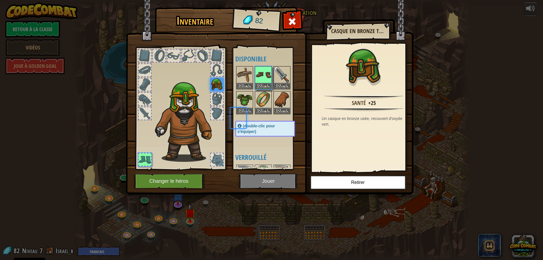
click at [248, 133] on span "(double-clic pour s'équiper)" at bounding box center [257, 129] width 38 height 10
click at [245, 111] on button "Equiper" at bounding box center [245, 111] width 16 height 6
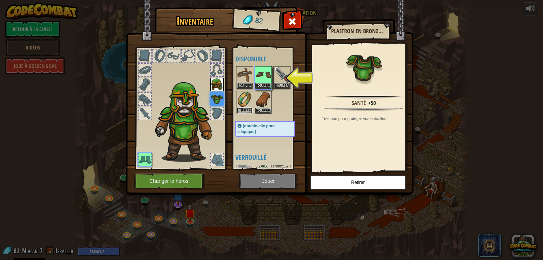
click at [245, 110] on button "Equiper" at bounding box center [245, 111] width 16 height 6
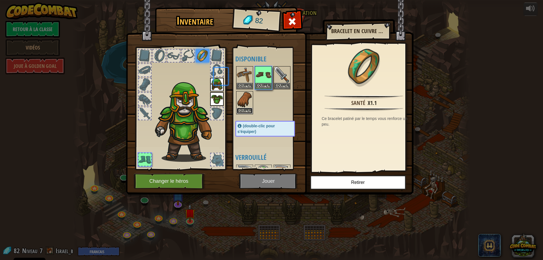
click at [245, 110] on button "Equiper" at bounding box center [245, 111] width 16 height 6
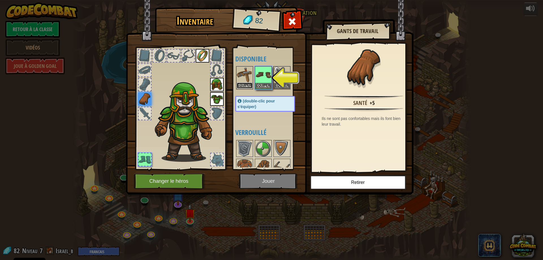
click at [246, 89] on button "Equiper" at bounding box center [245, 86] width 16 height 6
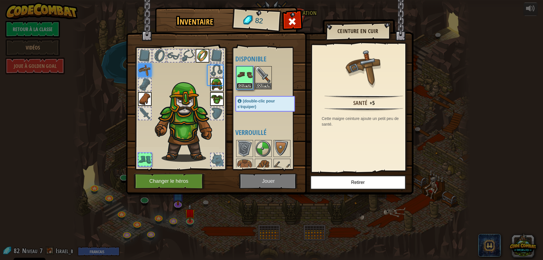
click at [246, 89] on button "Equiper" at bounding box center [245, 86] width 16 height 6
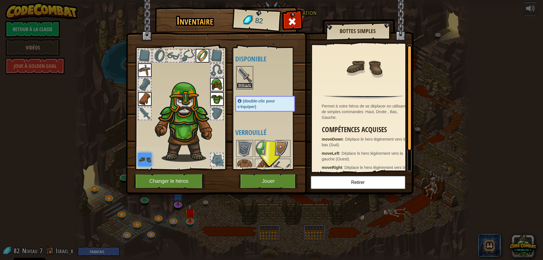
click at [249, 87] on button "Equiper" at bounding box center [245, 86] width 16 height 6
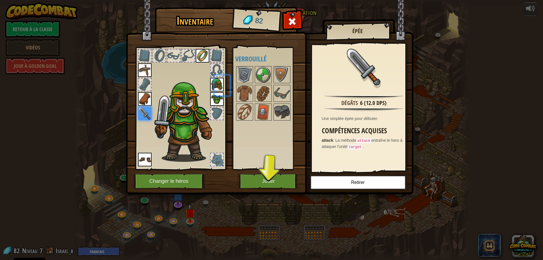
click at [249, 87] on img at bounding box center [245, 93] width 16 height 16
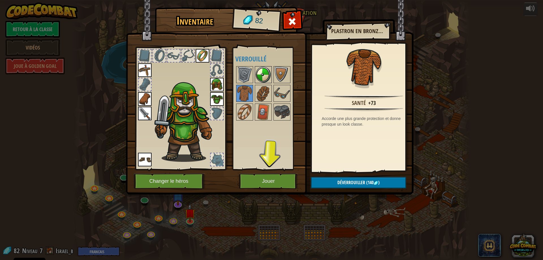
click at [262, 73] on img at bounding box center [264, 75] width 16 height 16
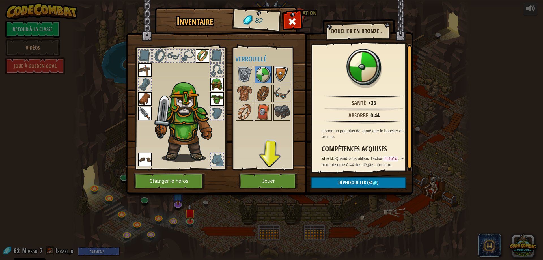
click at [275, 75] on img at bounding box center [282, 75] width 16 height 16
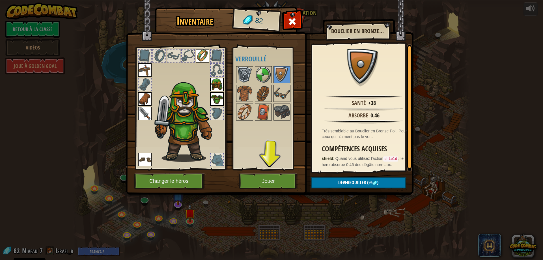
click at [238, 72] on img at bounding box center [245, 75] width 16 height 16
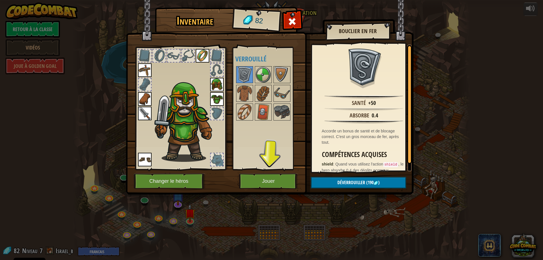
click at [253, 74] on div at bounding box center [271, 93] width 71 height 56
click at [269, 76] on img at bounding box center [264, 75] width 16 height 16
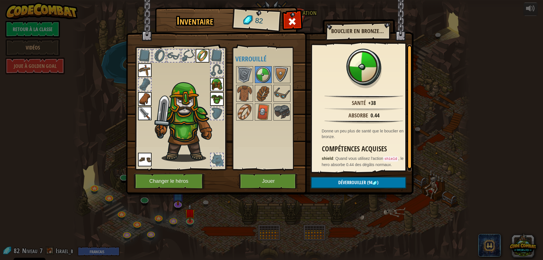
drag, startPoint x: 272, startPoint y: 78, endPoint x: 273, endPoint y: 82, distance: 4.1
click at [272, 78] on div at bounding box center [263, 74] width 17 height 17
click at [279, 174] on button "Jouer" at bounding box center [268, 182] width 59 height 16
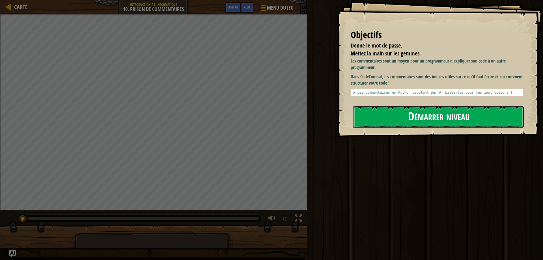
click at [392, 114] on button "Démarrer niveau" at bounding box center [439, 117] width 171 height 22
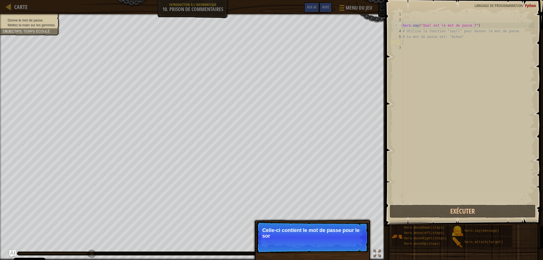
click at [273, 230] on p "Celle-ci contient le mot de passe pour le sor" at bounding box center [312, 233] width 100 height 11
click at [404, 151] on div "hero . say ( "Quel est le mot de passe ?" ) # Utilise la fonction "say()" pour …" at bounding box center [468, 113] width 133 height 204
click at [426, 57] on div "hero . say ( "Quel est le mot de passe ?" ) # Utilise la fonction "say()" pour …" at bounding box center [468, 113] width 133 height 204
click at [415, 57] on div "hero . say ( "Quel est le mot de passe ?" ) # Utilise la fonction "say()" pour …" at bounding box center [468, 113] width 133 height 204
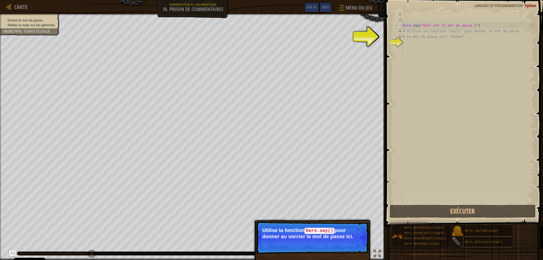
click at [465, 243] on span "hero.attack(target)" at bounding box center [484, 242] width 39 height 4
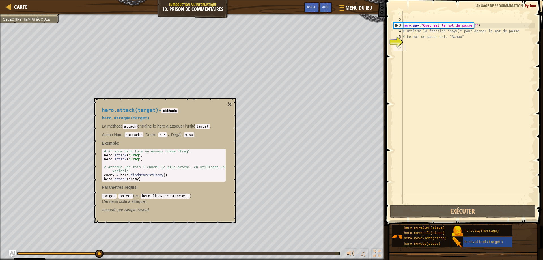
scroll to position [3, 0]
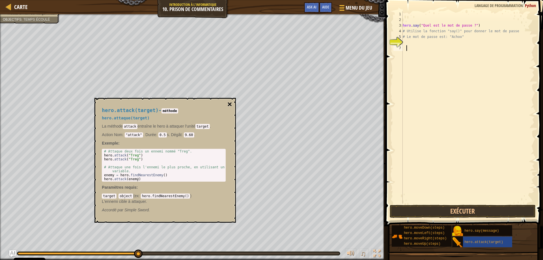
click at [231, 106] on button "×" at bounding box center [230, 104] width 5 height 8
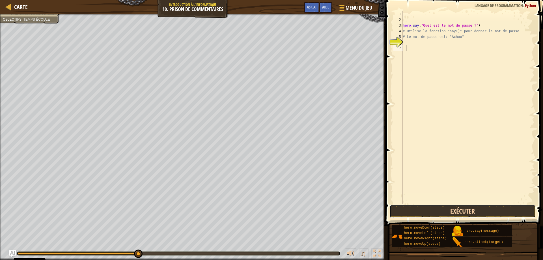
click at [436, 210] on button "Exécuter" at bounding box center [463, 211] width 146 height 13
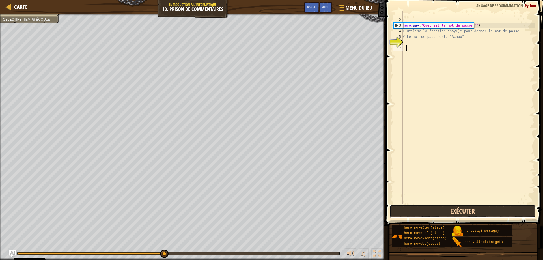
click at [436, 210] on button "Exécuter" at bounding box center [463, 211] width 146 height 13
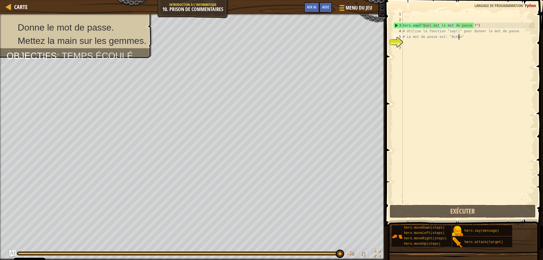
click at [461, 38] on div "hero . say ( "Quel est le mot de passe ?" ) # Utilise la fonction "say()" pour …" at bounding box center [468, 113] width 133 height 204
drag, startPoint x: 461, startPoint y: 38, endPoint x: 446, endPoint y: 38, distance: 14.7
click at [446, 38] on div "hero . say ( "Quel est le mot de passe ?" ) # Utilise la fonction "say()" pour …" at bounding box center [468, 113] width 133 height 204
paste textarea "hero.attack("Grump")"
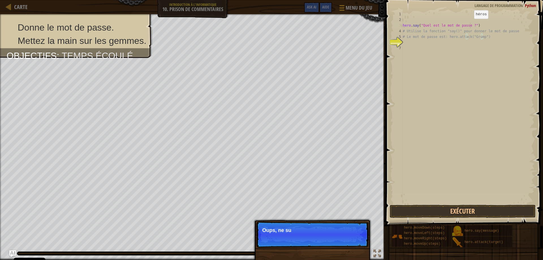
click at [470, 24] on div "hero . say ( "Quel est le mot de passe ?" ) # Utilise la fonction "say()" pour …" at bounding box center [468, 113] width 133 height 204
type textarea "hero.say("Quel est le mot de passe ?")"
click at [471, 25] on div "hero . say ( "Quel est le mot de passe ?" ) # Utilise la fonction "say()" pour …" at bounding box center [468, 113] width 133 height 204
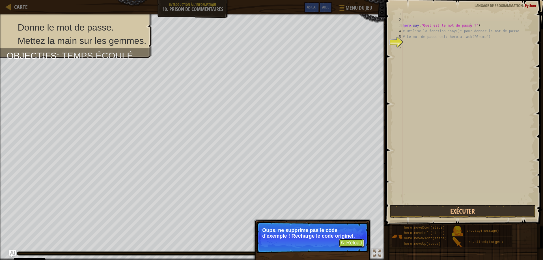
click at [359, 246] on button "↻ Reload" at bounding box center [351, 243] width 25 height 8
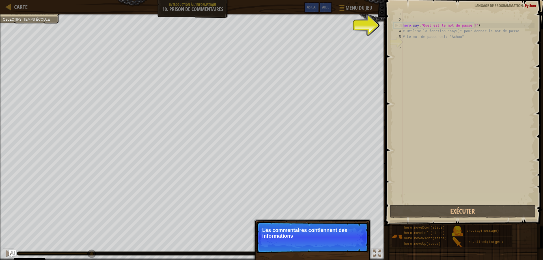
click at [322, 235] on p "Les commentaires contiennent des informations" at bounding box center [312, 233] width 100 height 11
click at [323, 235] on p "Les commentaires contiennent des informations utiles !" at bounding box center [312, 233] width 100 height 11
click at [356, 245] on button "Continuer" at bounding box center [352, 243] width 25 height 7
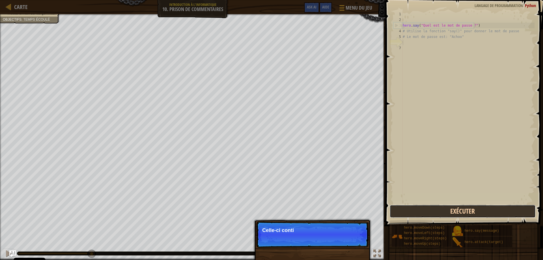
click at [407, 217] on button "Exécuter" at bounding box center [463, 211] width 146 height 13
click at [407, 215] on button "Exécuter" at bounding box center [463, 211] width 146 height 13
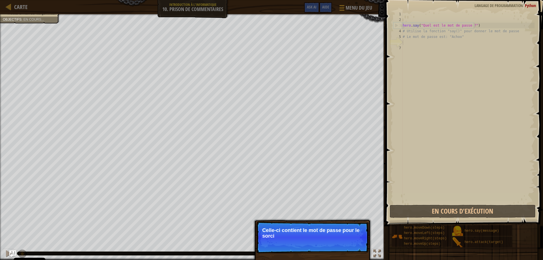
click at [414, 177] on div "hero . say ( "Quel est le mot de passe ?" ) # Utilise la fonction "say()" pour …" at bounding box center [468, 113] width 133 height 204
click at [413, 177] on div "hero . say ( "Quel est le mot de passe ?" ) # Utilise la fonction "say()" pour …" at bounding box center [468, 113] width 133 height 204
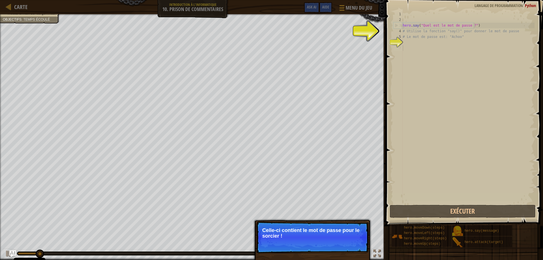
click at [413, 177] on div "hero . say ( "Quel est le mot de passe ?" ) # Utilise la fonction "say()" pour …" at bounding box center [468, 113] width 133 height 204
click at [414, 179] on div "hero . say ( "Quel est le mot de passe ?" ) # Utilise la fonction "say()" pour …" at bounding box center [468, 113] width 133 height 204
click at [415, 179] on div "hero . say ( "Quel est le mot de passe ?" ) # Utilise la fonction "say()" pour …" at bounding box center [468, 113] width 133 height 204
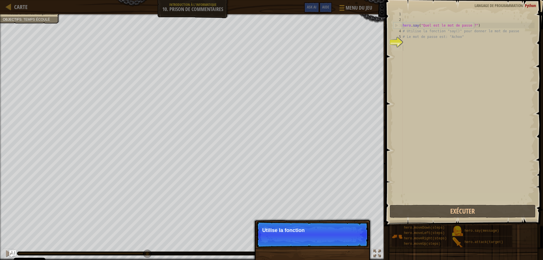
click at [408, 137] on div "hero . say ( "Quel est le mot de passe ?" ) # Utilise la fonction "say()" pour …" at bounding box center [468, 113] width 133 height 204
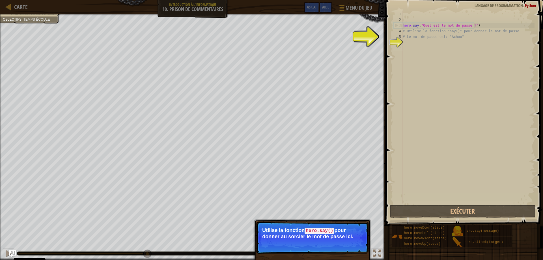
click at [354, 237] on p "Utilise la fonction hero.say() pour donner au sorcier le mot de passe ici." at bounding box center [312, 234] width 100 height 12
click at [350, 238] on p "Utilise la fonction hero.say() pour donner au sorcier le mot de passe ici." at bounding box center [312, 234] width 100 height 12
click at [351, 240] on p "Passer (esc) Continuer Utilise la fonction hero.say() pour donner au sorcier le…" at bounding box center [312, 238] width 112 height 32
click at [351, 243] on button "Continuer" at bounding box center [352, 244] width 25 height 7
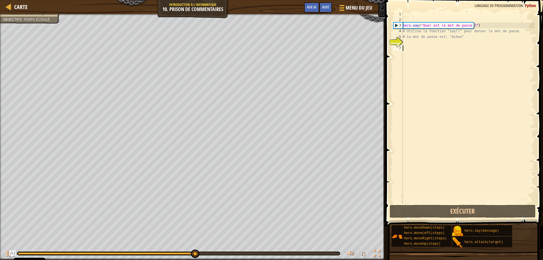
click at [414, 43] on div "hero . say ( "Quel est le mot de passe ?" ) # Utilise la fonction "say()" pour …" at bounding box center [468, 113] width 133 height 204
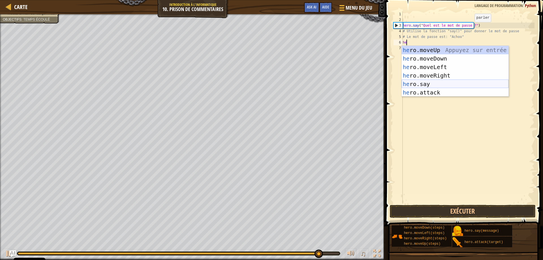
click at [410, 88] on div "he ro.moveUp Appuyez sur entrée he ro.moveDown Appuyez sur entrée he ro.moveLef…" at bounding box center [455, 80] width 107 height 68
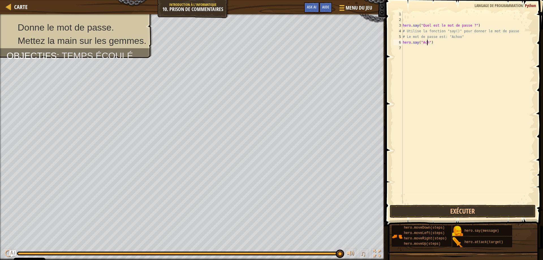
scroll to position [3, 2]
type textarea "hero.say("Achoo")"
click at [418, 210] on button "Exécuter" at bounding box center [463, 211] width 146 height 13
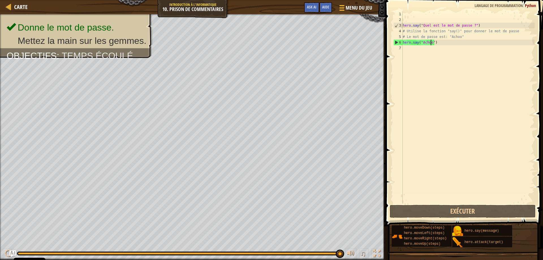
click at [406, 52] on div "hero . say ( "Quel est le mot de passe ?" ) # Utilise la fonction "say()" pour …" at bounding box center [468, 113] width 133 height 204
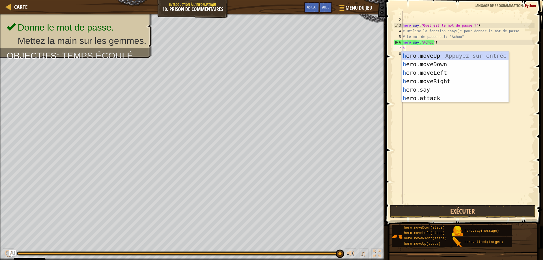
type textarea "he"
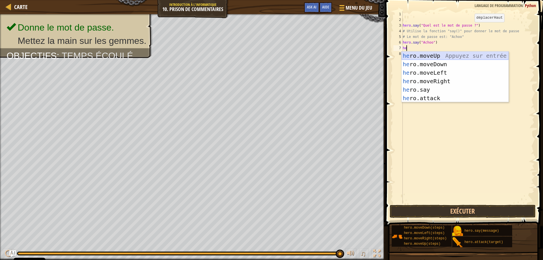
click at [433, 57] on div "he ro.moveUp Appuyez sur entrée he ro.moveDown Appuyez sur entrée he ro.moveLef…" at bounding box center [455, 86] width 107 height 68
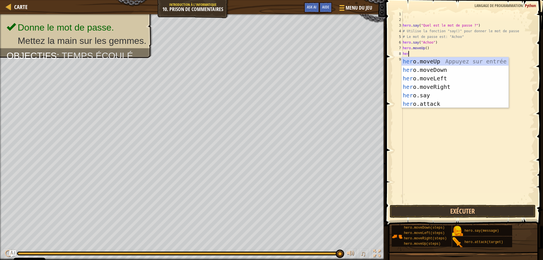
scroll to position [3, 0]
drag, startPoint x: 430, startPoint y: 102, endPoint x: 435, endPoint y: 104, distance: 5.6
click at [430, 102] on div "her o.moveUp Appuyez sur entrée her o.moveDown Appuyez sur entrée her o.moveLef…" at bounding box center [455, 91] width 107 height 68
type textarea "hero.attack("Enemy Name")"
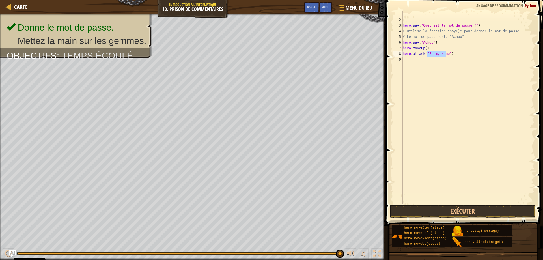
click at [417, 65] on div "hero . say ( "Quel est le mot de passe ?" ) # Utilise la fonction "say()" pour …" at bounding box center [468, 113] width 133 height 204
type textarea "h"
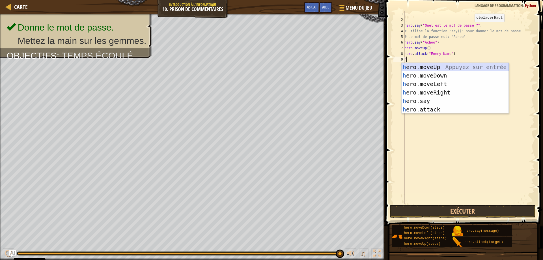
click at [441, 68] on div "h ero.moveUp Appuyez sur entrée h ero.moveDown Appuyez sur entrée h ero.moveLef…" at bounding box center [455, 97] width 107 height 68
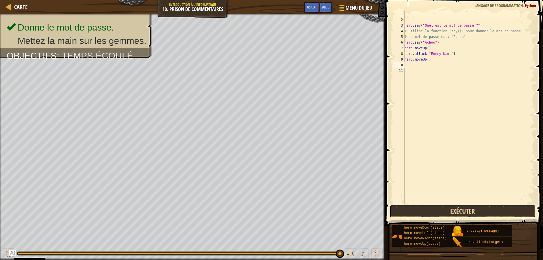
click at [445, 209] on button "Exécuter" at bounding box center [463, 211] width 146 height 13
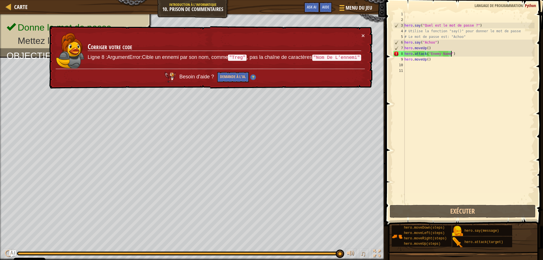
click at [453, 54] on div "hero . say ( "Quel est le mot de passe ?" ) # Utilise la fonction "say()" pour …" at bounding box center [469, 113] width 131 height 204
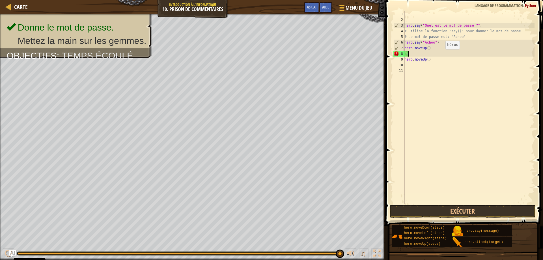
type textarea "h"
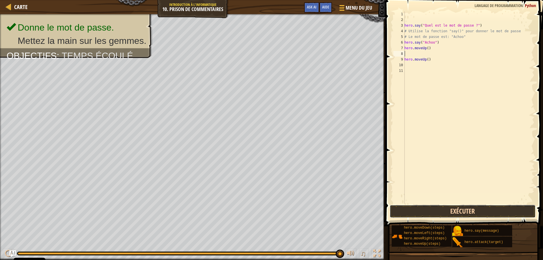
click at [440, 212] on button "Exécuter" at bounding box center [463, 211] width 146 height 13
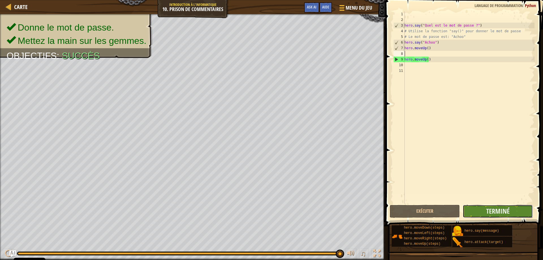
click at [483, 211] on button "Terminé" at bounding box center [498, 211] width 70 height 13
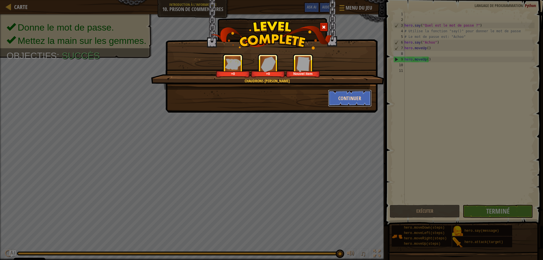
click at [344, 94] on button "Continuer" at bounding box center [350, 98] width 44 height 17
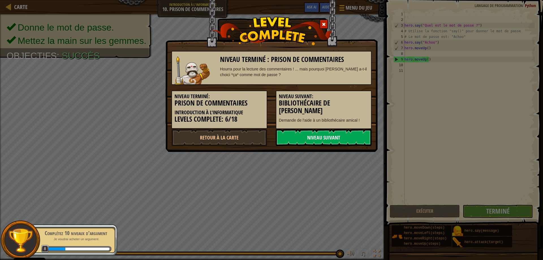
click at [321, 137] on link "Niveau Suivant" at bounding box center [324, 137] width 96 height 17
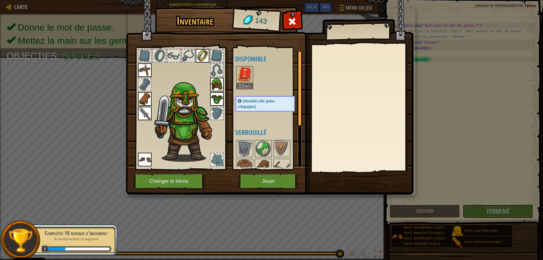
click at [241, 80] on img at bounding box center [245, 75] width 16 height 16
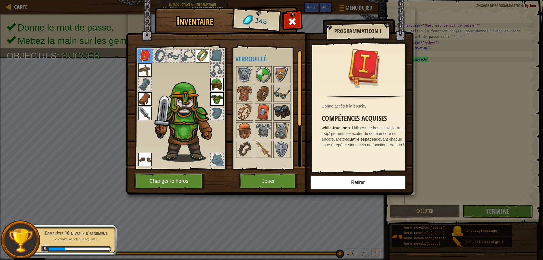
drag, startPoint x: 277, startPoint y: 115, endPoint x: 277, endPoint y: 118, distance: 3.2
click at [277, 115] on img at bounding box center [282, 112] width 16 height 16
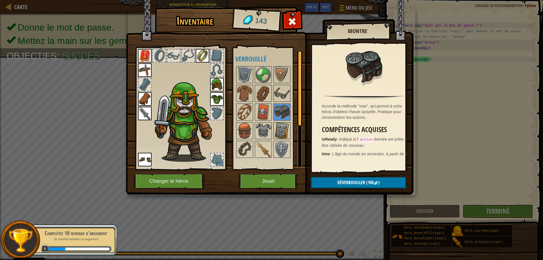
click at [277, 130] on img at bounding box center [282, 131] width 16 height 16
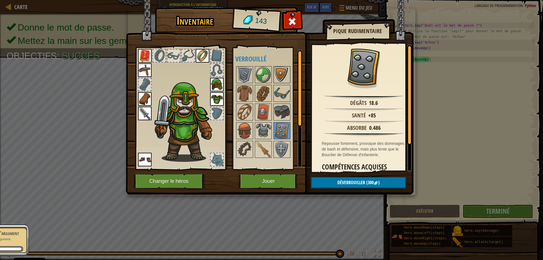
click at [282, 73] on img at bounding box center [282, 75] width 16 height 16
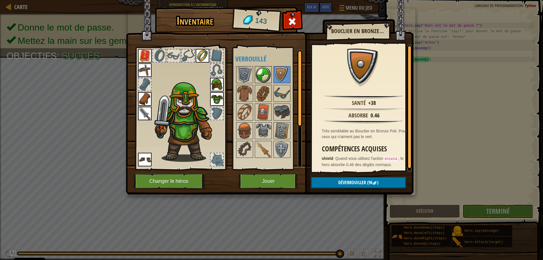
click at [256, 80] on img at bounding box center [264, 75] width 16 height 16
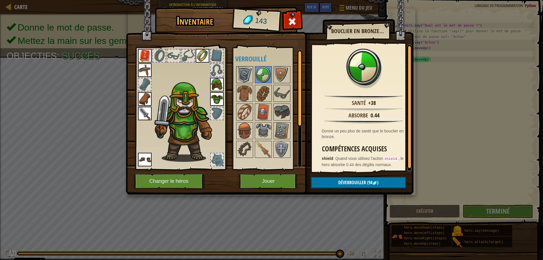
click at [250, 78] on img at bounding box center [245, 75] width 16 height 16
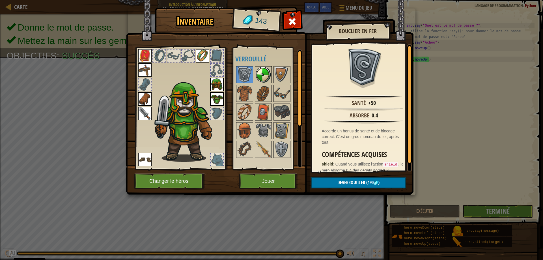
click at [270, 76] on img at bounding box center [264, 75] width 16 height 16
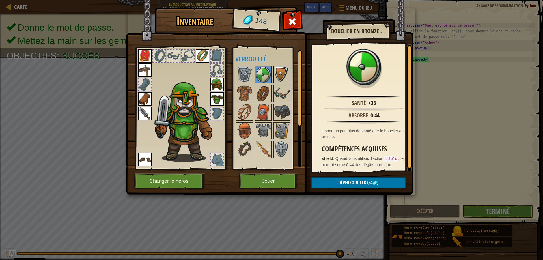
click at [283, 74] on img at bounding box center [282, 75] width 16 height 16
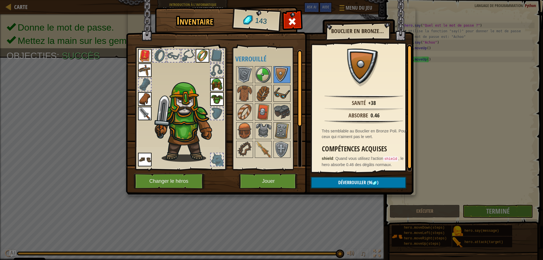
click at [281, 87] on img at bounding box center [282, 93] width 16 height 16
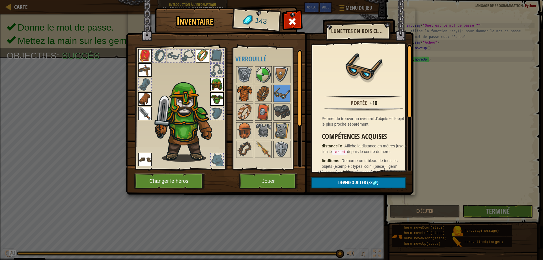
drag, startPoint x: 251, startPoint y: 97, endPoint x: 250, endPoint y: 111, distance: 14.2
click at [250, 97] on img at bounding box center [245, 93] width 16 height 16
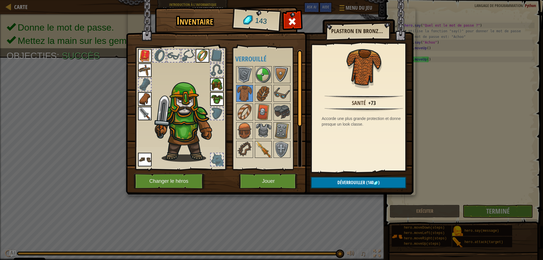
click at [269, 144] on img at bounding box center [264, 150] width 16 height 16
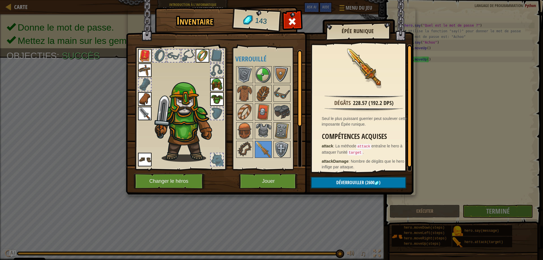
click at [282, 150] on img at bounding box center [282, 150] width 16 height 16
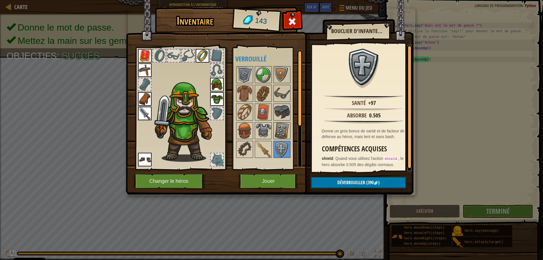
click at [274, 133] on img at bounding box center [282, 131] width 16 height 16
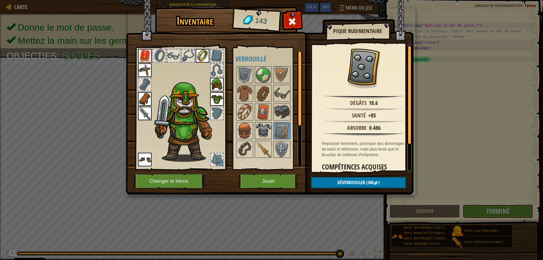
click at [263, 133] on img at bounding box center [264, 131] width 16 height 16
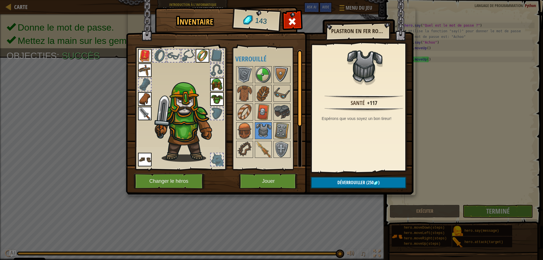
click at [256, 130] on img at bounding box center [264, 131] width 16 height 16
click at [260, 83] on div at bounding box center [263, 74] width 17 height 17
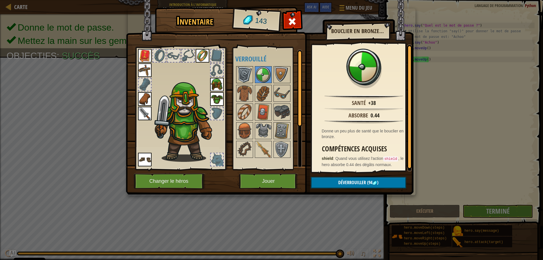
click at [249, 80] on img at bounding box center [245, 75] width 16 height 16
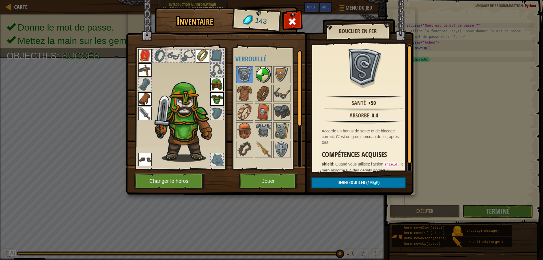
click at [266, 76] on img at bounding box center [264, 75] width 16 height 16
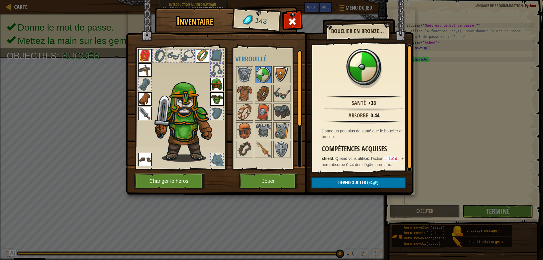
click at [281, 75] on img at bounding box center [282, 75] width 16 height 16
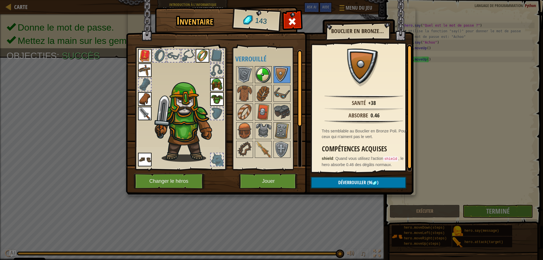
click at [262, 77] on img at bounding box center [264, 75] width 16 height 16
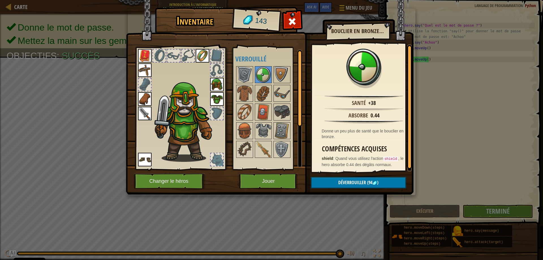
click at [273, 94] on div at bounding box center [271, 111] width 71 height 93
click at [280, 95] on img at bounding box center [282, 93] width 16 height 16
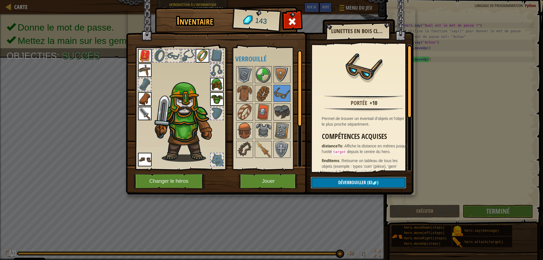
click at [354, 184] on span "Déverrouiller" at bounding box center [353, 182] width 28 height 6
click at [357, 181] on button "Confirmer" at bounding box center [358, 183] width 95 height 12
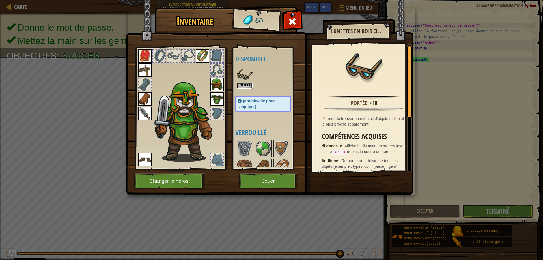
click at [247, 84] on button "Equiper" at bounding box center [245, 86] width 16 height 6
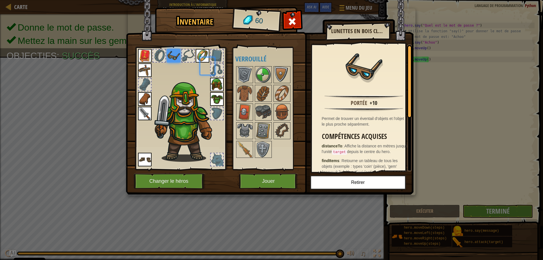
click at [247, 84] on div at bounding box center [269, 111] width 67 height 93
click at [268, 183] on button "Jouer" at bounding box center [268, 182] width 59 height 16
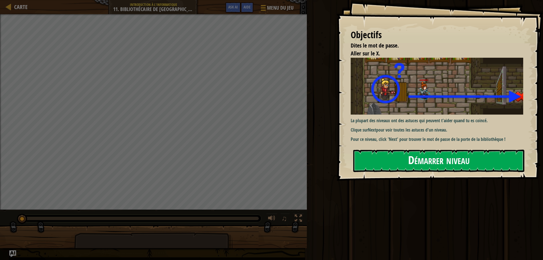
click at [411, 153] on button "Démarrer niveau" at bounding box center [439, 161] width 171 height 22
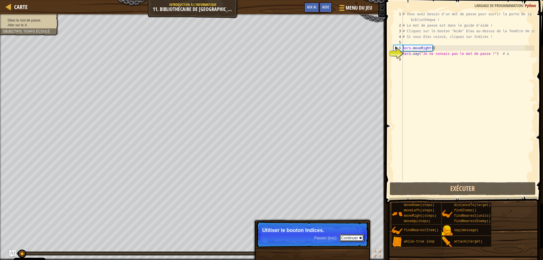
click at [353, 237] on button "Continuer" at bounding box center [352, 237] width 25 height 7
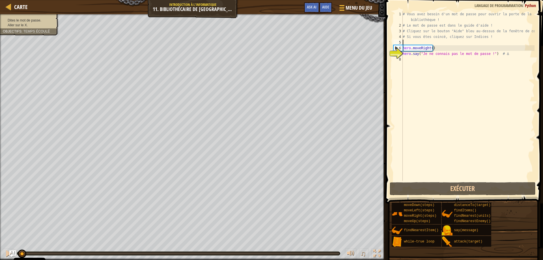
click at [410, 42] on div "# Vous avez besoin d'un mot de passe pour ouvrir la porte de la bibliothèque ! …" at bounding box center [468, 104] width 133 height 187
click at [404, 61] on div "# Vous avez besoin d'un mot de passe pour ouvrir la porte de la bibliothèque ! …" at bounding box center [468, 104] width 133 height 187
type textarea "f"
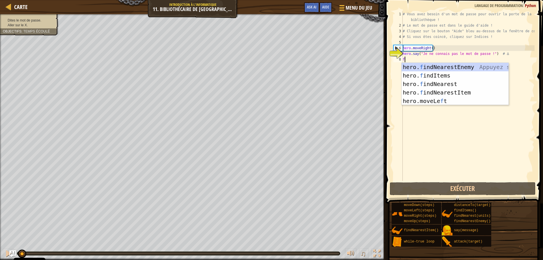
scroll to position [3, 0]
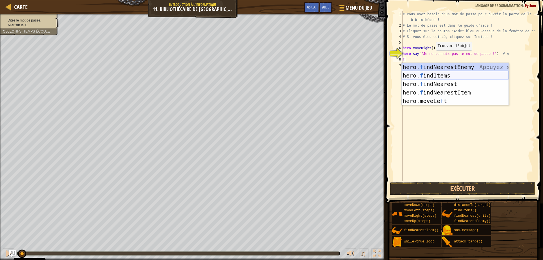
click at [434, 77] on div "hero. f indNearestEnemy Appuyez sur entrée hero. f indItems Appuyez sur entrée …" at bounding box center [455, 92] width 107 height 59
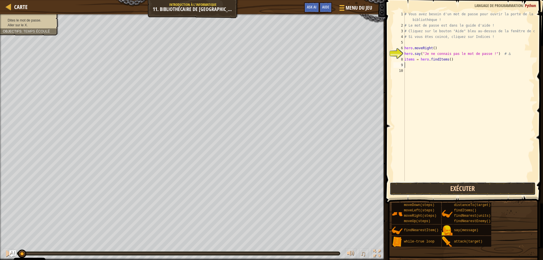
click at [433, 190] on button "Exécuter" at bounding box center [463, 188] width 146 height 13
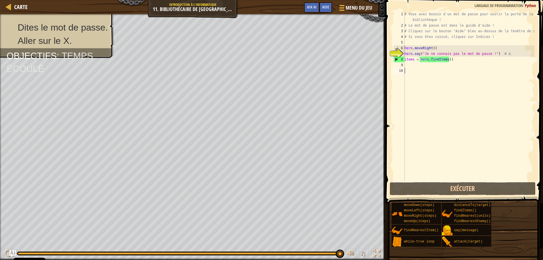
click at [410, 70] on div "# Vous avez besoin d'un mot de passe pour ouvrir la porte de la bibliothèque ! …" at bounding box center [469, 104] width 131 height 187
click at [409, 66] on div "# Vous avez besoin d'un mot de passe pour ouvrir la porte de la bibliothèque ! …" at bounding box center [469, 104] width 131 height 187
click at [455, 61] on div "# Vous avez besoin d'un mot de passe pour ouvrir la porte de la bibliothèque ! …" at bounding box center [469, 104] width 131 height 187
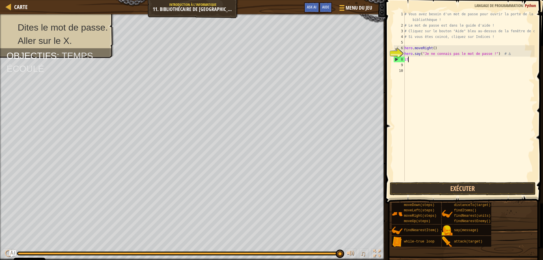
type textarea "i"
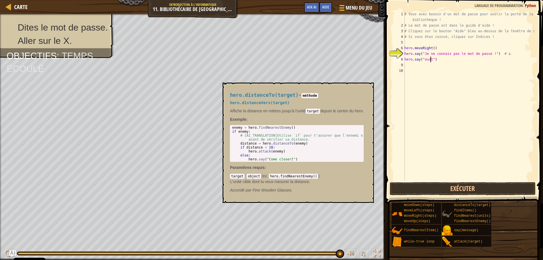
scroll to position [3, 2]
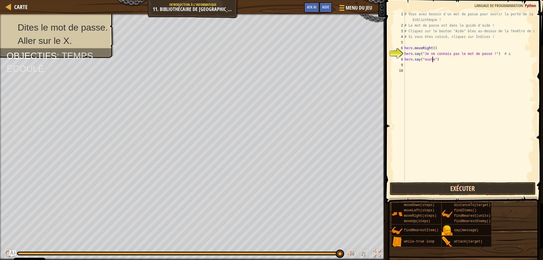
type textarea "hero.say("ouste")"
click at [451, 194] on button "Exécuter" at bounding box center [463, 188] width 146 height 13
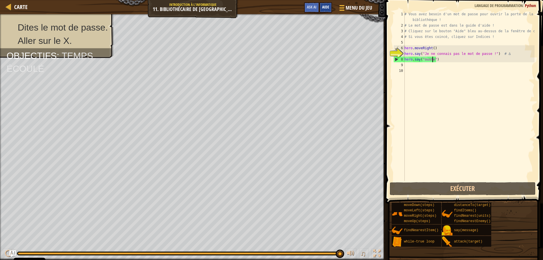
click at [330, 4] on div "Aide" at bounding box center [326, 7] width 13 height 10
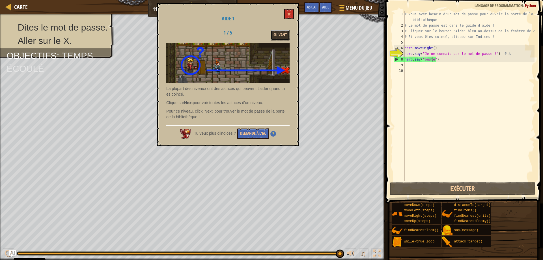
click at [274, 39] on button "Suivant" at bounding box center [280, 35] width 19 height 10
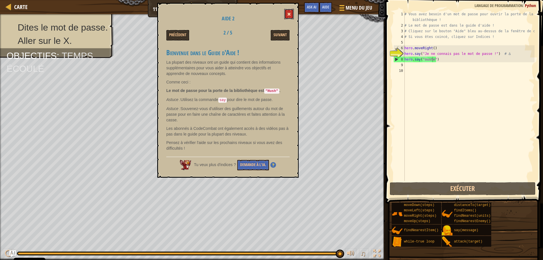
click at [292, 17] on button at bounding box center [289, 14] width 10 height 10
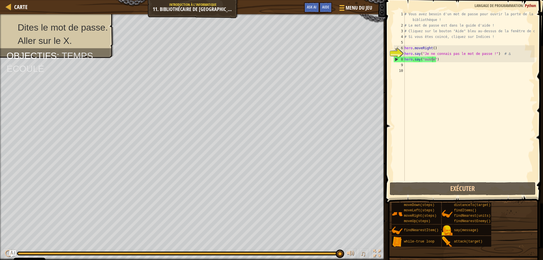
click at [435, 64] on div "# Vous avez besoin d'un mot de passe pour ouvrir la porte de la bibliothèque ! …" at bounding box center [469, 104] width 131 height 187
click at [433, 60] on div "# Vous avez besoin d'un mot de passe pour ouvrir la porte de la bibliothèque ! …" at bounding box center [469, 104] width 131 height 187
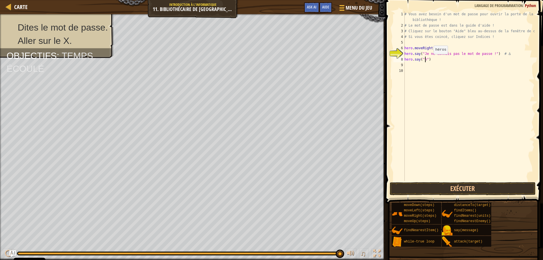
scroll to position [3, 2]
type textarea "hero.say("hush")"
click at [410, 68] on div "# Vous avez besoin d'un mot de passe pour ouvrir la porte de la bibliothèque ! …" at bounding box center [469, 104] width 131 height 187
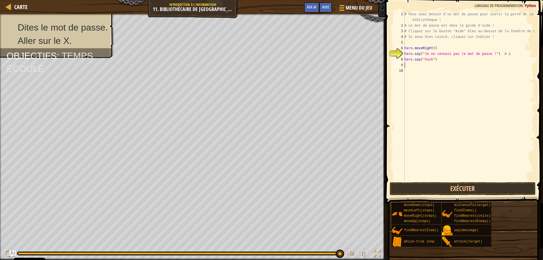
type textarea "j"
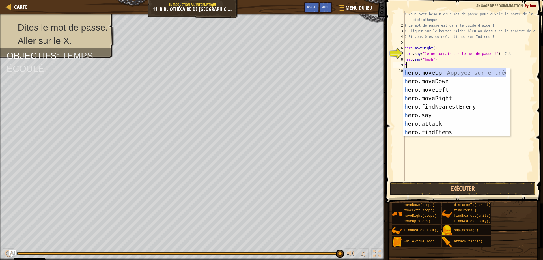
type textarea "he"
click at [420, 96] on div "he ro.moveUp Appuyez sur entrée he ro.moveDown Appuyez sur entrée he ro.moveLef…" at bounding box center [455, 111] width 103 height 85
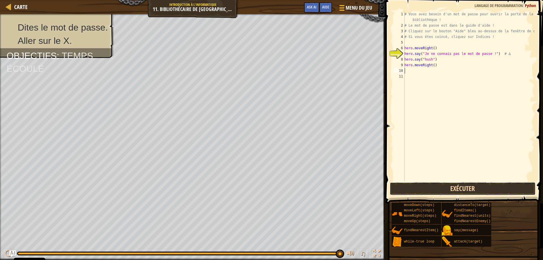
click at [421, 187] on button "Exécuter" at bounding box center [463, 188] width 146 height 13
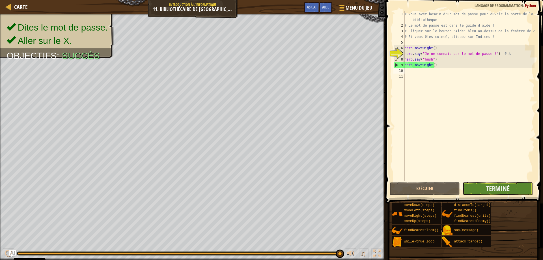
drag, startPoint x: 484, startPoint y: 181, endPoint x: 484, endPoint y: 185, distance: 4.0
click at [484, 182] on span at bounding box center [465, 94] width 162 height 220
click at [483, 188] on button "Terminé" at bounding box center [498, 188] width 70 height 13
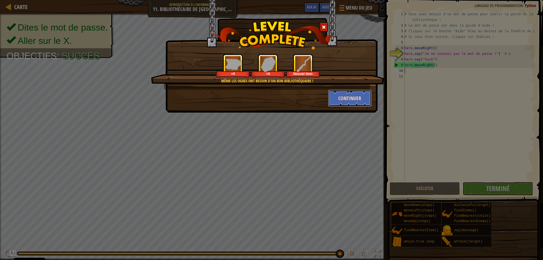
click at [348, 100] on button "Continuer" at bounding box center [350, 98] width 44 height 17
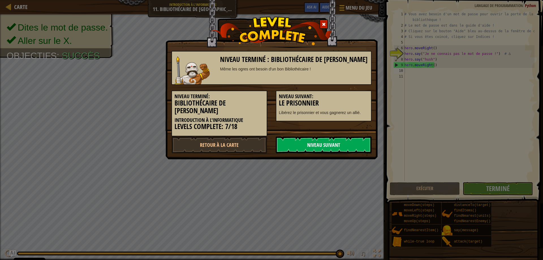
click at [305, 140] on link "Niveau Suivant" at bounding box center [324, 144] width 96 height 17
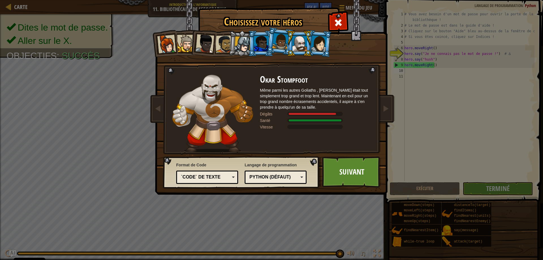
click at [294, 50] on div at bounding box center [300, 43] width 15 height 15
click at [319, 49] on div at bounding box center [319, 43] width 16 height 16
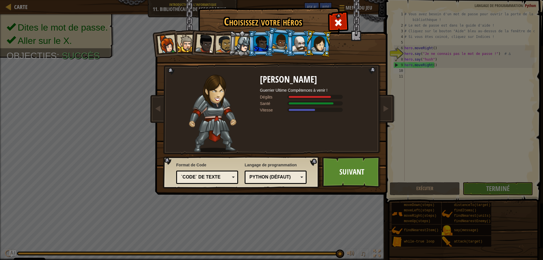
click at [300, 49] on div at bounding box center [300, 43] width 15 height 15
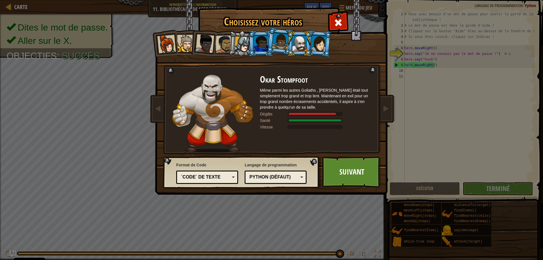
click at [276, 47] on div at bounding box center [281, 41] width 16 height 17
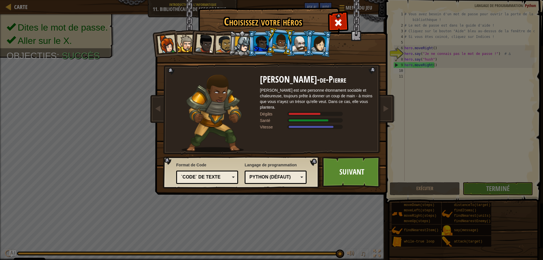
click at [267, 47] on li at bounding box center [280, 41] width 28 height 28
click at [291, 47] on li at bounding box center [280, 41] width 28 height 28
click at [294, 47] on div at bounding box center [300, 43] width 15 height 15
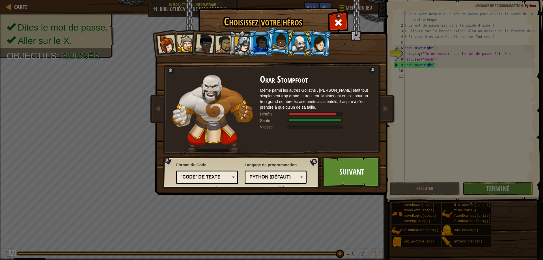
drag, startPoint x: 276, startPoint y: 133, endPoint x: 282, endPoint y: 130, distance: 6.7
click at [277, 132] on div "Okar Stompfoot Même parmi les autres Goliaths , Okar Stompfoot était tout simpl…" at bounding box center [316, 114] width 113 height 78
click at [286, 179] on div "Python (Défaut)" at bounding box center [274, 177] width 49 height 7
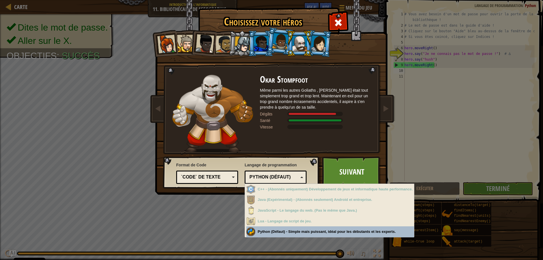
click at [215, 178] on div "`code` de texte" at bounding box center [205, 177] width 49 height 7
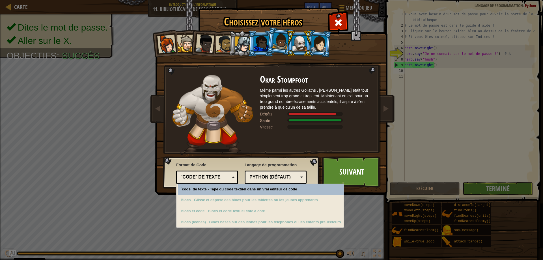
click at [247, 164] on span "Langage de programmation" at bounding box center [276, 165] width 62 height 6
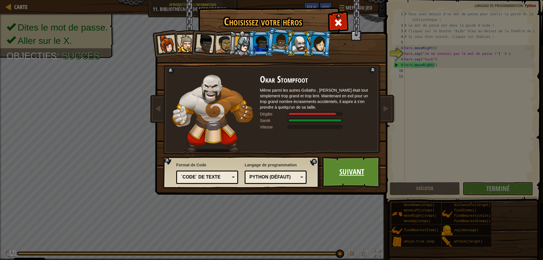
click at [332, 171] on link "Suivant" at bounding box center [351, 172] width 59 height 31
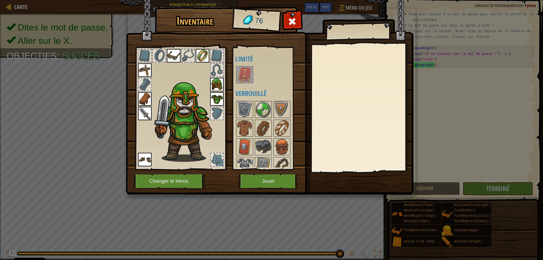
click at [251, 64] on div "Disponible Equiper Equiper Equiper Equiper Equiper Equiper Equiper Equiper (dou…" at bounding box center [271, 109] width 71 height 118
drag, startPoint x: 250, startPoint y: 66, endPoint x: 246, endPoint y: 73, distance: 8.3
click at [247, 70] on div "Disponible Equiper Equiper Equiper Equiper Equiper Equiper Equiper Equiper (dou…" at bounding box center [271, 109] width 71 height 118
click at [246, 73] on img at bounding box center [245, 75] width 16 height 16
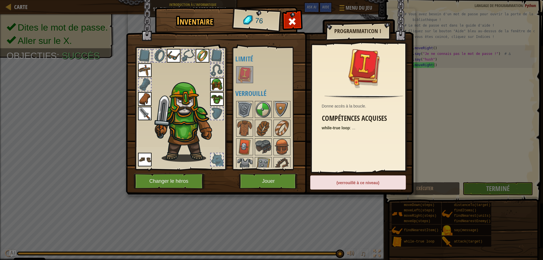
click at [245, 75] on img at bounding box center [245, 75] width 16 height 16
click at [245, 77] on img at bounding box center [245, 75] width 16 height 16
click at [242, 105] on img at bounding box center [245, 110] width 16 height 16
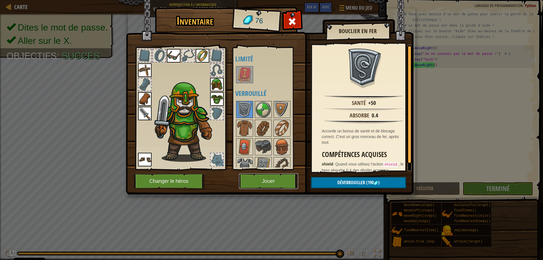
click at [263, 187] on button "Jouer" at bounding box center [268, 182] width 59 height 16
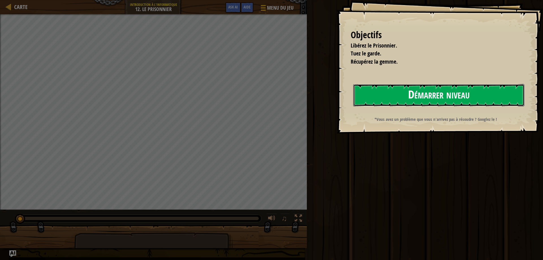
click at [386, 100] on button "Démarrer niveau" at bounding box center [439, 95] width 171 height 22
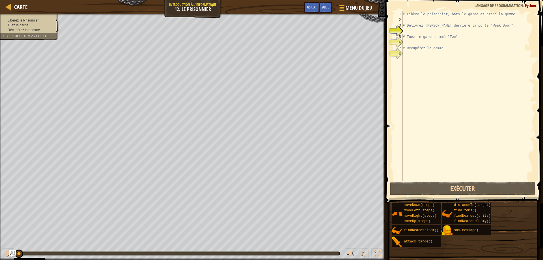
click at [414, 20] on div "# Libère le prisonnier, bats le garde et prend la gemme. # Délivrez Patrick der…" at bounding box center [468, 101] width 133 height 181
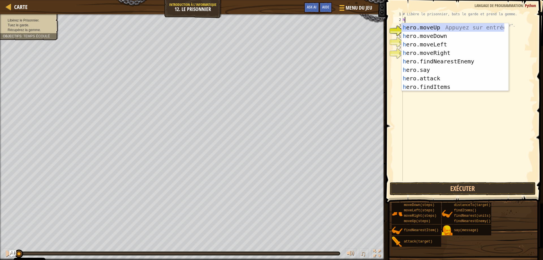
type textarea "her"
click at [439, 50] on div "her o.moveUp Appuyez sur entrée her o.moveDown Appuyez sur entrée her o.moveLef…" at bounding box center [453, 65] width 103 height 85
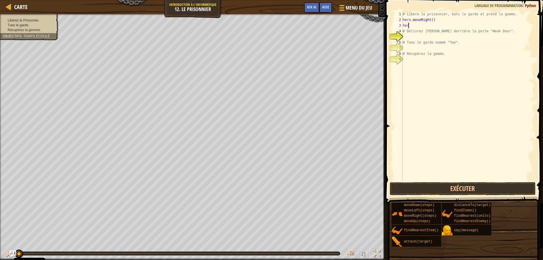
click at [434, 23] on div "# Libère le prisonnier, bats le garde et prend la gemme. hero . moveRight ( ) h…" at bounding box center [468, 101] width 133 height 181
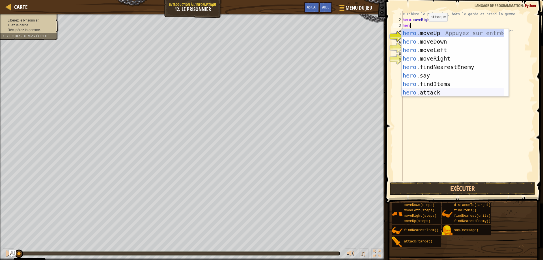
click at [436, 89] on div "hero .moveUp Appuyez sur entrée hero .moveDown Appuyez sur entrée hero .moveLef…" at bounding box center [453, 71] width 103 height 85
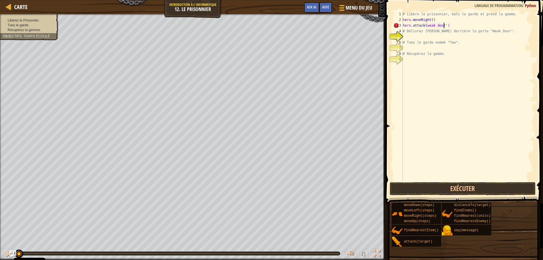
scroll to position [3, 3]
click at [424, 25] on div "# Libère le prisonnier, bats le garde et prend la gemme. hero . moveRight ( ) h…" at bounding box center [468, 101] width 133 height 181
click at [432, 185] on button "Exécuter" at bounding box center [463, 188] width 146 height 13
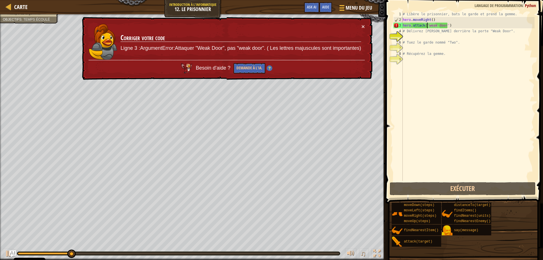
click at [364, 22] on div "× Corriger votre code Ligne 3 :ArgumentError:Attaquer "Weak Door", pas "weak do…" at bounding box center [227, 48] width 292 height 63
click at [365, 26] on button "×" at bounding box center [363, 26] width 3 height 6
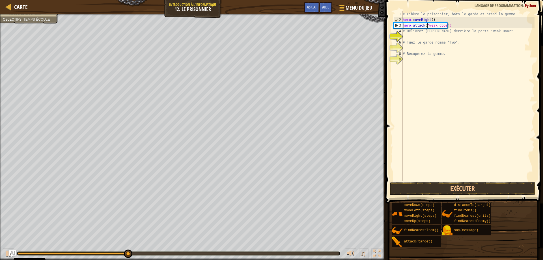
click at [445, 26] on div "# Libère le prisonnier, bats le garde et prend la gemme. hero . moveRight ( ) h…" at bounding box center [468, 101] width 133 height 181
click at [405, 187] on button "Exécuter" at bounding box center [463, 188] width 146 height 13
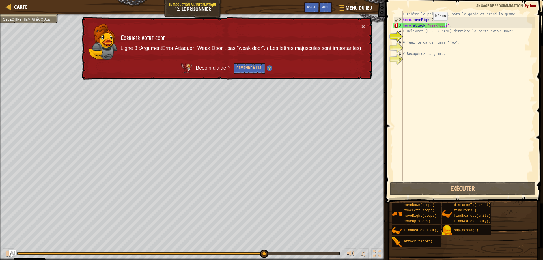
click at [429, 26] on div "# Libère le prisonnier, bats le garde et prend la gemme. hero . moveRight ( ) h…" at bounding box center [468, 101] width 133 height 181
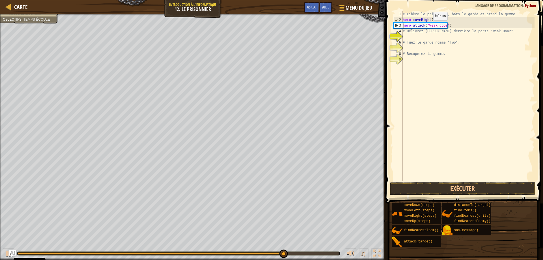
scroll to position [3, 2]
click at [438, 28] on div "# Libère le prisonnier, bats le garde et prend la gemme. hero . moveRight ( ) h…" at bounding box center [468, 101] width 133 height 181
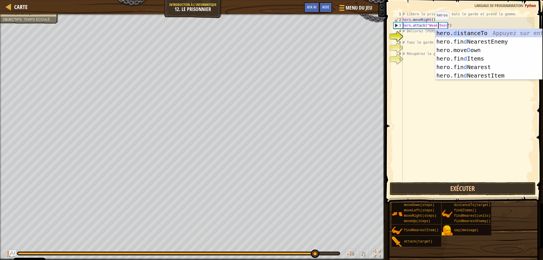
scroll to position [3, 3]
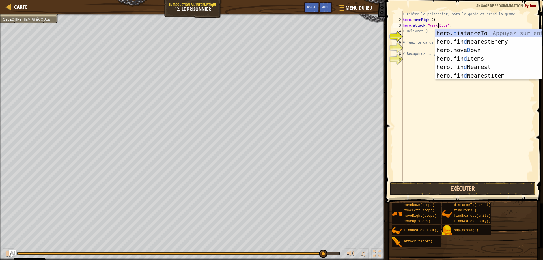
type textarea "hero.attack("Weak Door")"
click at [430, 185] on button "Exécuter" at bounding box center [463, 188] width 146 height 13
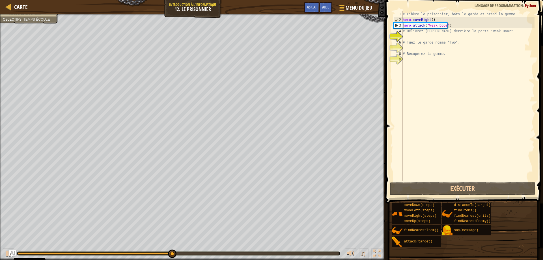
click at [412, 38] on div "# Libère le prisonnier, bats le garde et prend la gemme. hero . moveRight ( ) h…" at bounding box center [468, 101] width 133 height 181
click at [456, 57] on div "# Libère le prisonnier, bats le garde et prend la gemme. hero . moveRight ( ) h…" at bounding box center [468, 101] width 133 height 181
drag, startPoint x: 453, startPoint y: 57, endPoint x: 446, endPoint y: 58, distance: 7.3
click at [451, 57] on div "# Libère le prisonnier, bats le garde et prend la gemme. hero . moveRight ( ) h…" at bounding box center [468, 101] width 133 height 181
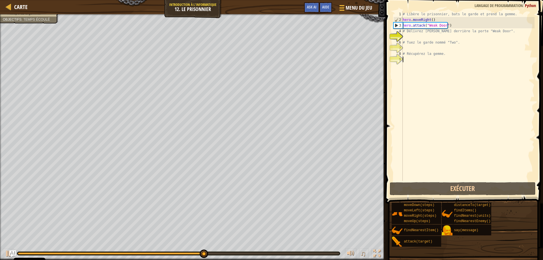
click at [442, 59] on div "# Libère le prisonnier, bats le garde et prend la gemme. hero . moveRight ( ) h…" at bounding box center [468, 101] width 133 height 181
click at [442, 56] on div "# Libère le prisonnier, bats le garde et prend la gemme. hero . moveRight ( ) h…" at bounding box center [468, 101] width 133 height 181
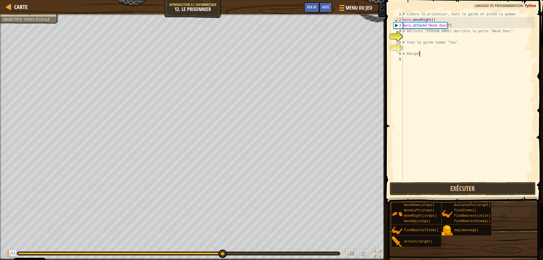
type textarea "#"
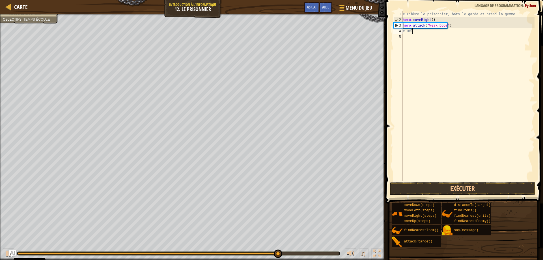
type textarea "#"
type textarea "hero.attack("Weak Door")"
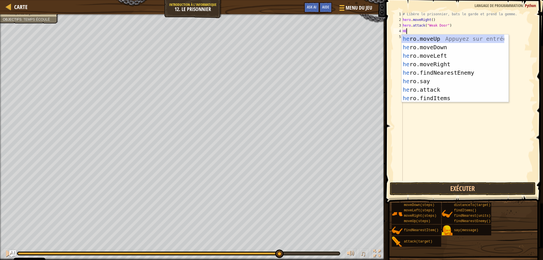
type textarea "HE"
click at [446, 62] on div "he ro.moveUp Appuyez sur entrée he ro.moveDown Appuyez sur entrée he ro.moveLef…" at bounding box center [453, 77] width 103 height 85
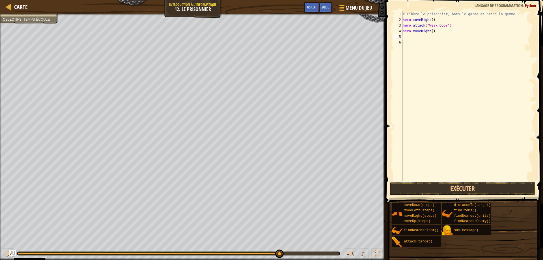
type textarea "H"
